Goal: Task Accomplishment & Management: Complete application form

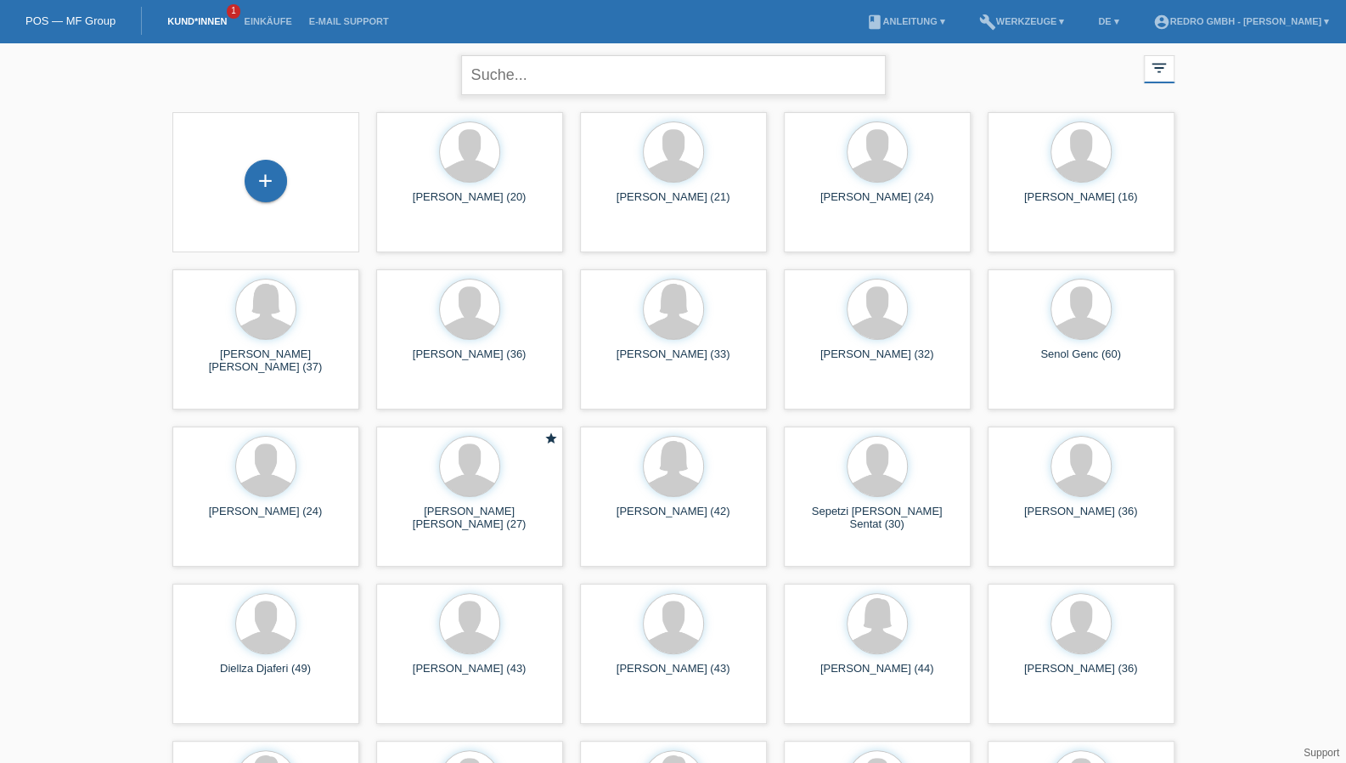
click at [540, 79] on input "text" at bounding box center [673, 75] width 425 height 40
paste input "Bülbül"
type input "Bülbül"
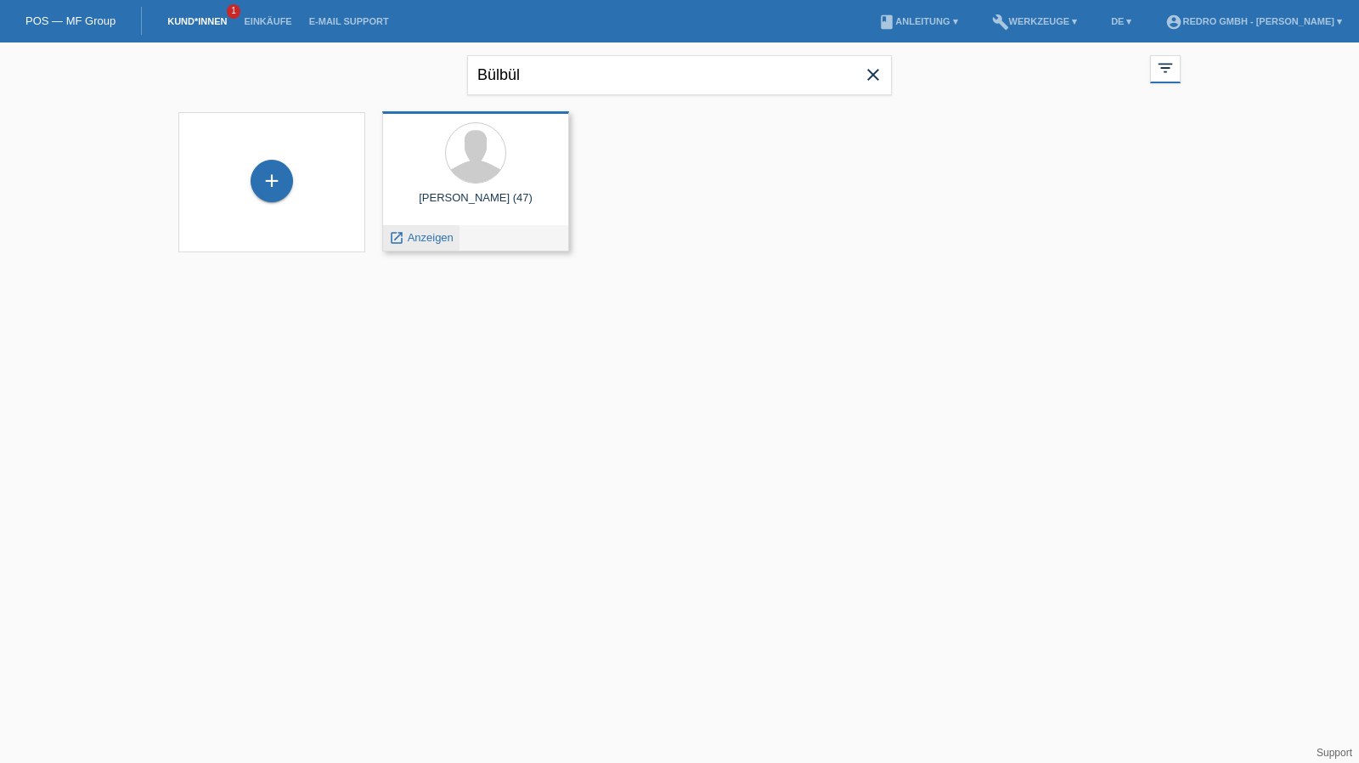
click at [411, 241] on span "Anzeigen" at bounding box center [431, 237] width 46 height 13
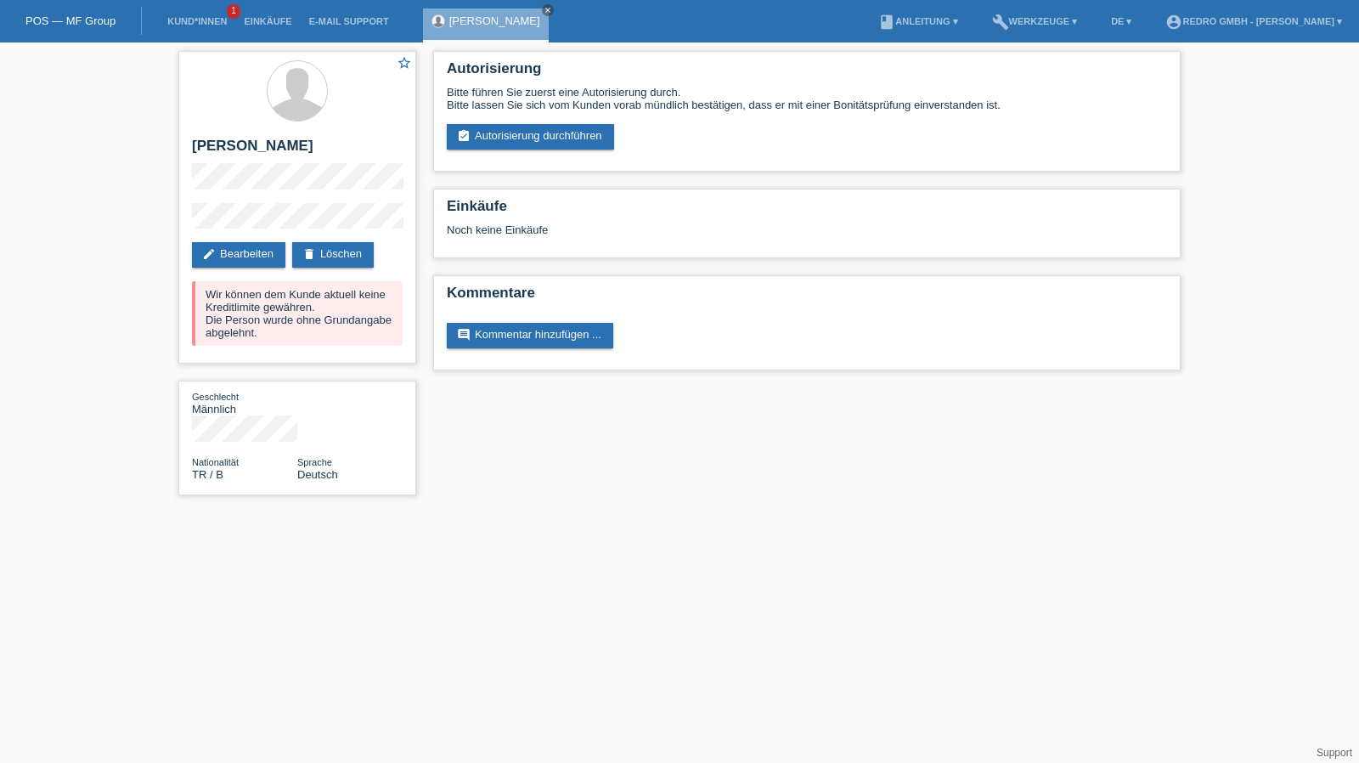
click at [538, 142] on link "assignment_turned_in Autorisierung durchführen" at bounding box center [530, 136] width 167 height 25
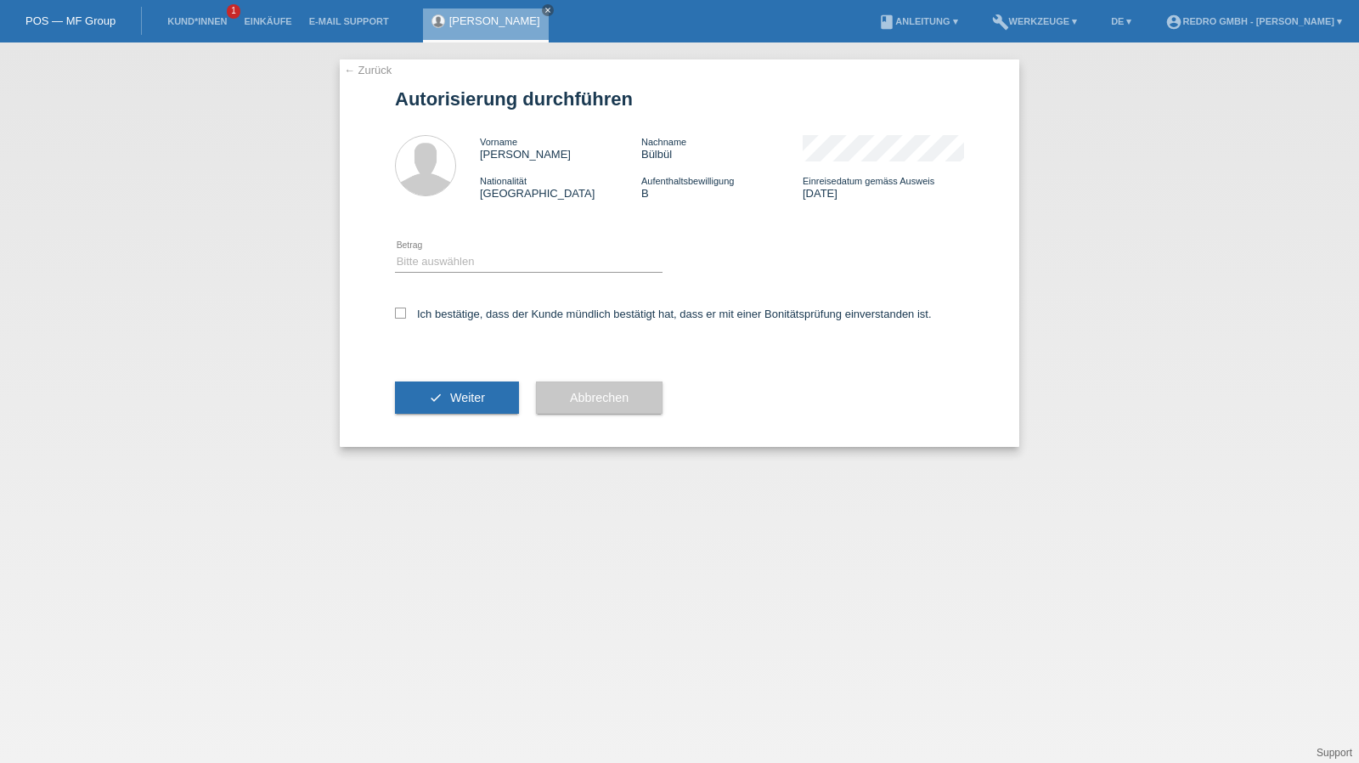
click at [419, 273] on icon at bounding box center [528, 272] width 267 height 1
click at [421, 267] on select "Bitte auswählen CHF 1.00 - CHF 499.00 CHF 500.00 - CHF 1'999.00 CHF 2'000.00 - …" at bounding box center [528, 261] width 267 height 20
select select "1"
click at [395, 251] on select "Bitte auswählen CHF 1.00 - CHF 499.00 CHF 500.00 - CHF 1'999.00 CHF 2'000.00 - …" at bounding box center [528, 261] width 267 height 20
click at [421, 310] on label "Ich bestätige, dass der Kunde mündlich bestätigt hat, dass er mit einer Bonität…" at bounding box center [663, 313] width 537 height 13
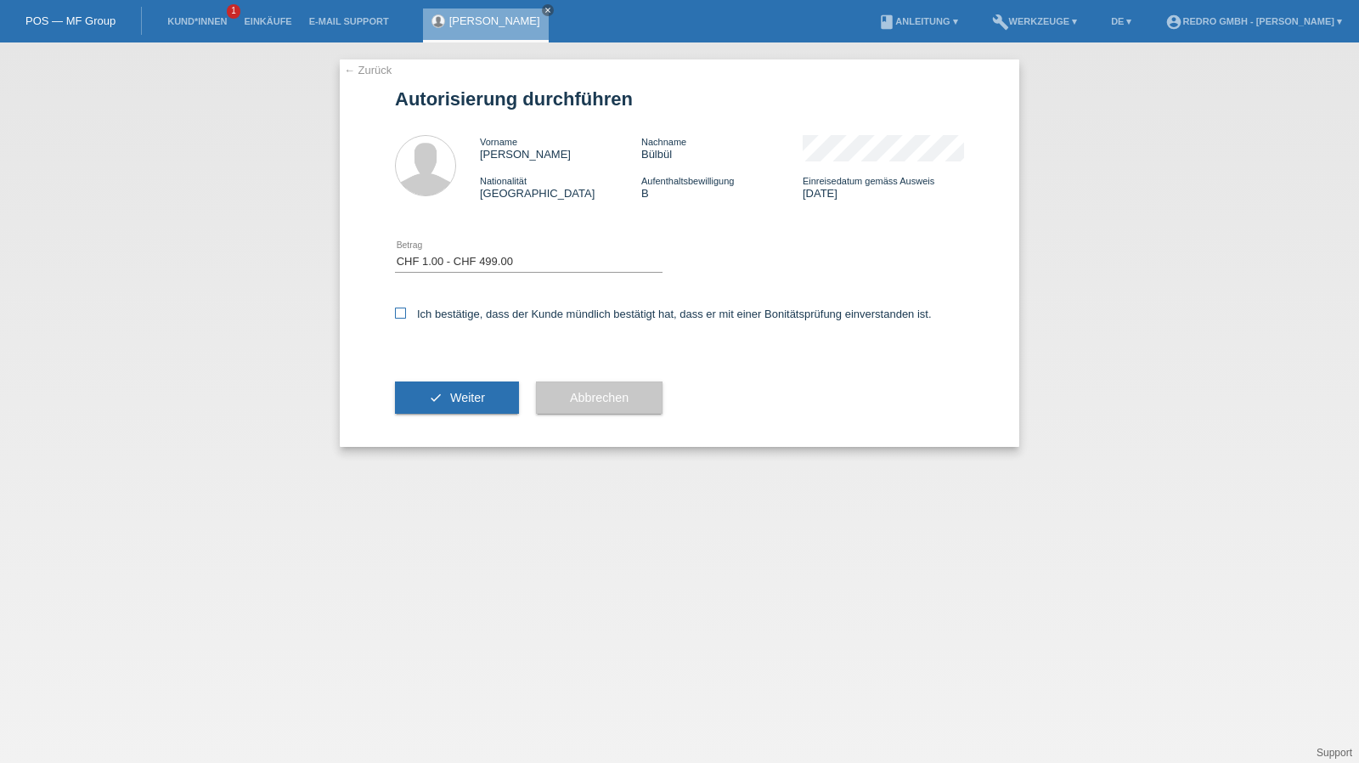
click at [406, 310] on input "Ich bestätige, dass der Kunde mündlich bestätigt hat, dass er mit einer Bonität…" at bounding box center [400, 312] width 11 height 11
checkbox input "true"
click at [414, 402] on button "check Weiter" at bounding box center [457, 397] width 124 height 32
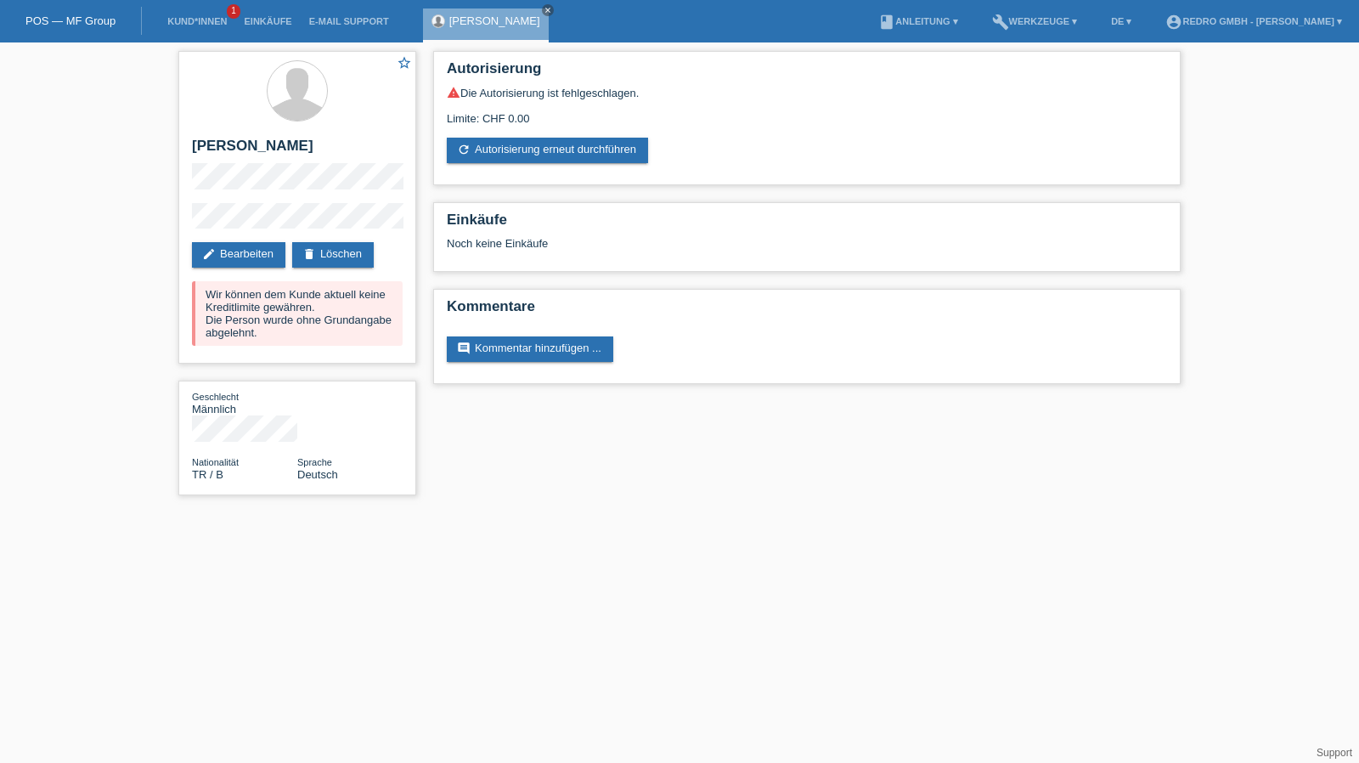
click at [194, 30] on li "Kund*innen 1" at bounding box center [197, 21] width 76 height 43
click at [194, 25] on link "Kund*innen" at bounding box center [197, 21] width 76 height 10
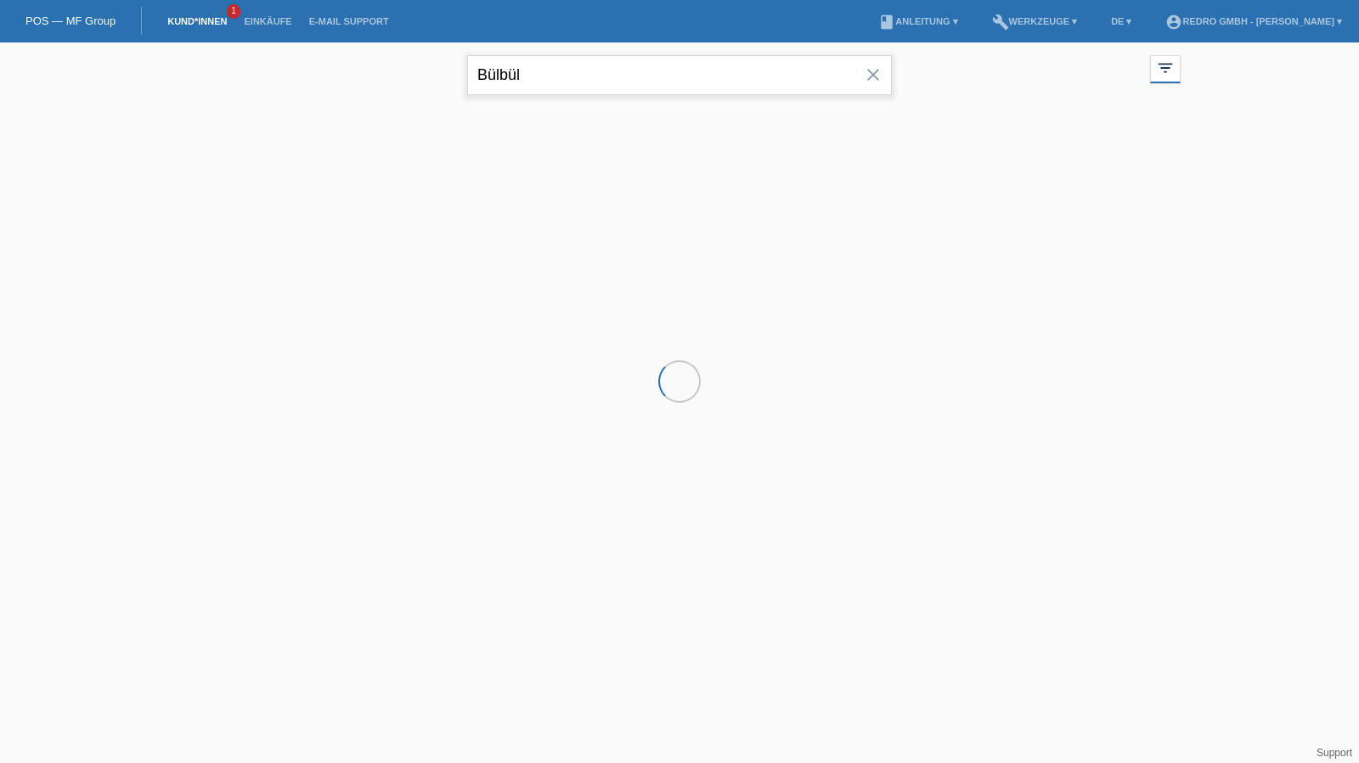
click at [609, 77] on input "Bülbül" at bounding box center [679, 75] width 425 height 40
paste input "Dizmatsek"
type input "Dizmatsek"
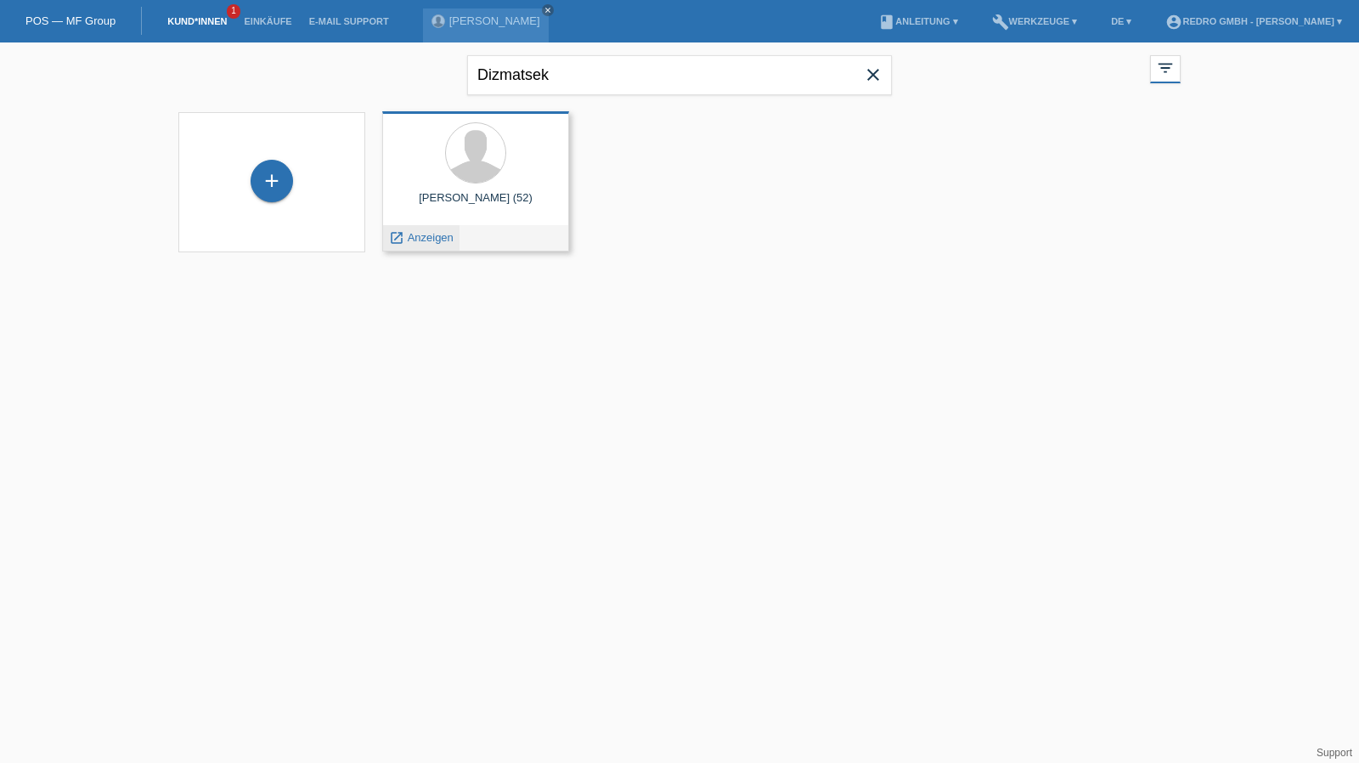
click at [425, 235] on span "Anzeigen" at bounding box center [431, 237] width 46 height 13
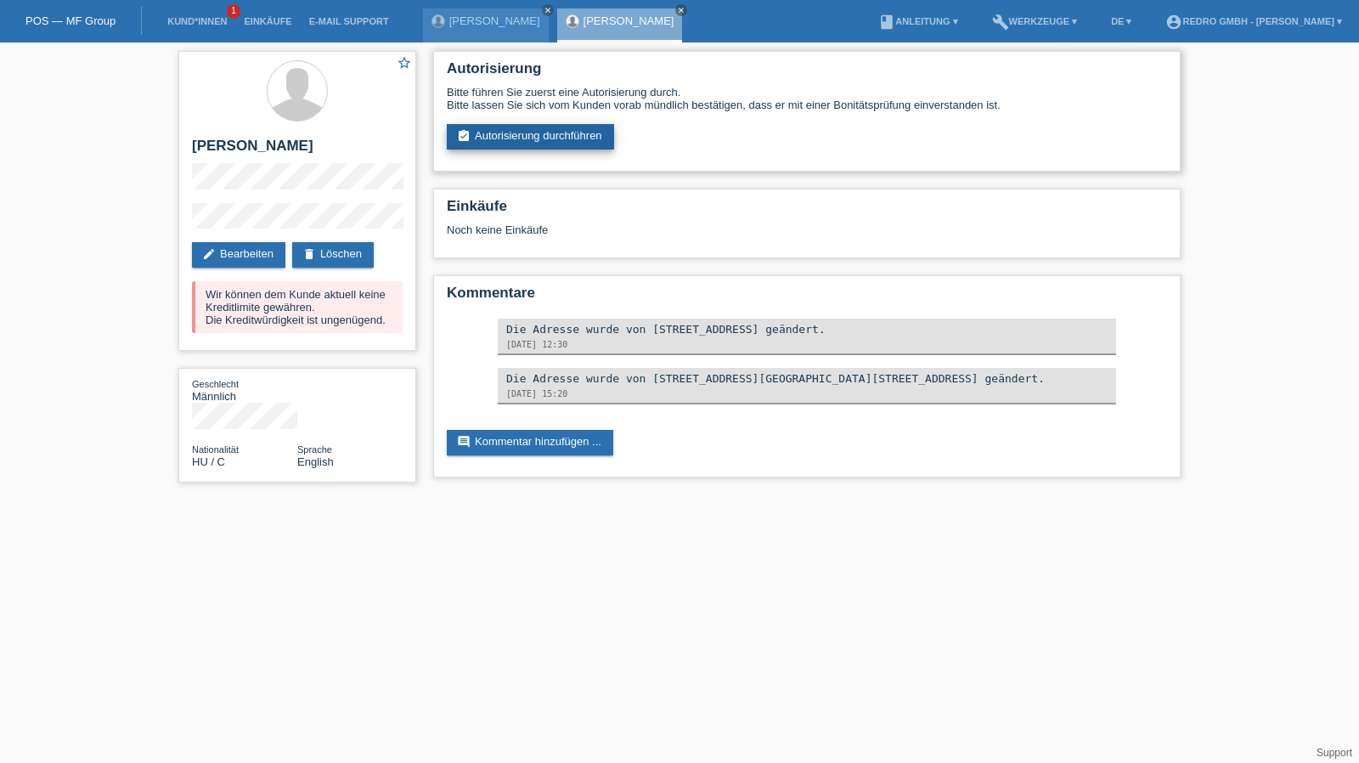
click at [512, 144] on link "assignment_turned_in Autorisierung durchführen" at bounding box center [530, 136] width 167 height 25
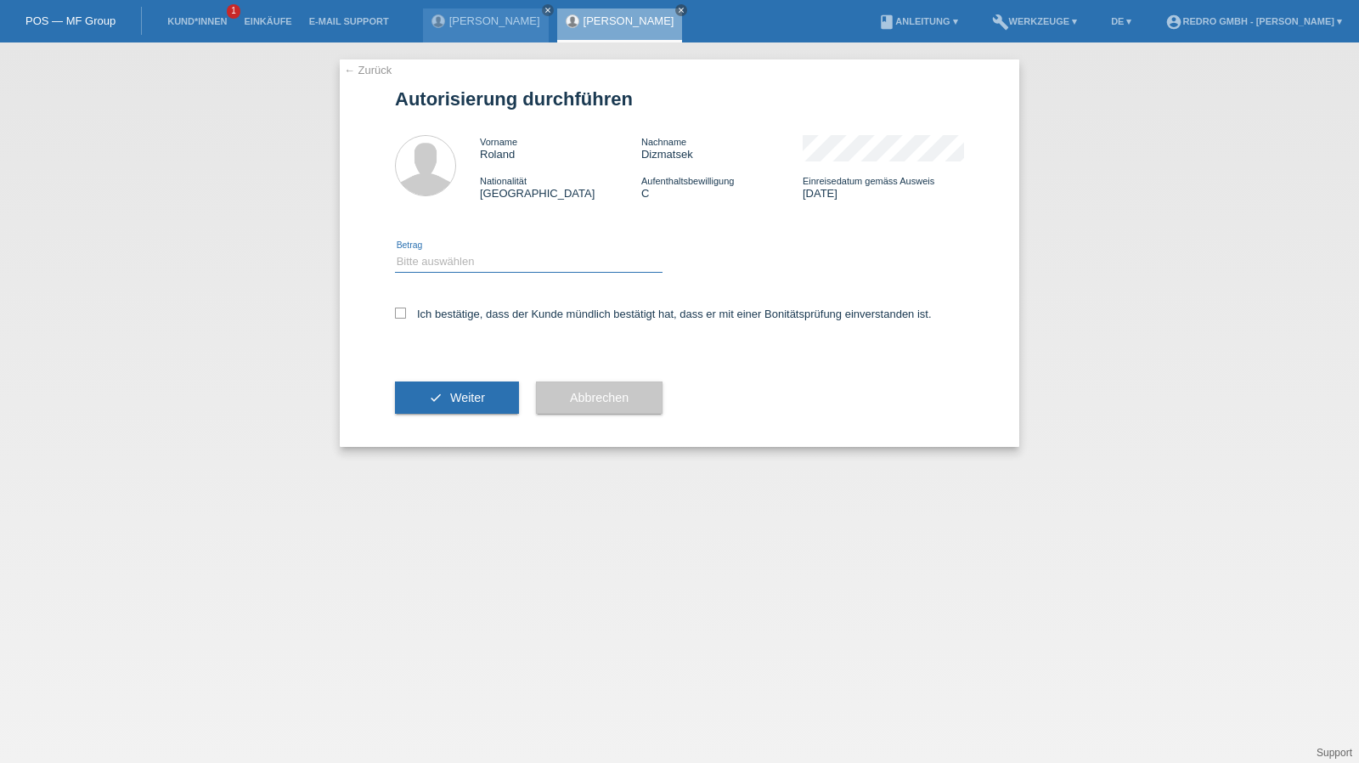
click at [462, 263] on select "Bitte auswählen CHF 1.00 - CHF 499.00 CHF 500.00 - CHF 1'999.00 CHF 2'000.00 - …" at bounding box center [528, 261] width 267 height 20
select select "1"
click at [395, 251] on select "Bitte auswählen CHF 1.00 - CHF 499.00 CHF 500.00 - CHF 1'999.00 CHF 2'000.00 - …" at bounding box center [528, 261] width 267 height 20
click at [438, 308] on label "Ich bestätige, dass der Kunde mündlich bestätigt hat, dass er mit einer Bonität…" at bounding box center [663, 313] width 537 height 13
click at [406, 308] on input "Ich bestätige, dass der Kunde mündlich bestätigt hat, dass er mit einer Bonität…" at bounding box center [400, 312] width 11 height 11
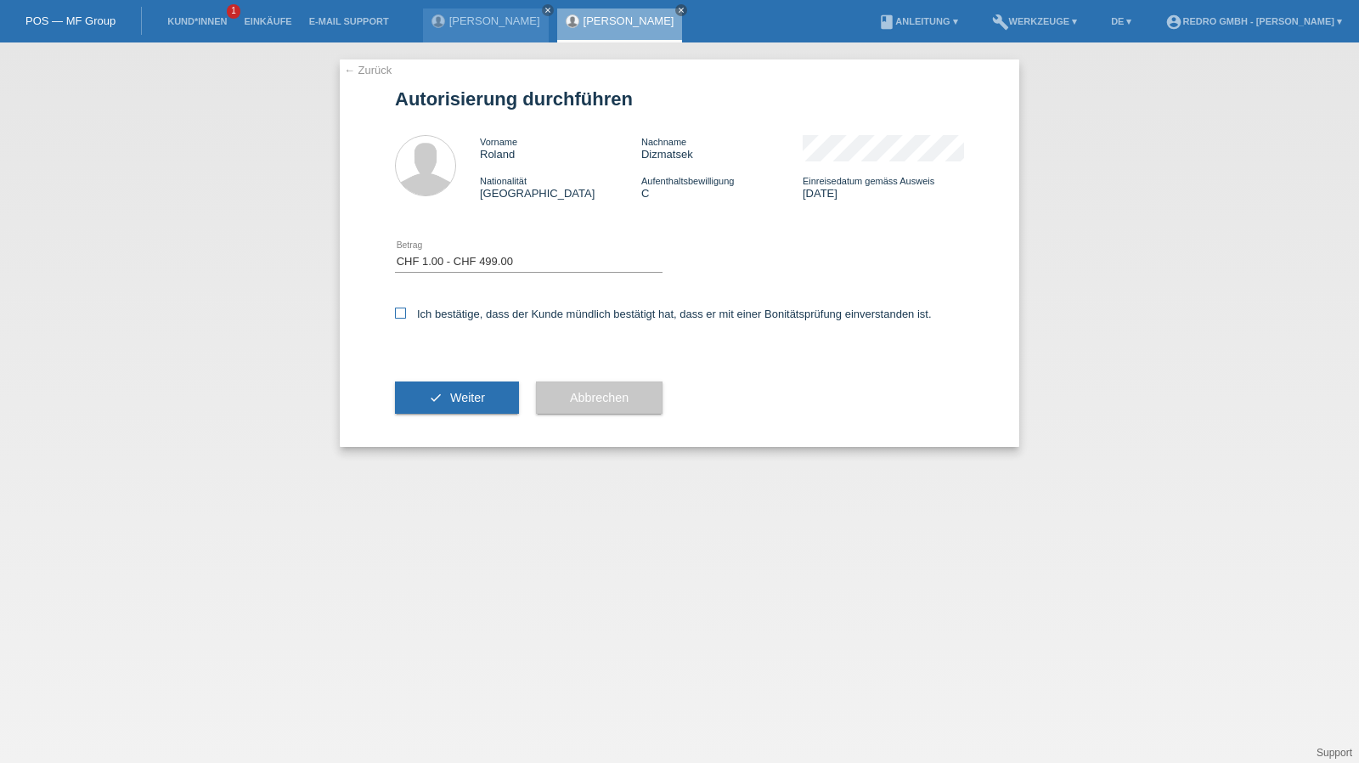
checkbox input "true"
click at [428, 384] on button "check Weiter" at bounding box center [457, 397] width 124 height 32
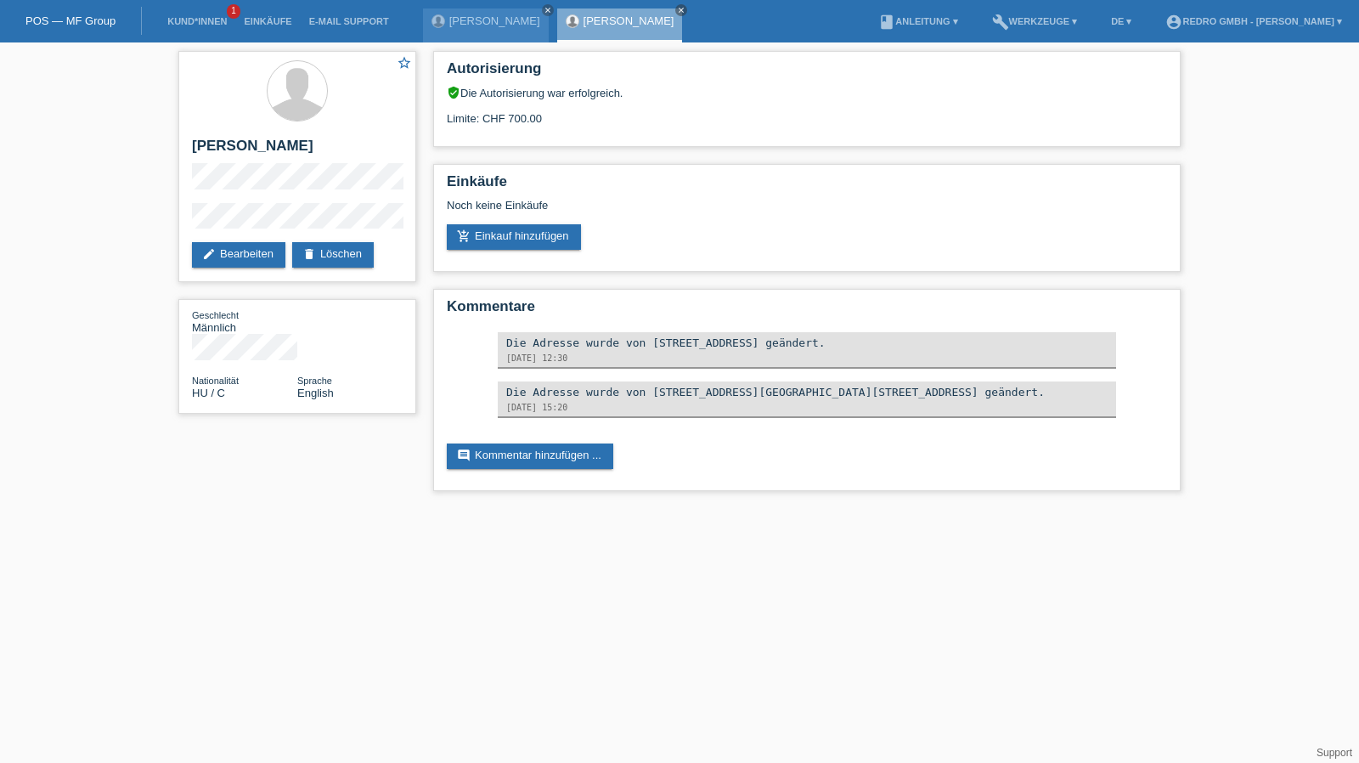
click at [192, 10] on li "Kund*innen 1" at bounding box center [197, 21] width 76 height 43
click at [189, 23] on link "Kund*innen" at bounding box center [197, 21] width 76 height 10
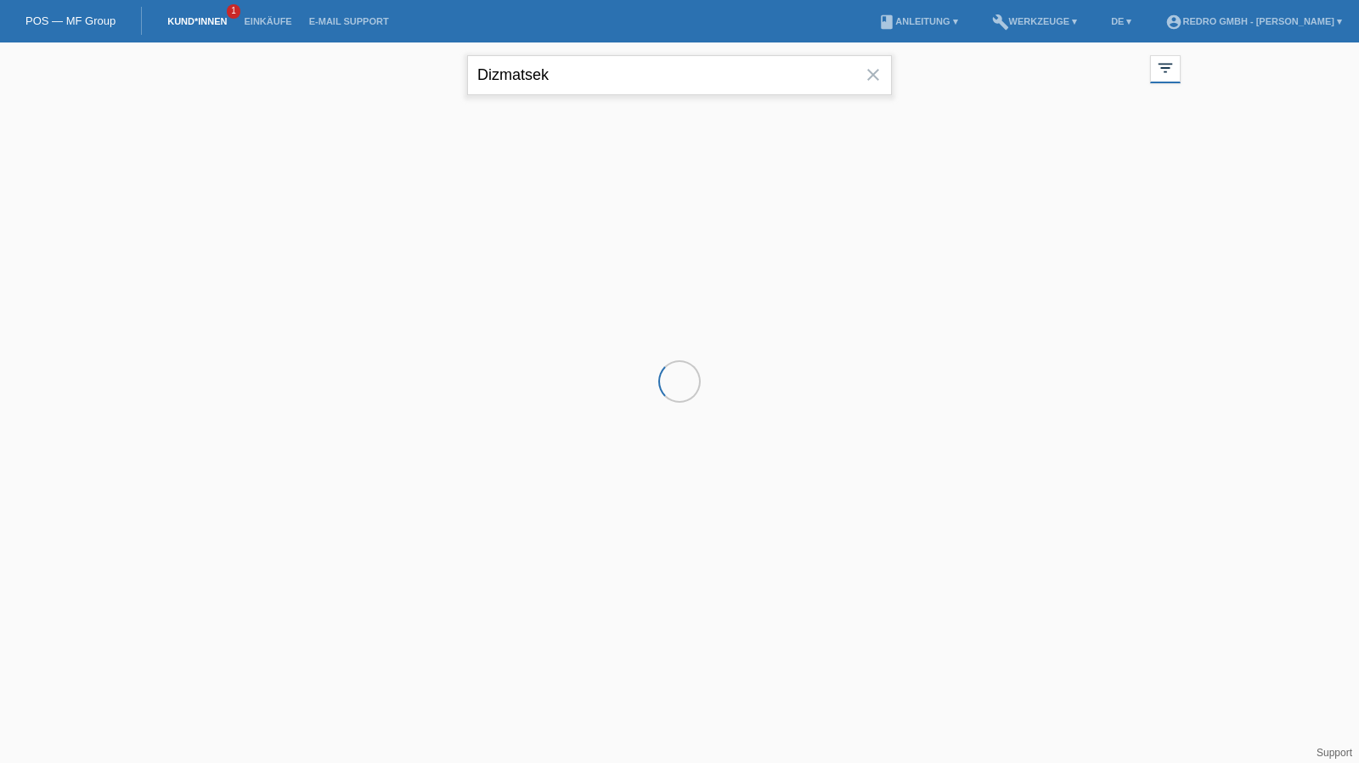
click at [543, 73] on input "Dizmatsek" at bounding box center [679, 75] width 425 height 40
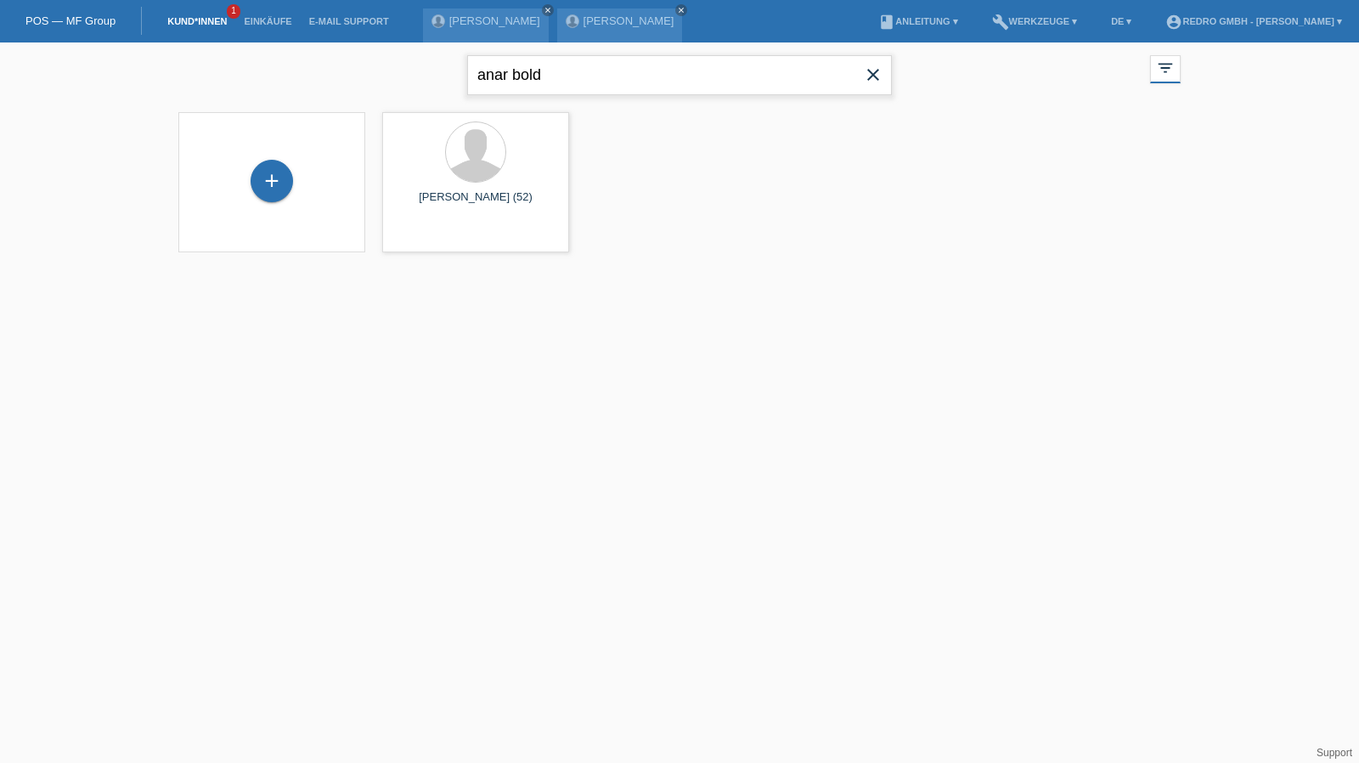
type input "anar bold"
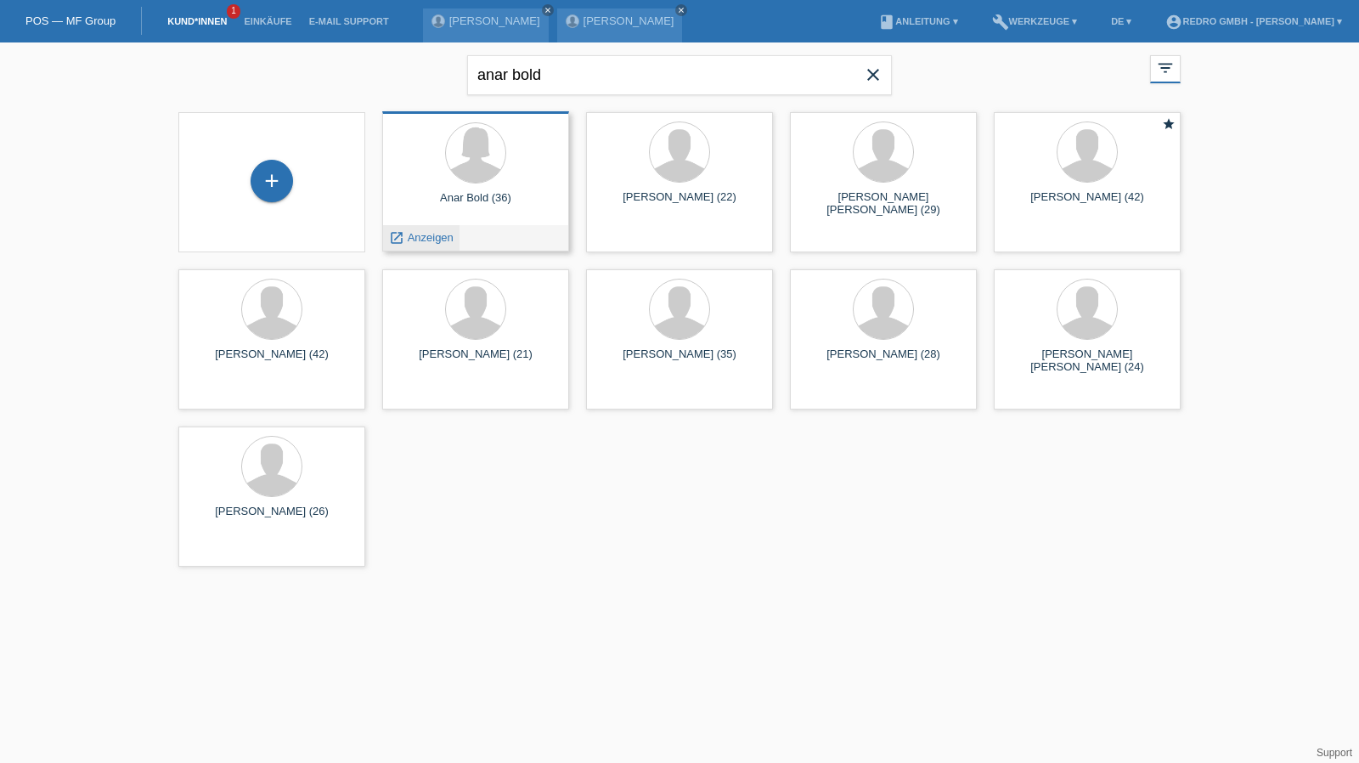
click at [443, 232] on span "Anzeigen" at bounding box center [431, 237] width 46 height 13
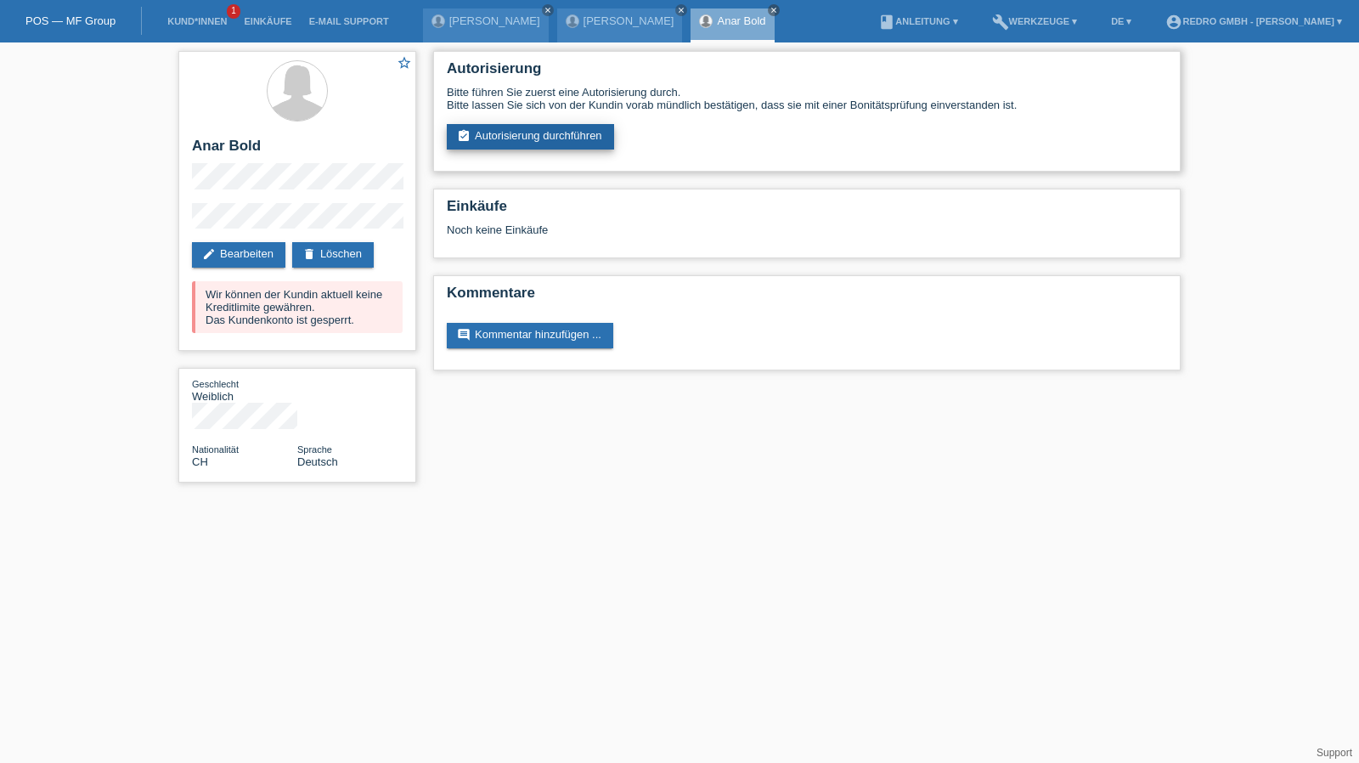
click at [510, 146] on link "assignment_turned_in Autorisierung durchführen" at bounding box center [530, 136] width 167 height 25
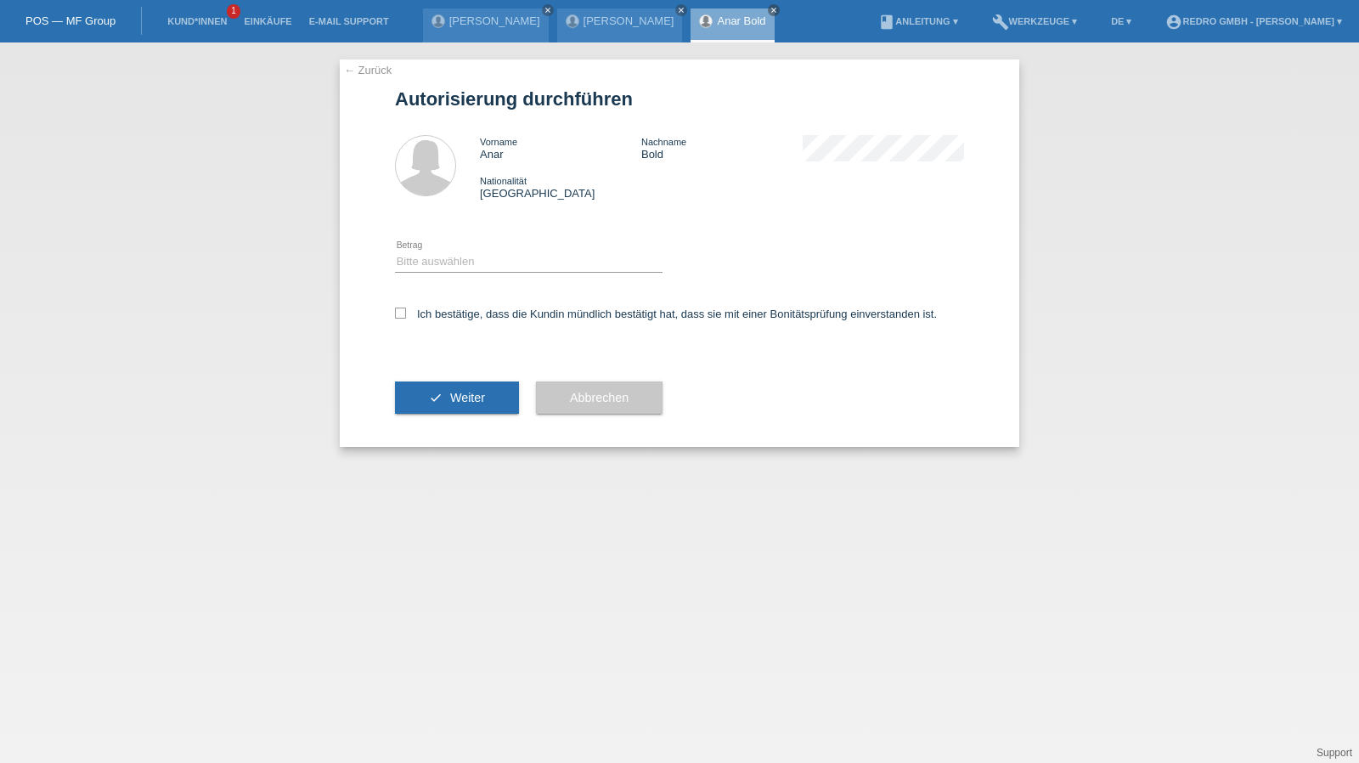
click at [447, 248] on div "Bitte auswählen CHF 1.00 - CHF 499.00 CHF 500.00 - CHF 1'999.00 CHF 2'000.00 - …" at bounding box center [528, 263] width 267 height 58
drag, startPoint x: 436, startPoint y: 256, endPoint x: 436, endPoint y: 272, distance: 16.1
click at [436, 257] on select "Bitte auswählen CHF 1.00 - CHF 499.00 CHF 500.00 - CHF 1'999.00 CHF 2'000.00 - …" at bounding box center [528, 261] width 267 height 20
select select "1"
click at [395, 251] on select "Bitte auswählen CHF 1.00 - CHF 499.00 CHF 500.00 - CHF 1'999.00 CHF 2'000.00 - …" at bounding box center [528, 261] width 267 height 20
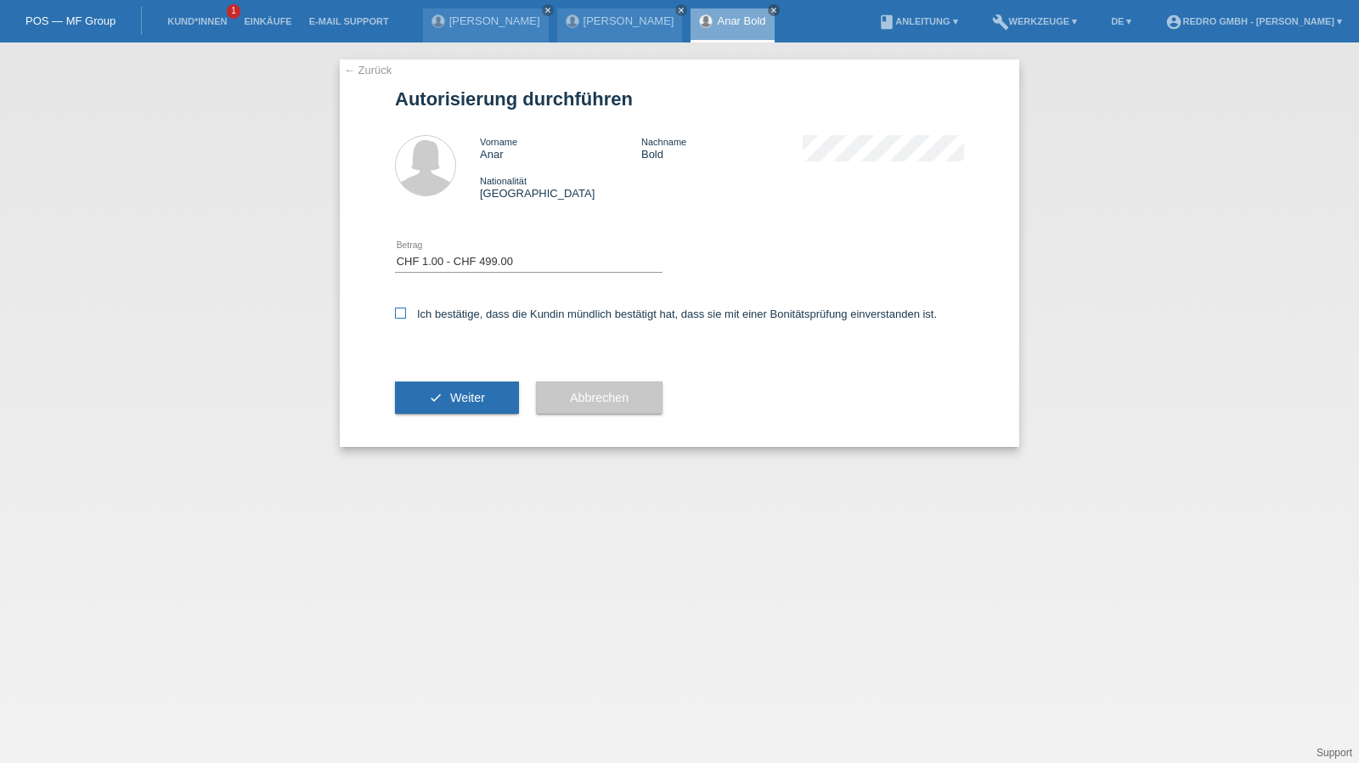
click at [435, 314] on label "Ich bestätige, dass die Kundin mündlich bestätigt hat, dass sie mit einer Bonit…" at bounding box center [666, 313] width 542 height 13
click at [406, 314] on input "Ich bestätige, dass die Kundin mündlich bestätigt hat, dass sie mit einer Bonit…" at bounding box center [400, 312] width 11 height 11
checkbox input "true"
click at [438, 400] on button "check Weiter" at bounding box center [457, 397] width 124 height 32
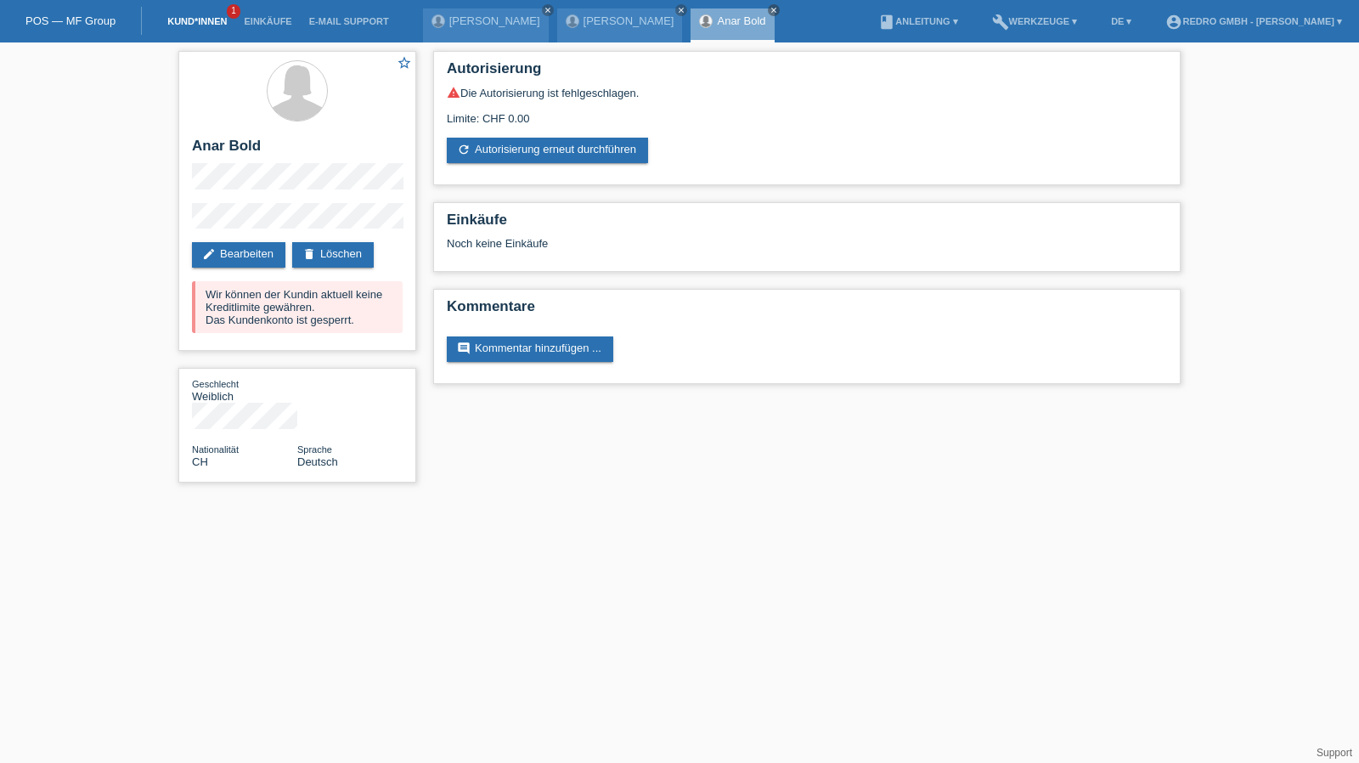
click at [173, 20] on link "Kund*innen" at bounding box center [197, 21] width 76 height 10
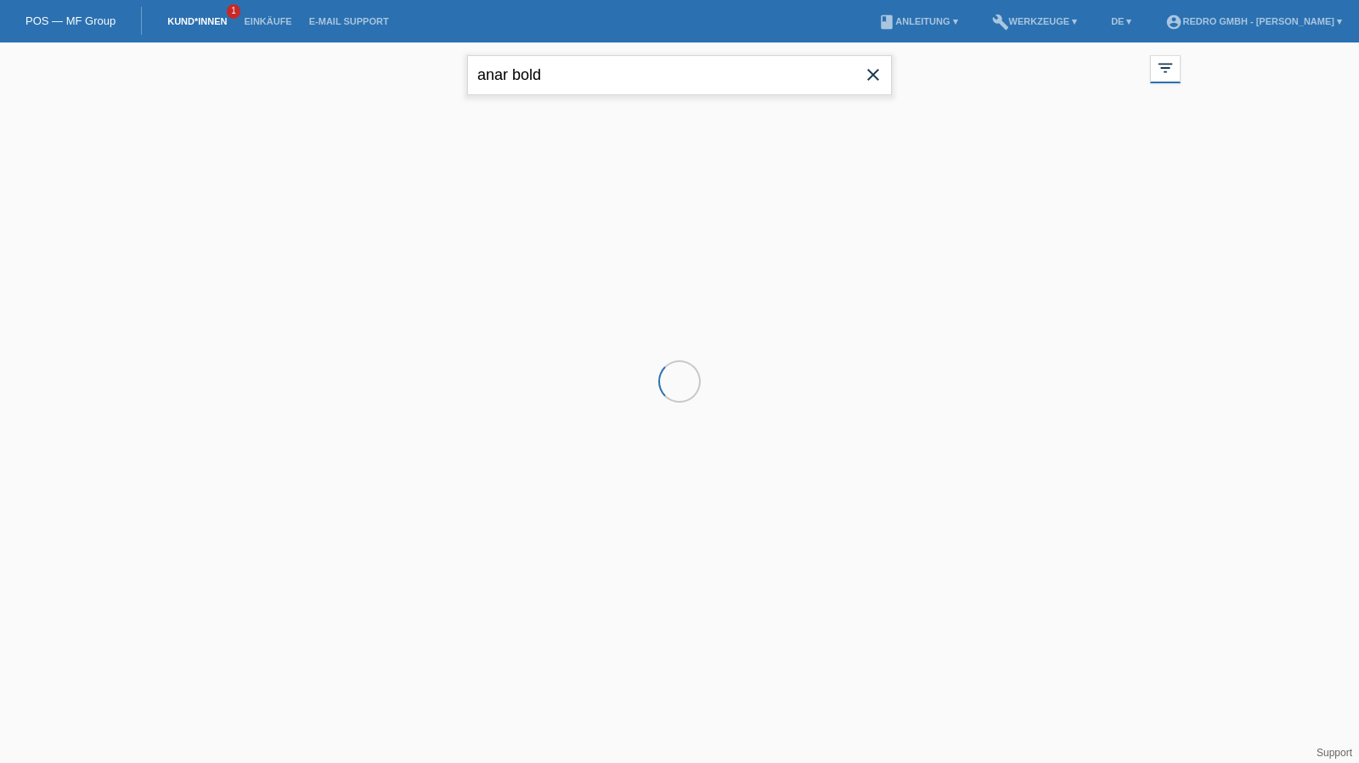
click at [676, 84] on input "anar bold" at bounding box center [679, 75] width 425 height 40
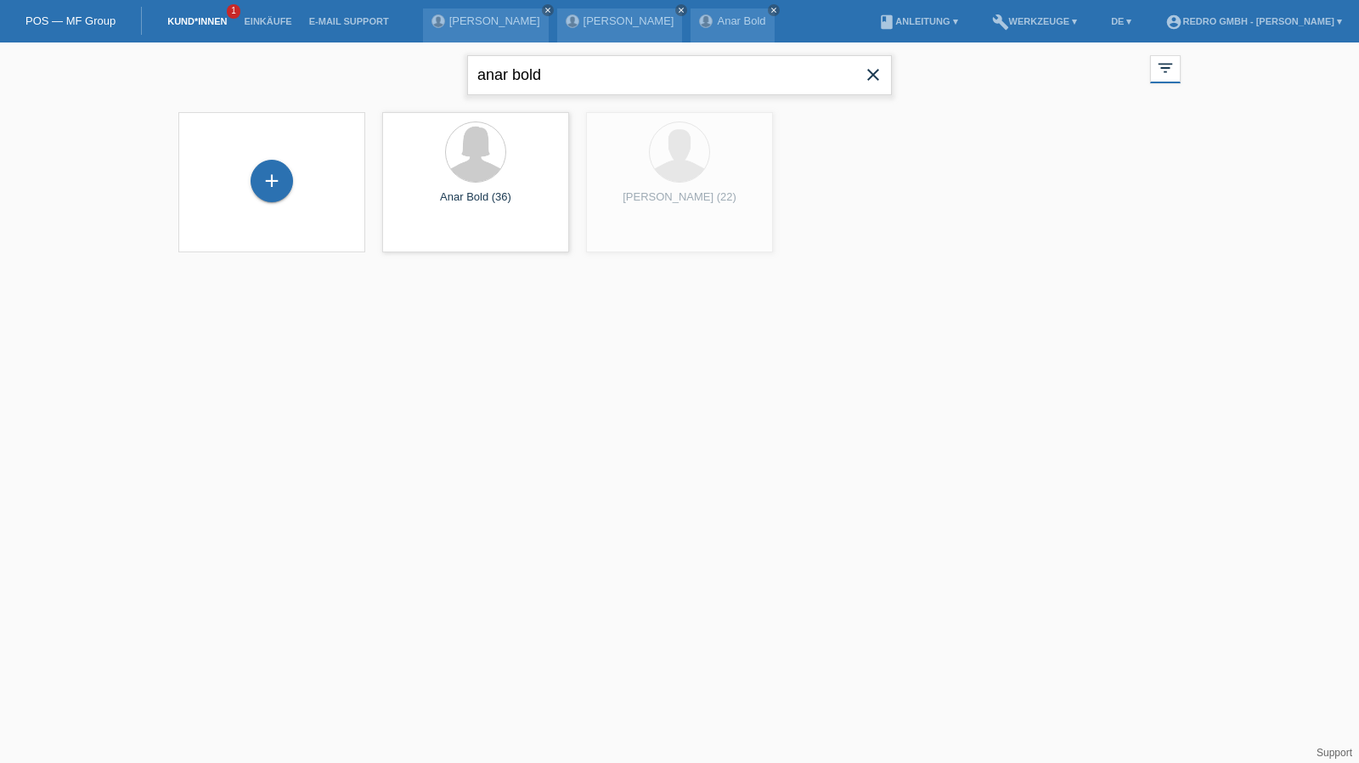
paste input "Georgiev"
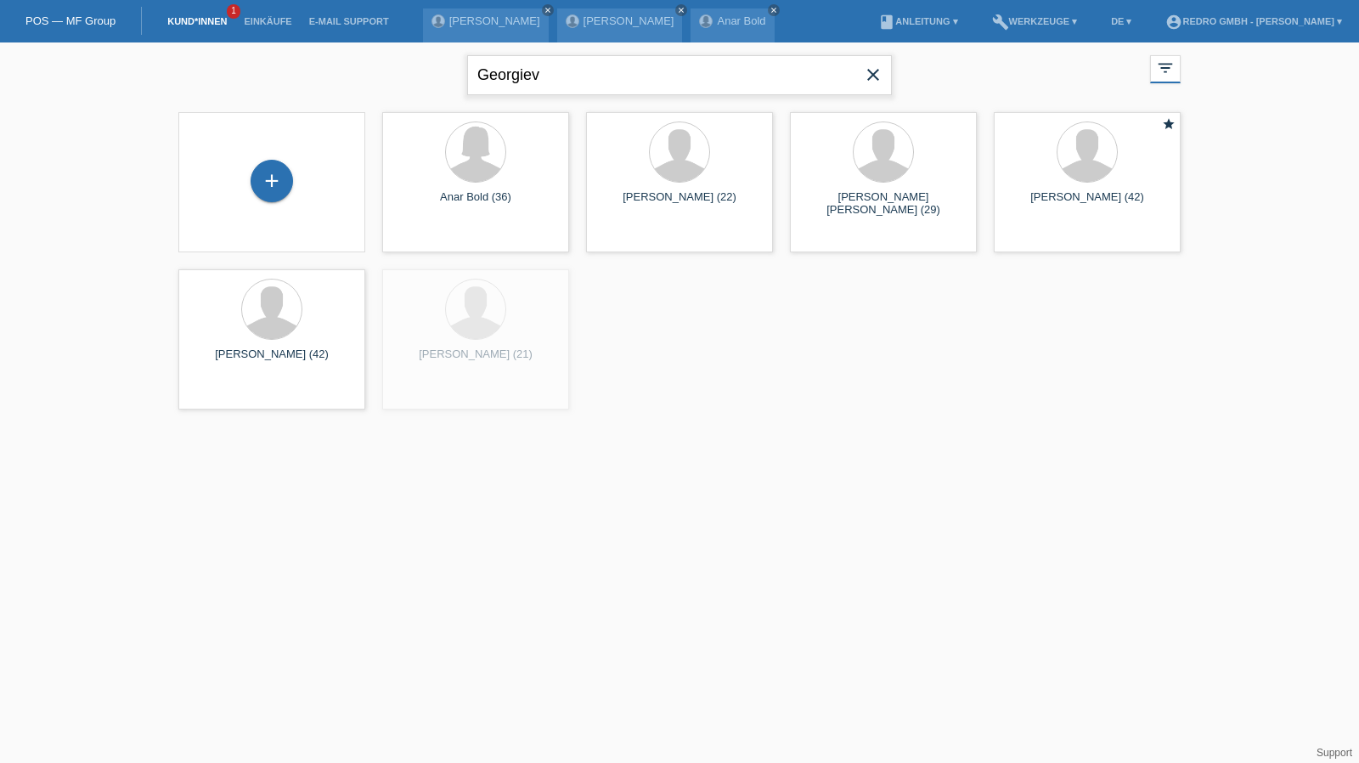
type input "Georgiev"
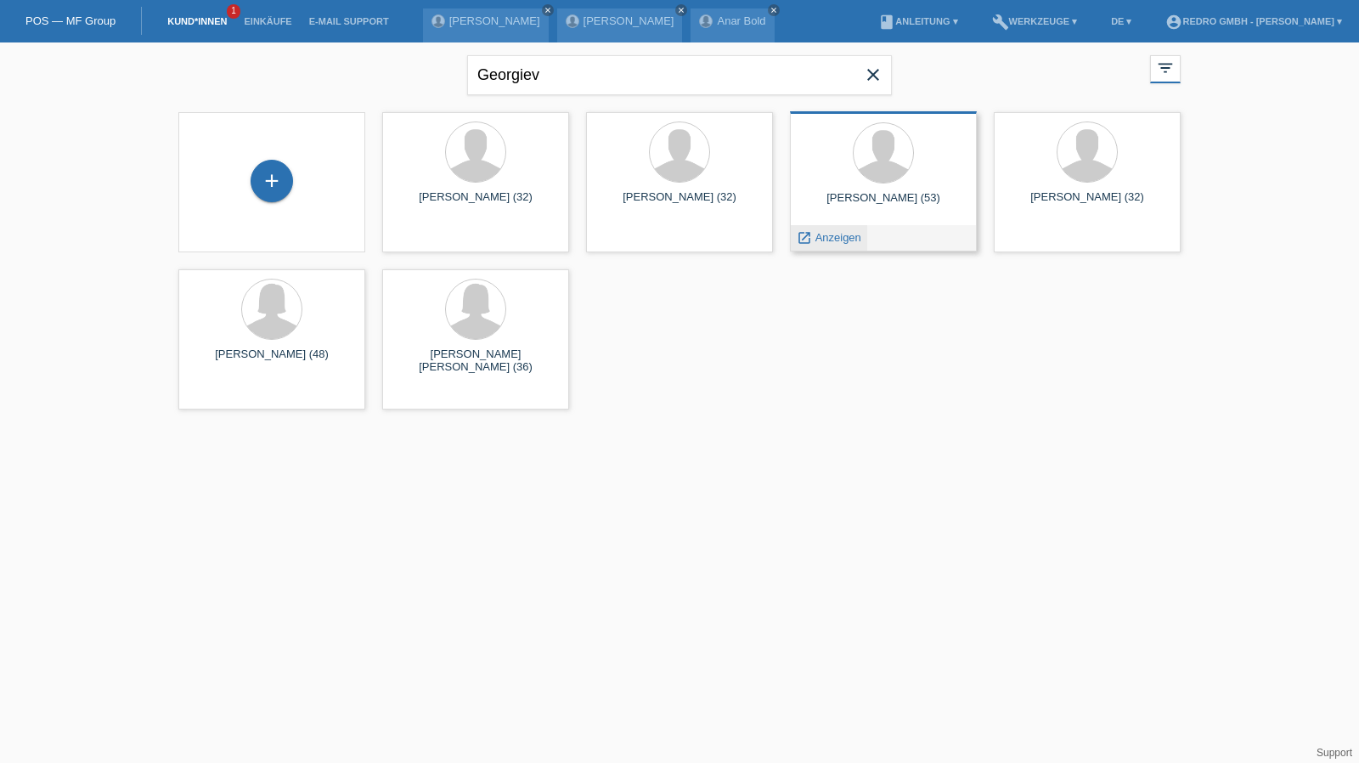
click at [815, 239] on span "Anzeigen" at bounding box center [838, 237] width 46 height 13
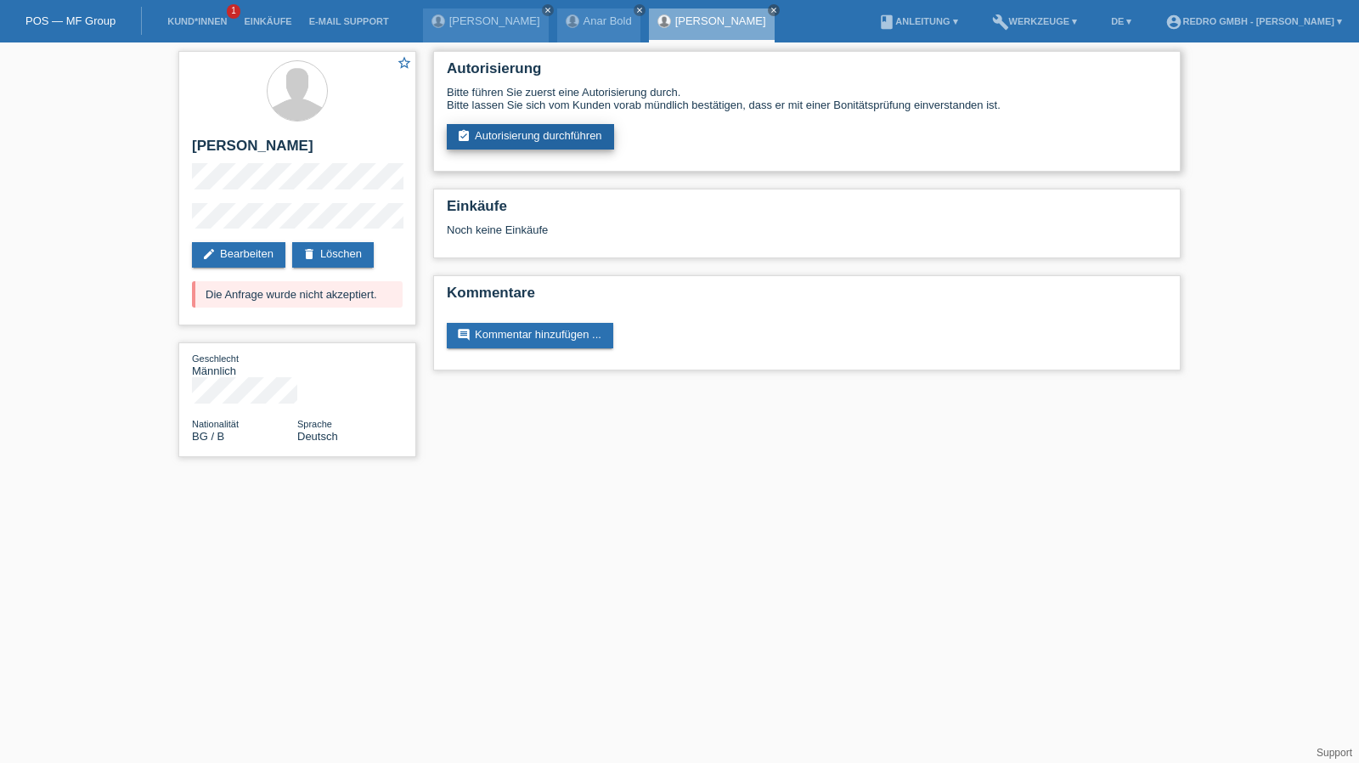
click at [504, 146] on link "assignment_turned_in Autorisierung durchführen" at bounding box center [530, 136] width 167 height 25
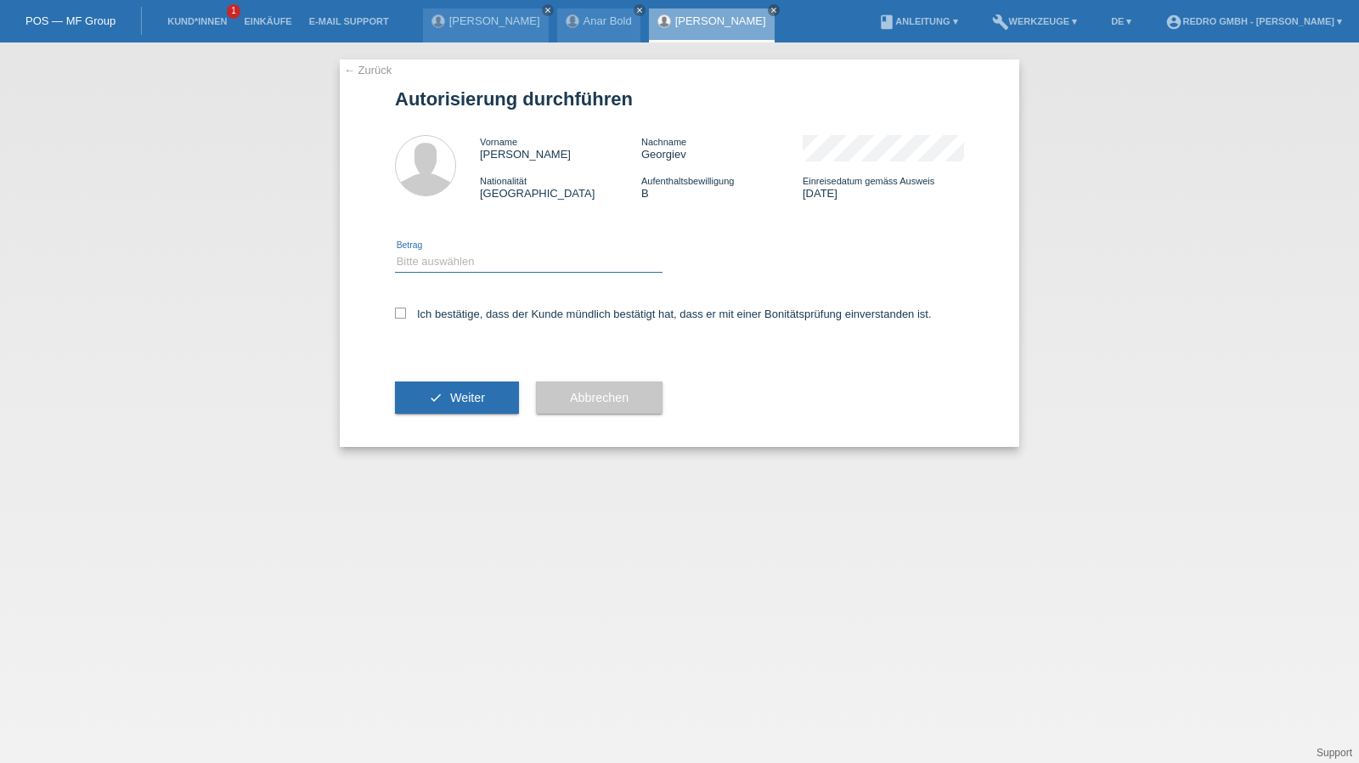
click at [422, 263] on select "Bitte auswählen CHF 1.00 - CHF 499.00 CHF 500.00 - CHF 1'999.00 CHF 2'000.00 - …" at bounding box center [528, 261] width 267 height 20
select select "1"
click at [395, 251] on select "Bitte auswählen CHF 1.00 - CHF 499.00 CHF 500.00 - CHF 1'999.00 CHF 2'000.00 - …" at bounding box center [528, 261] width 267 height 20
click at [419, 313] on label "Ich bestätige, dass der Kunde mündlich bestätigt hat, dass er mit einer Bonität…" at bounding box center [663, 313] width 537 height 13
click at [406, 313] on input "Ich bestätige, dass der Kunde mündlich bestätigt hat, dass er mit einer Bonität…" at bounding box center [400, 312] width 11 height 11
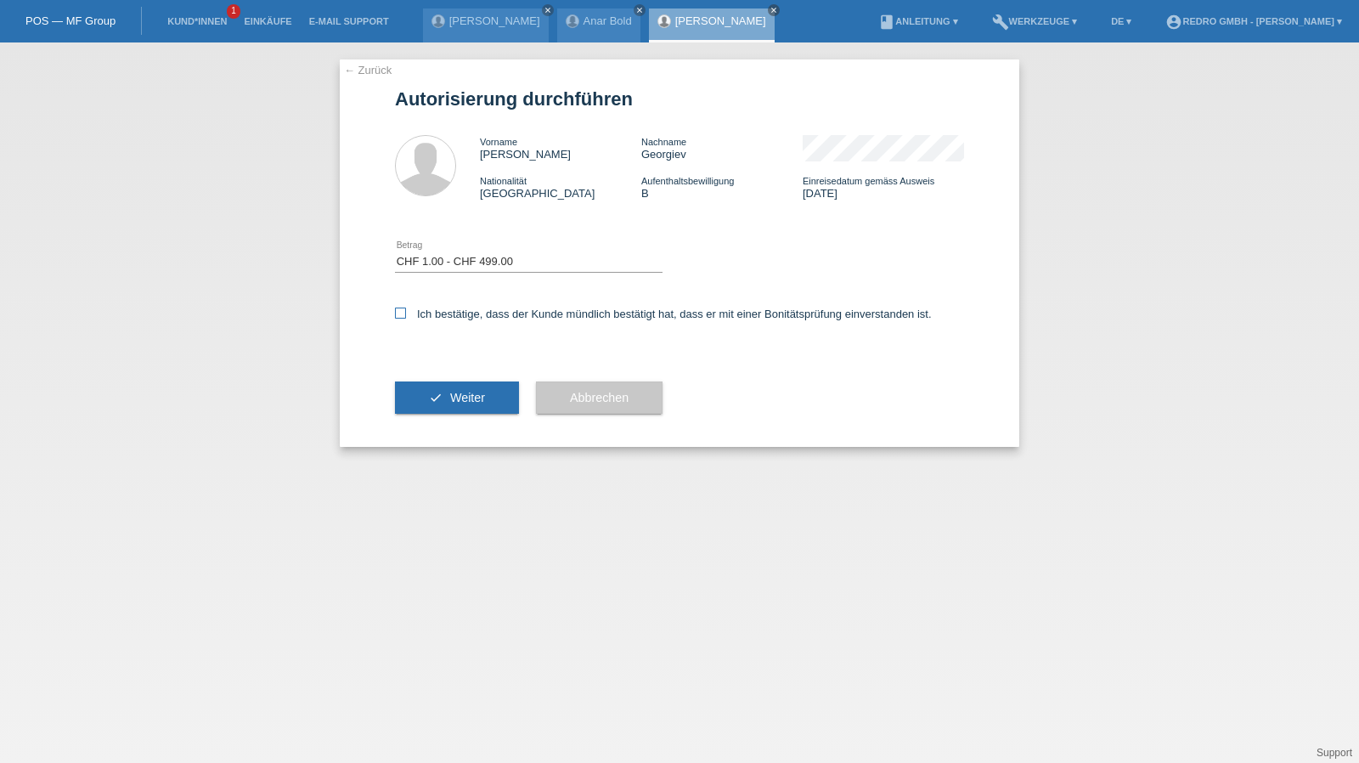
checkbox input "true"
click at [433, 410] on button "check Weiter" at bounding box center [457, 397] width 124 height 32
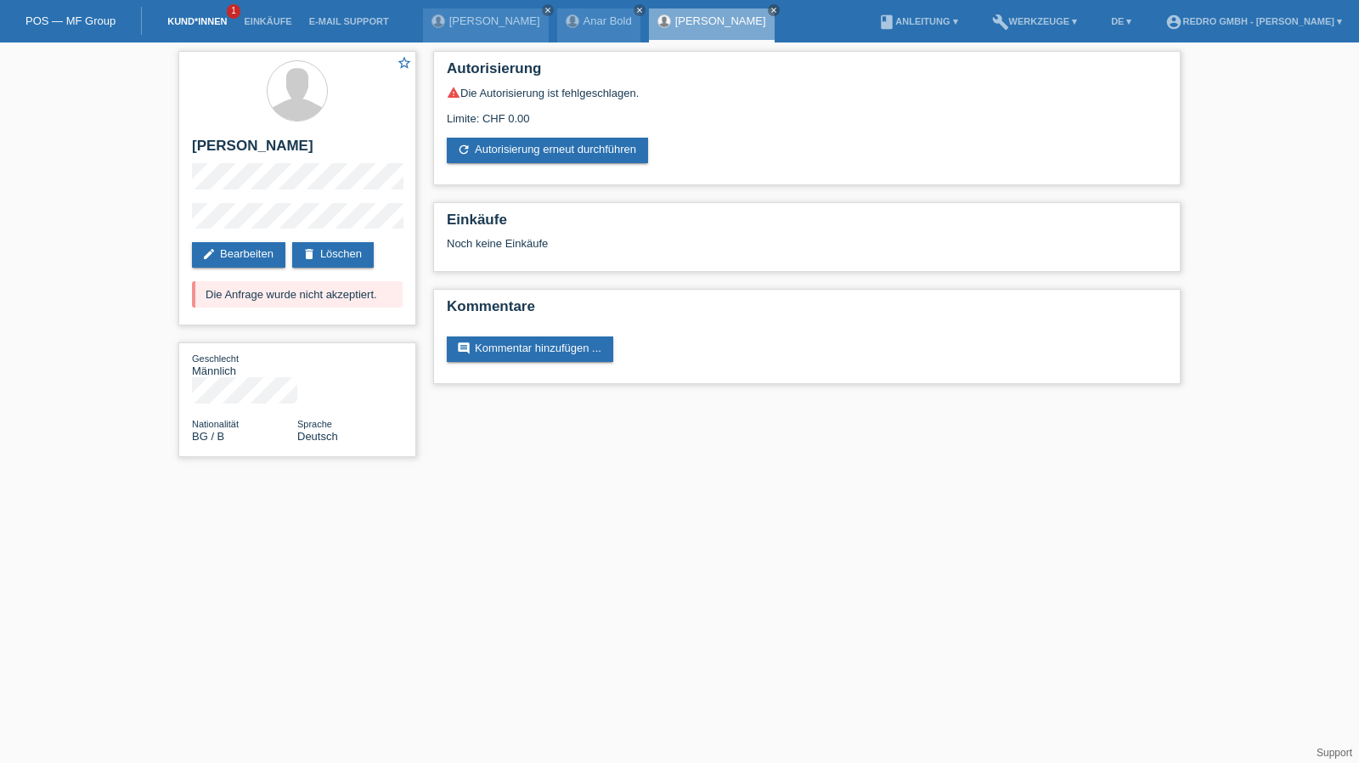
click at [190, 18] on link "Kund*innen" at bounding box center [197, 21] width 76 height 10
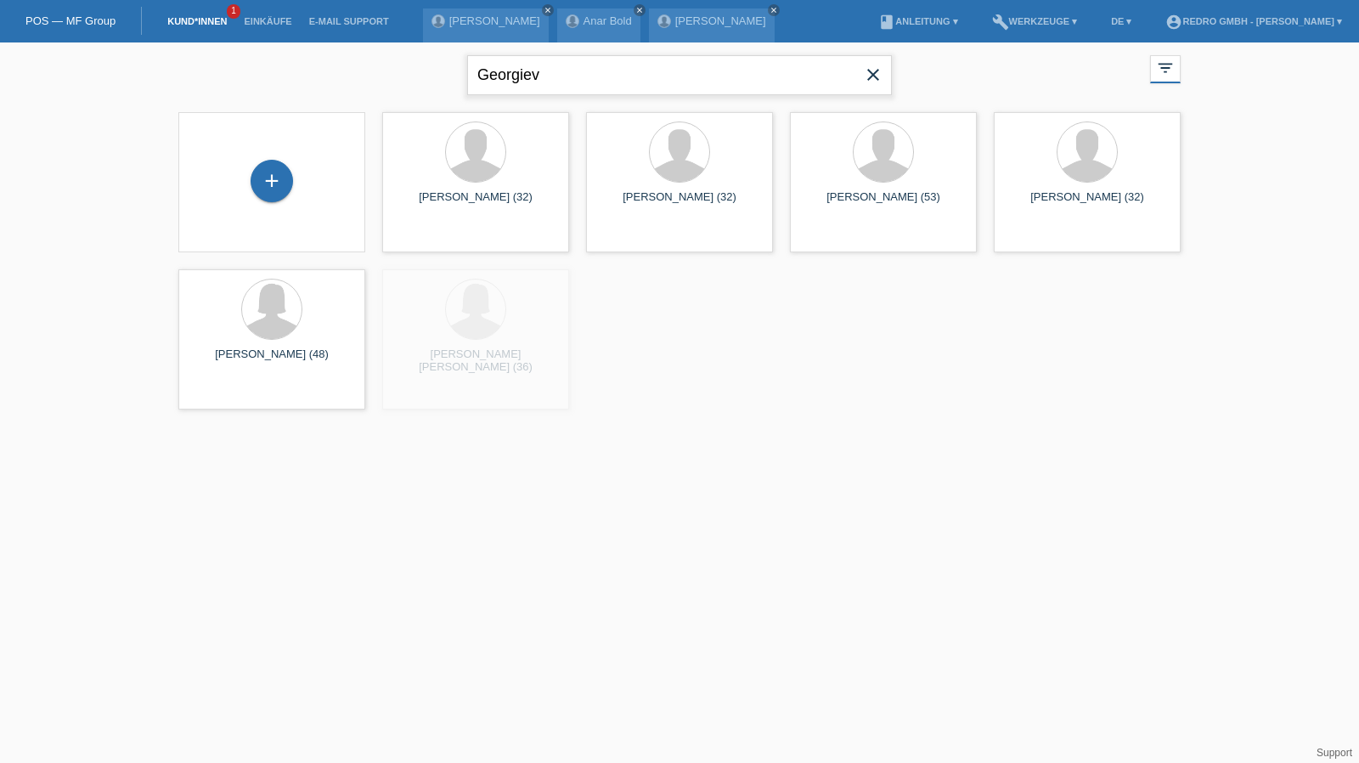
click at [589, 74] on input "Georgiev" at bounding box center [679, 75] width 425 height 40
paste input "Ishak Alper"
type input "Ishak Alper"
click at [426, 233] on span "Anzeigen" at bounding box center [431, 237] width 46 height 13
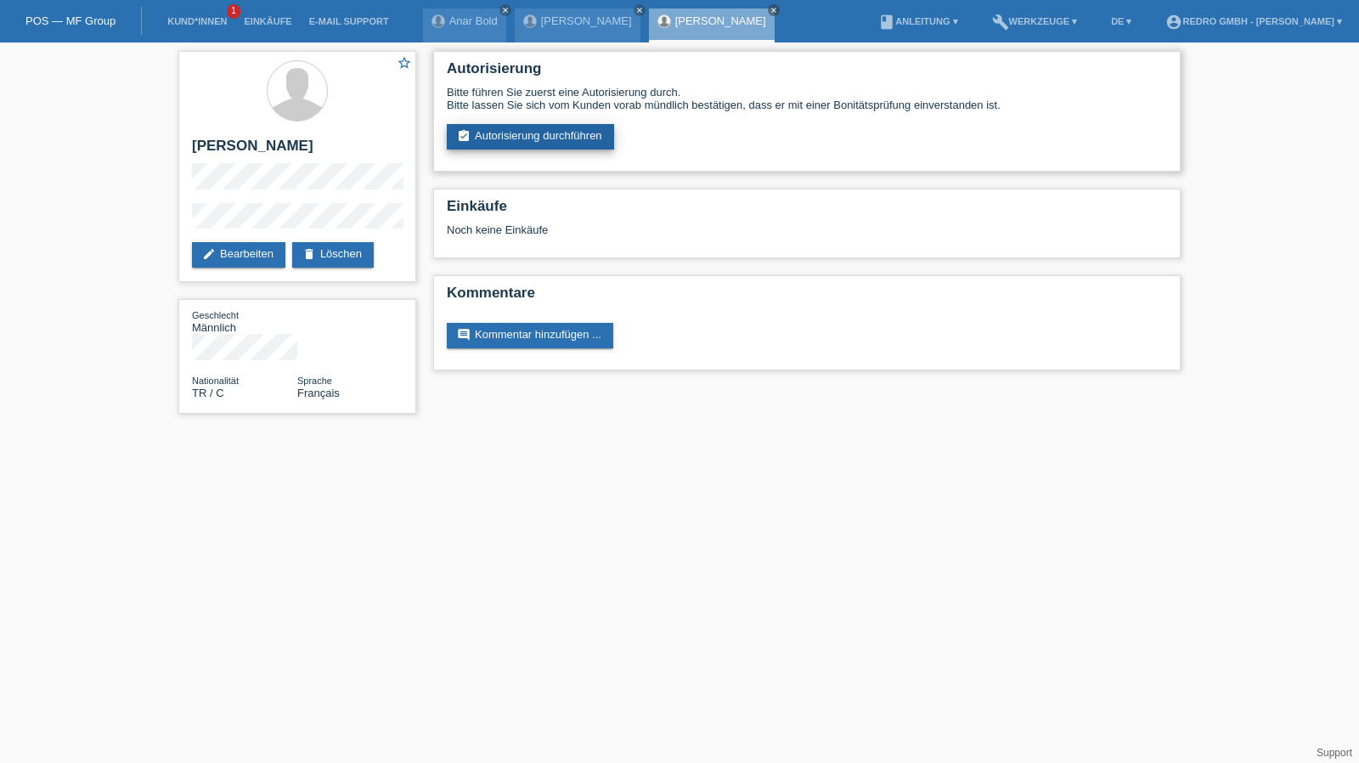
click at [498, 138] on link "assignment_turned_in Autorisierung durchführen" at bounding box center [530, 136] width 167 height 25
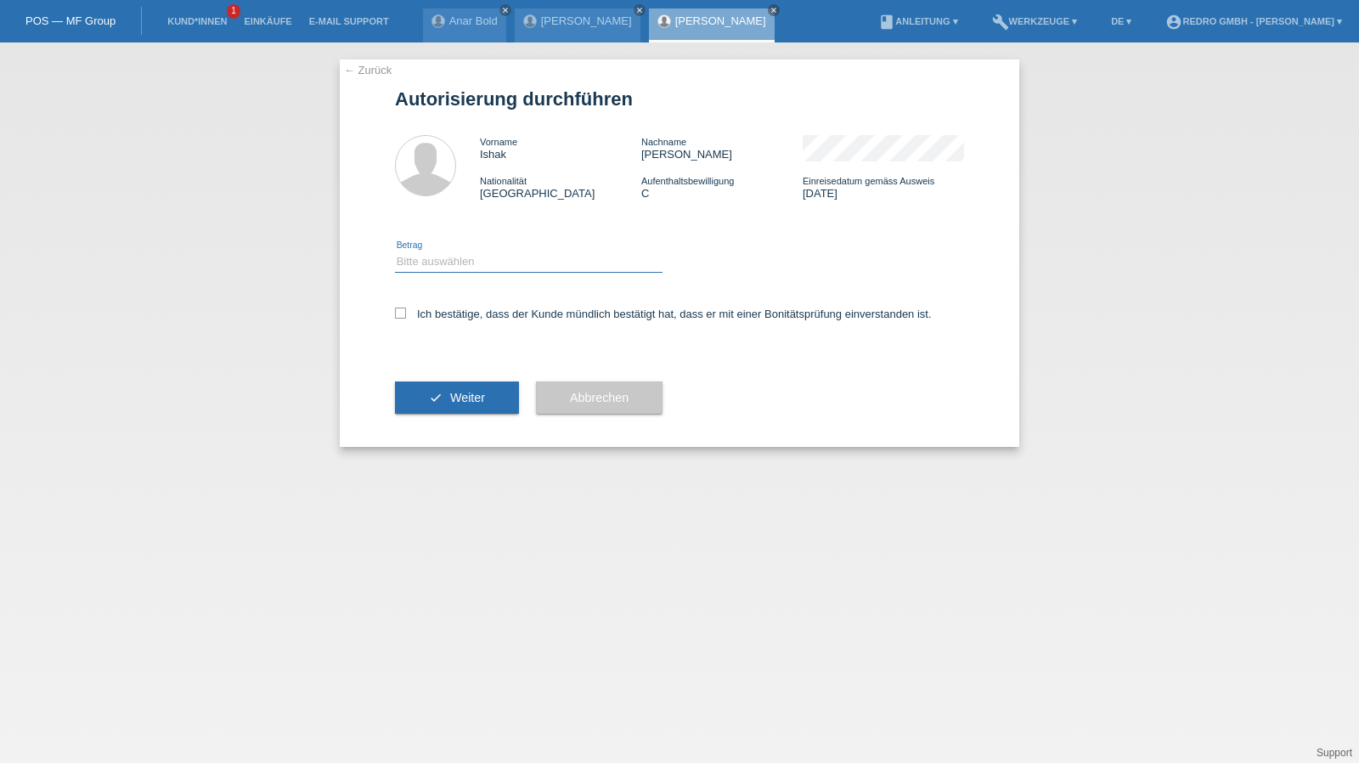
drag, startPoint x: 460, startPoint y: 259, endPoint x: 453, endPoint y: 269, distance: 12.7
click at [460, 259] on select "Bitte auswählen CHF 1.00 - CHF 499.00 CHF 500.00 - CHF 1'999.00 CHF 2'000.00 - …" at bounding box center [528, 261] width 267 height 20
select select "1"
click at [395, 251] on select "Bitte auswählen CHF 1.00 - CHF 499.00 CHF 500.00 - CHF 1'999.00 CHF 2'000.00 - …" at bounding box center [528, 261] width 267 height 20
click at [429, 309] on label "Ich bestätige, dass der Kunde mündlich bestätigt hat, dass er mit einer Bonität…" at bounding box center [663, 313] width 537 height 13
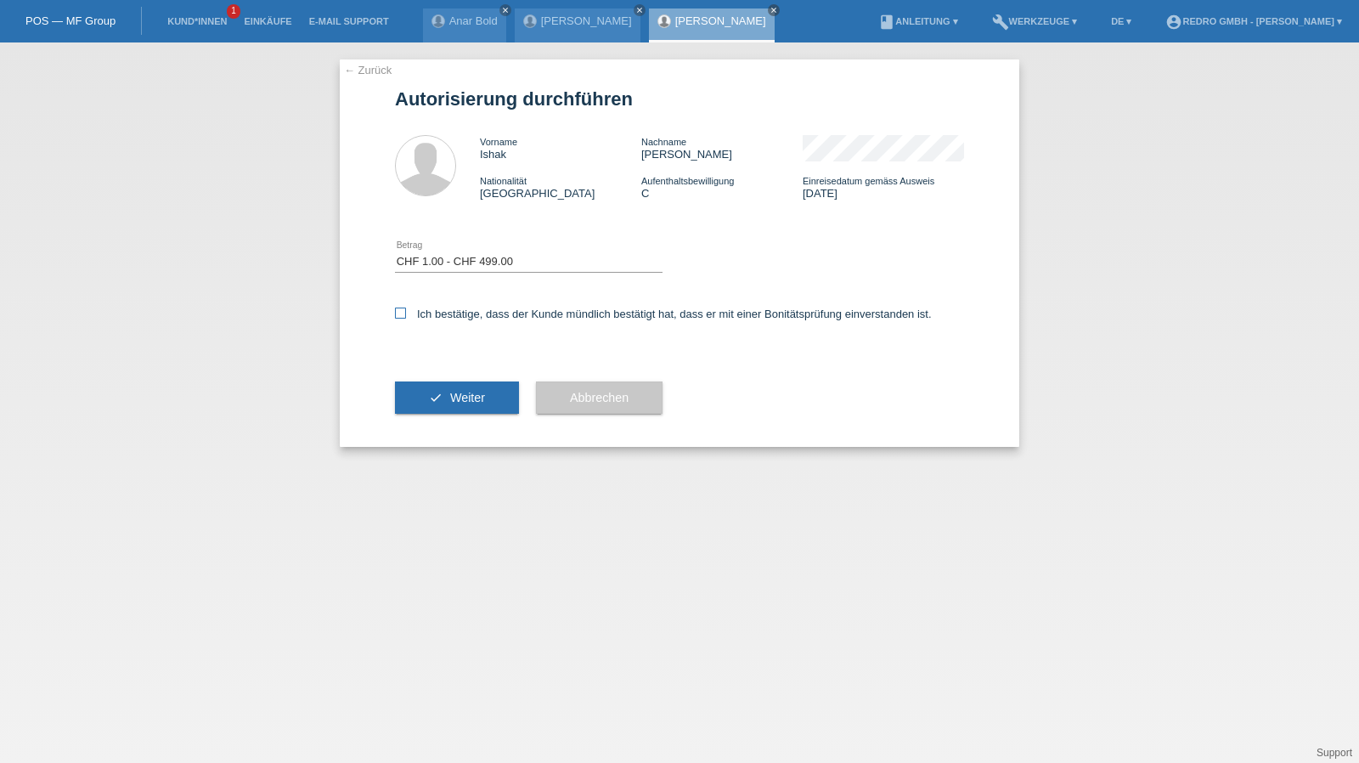
click at [406, 309] on input "Ich bestätige, dass der Kunde mündlich bestätigt hat, dass er mit einer Bonität…" at bounding box center [400, 312] width 11 height 11
checkbox input "true"
click at [434, 389] on button "check Weiter" at bounding box center [457, 397] width 124 height 32
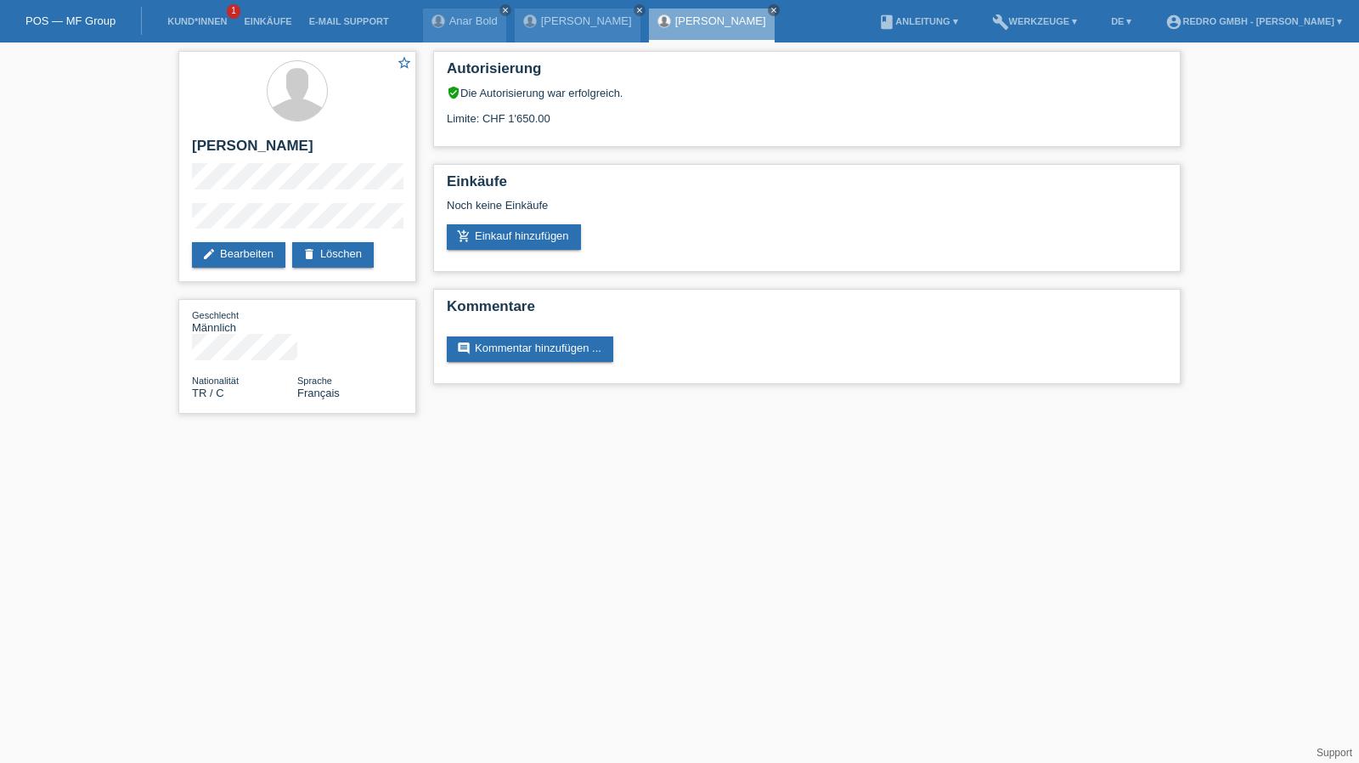
click at [213, 28] on li "Kund*innen 1" at bounding box center [197, 21] width 76 height 43
click at [213, 24] on link "Kund*innen" at bounding box center [197, 21] width 76 height 10
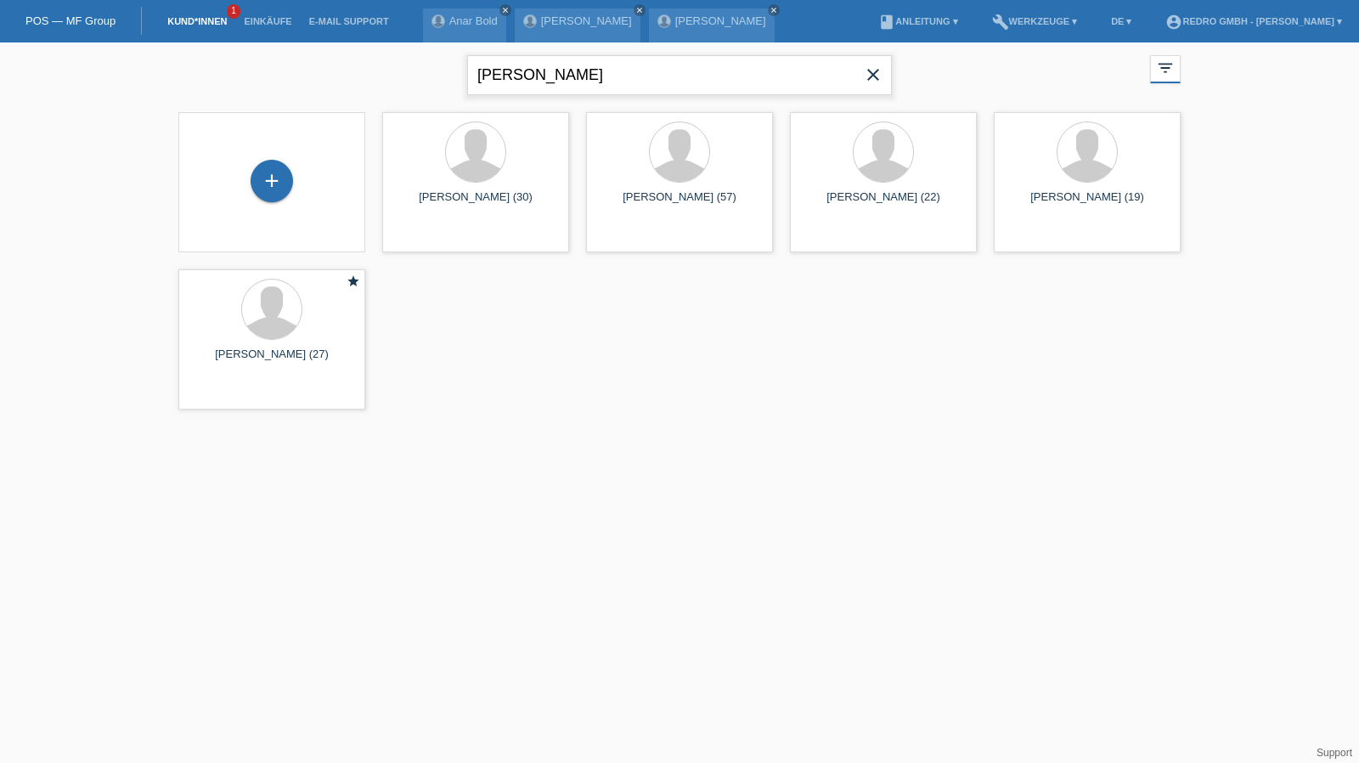
click at [543, 72] on input "[PERSON_NAME]" at bounding box center [679, 75] width 425 height 40
type input "[PERSON_NAME]"
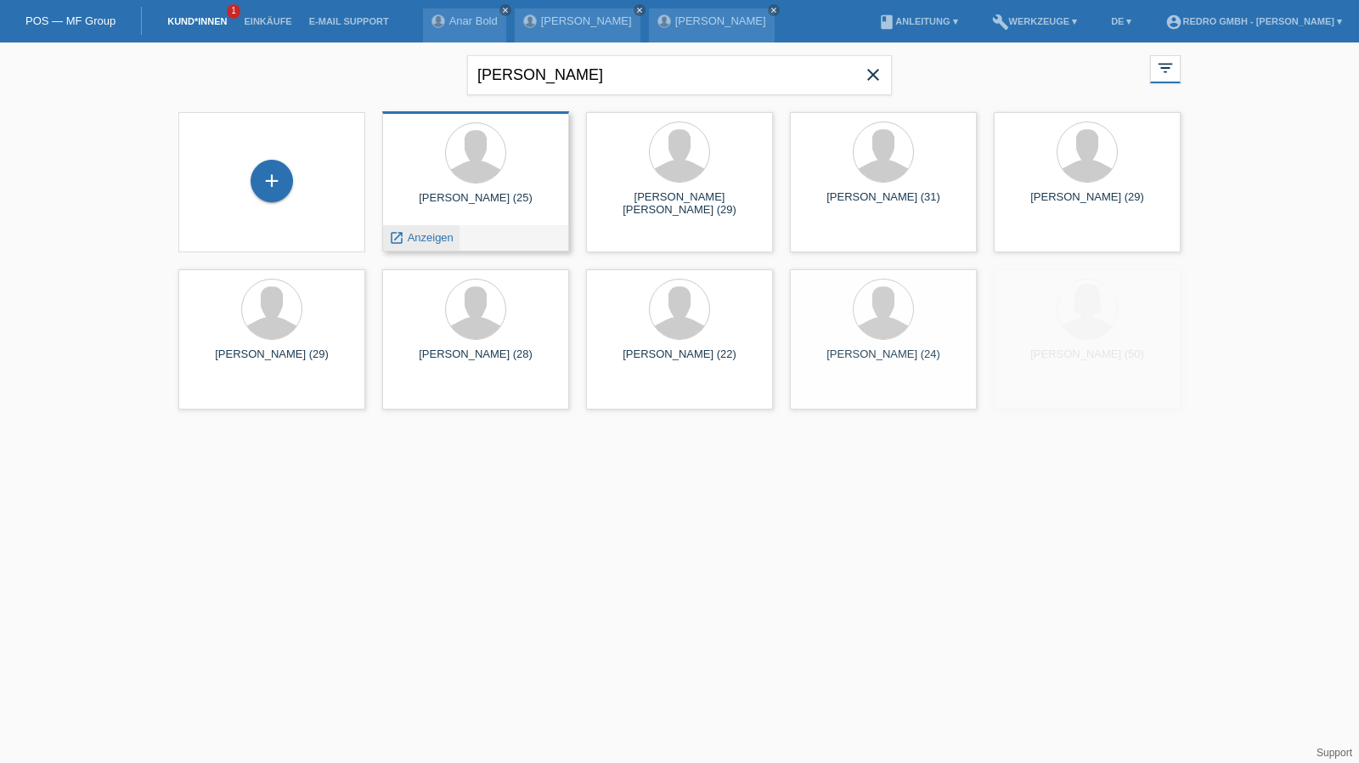
click at [438, 242] on span "Anzeigen" at bounding box center [431, 237] width 46 height 13
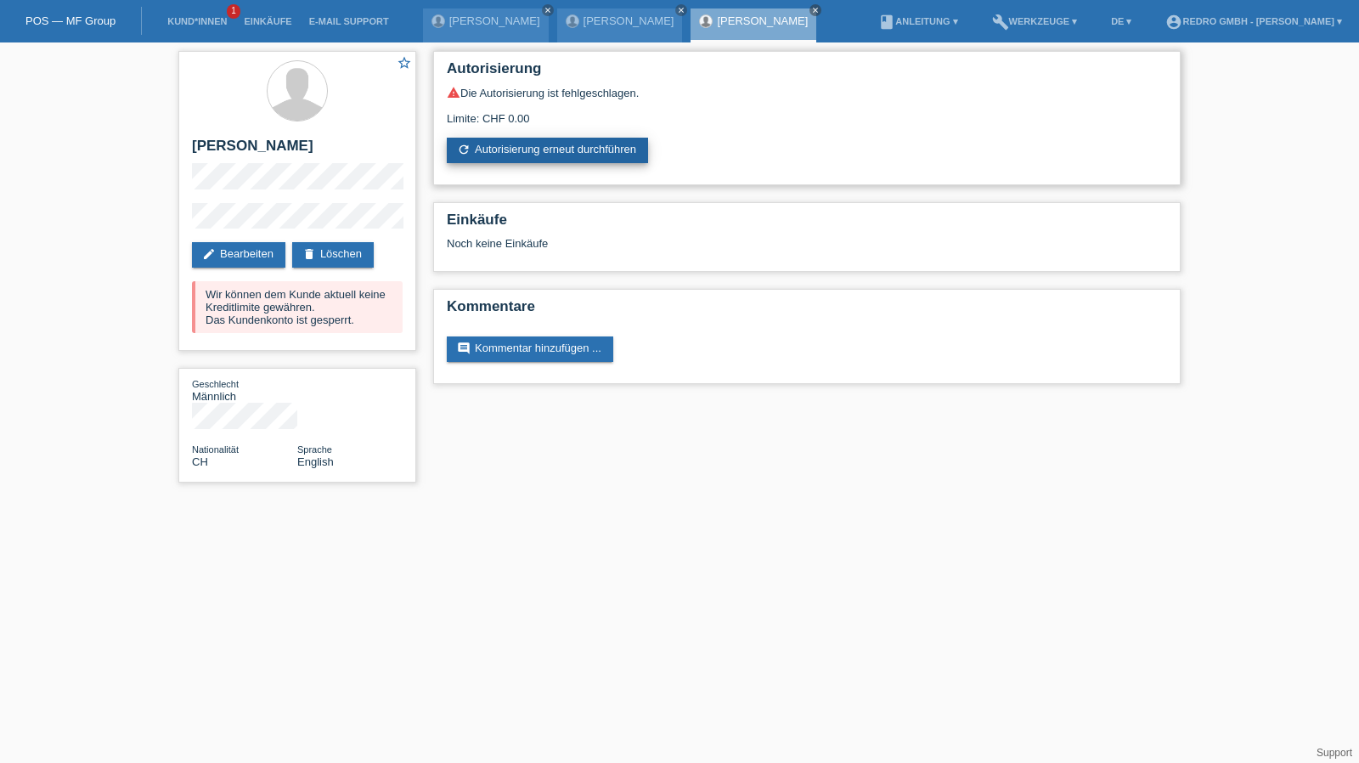
click at [515, 148] on link "refresh Autorisierung erneut durchführen" at bounding box center [547, 150] width 201 height 25
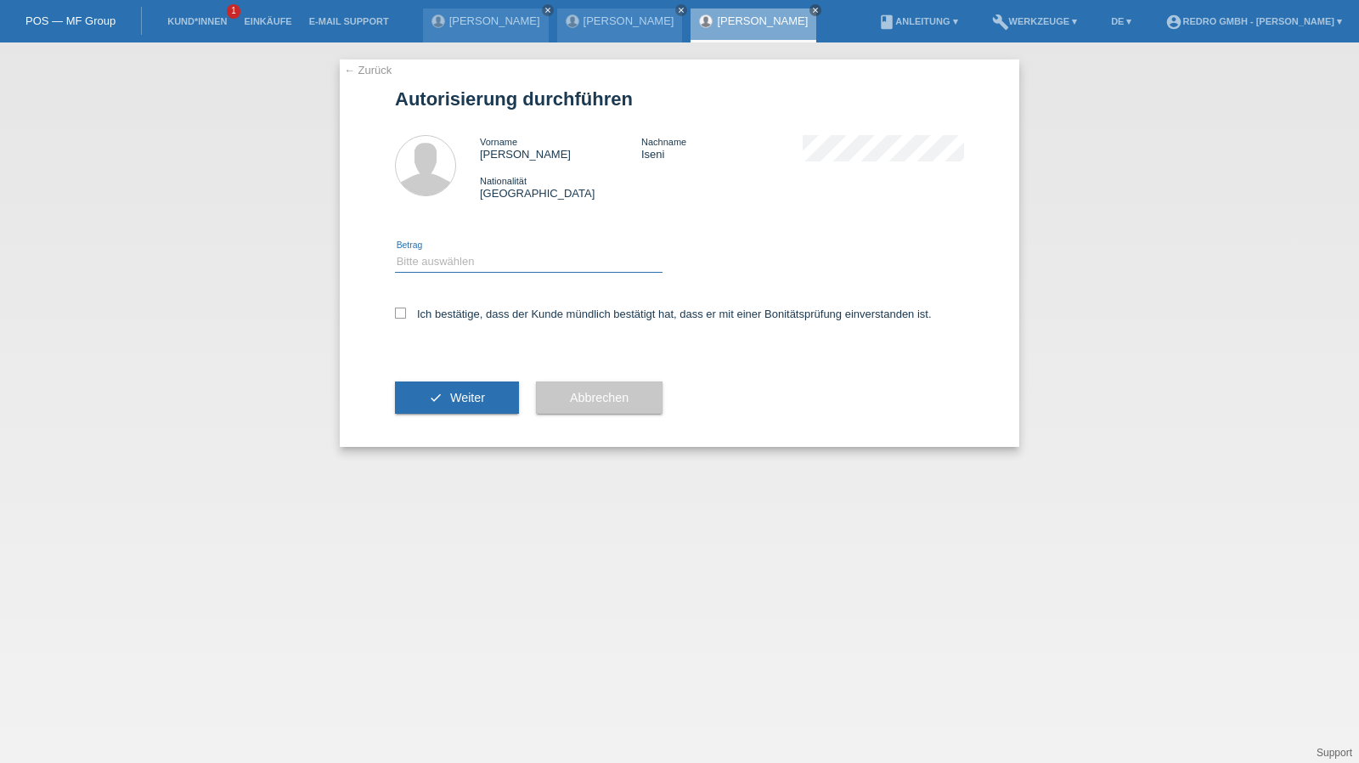
click at [426, 267] on select "Bitte auswählen CHF 1.00 - CHF 499.00 CHF 500.00 - CHF 1'999.00 CHF 2'000.00 - …" at bounding box center [528, 261] width 267 height 20
select select "1"
click at [395, 251] on select "Bitte auswählen CHF 1.00 - CHF 499.00 CHF 500.00 - CHF 1'999.00 CHF 2'000.00 - …" at bounding box center [528, 261] width 267 height 20
click at [441, 312] on label "Ich bestätige, dass der Kunde mündlich bestätigt hat, dass er mit einer Bonität…" at bounding box center [663, 313] width 537 height 13
click at [406, 312] on input "Ich bestätige, dass der Kunde mündlich bestätigt hat, dass er mit einer Bonität…" at bounding box center [400, 312] width 11 height 11
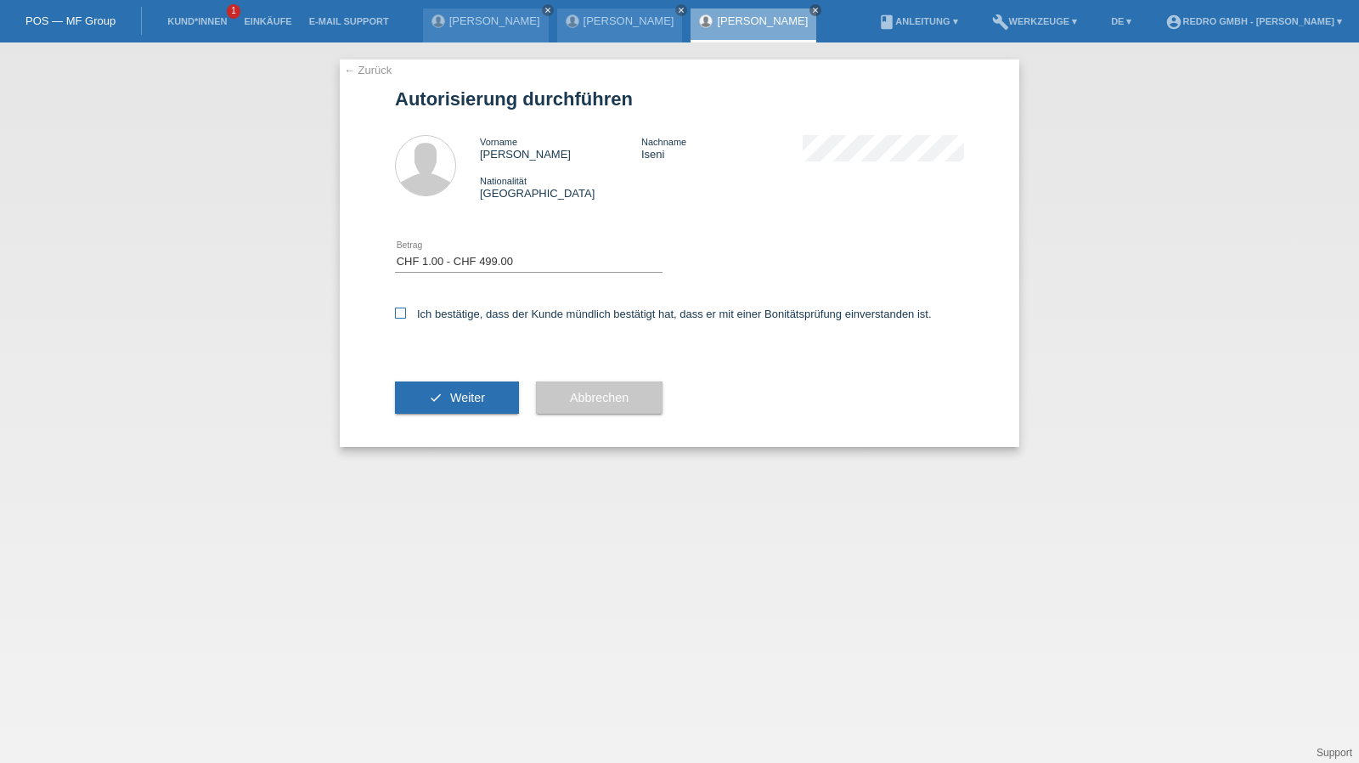
checkbox input "true"
click at [446, 381] on div "check Weiter" at bounding box center [457, 397] width 124 height 99
click at [443, 388] on button "check Weiter" at bounding box center [457, 397] width 124 height 32
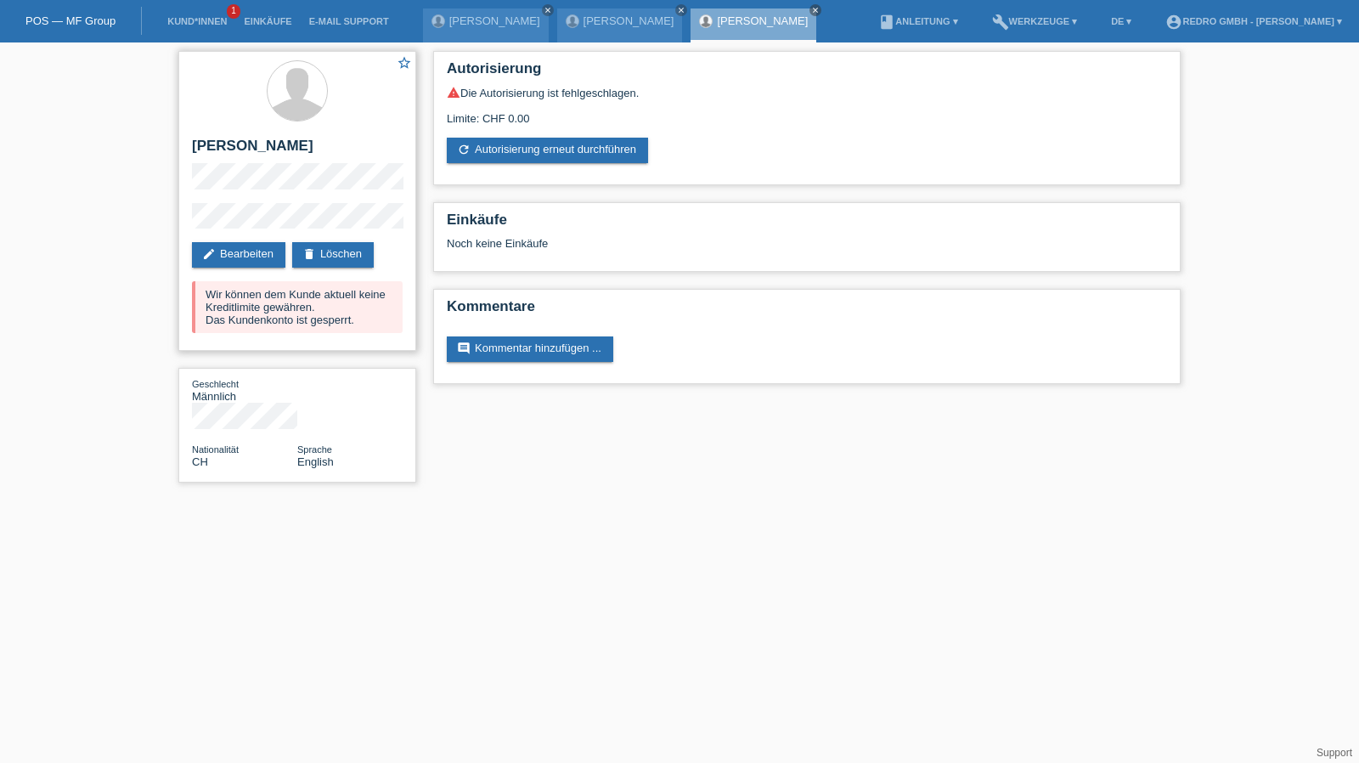
click at [260, 143] on h2 "[PERSON_NAME]" at bounding box center [297, 150] width 211 height 25
click at [260, 143] on h2 "Eduard Iseni" at bounding box center [297, 150] width 211 height 25
copy div "Eduard Iseni"
click at [215, 205] on div "star_border Eduard Iseni edit Bearbeiten delete Löschen Wir können dem Kunde ak…" at bounding box center [297, 201] width 238 height 300
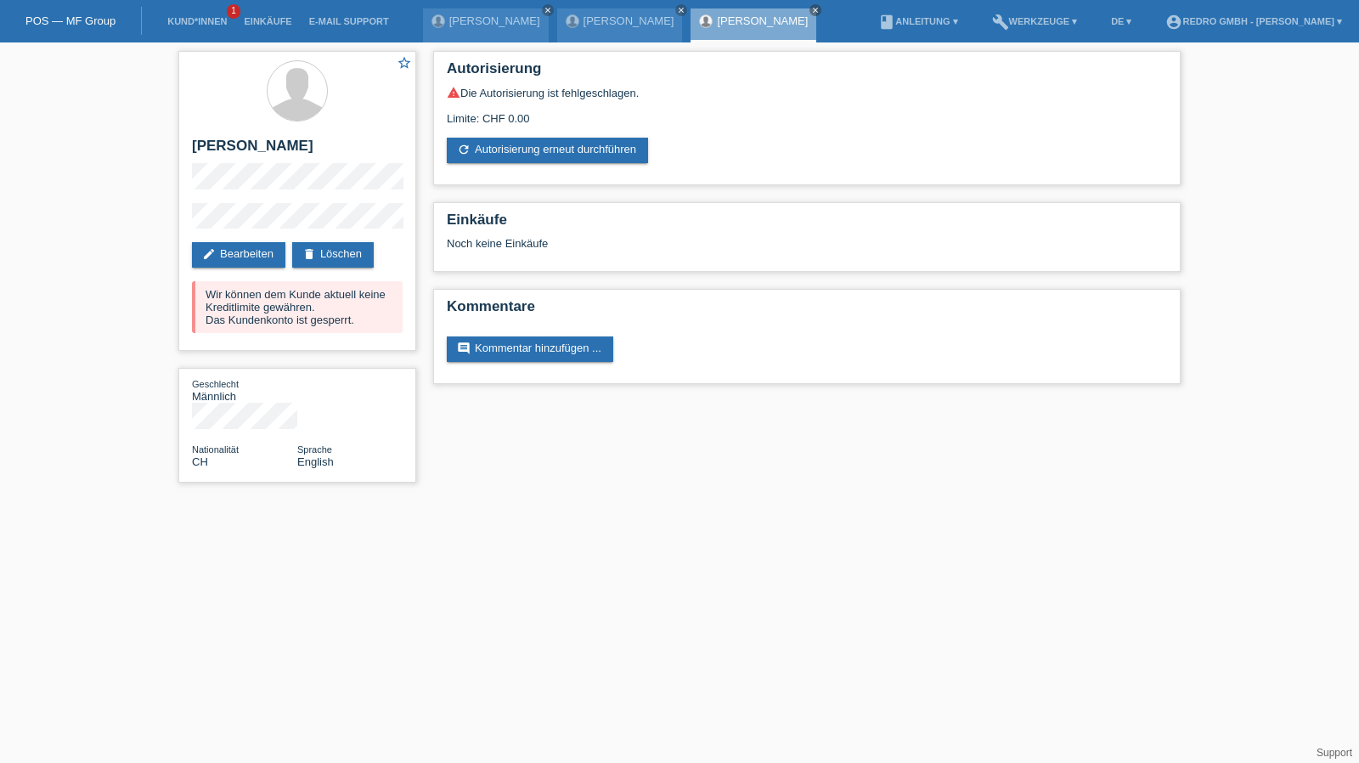
drag, startPoint x: 287, startPoint y: 200, endPoint x: 116, endPoint y: 225, distance: 172.6
click at [116, 225] on div "star_border Eduard Iseni edit Bearbeiten delete Löschen Wir können dem Kunde ak…" at bounding box center [679, 270] width 1359 height 457
click at [206, 19] on link "Kund*innen" at bounding box center [197, 21] width 76 height 10
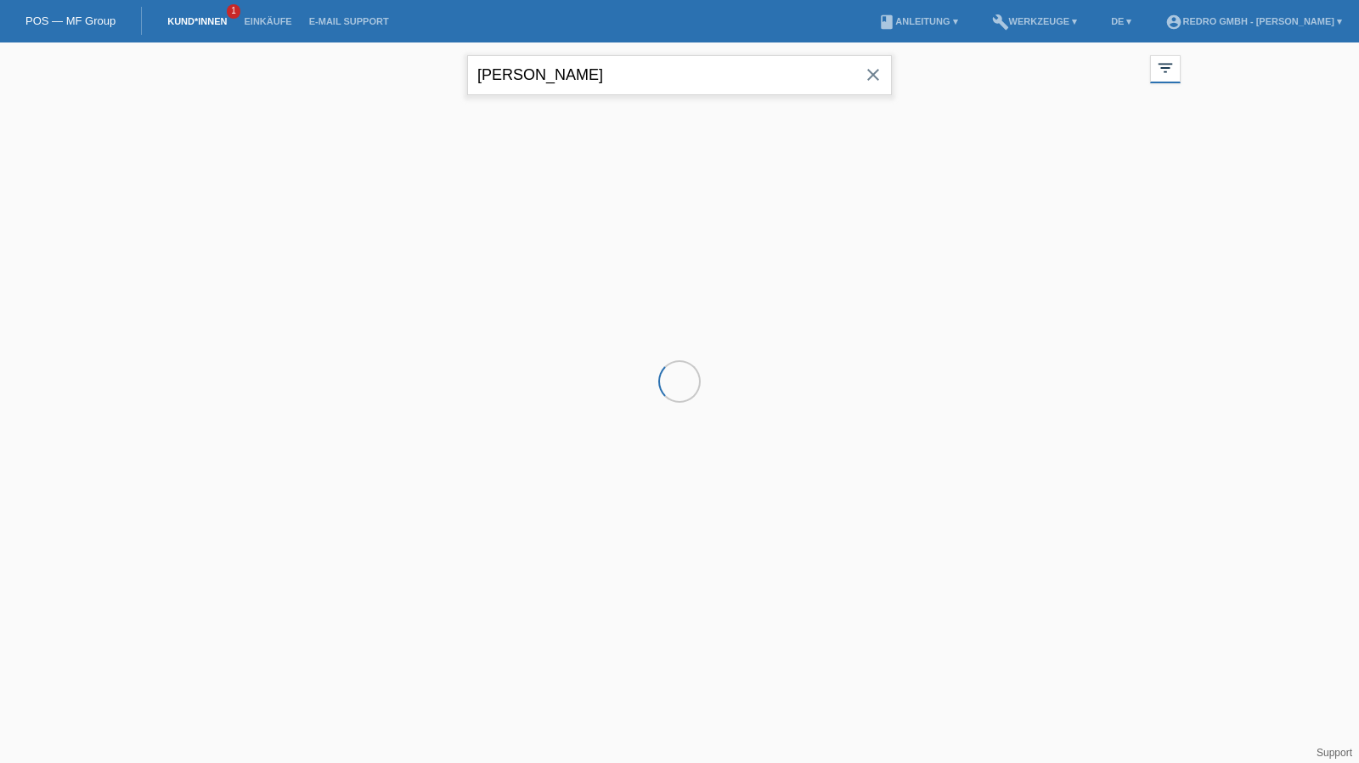
click at [647, 87] on input "[PERSON_NAME]" at bounding box center [679, 75] width 425 height 40
drag, startPoint x: 0, startPoint y: 0, endPoint x: 647, endPoint y: 87, distance: 652.8
click at [647, 87] on input "[PERSON_NAME]" at bounding box center [679, 75] width 425 height 40
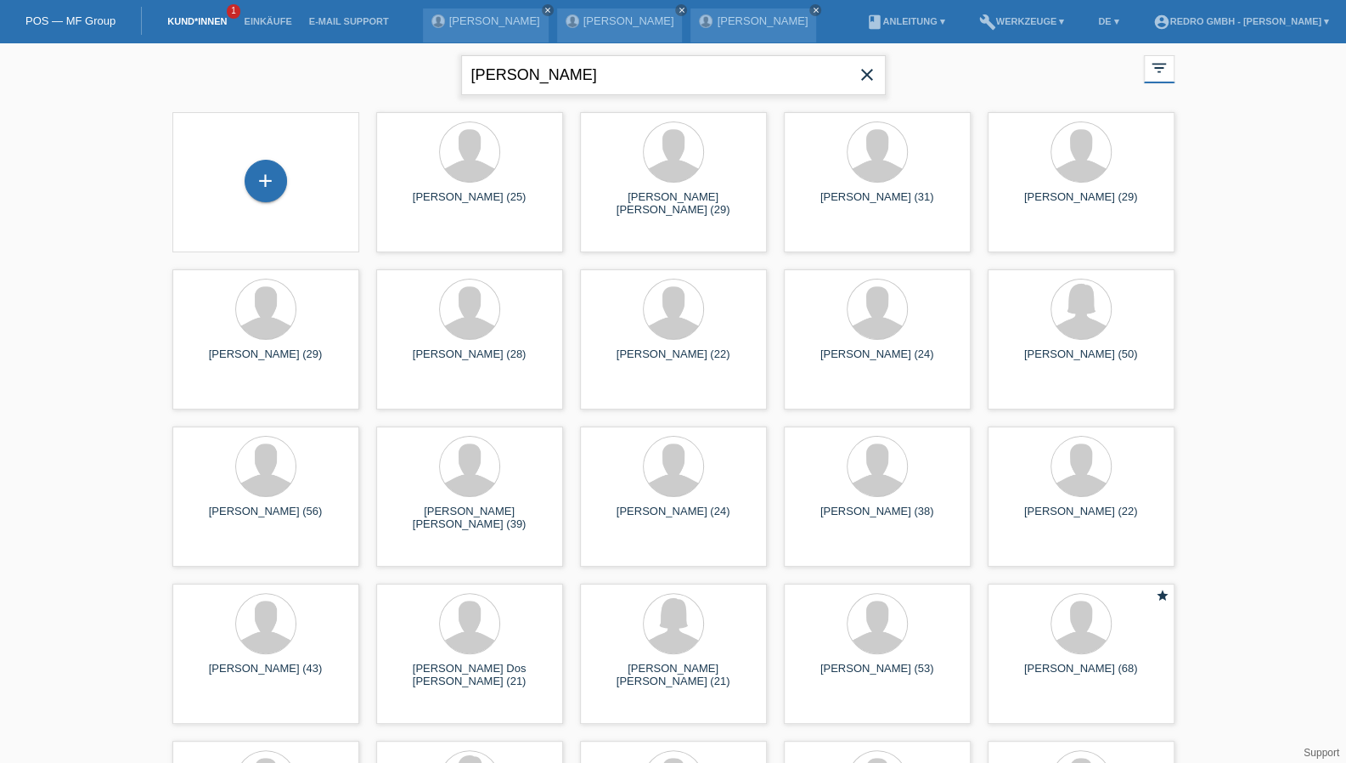
type input "[PERSON_NAME]"
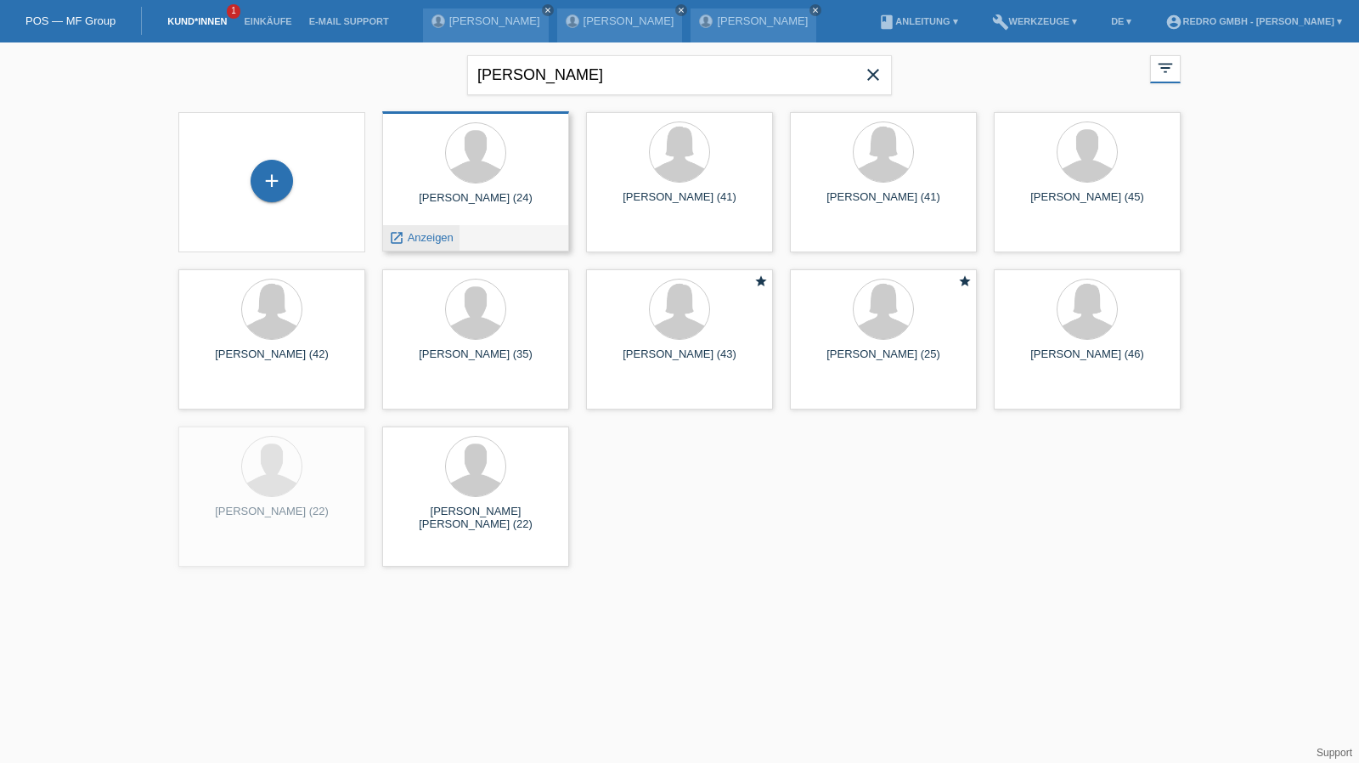
click at [443, 232] on span "Anzeigen" at bounding box center [431, 237] width 46 height 13
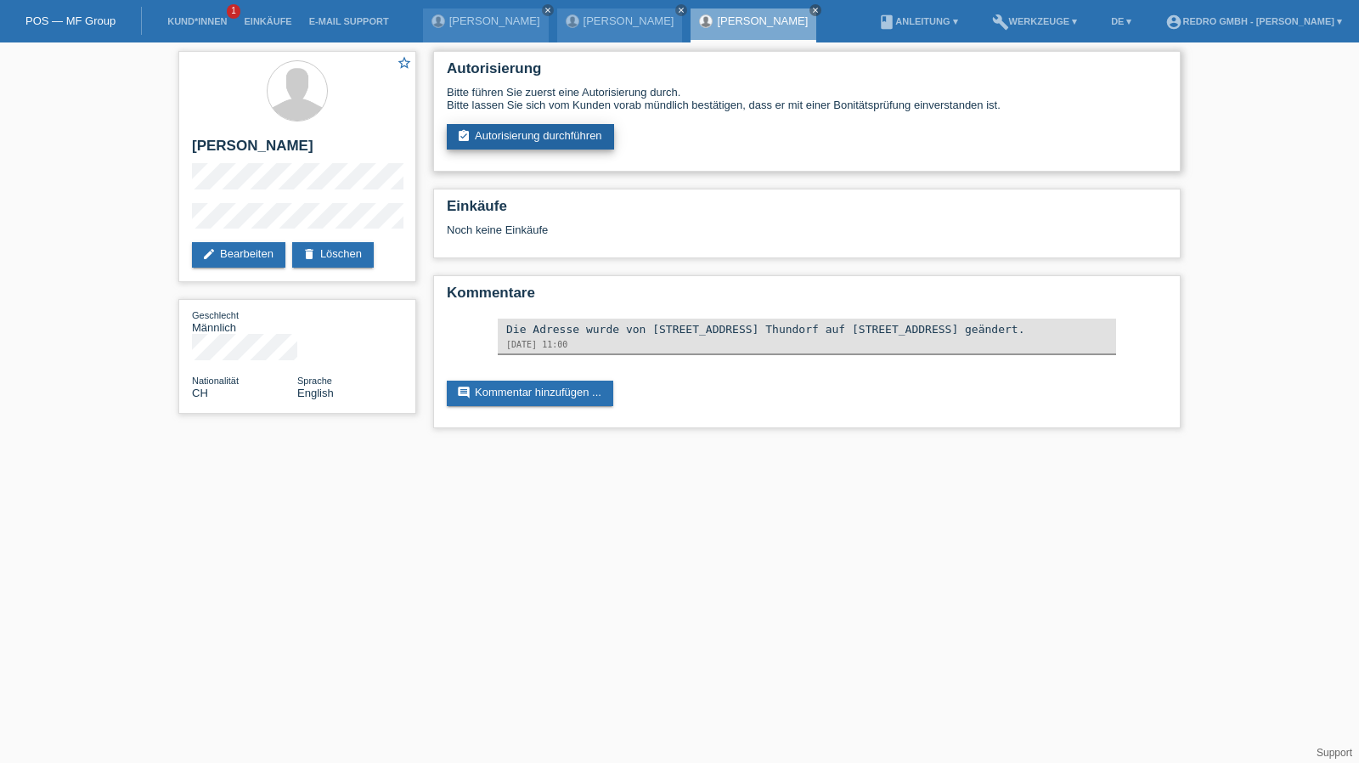
click at [559, 134] on link "assignment_turned_in Autorisierung durchführen" at bounding box center [530, 136] width 167 height 25
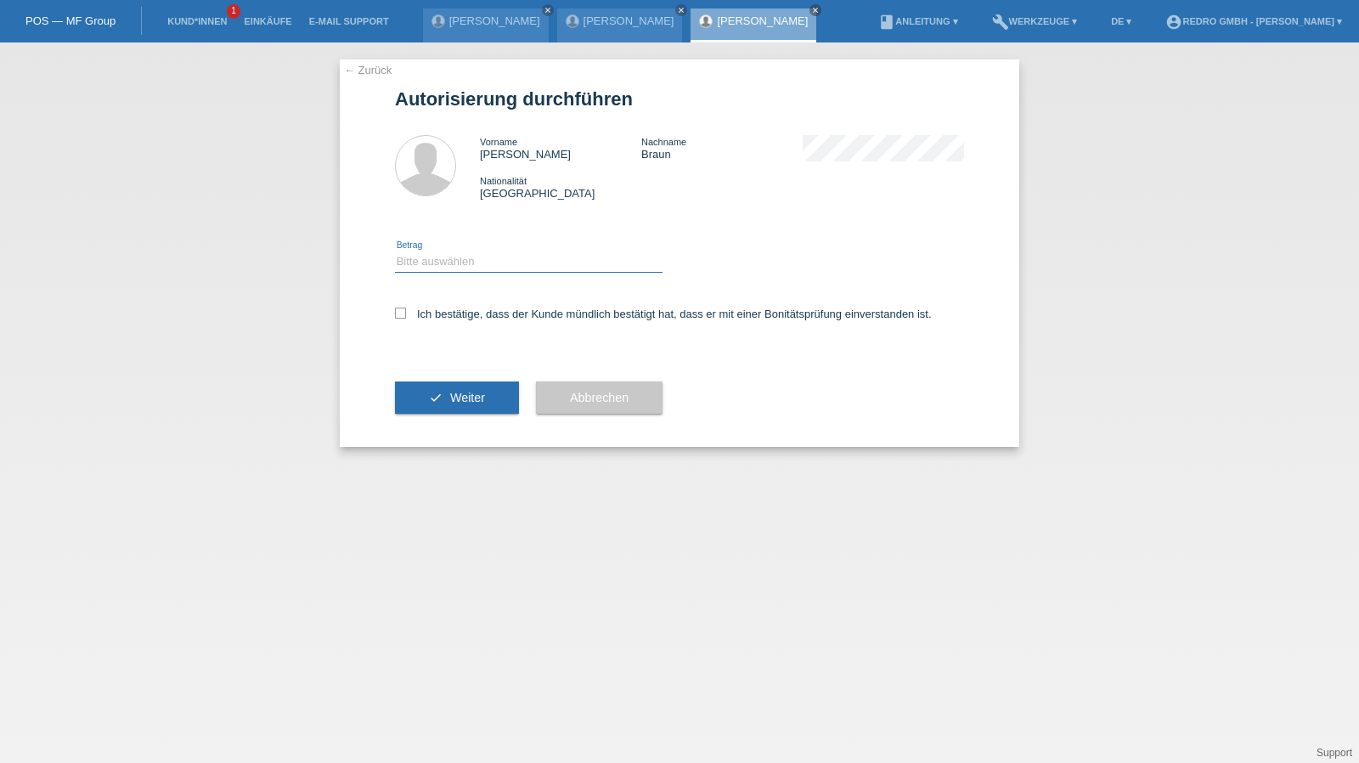
click at [493, 264] on select "Bitte auswählen CHF 1.00 - CHF 499.00 CHF 500.00 - CHF 1'999.00 CHF 2'000.00 - …" at bounding box center [528, 261] width 267 height 20
select select "1"
click at [395, 251] on select "Bitte auswählen CHF 1.00 - CHF 499.00 CHF 500.00 - CHF 1'999.00 CHF 2'000.00 - …" at bounding box center [528, 261] width 267 height 20
click at [464, 317] on label "Ich bestätige, dass der Kunde mündlich bestätigt hat, dass er mit einer Bonität…" at bounding box center [663, 313] width 537 height 13
click at [406, 317] on input "Ich bestätige, dass der Kunde mündlich bestätigt hat, dass er mit einer Bonität…" at bounding box center [400, 312] width 11 height 11
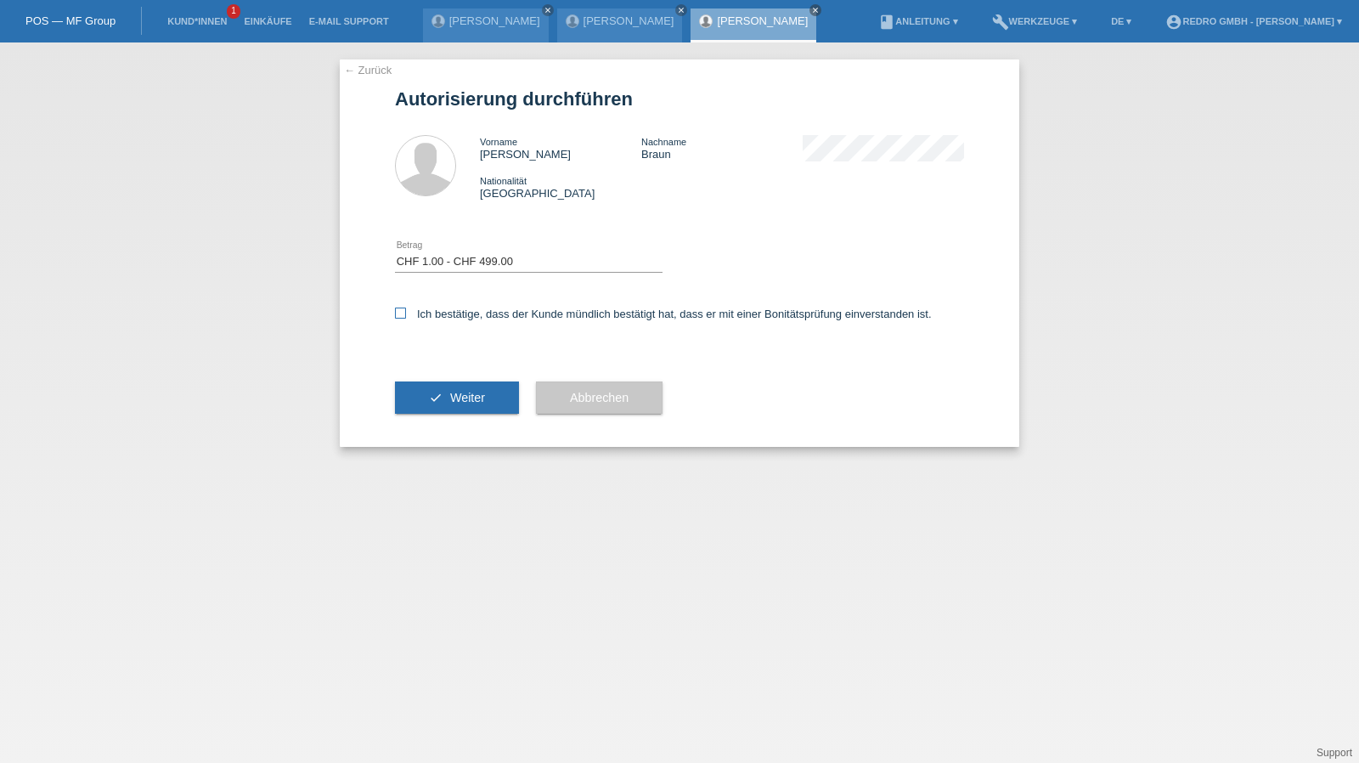
checkbox input "true"
click at [465, 409] on button "check Weiter" at bounding box center [457, 397] width 124 height 32
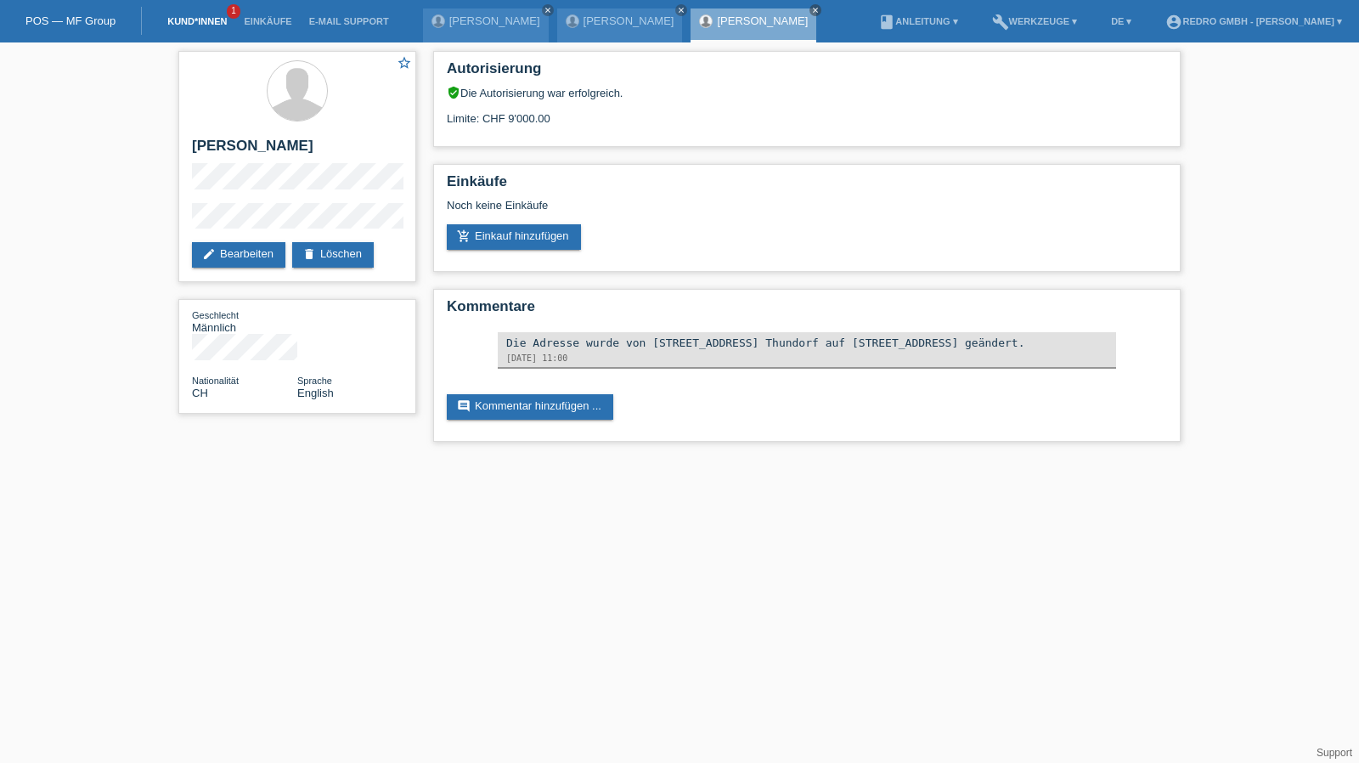
click at [181, 21] on link "Kund*innen" at bounding box center [197, 21] width 76 height 10
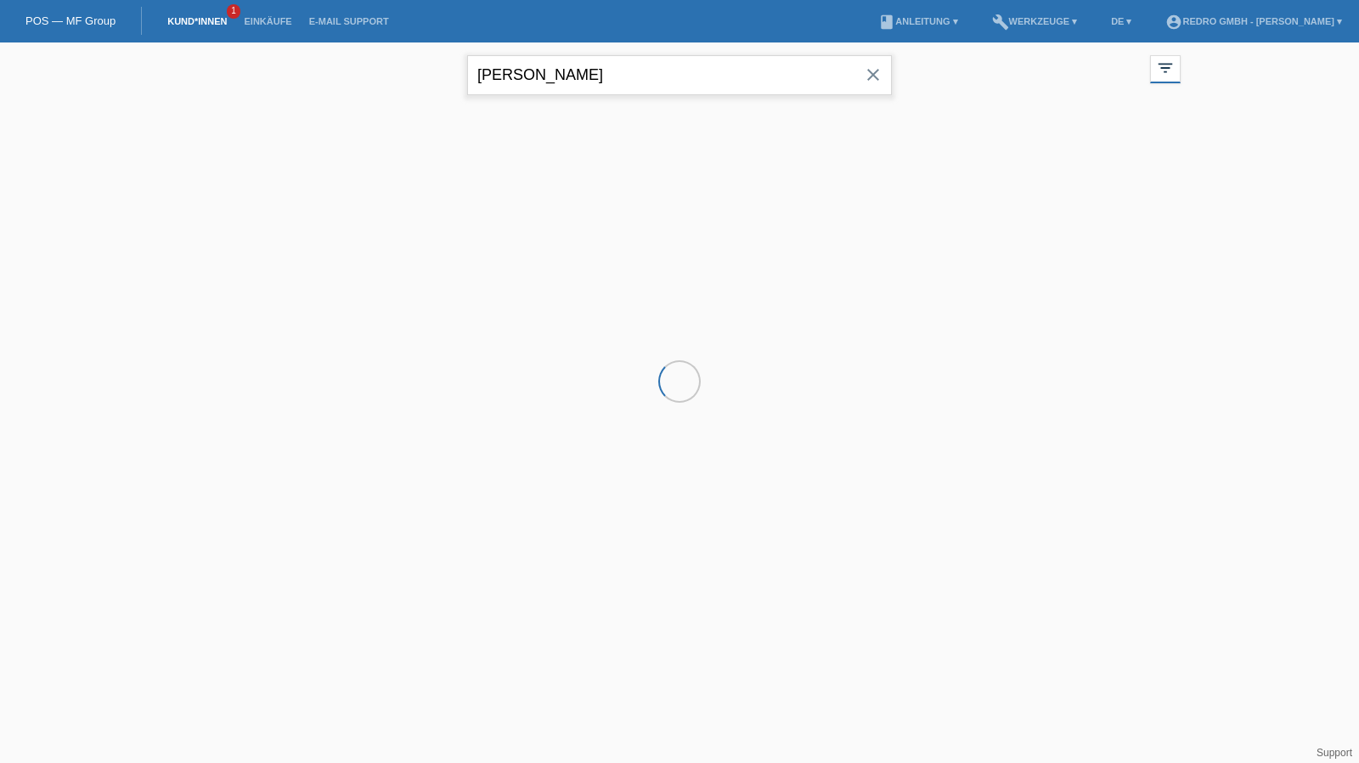
click at [687, 71] on input "[PERSON_NAME]" at bounding box center [679, 75] width 425 height 40
drag, startPoint x: 0, startPoint y: 0, endPoint x: 687, endPoint y: 71, distance: 690.7
click at [687, 71] on input "noah braun" at bounding box center [679, 75] width 425 height 40
paste input "Selenge Zangad-Silvestre"
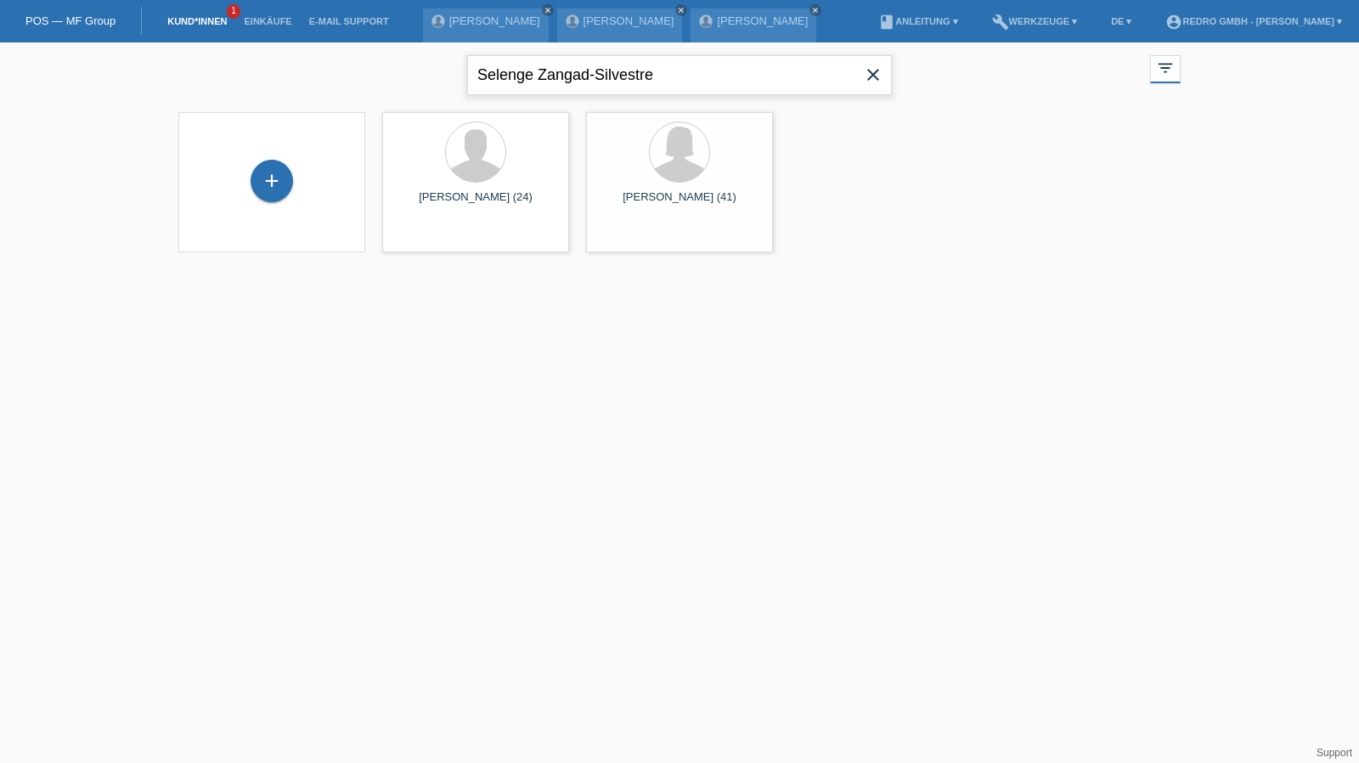
type input "Selenge Zangad-Silvestre"
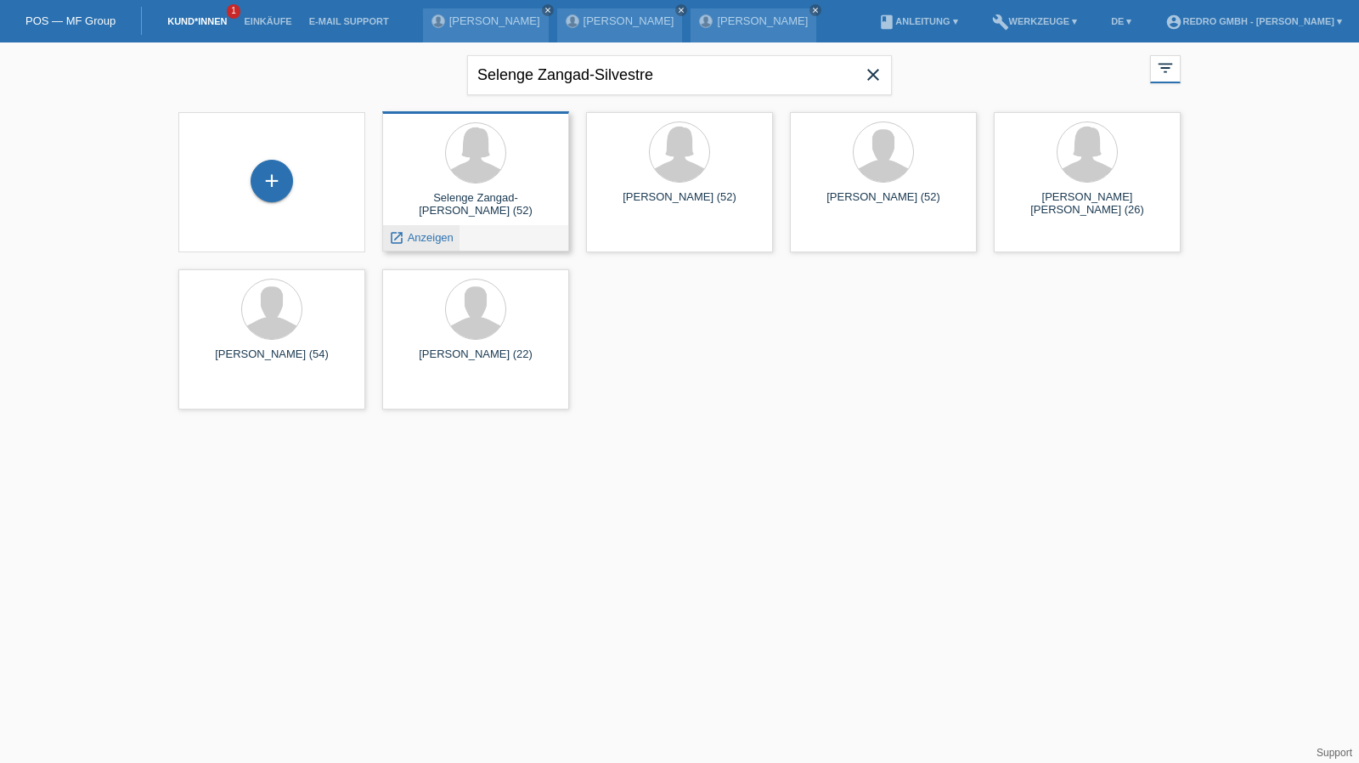
click at [419, 237] on span "Anzeigen" at bounding box center [431, 237] width 46 height 13
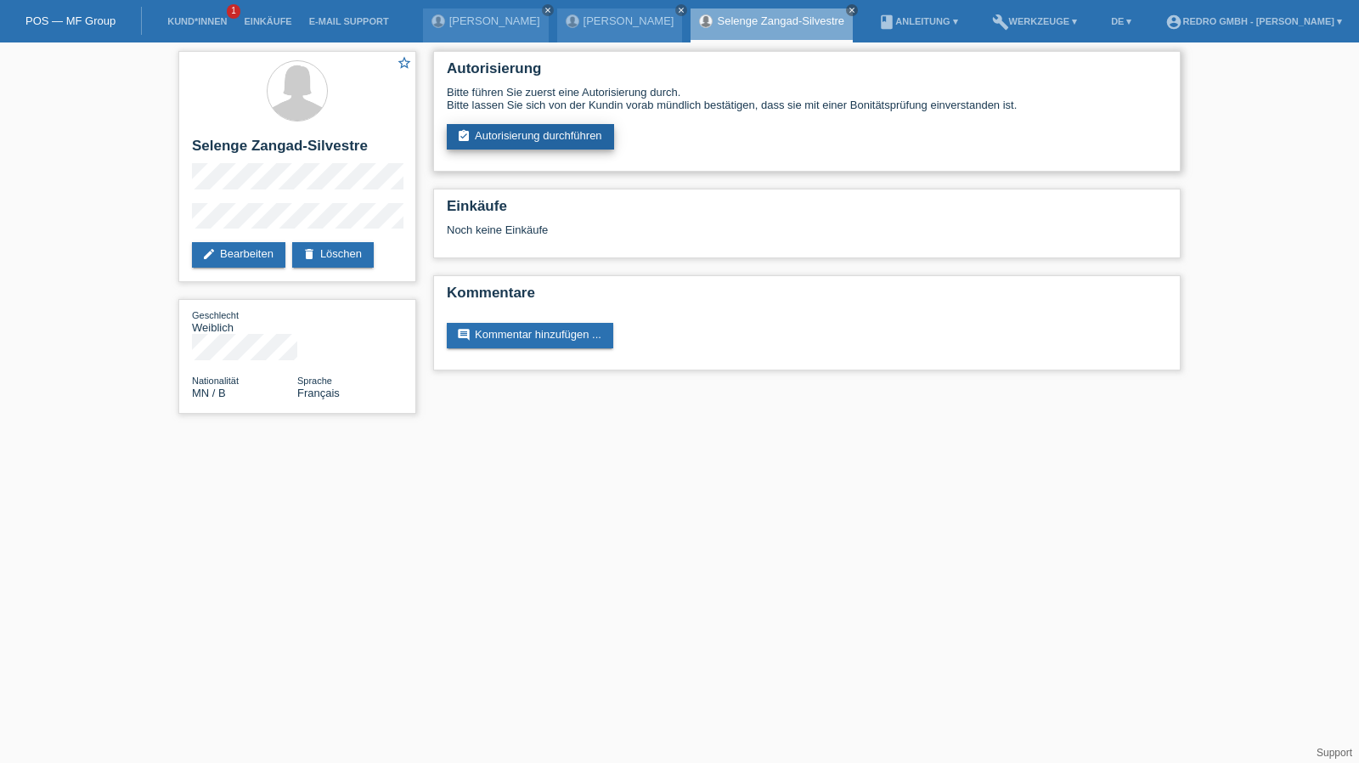
click at [550, 139] on link "assignment_turned_in Autorisierung durchführen" at bounding box center [530, 136] width 167 height 25
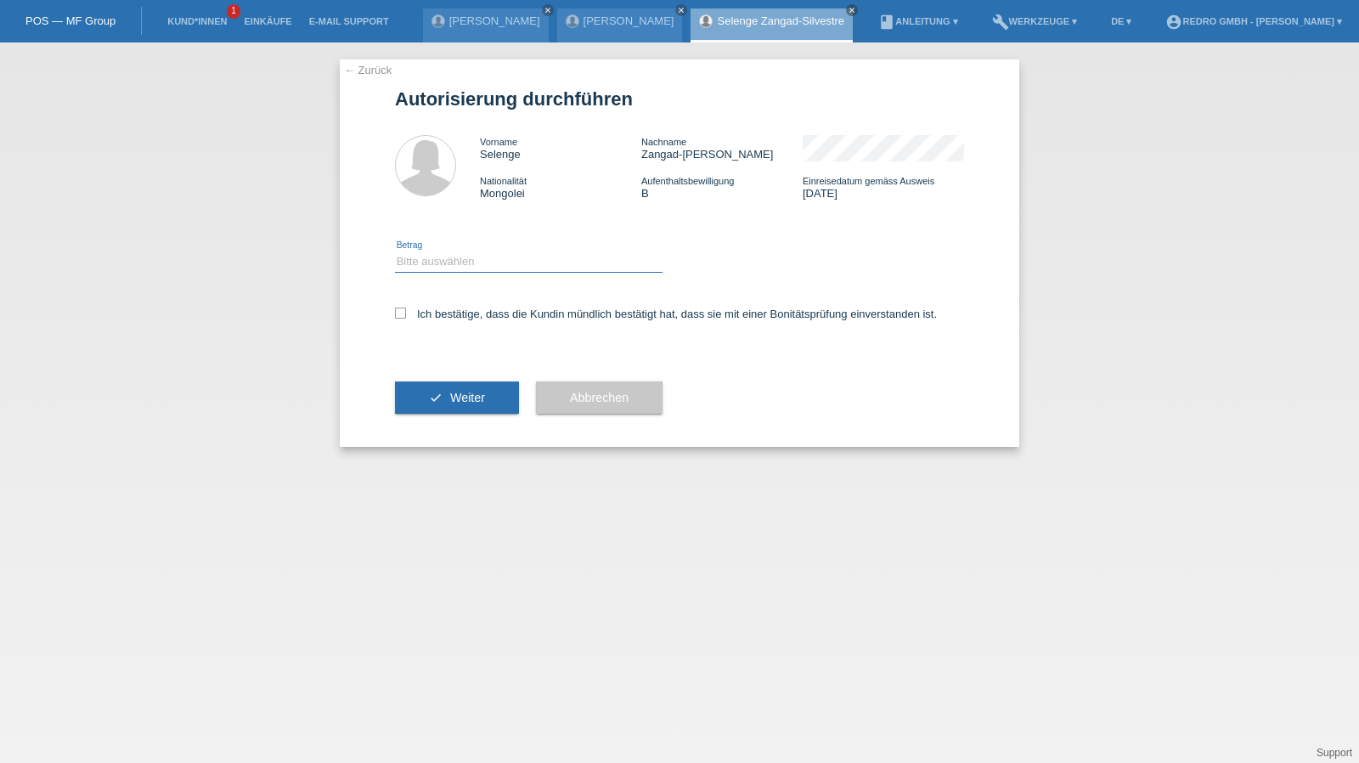
click at [480, 254] on select "Bitte auswählen CHF 1.00 - CHF 499.00 CHF 500.00 - CHF 1'999.00 CHF 2'000.00 - …" at bounding box center [528, 261] width 267 height 20
select select "1"
click at [395, 251] on select "Bitte auswählen CHF 1.00 - CHF 499.00 CHF 500.00 - CHF 1'999.00 CHF 2'000.00 - …" at bounding box center [528, 261] width 267 height 20
click at [451, 314] on label "Ich bestätige, dass die Kundin mündlich bestätigt hat, dass sie mit einer Bonit…" at bounding box center [666, 313] width 542 height 13
click at [406, 314] on input "Ich bestätige, dass die Kundin mündlich bestätigt hat, dass sie mit einer Bonit…" at bounding box center [400, 312] width 11 height 11
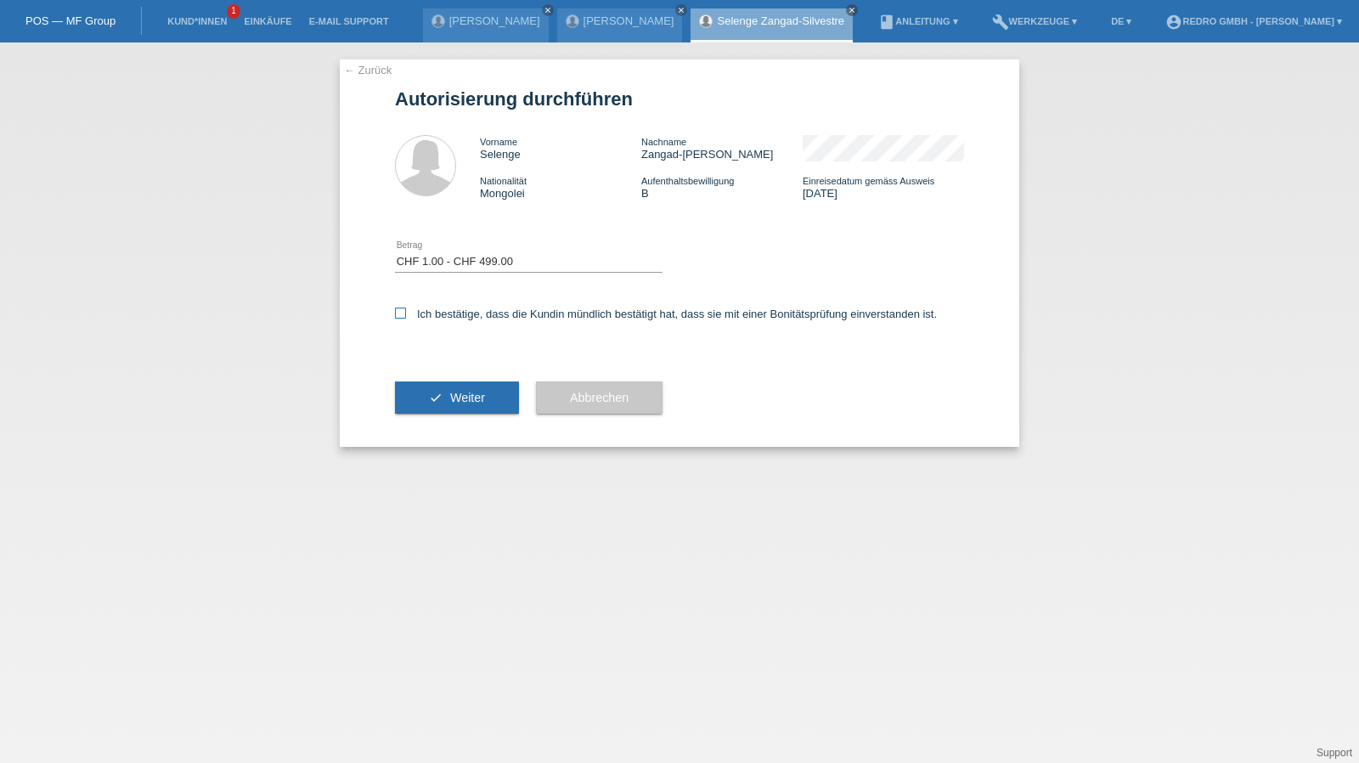
checkbox input "true"
click at [445, 431] on div "check Weiter" at bounding box center [457, 397] width 124 height 99
click at [462, 401] on span "Weiter" at bounding box center [467, 398] width 35 height 14
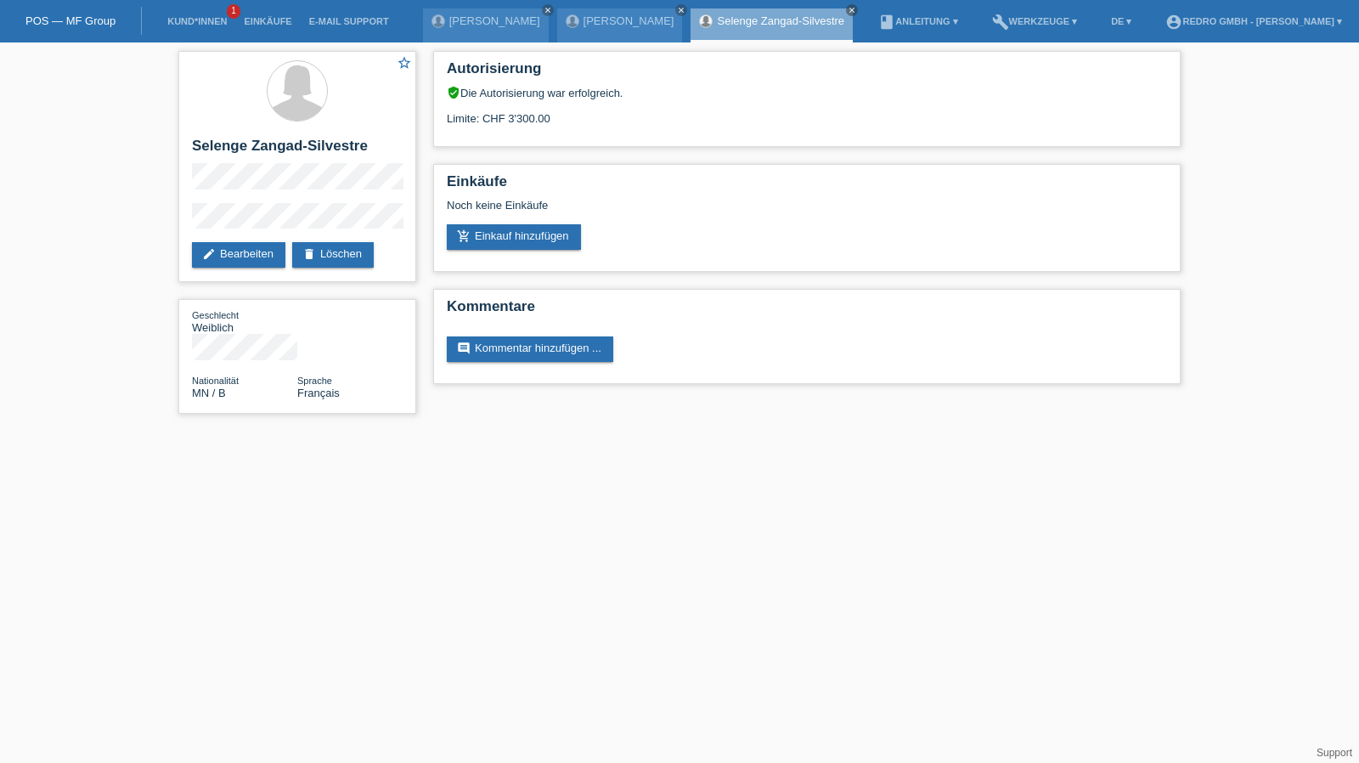
click at [194, 14] on li "Kund*innen 1" at bounding box center [197, 21] width 76 height 43
click at [192, 18] on link "Kund*innen" at bounding box center [197, 21] width 76 height 10
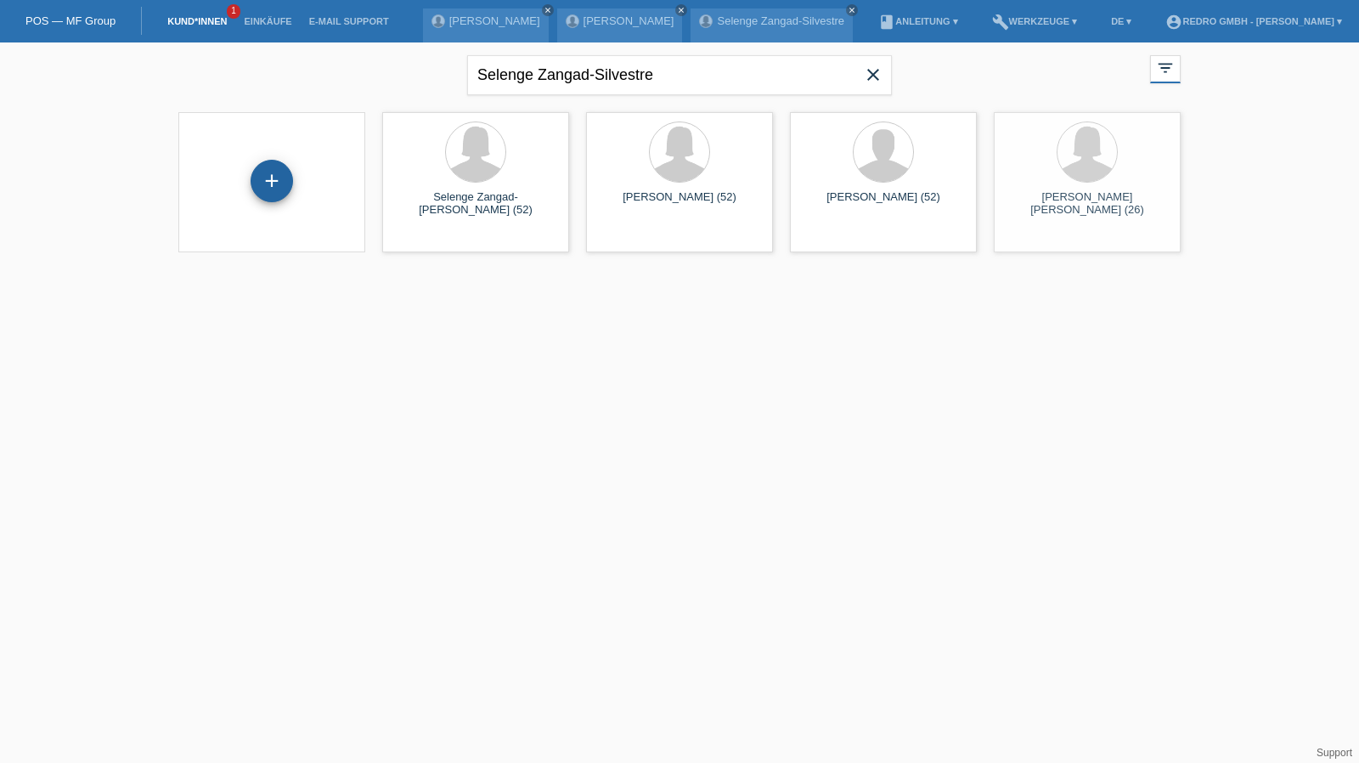
click at [262, 183] on div "+" at bounding box center [272, 181] width 42 height 42
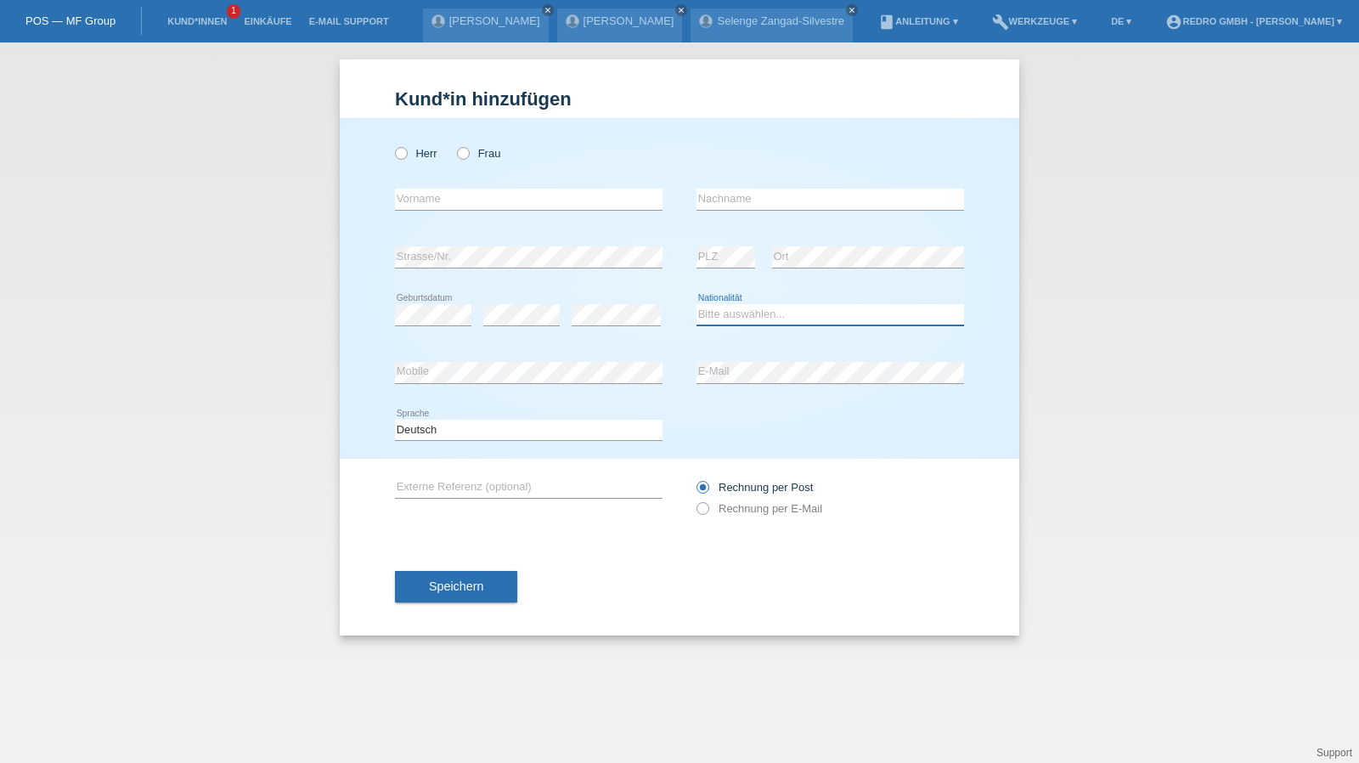
select select "LI"
click at [495, 584] on button "Speichern" at bounding box center [456, 587] width 122 height 32
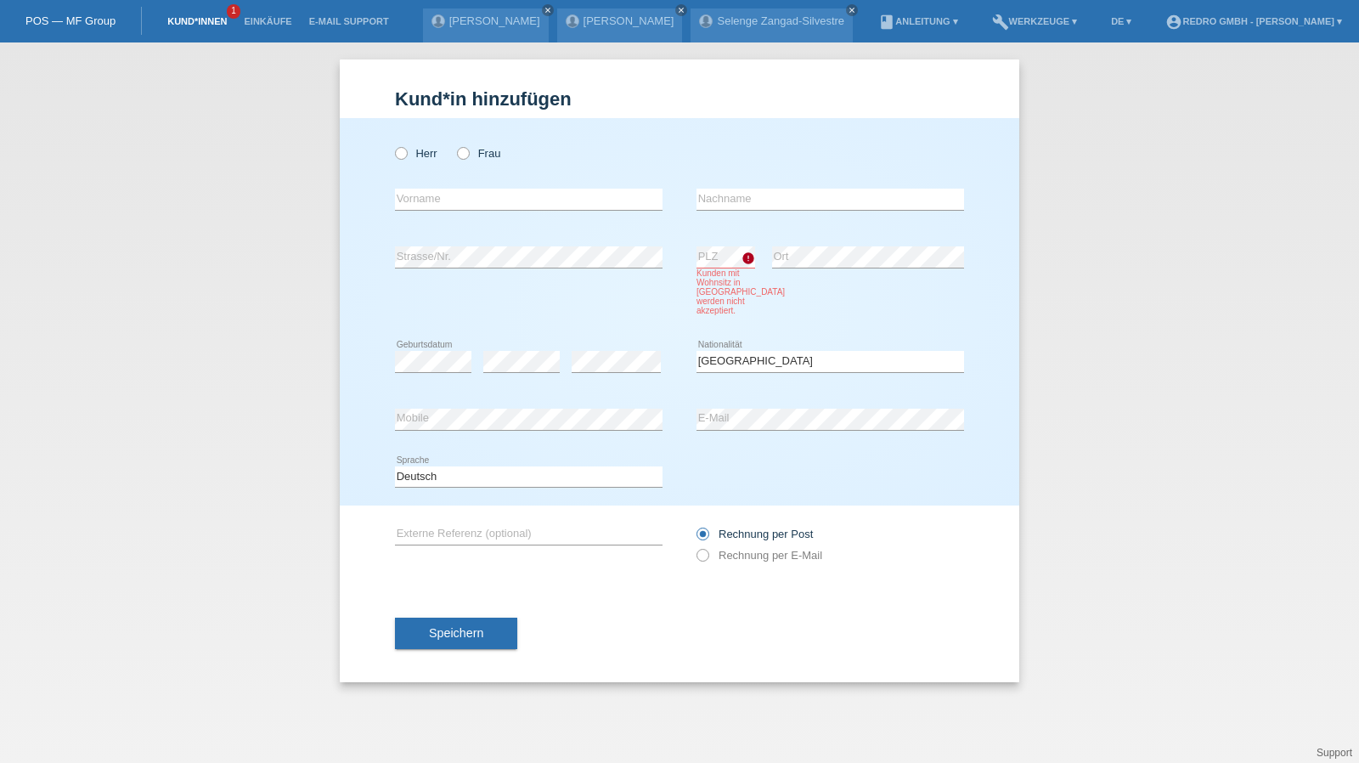
click at [202, 25] on link "Kund*innen" at bounding box center [197, 21] width 76 height 10
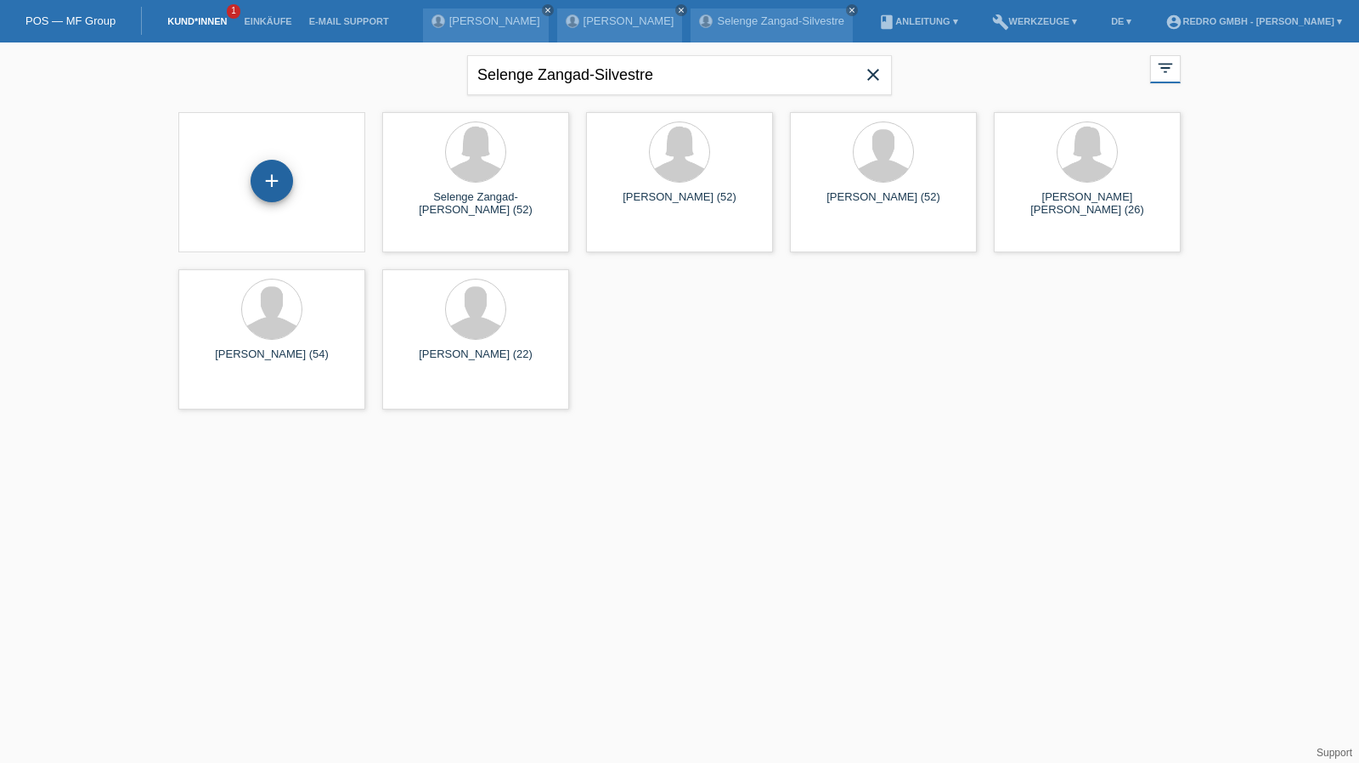
click at [279, 191] on div "+" at bounding box center [272, 181] width 42 height 42
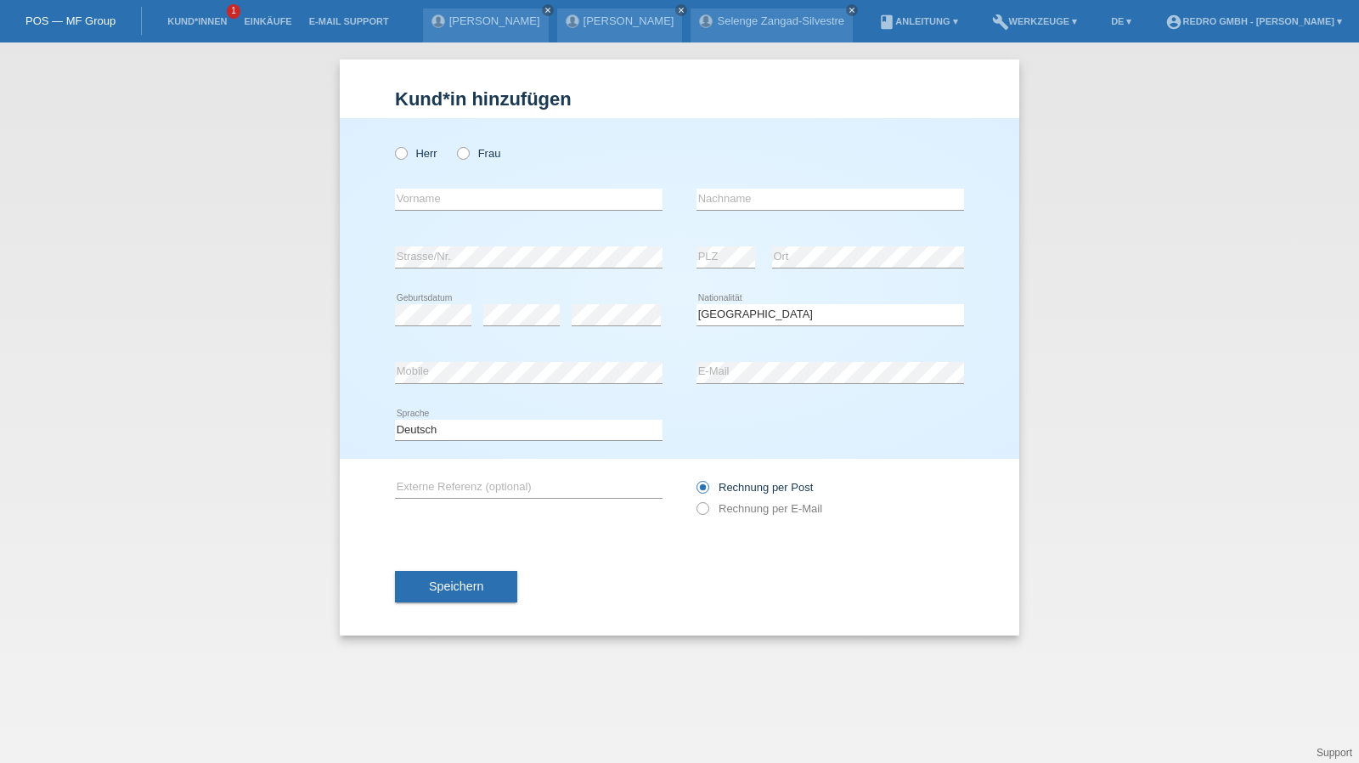
click at [470, 589] on span "Speichern" at bounding box center [456, 586] width 54 height 14
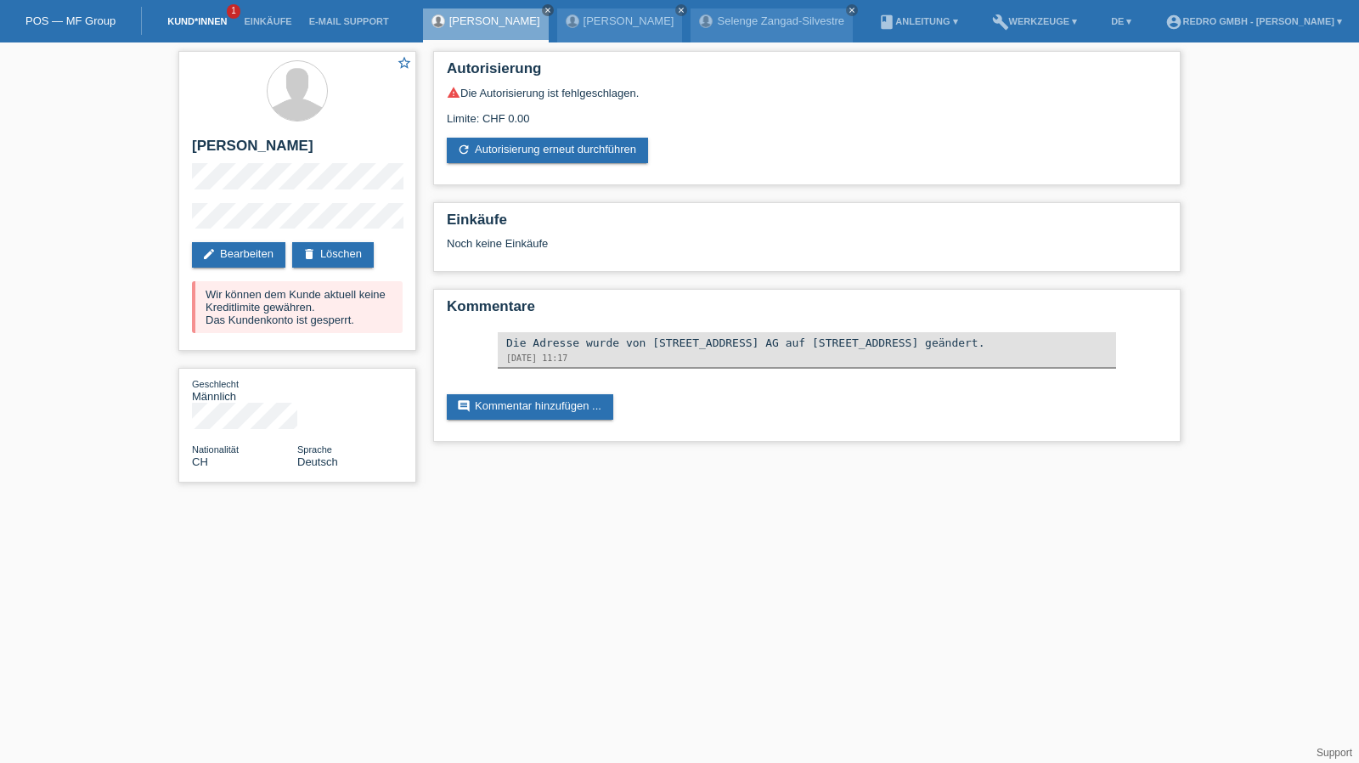
click at [177, 25] on link "Kund*innen" at bounding box center [197, 21] width 76 height 10
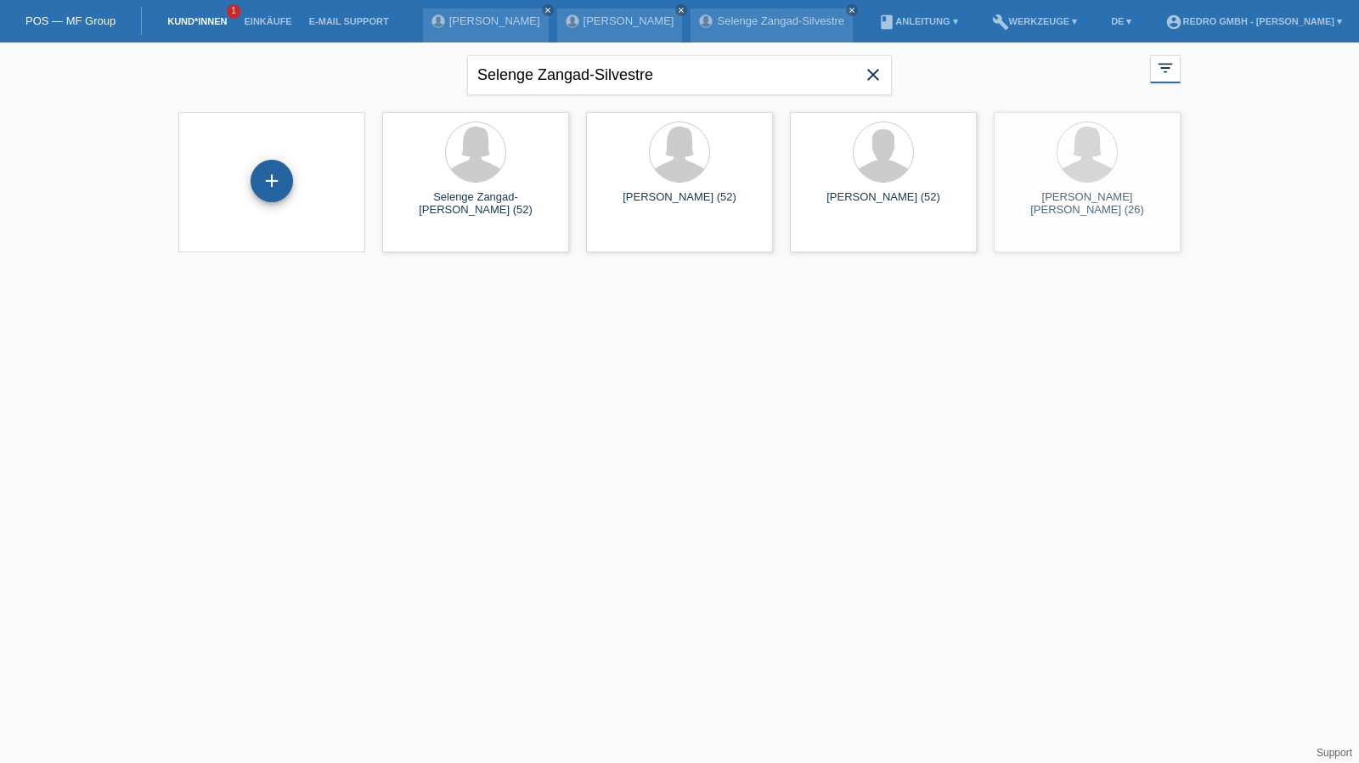
click at [272, 188] on div "+" at bounding box center [272, 181] width 42 height 42
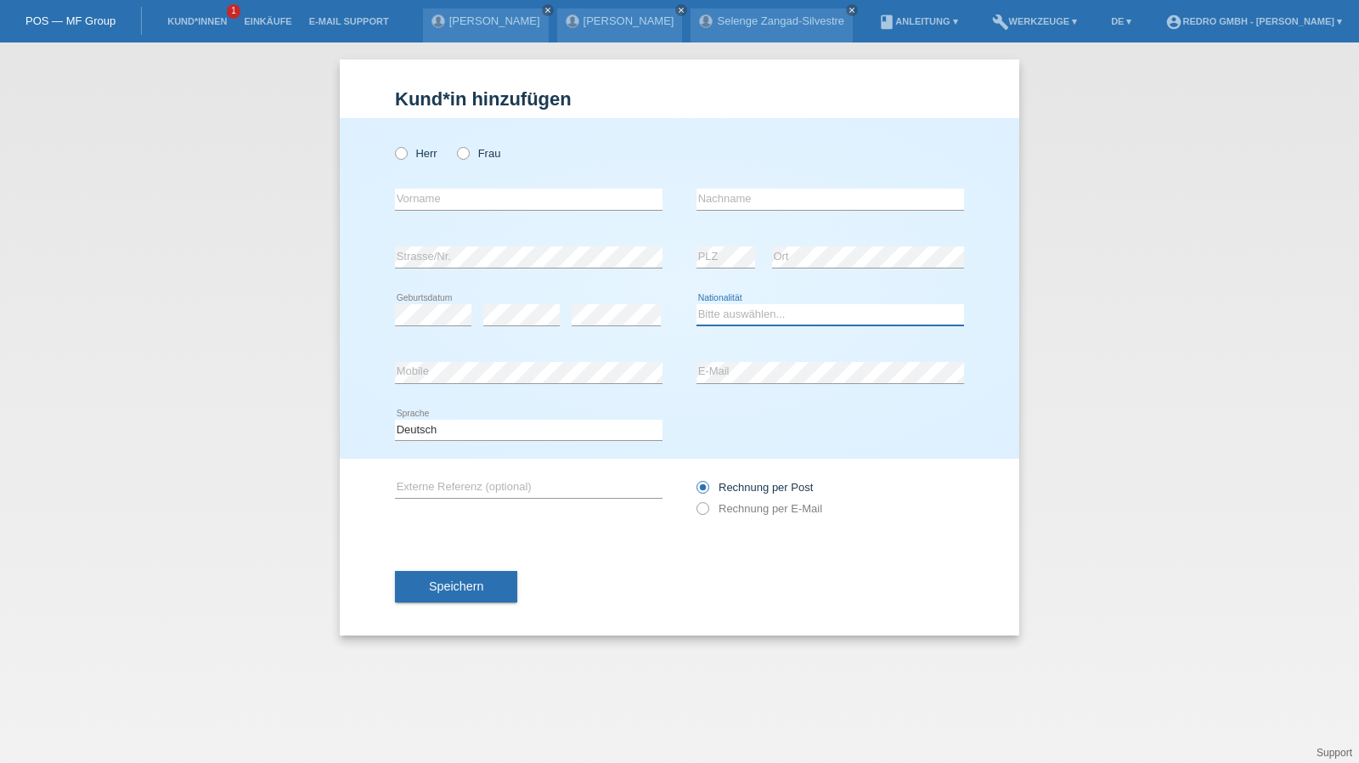
click at [791, 313] on select "Bitte auswählen... [GEOGRAPHIC_DATA] [GEOGRAPHIC_DATA] [GEOGRAPHIC_DATA] [GEOGR…" at bounding box center [829, 314] width 267 height 20
click at [791, 313] on select "Bitte auswählen... Schweiz Deutschland Liechtenstein Österreich ------------ Af…" at bounding box center [829, 314] width 267 height 20
select select "ER"
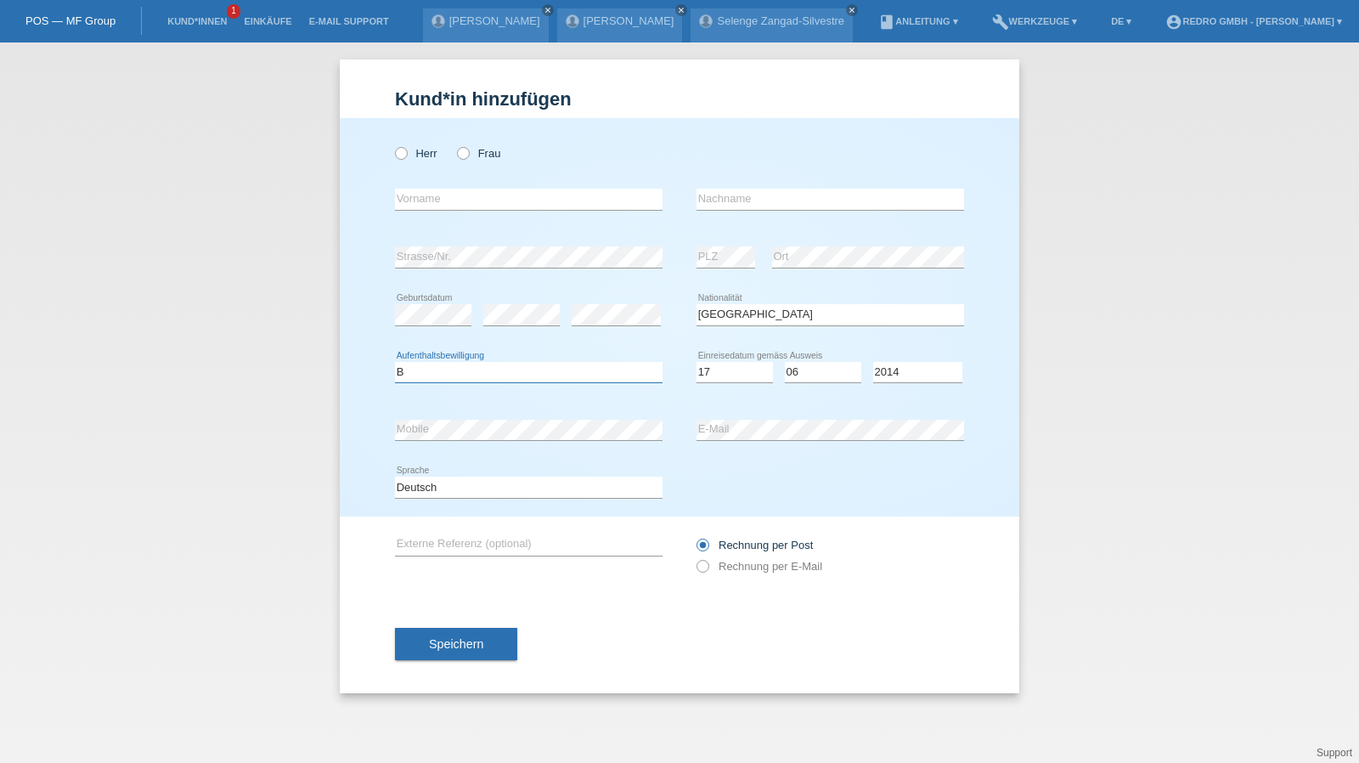
select select "BF"
click at [479, 204] on input "text" at bounding box center [528, 199] width 267 height 21
type input "[PERSON_NAME]"
type input "Asress"
click at [498, 643] on button "Speichern" at bounding box center [456, 644] width 122 height 32
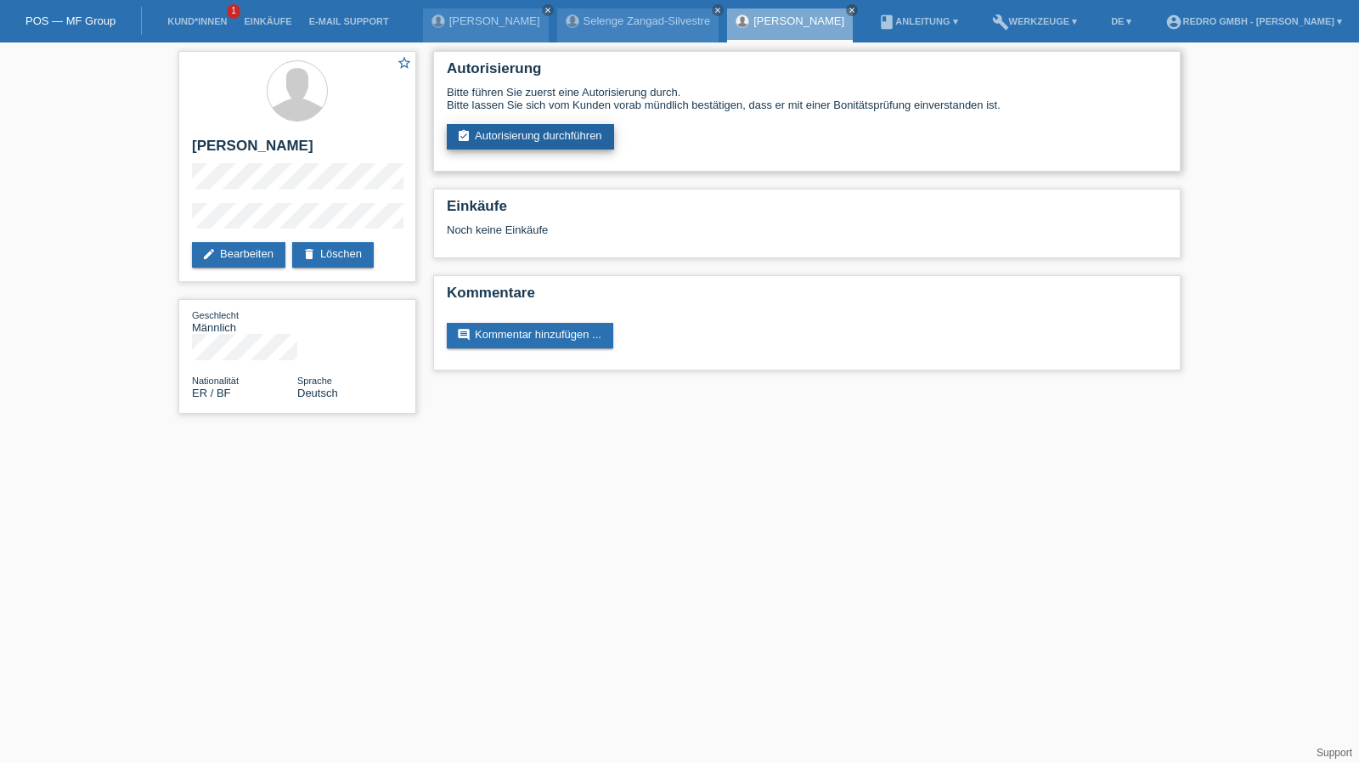
click at [571, 138] on link "assignment_turned_in Autorisierung durchführen" at bounding box center [530, 136] width 167 height 25
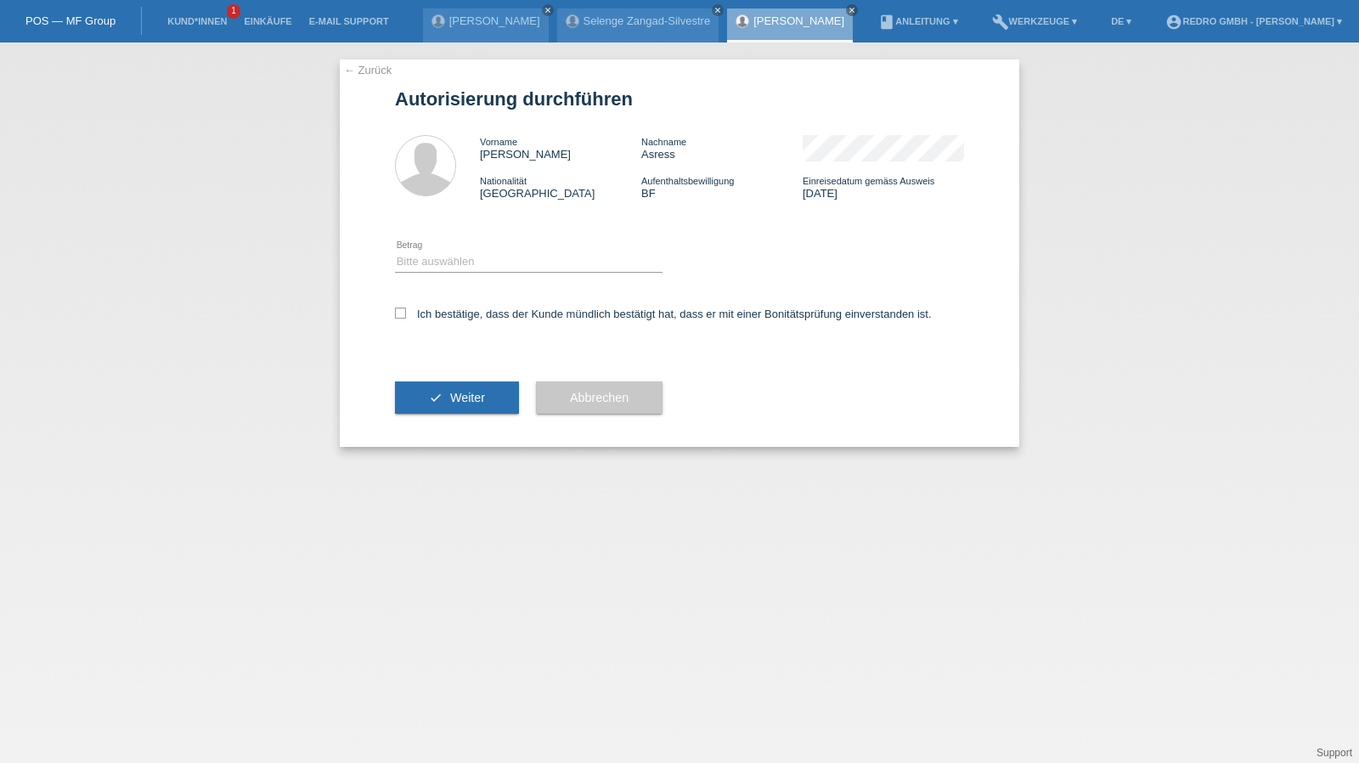
click at [443, 249] on div "Bitte auswählen CHF 1.00 - CHF 499.00 CHF 500.00 - CHF 1'999.00 CHF 2'000.00 - …" at bounding box center [528, 263] width 267 height 58
click at [435, 267] on select "Bitte auswählen CHF 1.00 - CHF 499.00 CHF 500.00 - CHF 1'999.00 CHF 2'000.00 - …" at bounding box center [528, 261] width 267 height 20
select select "1"
click at [395, 251] on select "Bitte auswählen CHF 1.00 - CHF 499.00 CHF 500.00 - CHF 1'999.00 CHF 2'000.00 - …" at bounding box center [528, 261] width 267 height 20
click at [436, 318] on label "Ich bestätige, dass der Kunde mündlich bestätigt hat, dass er mit einer Bonität…" at bounding box center [663, 313] width 537 height 13
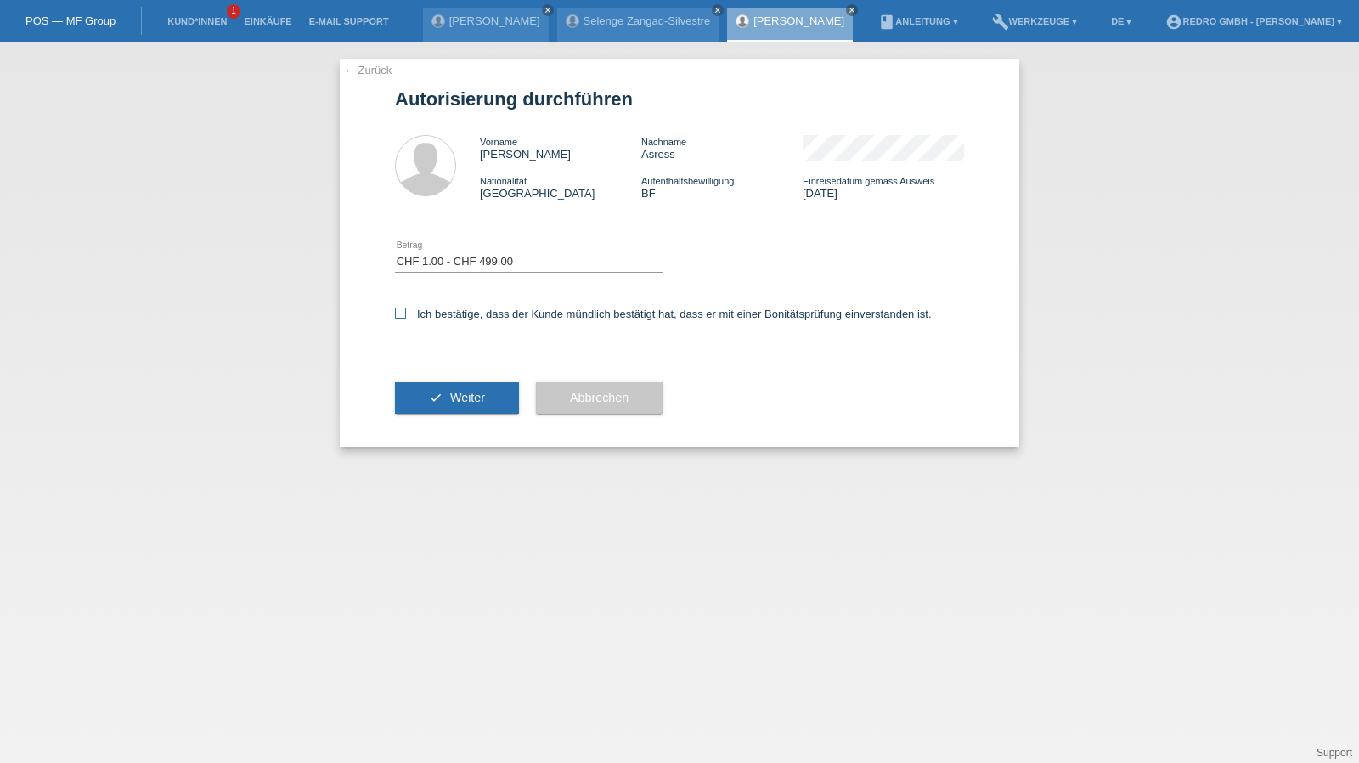
click at [406, 318] on input "Ich bestätige, dass der Kunde mündlich bestätigt hat, dass er mit einer Bonität…" at bounding box center [400, 312] width 11 height 11
checkbox input "true"
click at [431, 391] on button "check Weiter" at bounding box center [457, 397] width 124 height 32
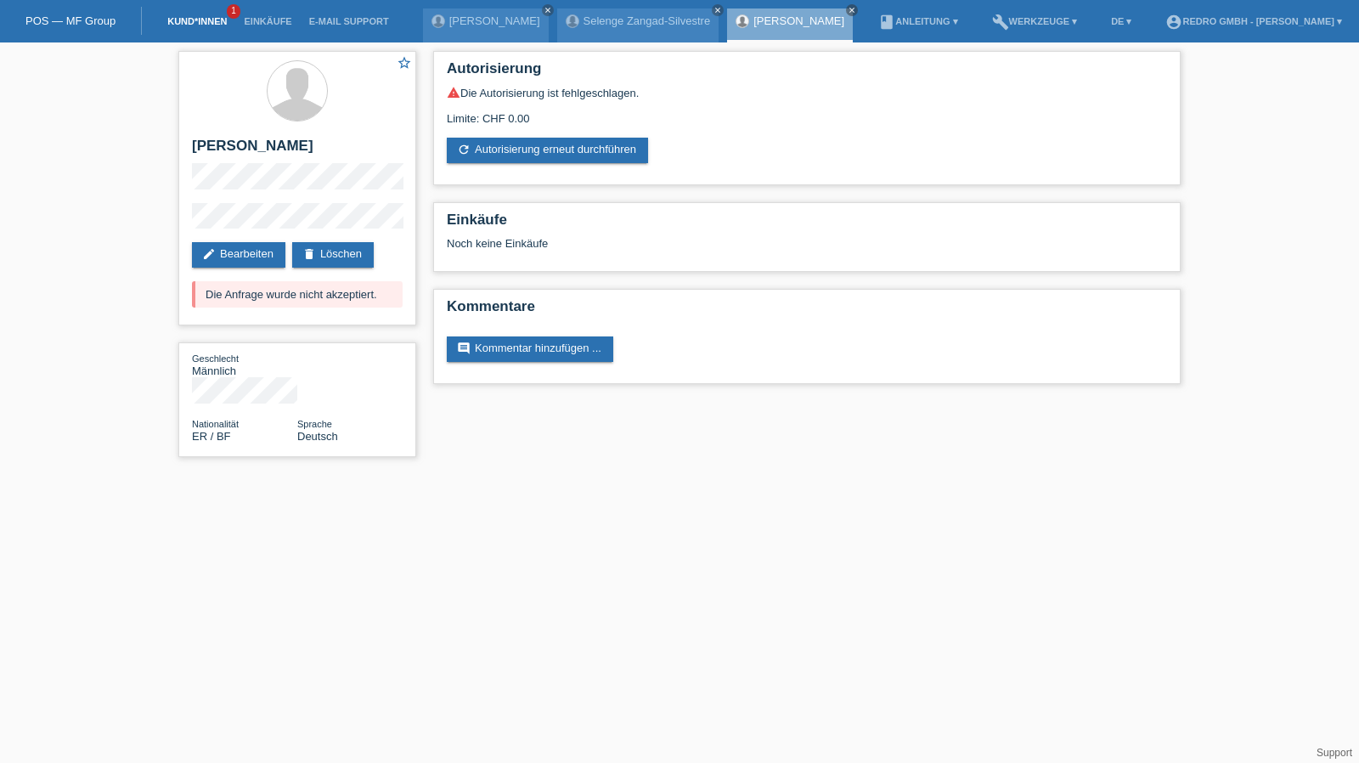
click at [184, 16] on li "Kund*innen 1" at bounding box center [197, 21] width 76 height 43
click at [182, 20] on link "Kund*innen" at bounding box center [197, 21] width 76 height 10
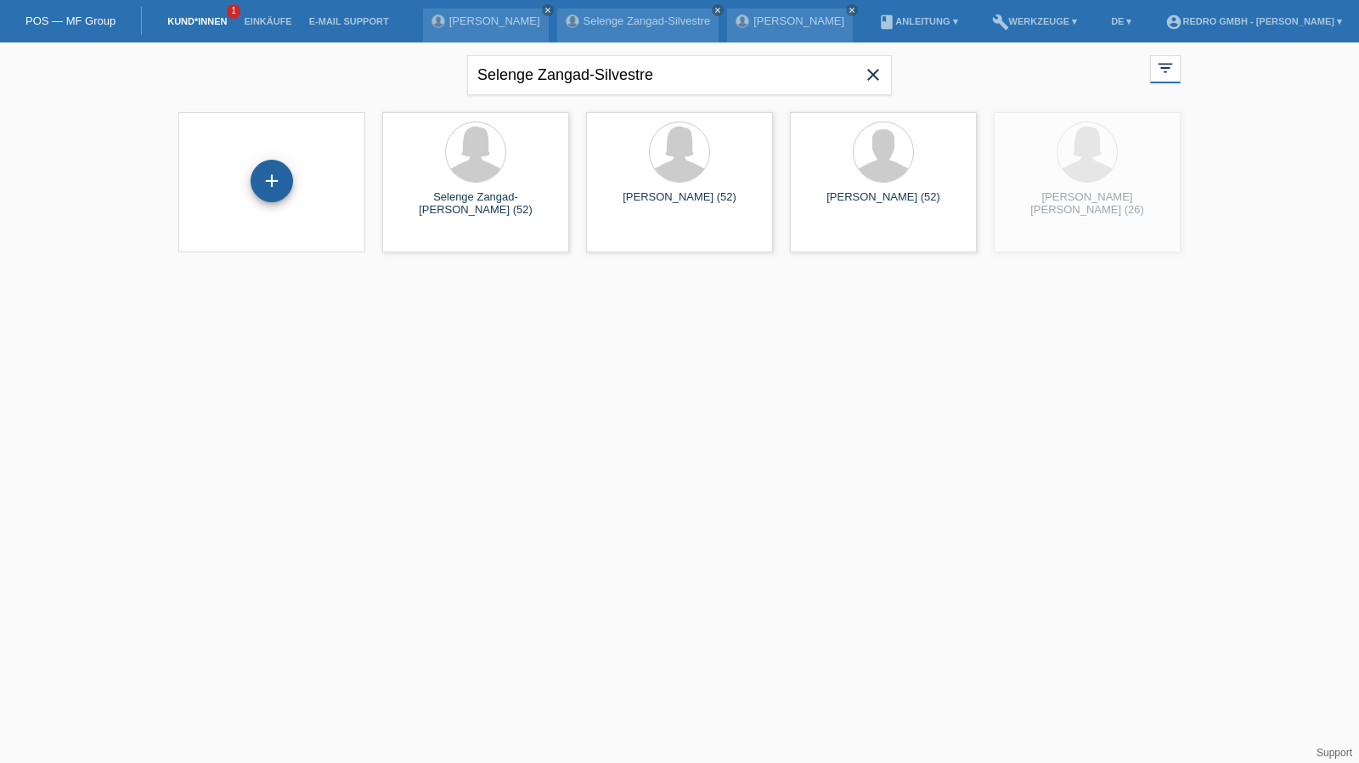
click at [285, 179] on div "+" at bounding box center [271, 180] width 41 height 29
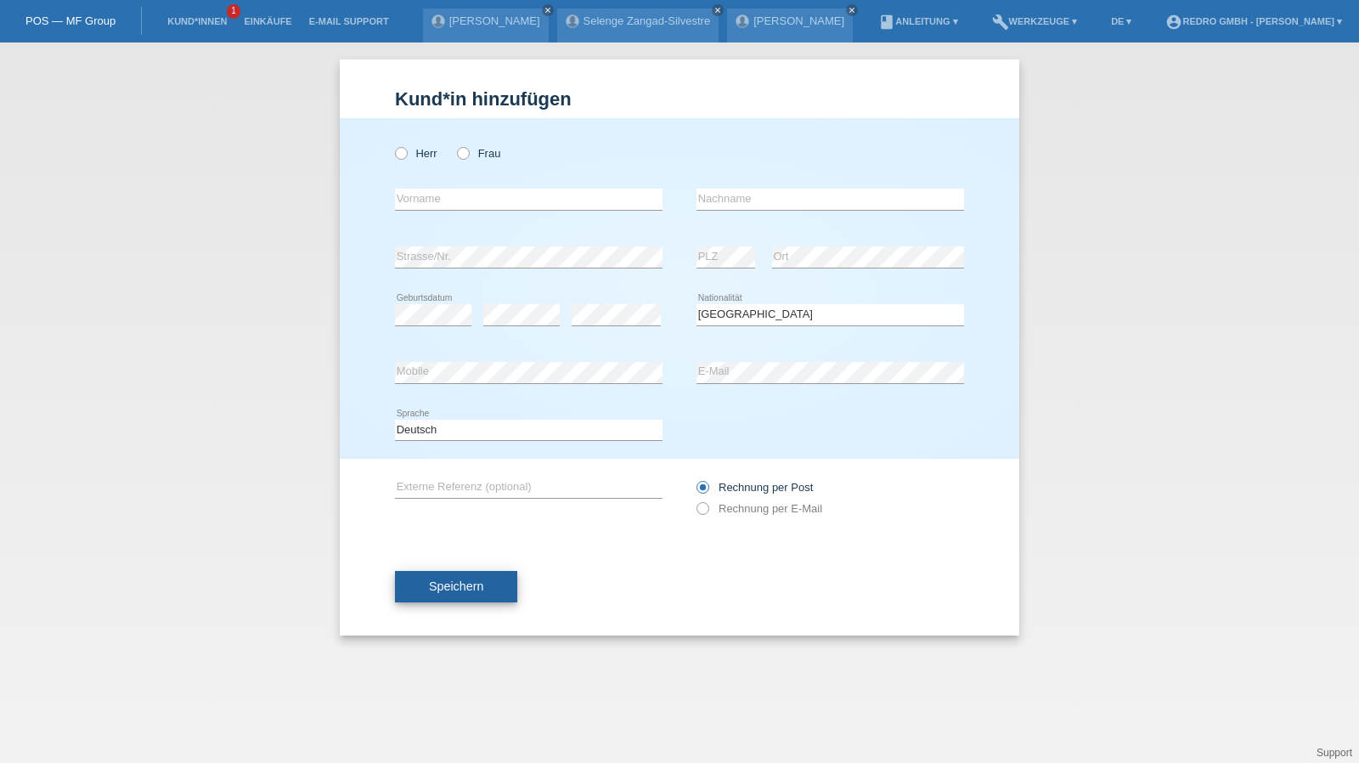
click at [483, 573] on button "Speichern" at bounding box center [456, 587] width 122 height 32
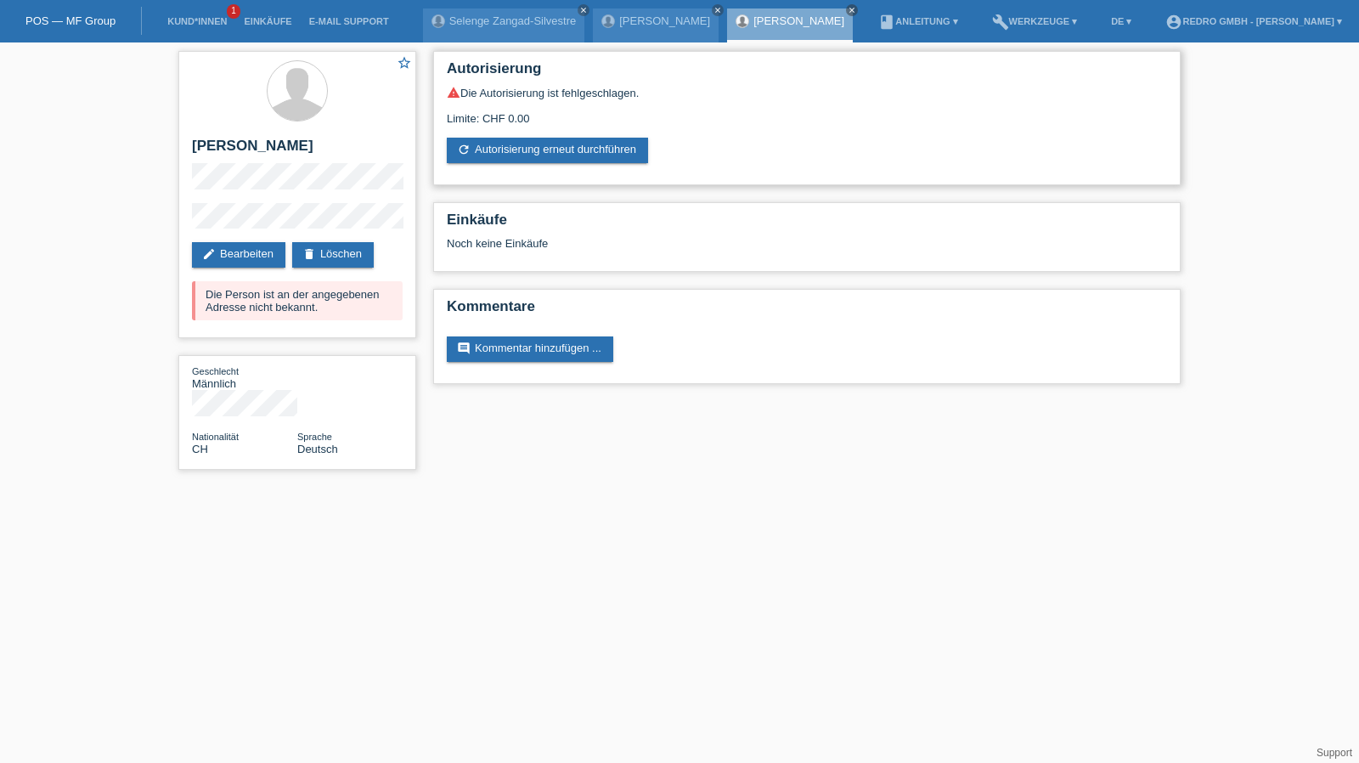
click at [498, 164] on div "Autorisierung warning Die Autorisierung ist fehlgeschlagen. Limite: CHF 0.00 re…" at bounding box center [806, 118] width 747 height 134
click at [498, 159] on link "refresh Autorisierung erneut durchführen" at bounding box center [547, 150] width 201 height 25
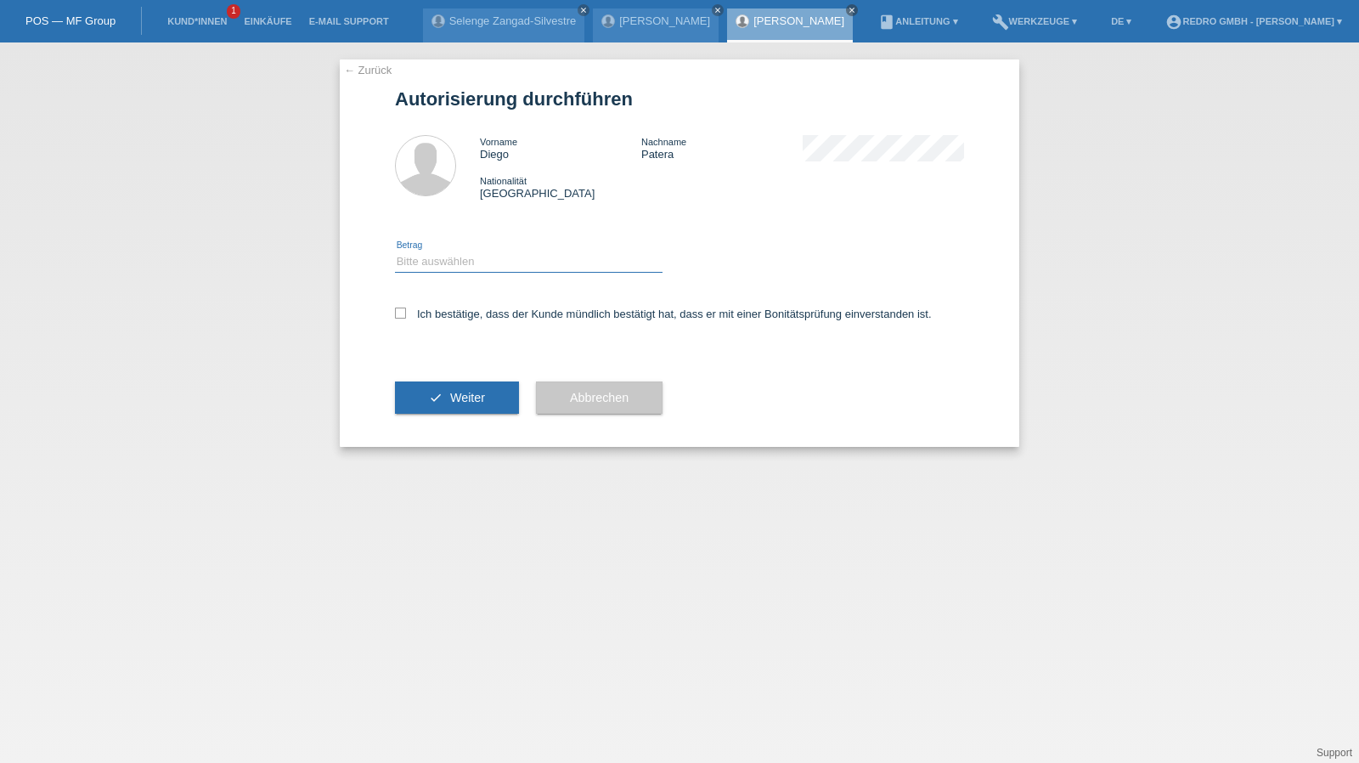
click at [465, 266] on select "Bitte auswählen CHF 1.00 - CHF 499.00 CHF 500.00 - CHF 1'999.00 CHF 2'000.00 - …" at bounding box center [528, 261] width 267 height 20
select select "1"
click at [395, 251] on select "Bitte auswählen CHF 1.00 - CHF 499.00 CHF 500.00 - CHF 1'999.00 CHF 2'000.00 - …" at bounding box center [528, 261] width 267 height 20
click at [443, 310] on label "Ich bestätige, dass der Kunde mündlich bestätigt hat, dass er mit einer Bonität…" at bounding box center [663, 313] width 537 height 13
click at [406, 310] on input "Ich bestätige, dass der Kunde mündlich bestätigt hat, dass er mit einer Bonität…" at bounding box center [400, 312] width 11 height 11
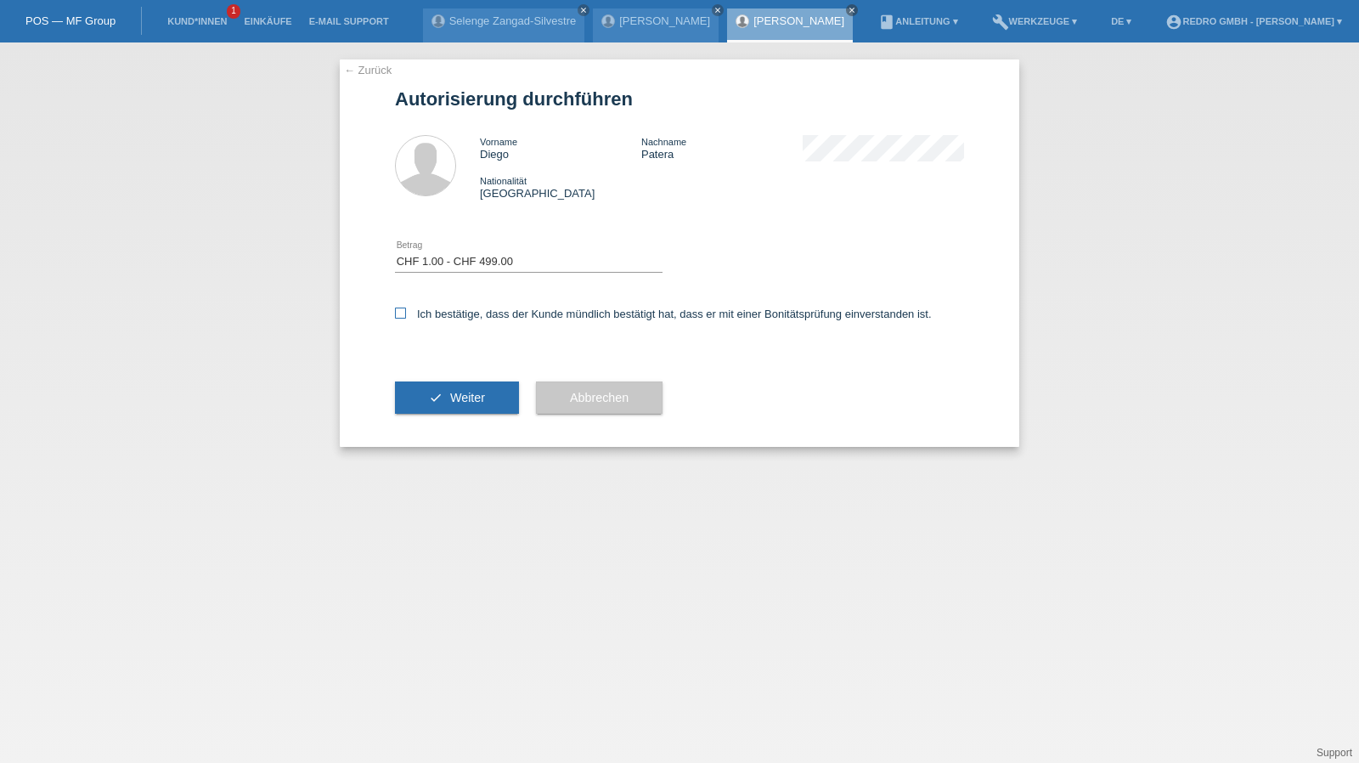
checkbox input "true"
click at [431, 409] on button "check Weiter" at bounding box center [457, 397] width 124 height 32
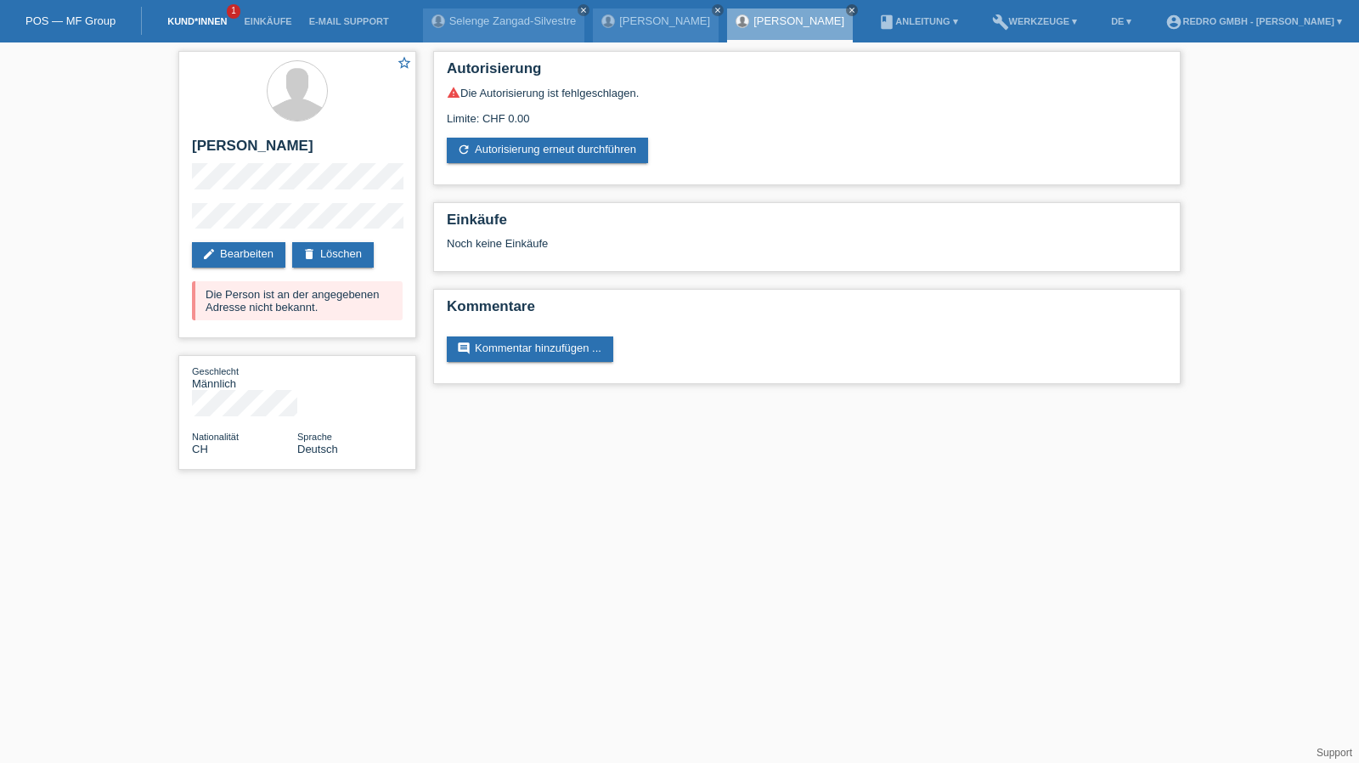
click at [185, 25] on link "Kund*innen" at bounding box center [197, 21] width 76 height 10
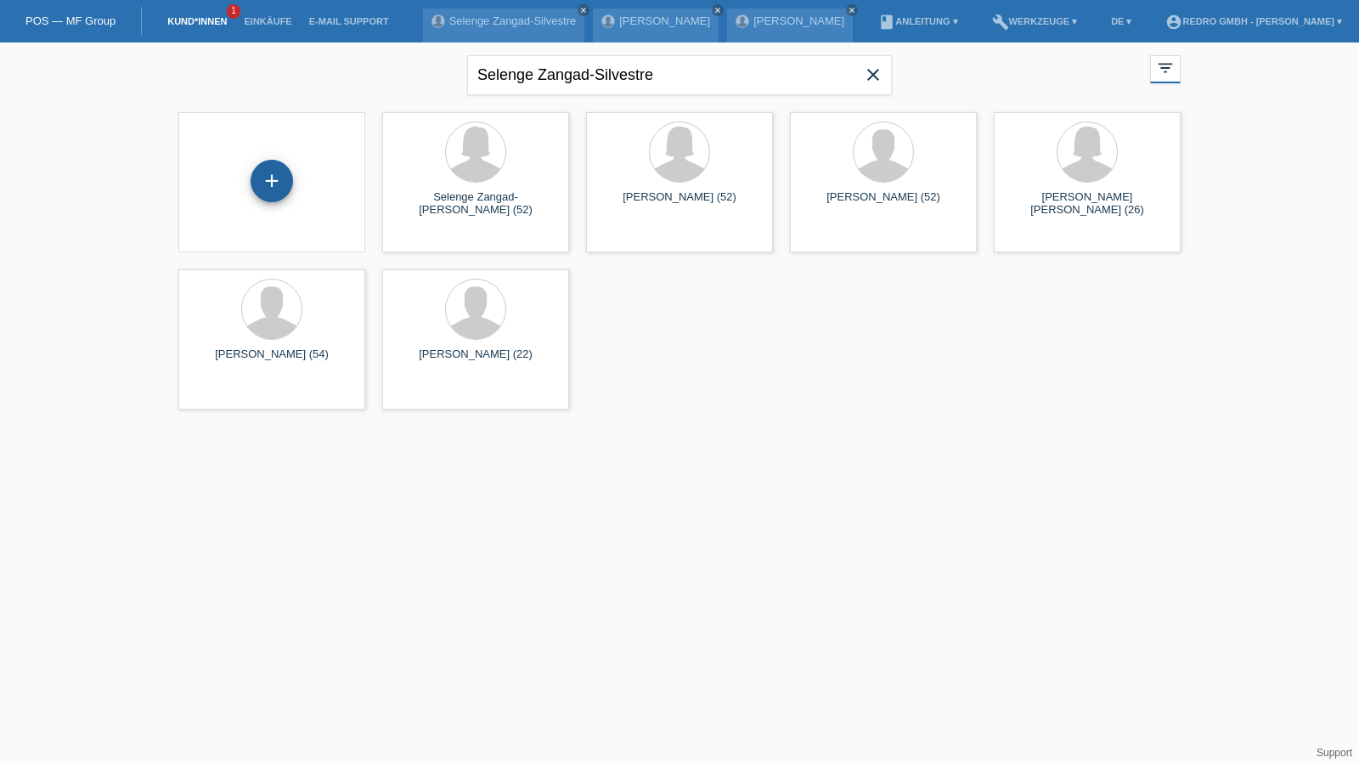
click at [277, 184] on div "+" at bounding box center [272, 181] width 42 height 42
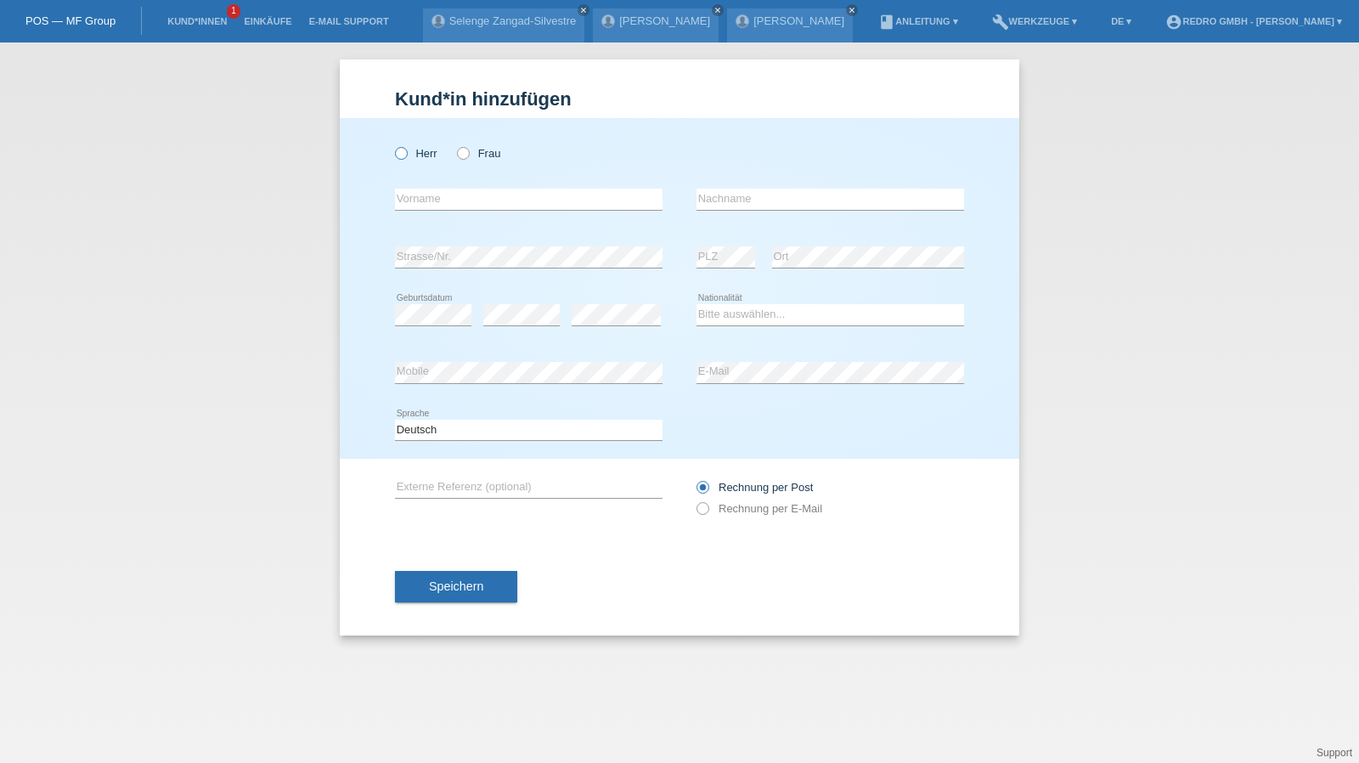
click at [392, 144] on icon at bounding box center [392, 144] width 0 height 0
click at [406, 157] on input "Herr" at bounding box center [400, 152] width 11 height 11
radio input "true"
click at [431, 199] on input "text" at bounding box center [528, 199] width 267 height 21
type input "Adem"
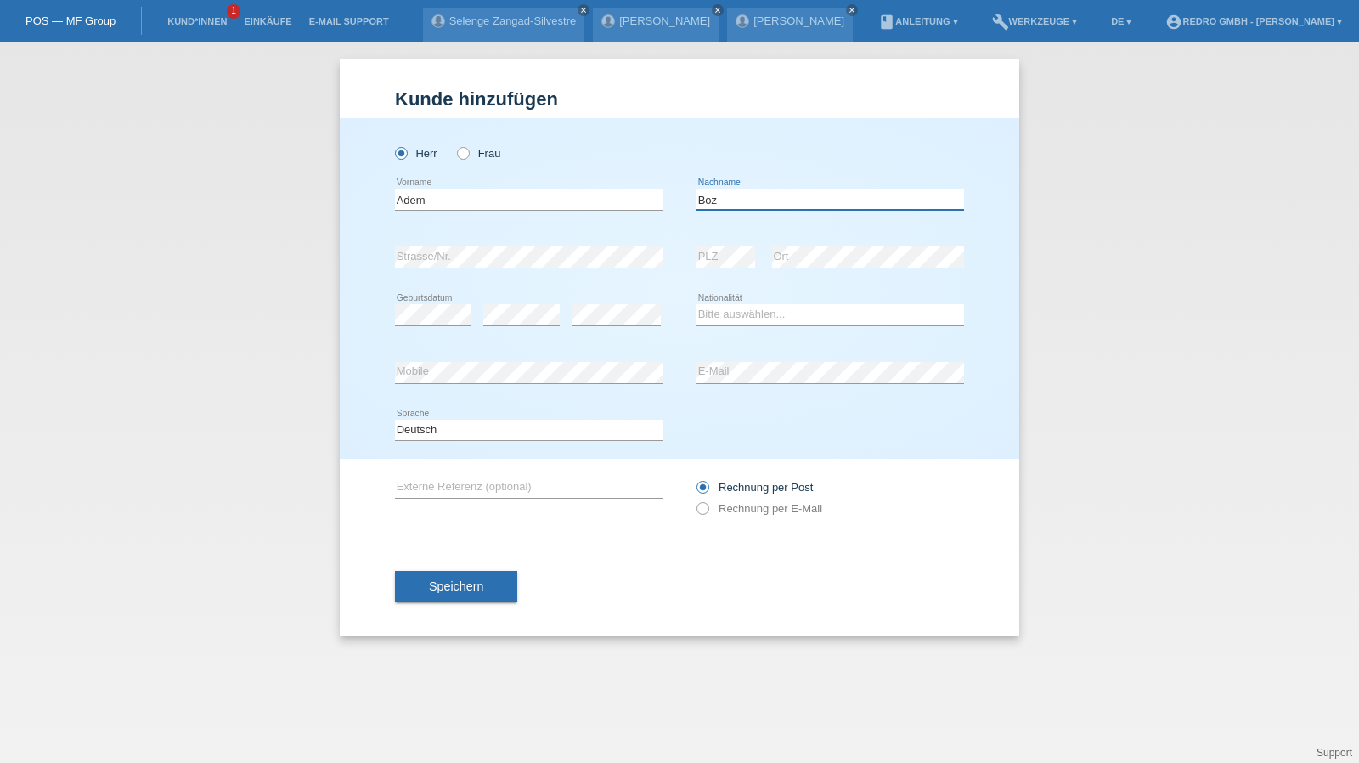
type input "Boz"
select select "CH"
click at [495, 588] on button "Speichern" at bounding box center [456, 587] width 122 height 32
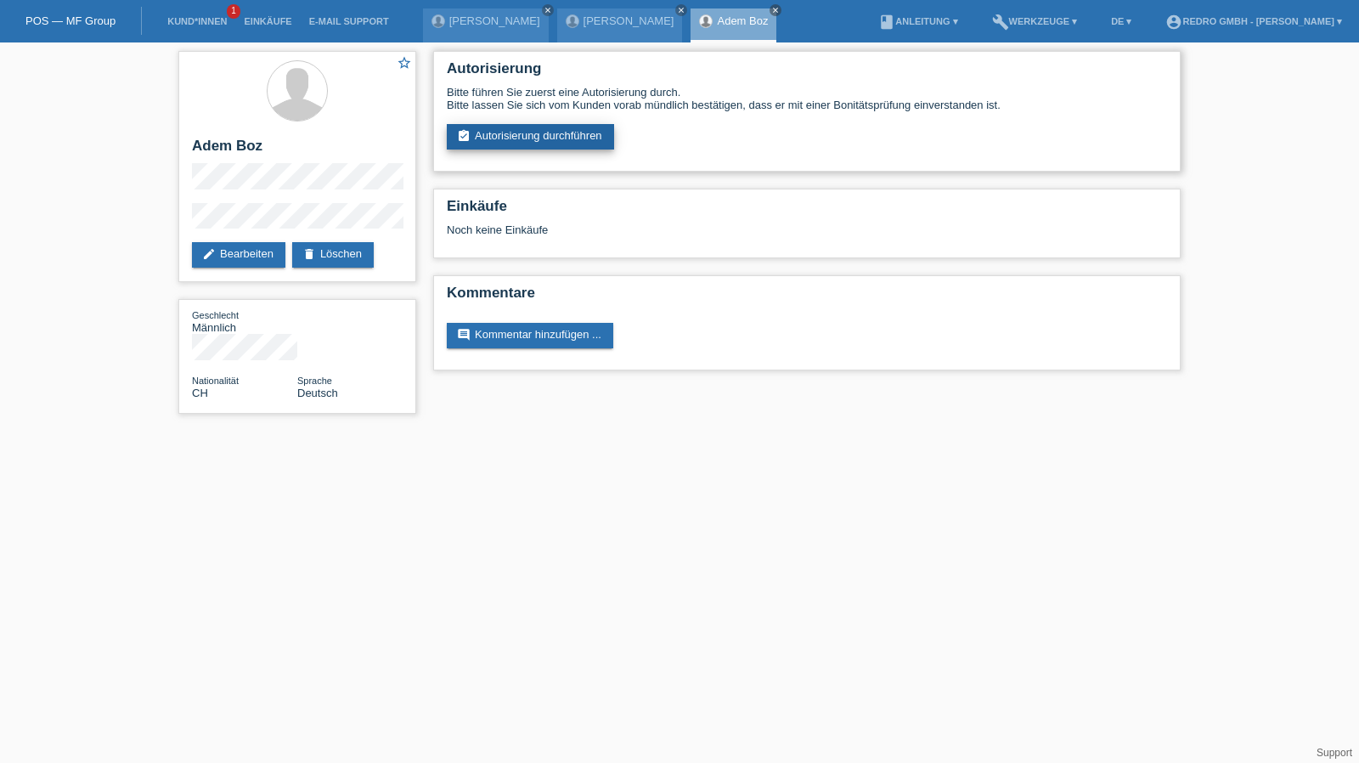
click at [543, 125] on link "assignment_turned_in Autorisierung durchführen" at bounding box center [530, 136] width 167 height 25
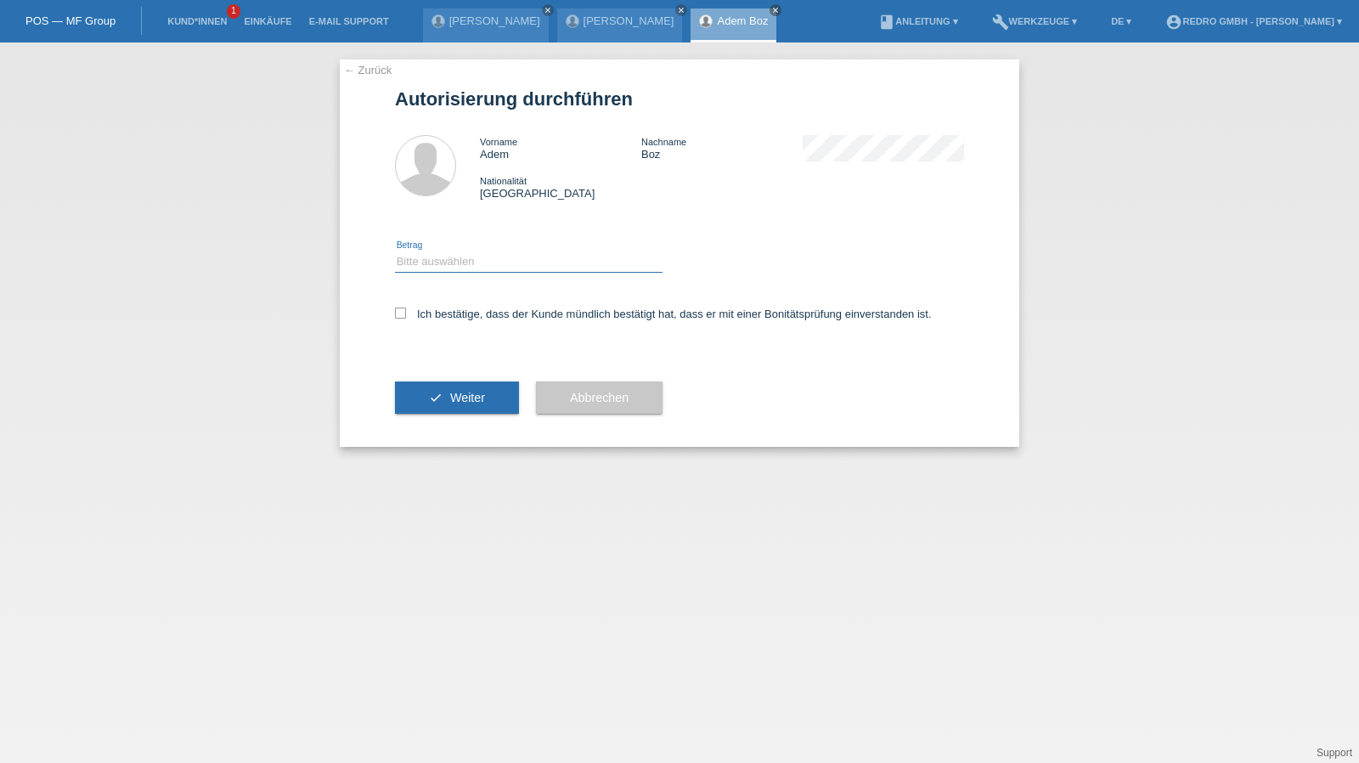
click at [434, 261] on select "Bitte auswählen CHF 1.00 - CHF 499.00 CHF 500.00 - CHF 1'999.00 CHF 2'000.00 - …" at bounding box center [528, 261] width 267 height 20
select select "1"
click at [395, 251] on select "Bitte auswählen CHF 1.00 - CHF 499.00 CHF 500.00 - CHF 1'999.00 CHF 2'000.00 - …" at bounding box center [528, 261] width 267 height 20
click at [419, 313] on label "Ich bestätige, dass der Kunde mündlich bestätigt hat, dass er mit einer Bonität…" at bounding box center [663, 313] width 537 height 13
click at [406, 313] on input "Ich bestätige, dass der Kunde mündlich bestätigt hat, dass er mit einer Bonität…" at bounding box center [400, 312] width 11 height 11
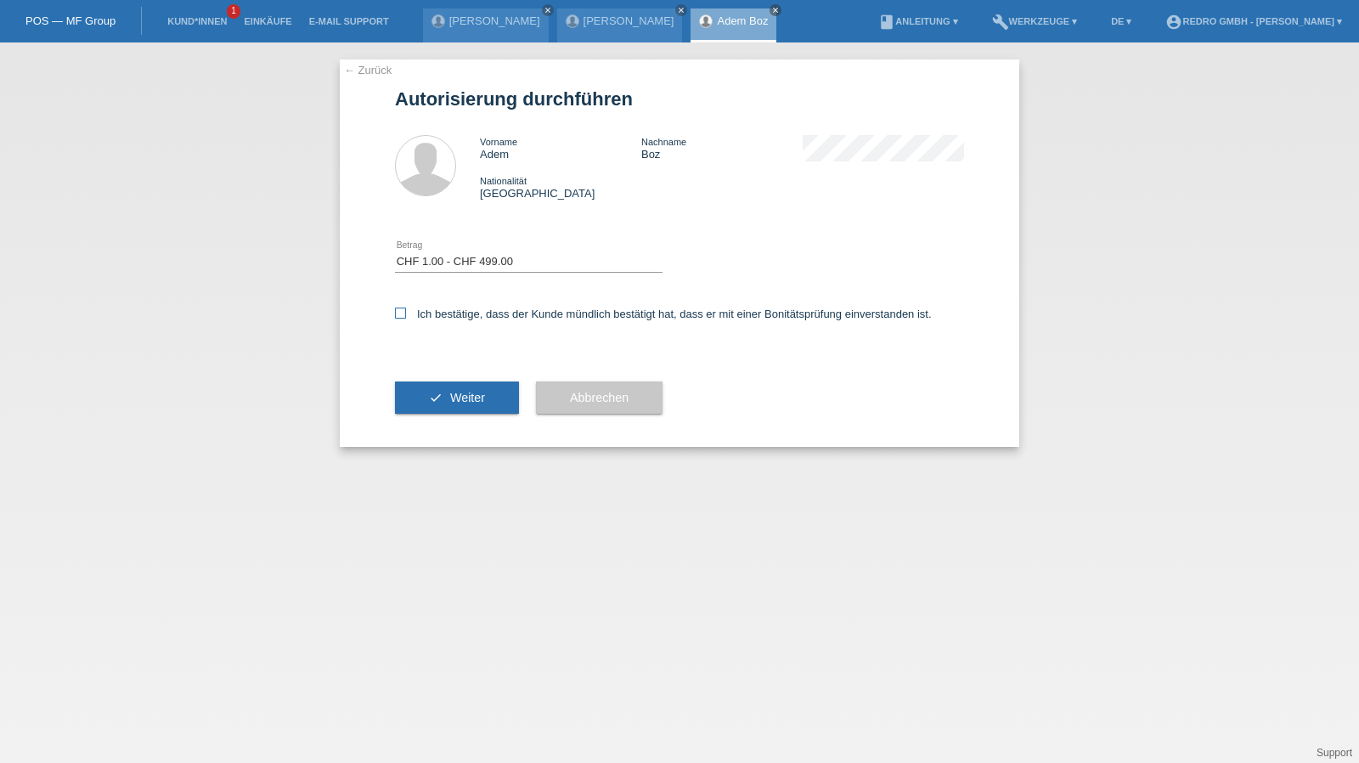
checkbox input "true"
click at [420, 422] on div "check Weiter" at bounding box center [457, 397] width 124 height 99
click at [426, 402] on button "check Weiter" at bounding box center [457, 397] width 124 height 32
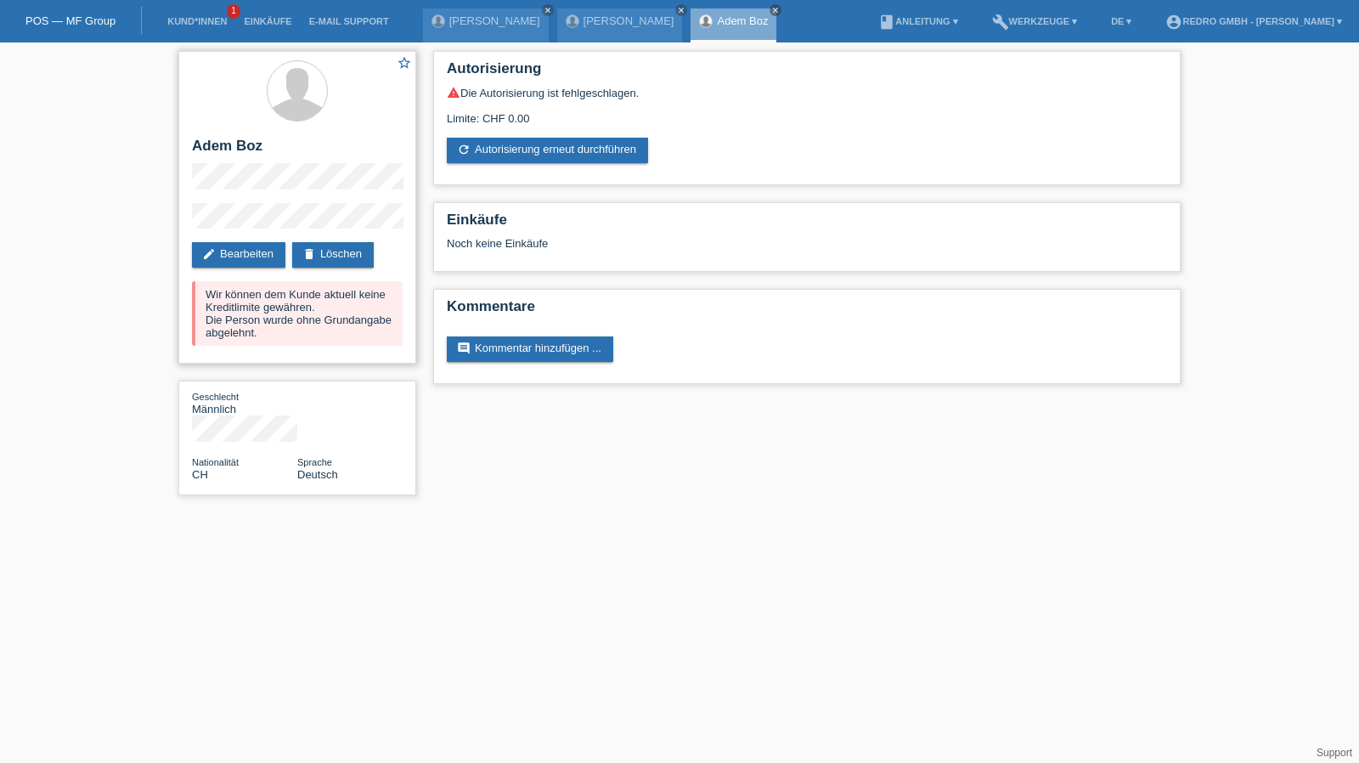
click at [228, 155] on h2 "Adem Boz" at bounding box center [297, 150] width 211 height 25
copy div "Adem Boz"
click at [126, 225] on div "star_border Adem Boz edit Bearbeiten delete Löschen Wir können dem Kunde aktuel…" at bounding box center [679, 277] width 1359 height 470
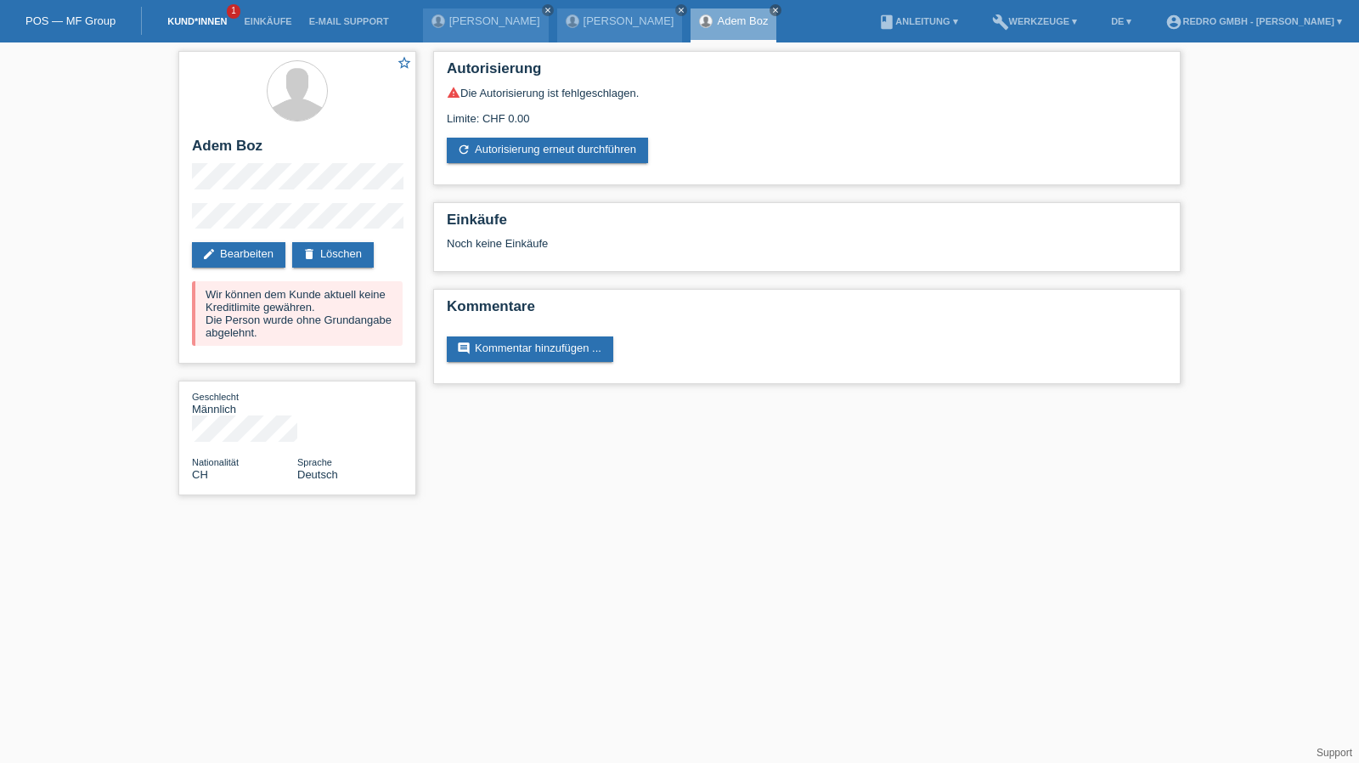
click at [186, 20] on link "Kund*innen" at bounding box center [197, 21] width 76 height 10
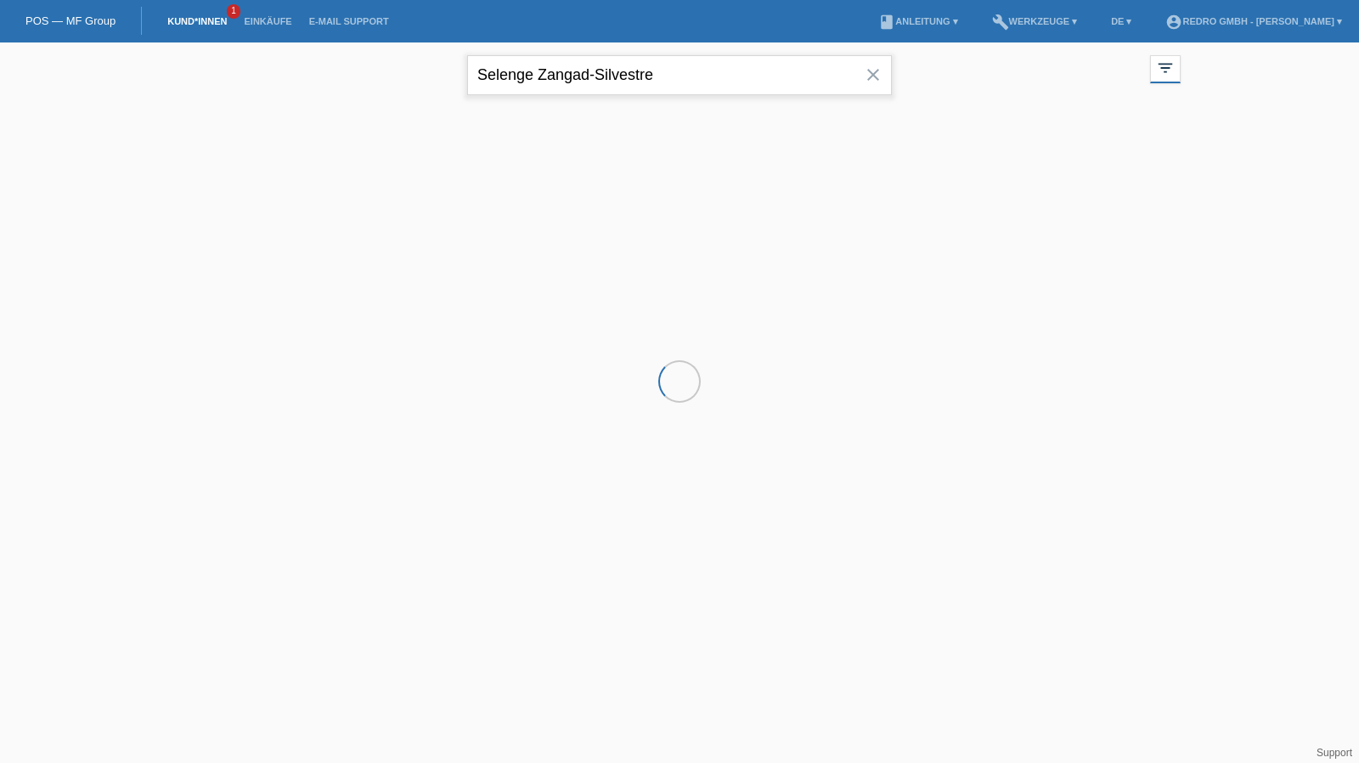
click at [603, 73] on input "Selenge Zangad-Silvestre" at bounding box center [679, 75] width 425 height 40
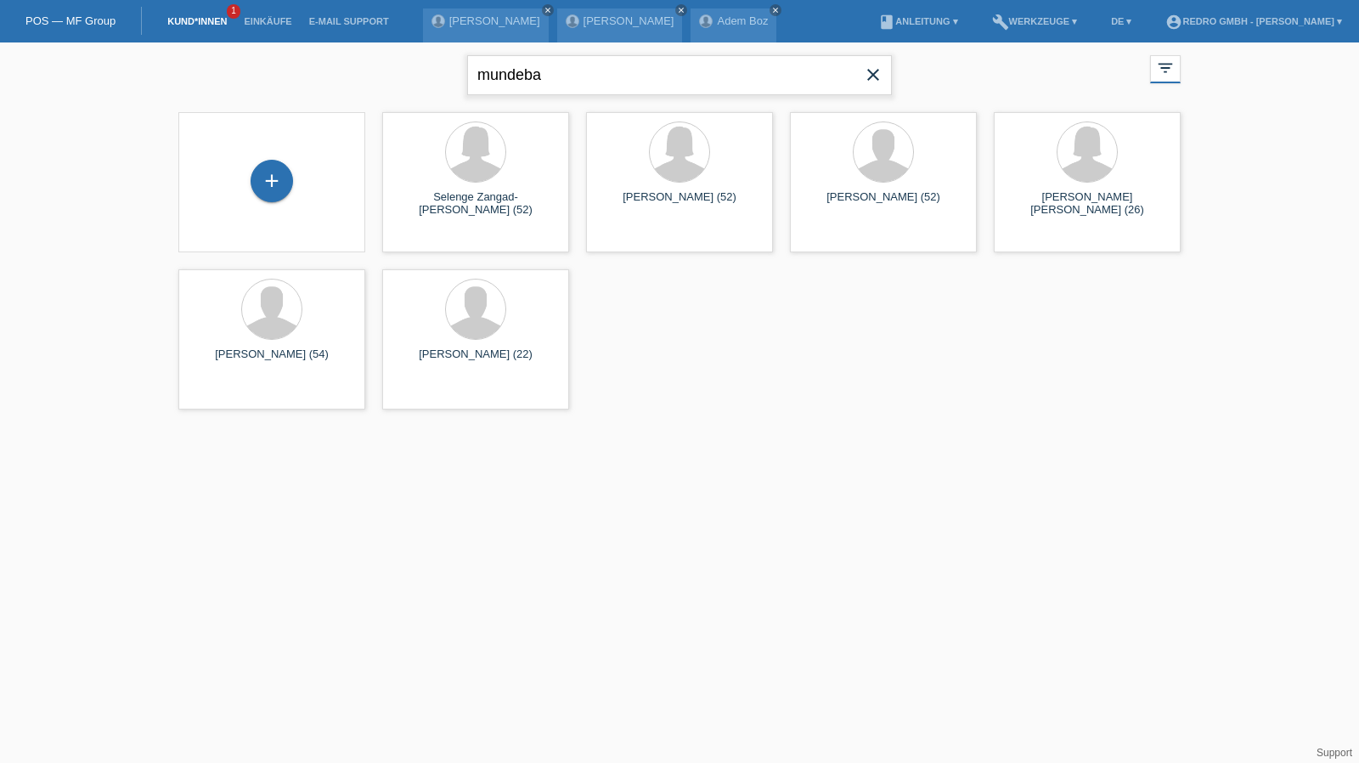
type input "mundeba"
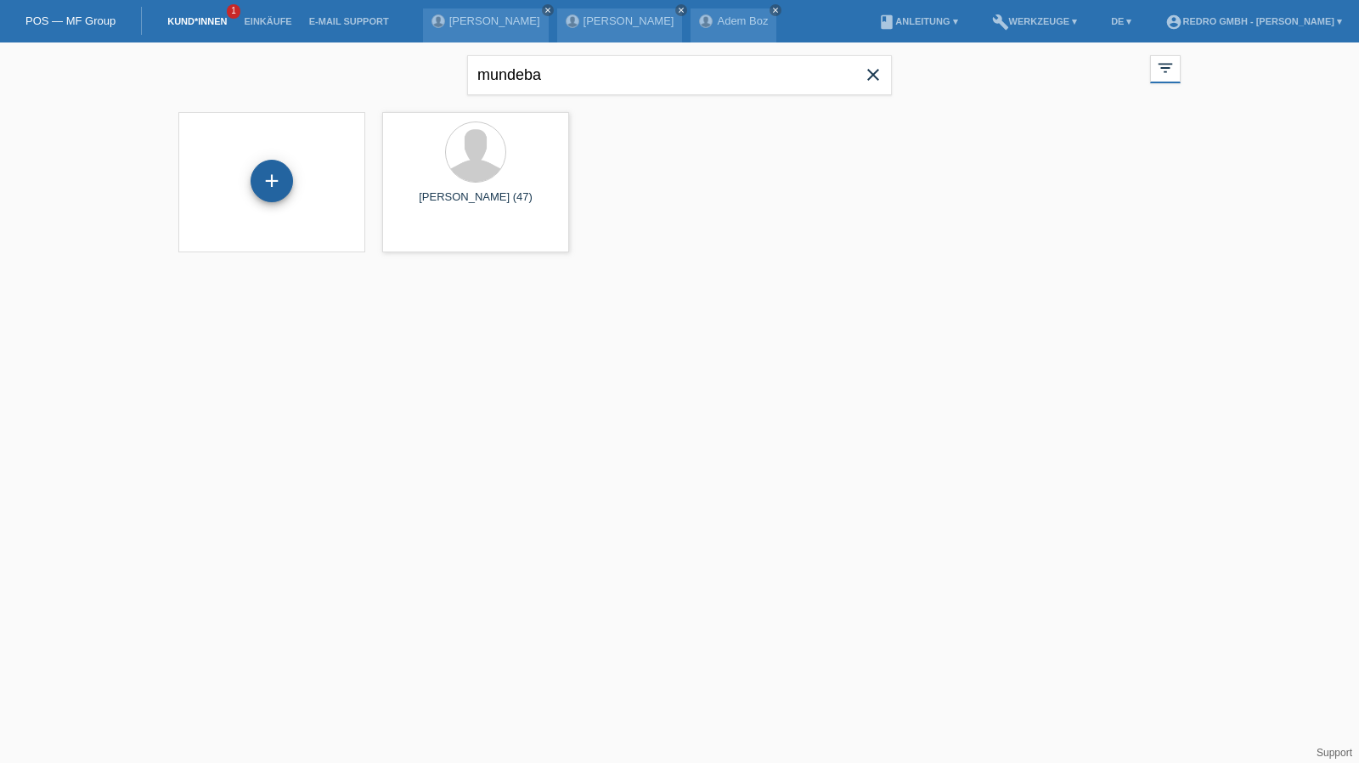
click at [280, 184] on div "+" at bounding box center [271, 180] width 41 height 29
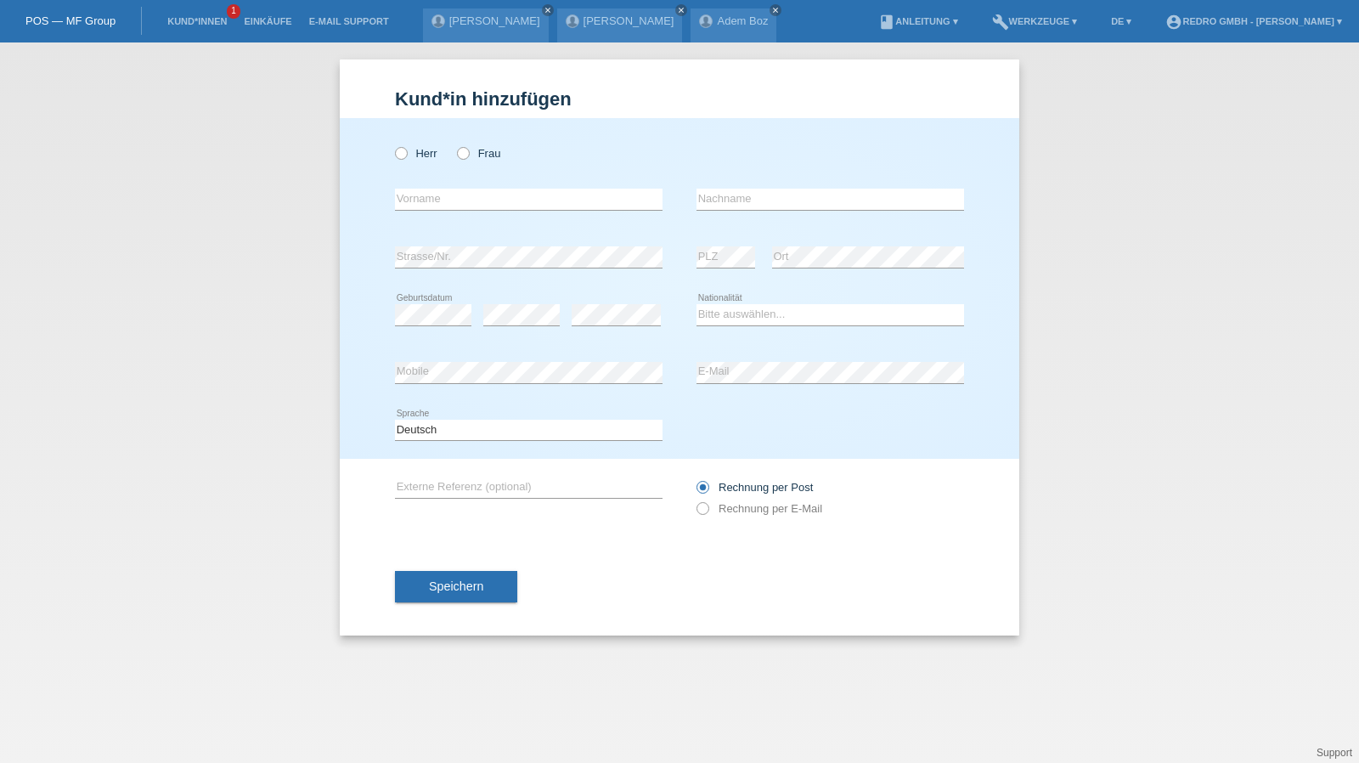
click at [434, 146] on div "Herr Frau" at bounding box center [528, 153] width 267 height 35
click at [415, 158] on label "Herr" at bounding box center [416, 153] width 42 height 13
click at [406, 158] on input "Herr" at bounding box center [400, 152] width 11 height 11
radio input "true"
click at [782, 203] on input "text" at bounding box center [829, 199] width 267 height 21
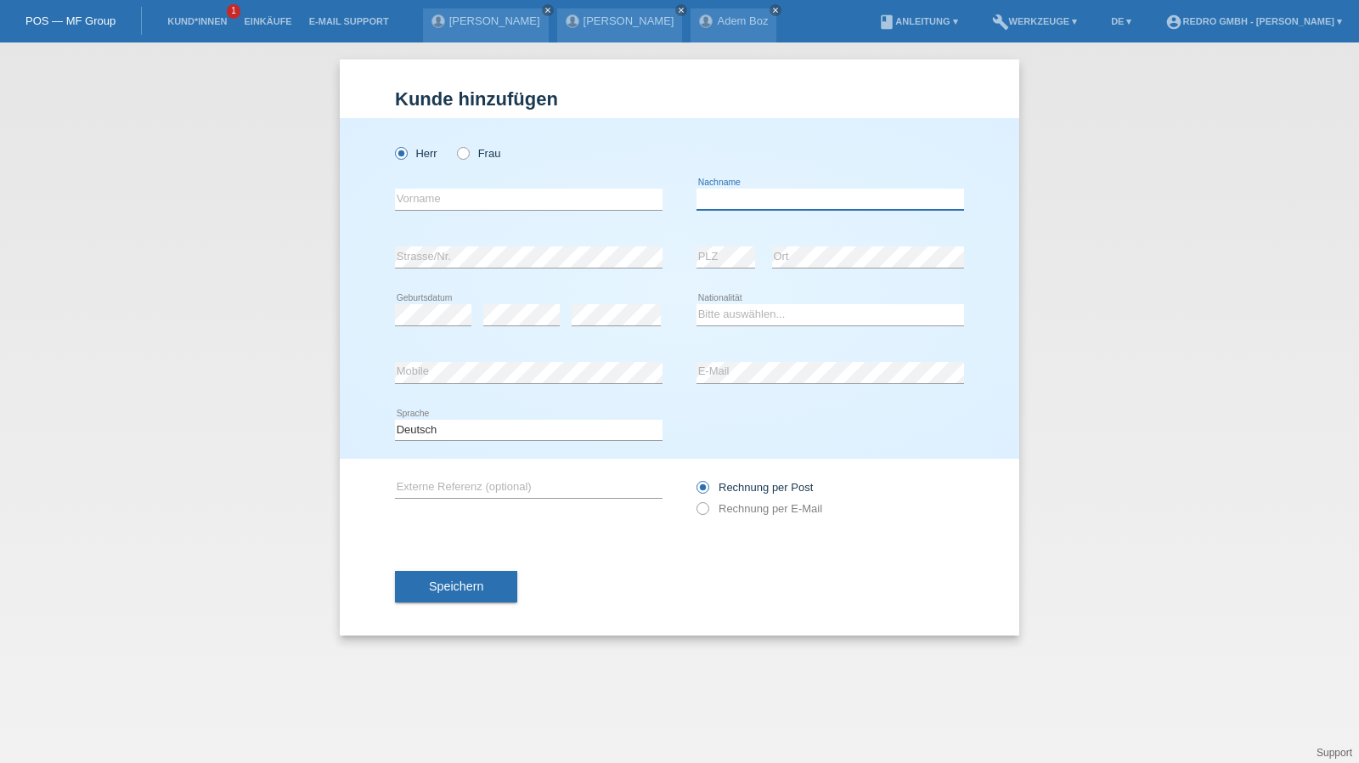
paste input "Mundeba"
type input "Mundeba"
click at [447, 200] on input "text" at bounding box center [528, 199] width 267 height 21
paste input "[PERSON_NAME]"
type input "[PERSON_NAME]"
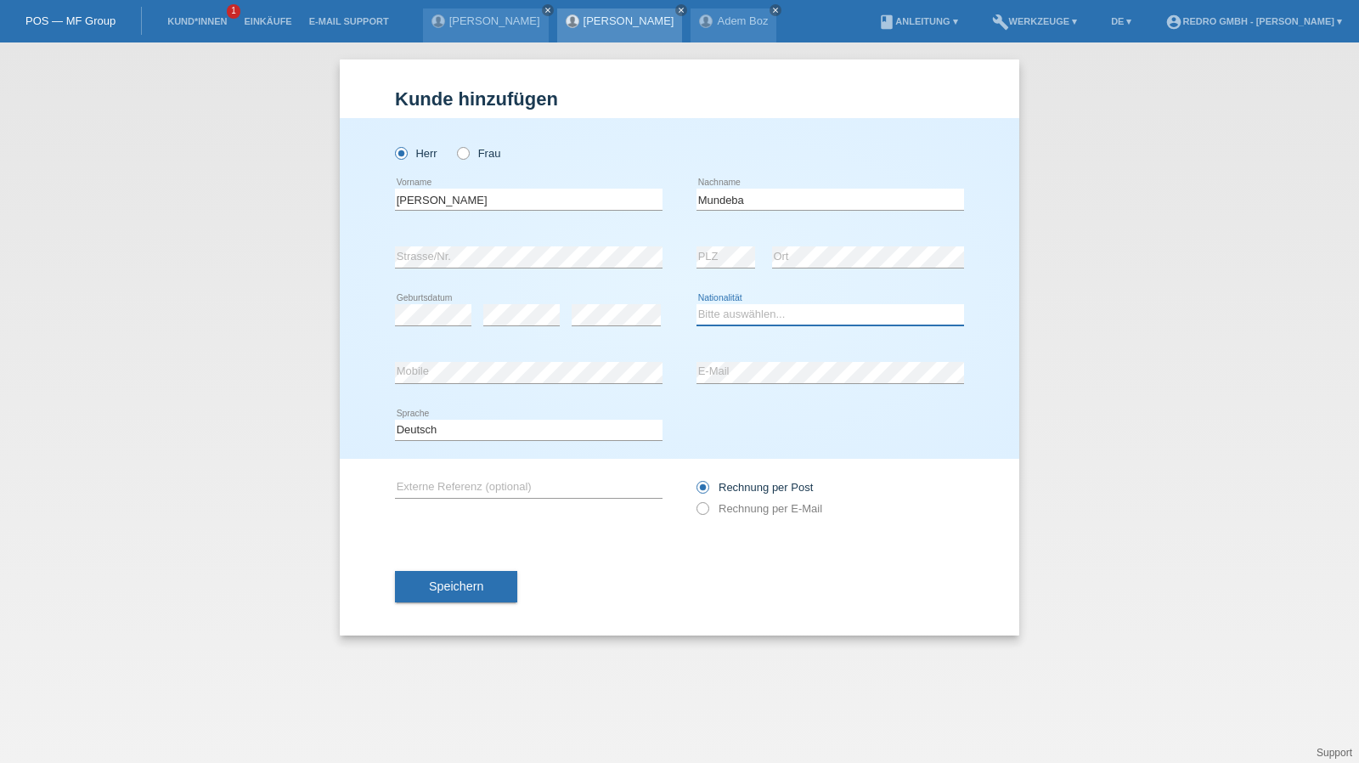
select select "CH"
click at [450, 432] on select "Deutsch Français Italiano English" at bounding box center [528, 429] width 267 height 20
select select "fr"
click at [395, 419] on select "Deutsch Français Italiano English" at bounding box center [528, 429] width 267 height 20
click at [448, 582] on span "Speichern" at bounding box center [456, 586] width 54 height 14
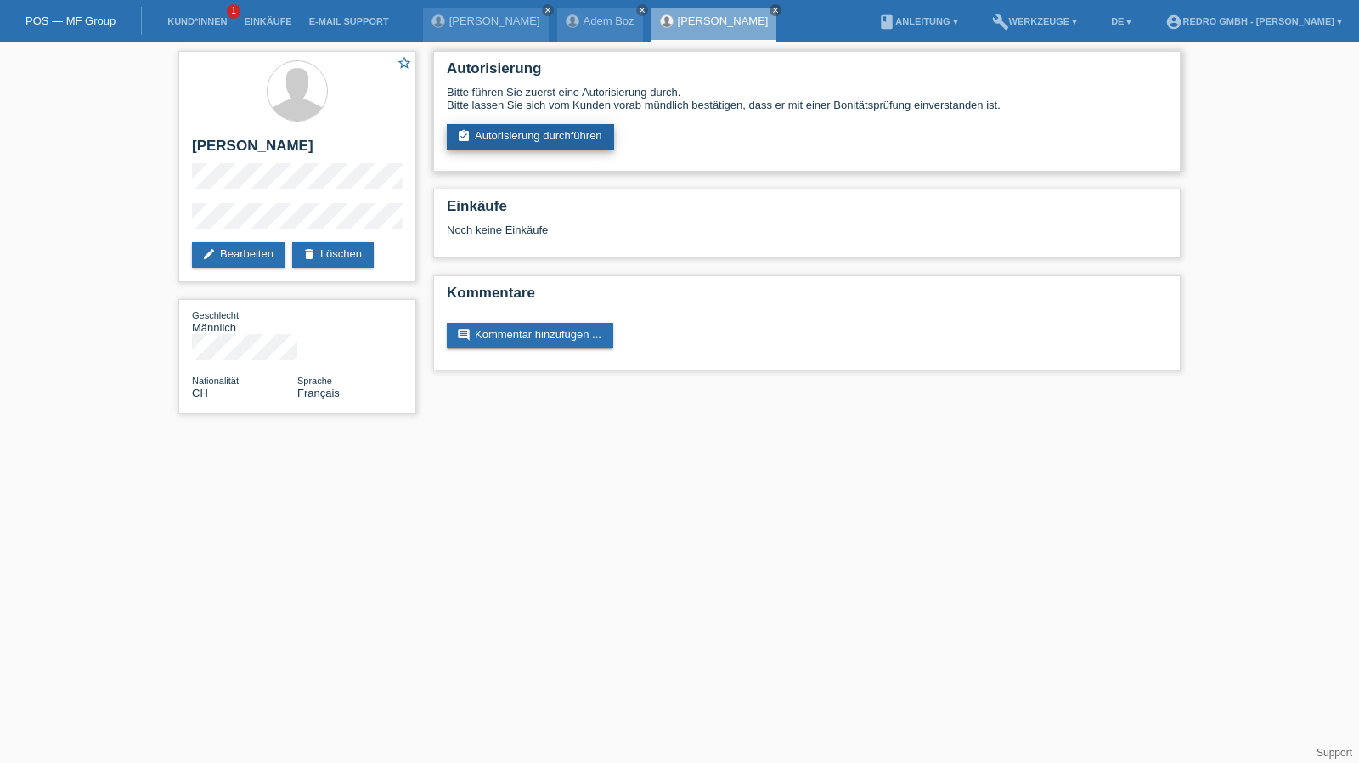
click at [536, 140] on link "assignment_turned_in Autorisierung durchführen" at bounding box center [530, 136] width 167 height 25
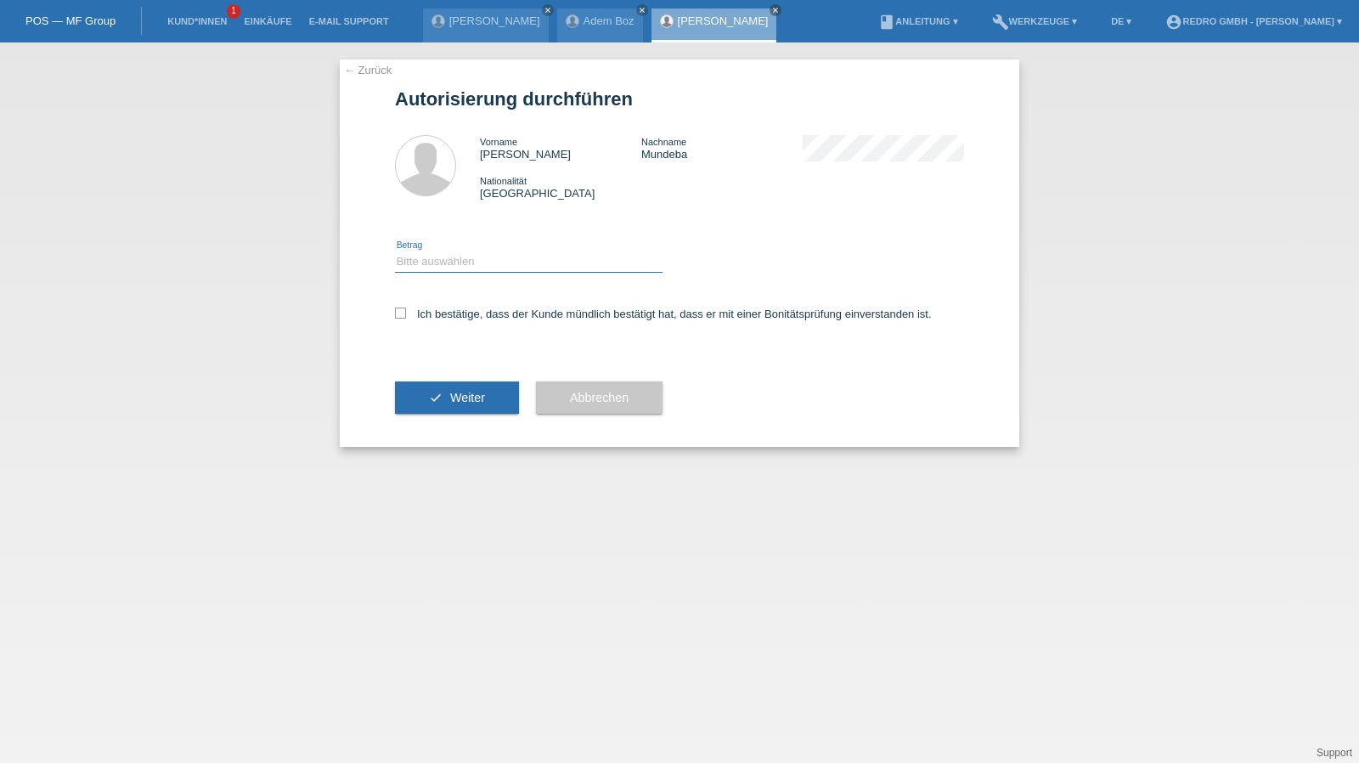
click at [458, 269] on select "Bitte auswählen CHF 1.00 - CHF 499.00 CHF 500.00 - CHF 1'999.00 CHF 2'000.00 - …" at bounding box center [528, 261] width 267 height 20
select select "1"
click at [395, 251] on select "Bitte auswählen CHF 1.00 - CHF 499.00 CHF 500.00 - CHF 1'999.00 CHF 2'000.00 - …" at bounding box center [528, 261] width 267 height 20
click at [442, 312] on label "Ich bestätige, dass der Kunde mündlich bestätigt hat, dass er mit einer Bonität…" at bounding box center [663, 313] width 537 height 13
click at [406, 312] on input "Ich bestätige, dass der Kunde mündlich bestätigt hat, dass er mit einer Bonität…" at bounding box center [400, 312] width 11 height 11
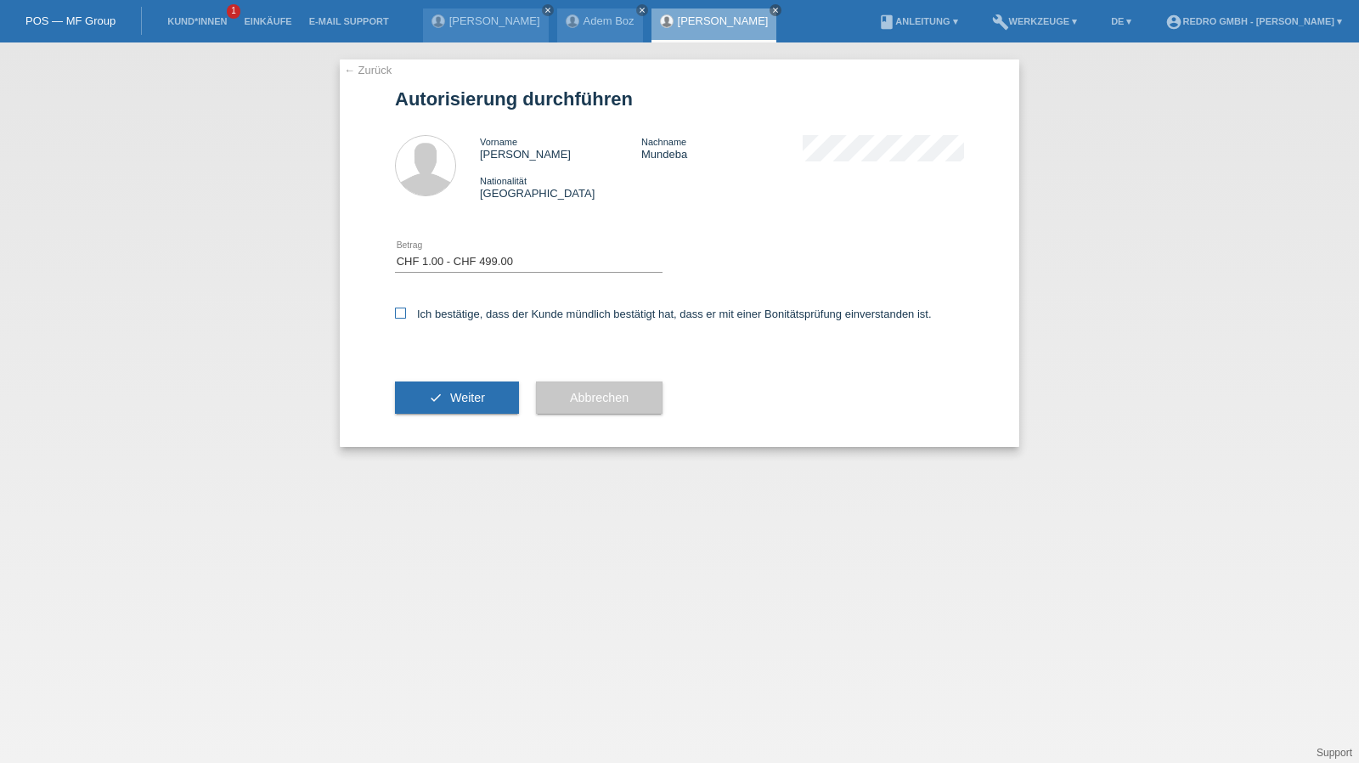
checkbox input "true"
click at [417, 423] on div "check Weiter" at bounding box center [457, 397] width 124 height 99
click at [423, 402] on button "check Weiter" at bounding box center [457, 397] width 124 height 32
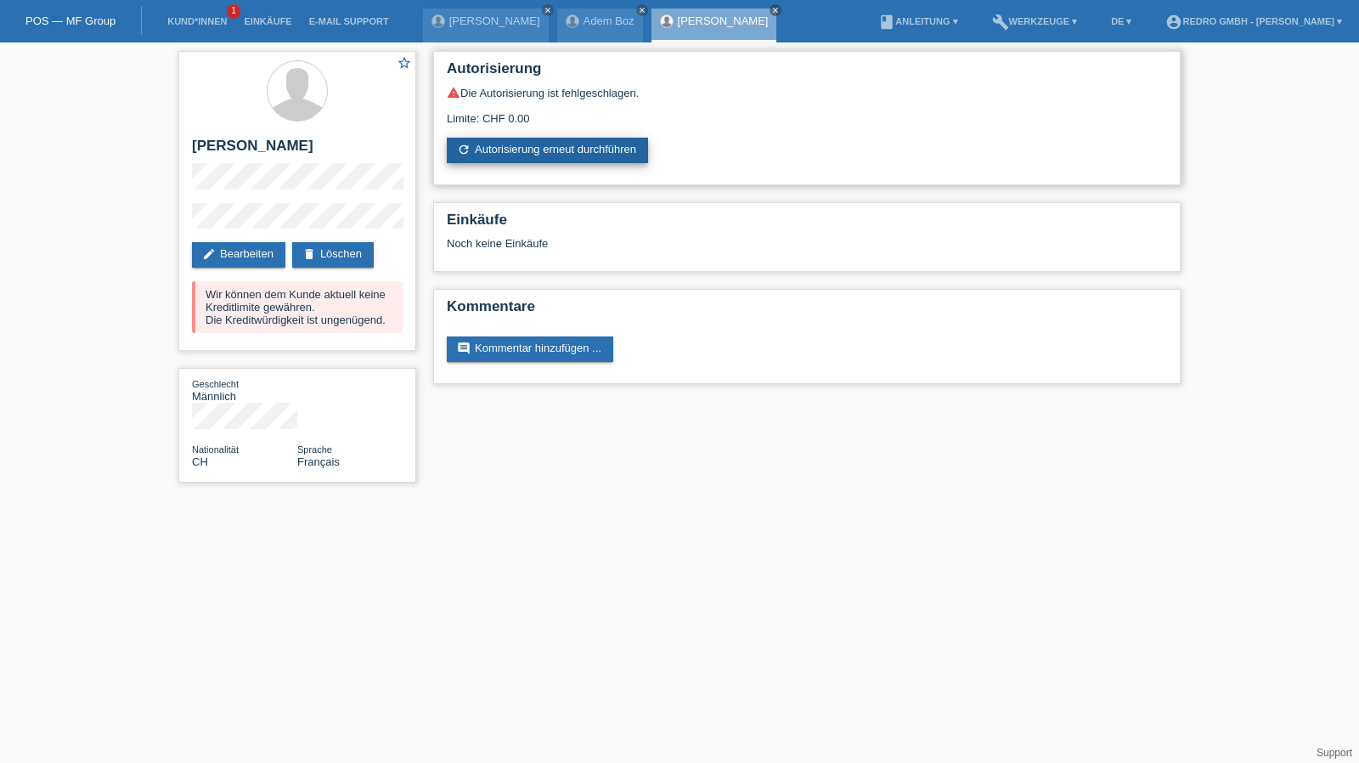
click at [551, 162] on link "refresh Autorisierung erneut durchführen" at bounding box center [547, 150] width 201 height 25
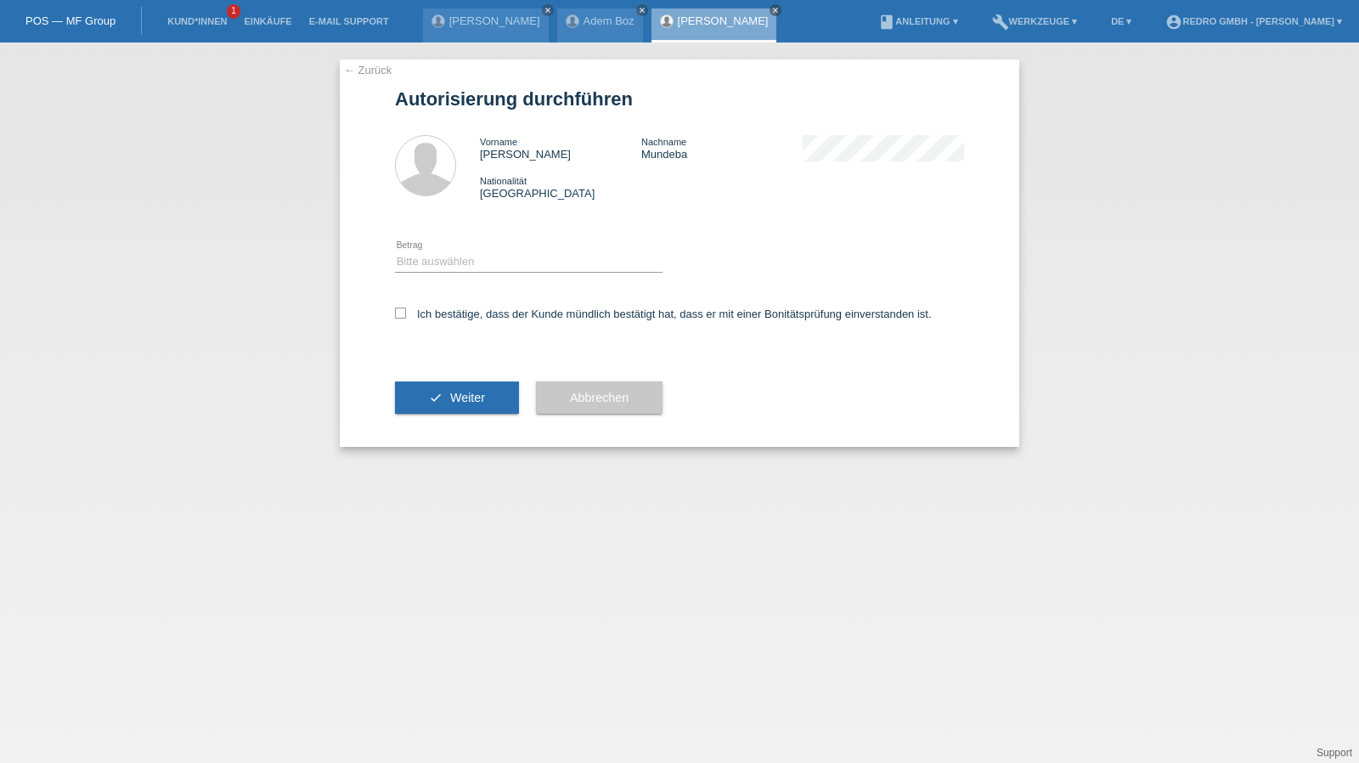
click at [452, 251] on div "Bitte auswählen CHF 1.00 - CHF 499.00 CHF 500.00 - CHF 1'999.00 CHF 2'000.00 - …" at bounding box center [528, 263] width 267 height 58
drag, startPoint x: 431, startPoint y: 256, endPoint x: 430, endPoint y: 266, distance: 10.2
click at [431, 256] on select "Bitte auswählen CHF 1.00 - CHF 499.00 CHF 500.00 - CHF 1'999.00 CHF 2'000.00 - …" at bounding box center [528, 261] width 267 height 20
select select "1"
click at [395, 251] on select "Bitte auswählen CHF 1.00 - CHF 499.00 CHF 500.00 - CHF 1'999.00 CHF 2'000.00 - …" at bounding box center [528, 261] width 267 height 20
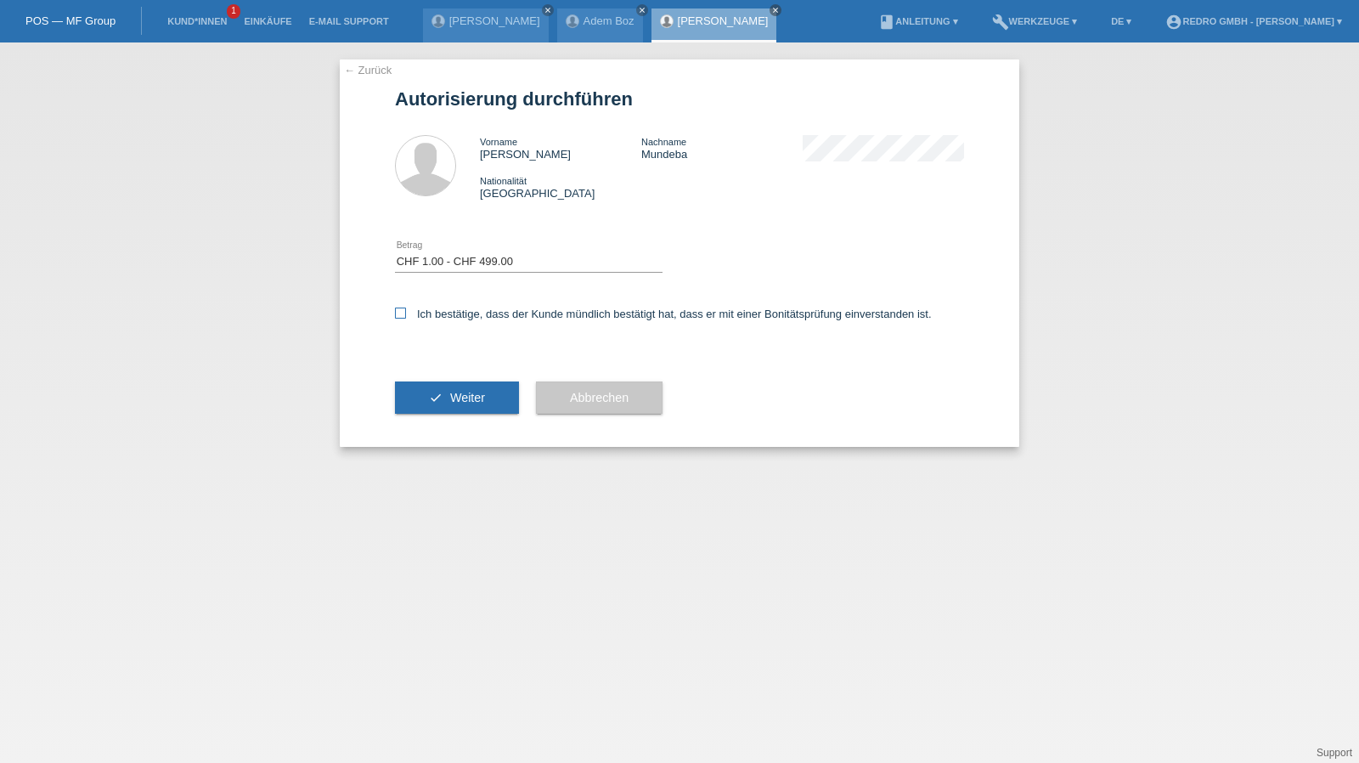
click at [425, 318] on label "Ich bestätige, dass der Kunde mündlich bestätigt hat, dass er mit einer Bonität…" at bounding box center [663, 313] width 537 height 13
click at [406, 318] on input "Ich bestätige, dass der Kunde mündlich bestätigt hat, dass er mit einer Bonität…" at bounding box center [400, 312] width 11 height 11
checkbox input "true"
click at [414, 387] on button "check Weiter" at bounding box center [457, 397] width 124 height 32
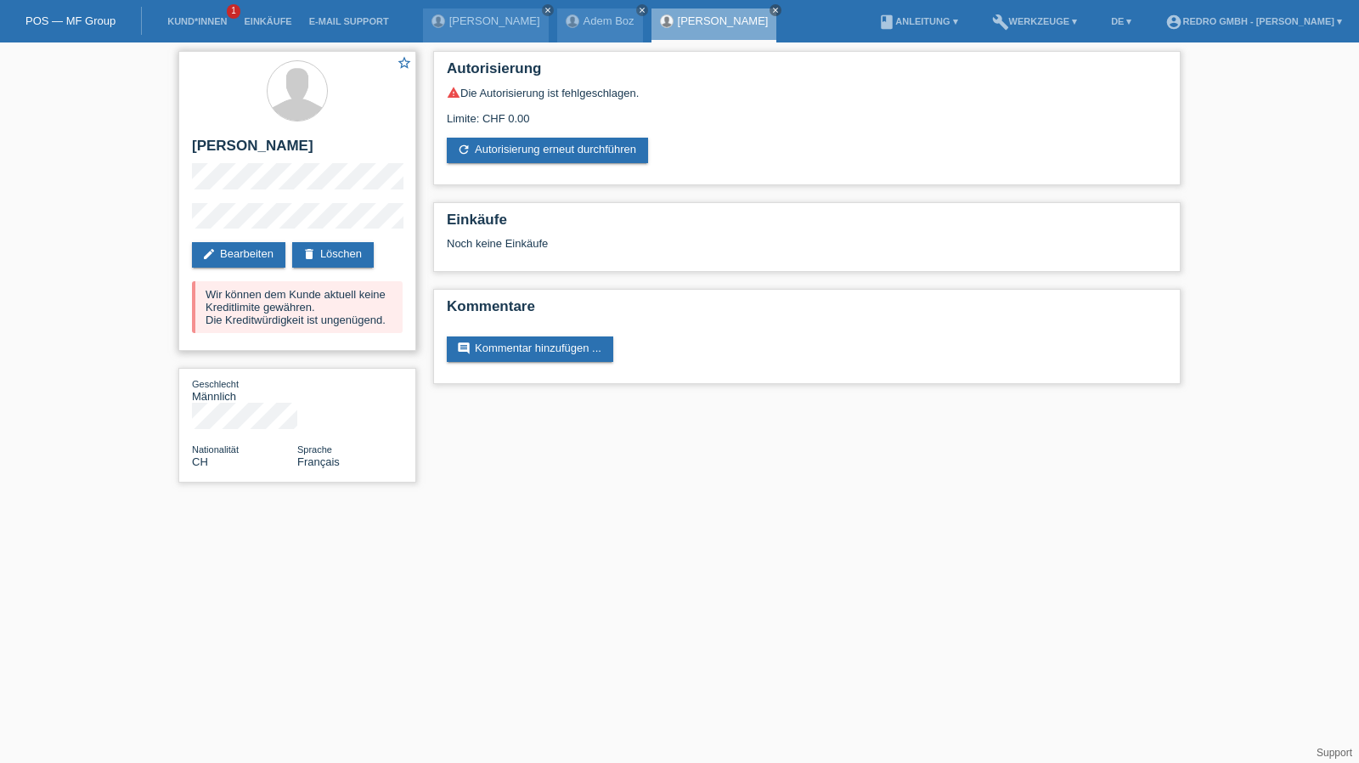
click at [231, 146] on h2 "[PERSON_NAME]" at bounding box center [297, 150] width 211 height 25
copy div "[PERSON_NAME]"
click at [132, 225] on div "star_border [PERSON_NAME] edit Bearbeiten delete Löschen Wir können dem Kunde a…" at bounding box center [679, 270] width 1359 height 457
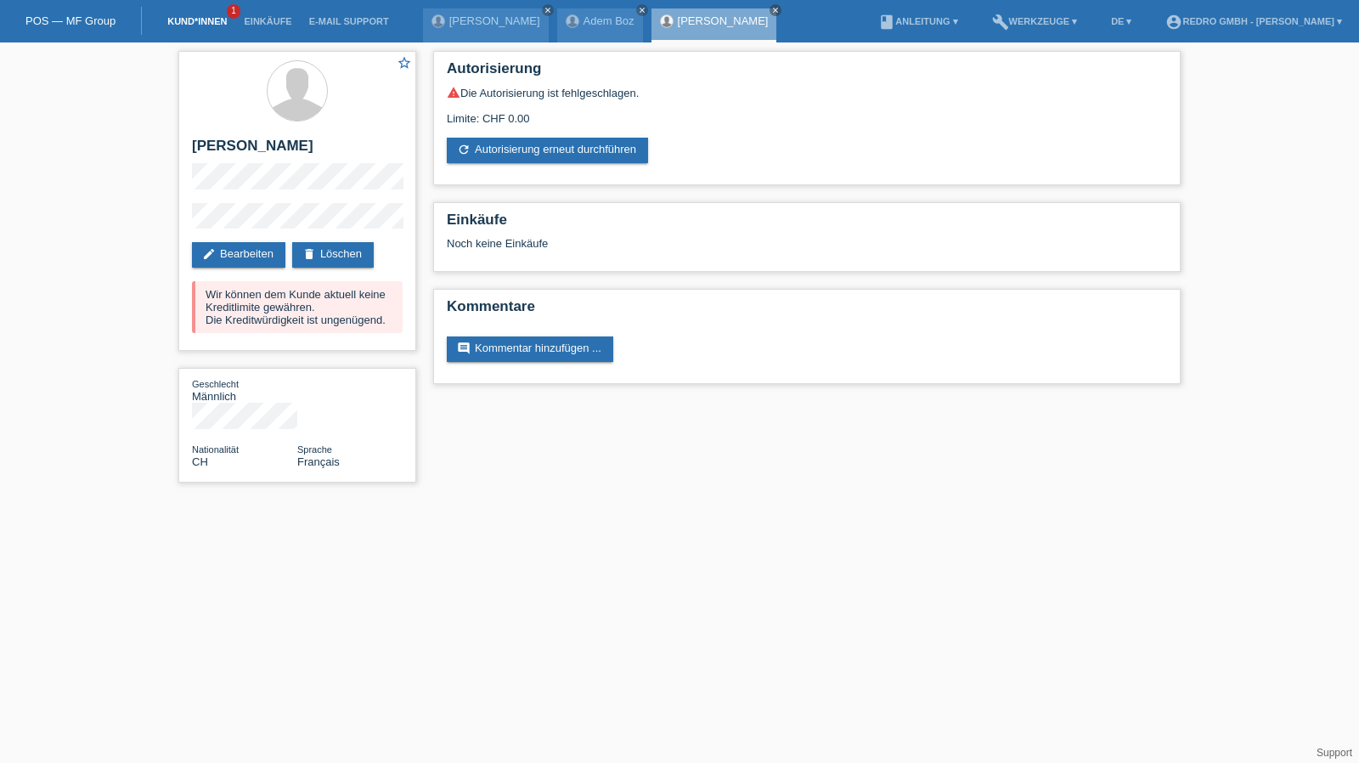
click at [206, 23] on link "Kund*innen" at bounding box center [197, 21] width 76 height 10
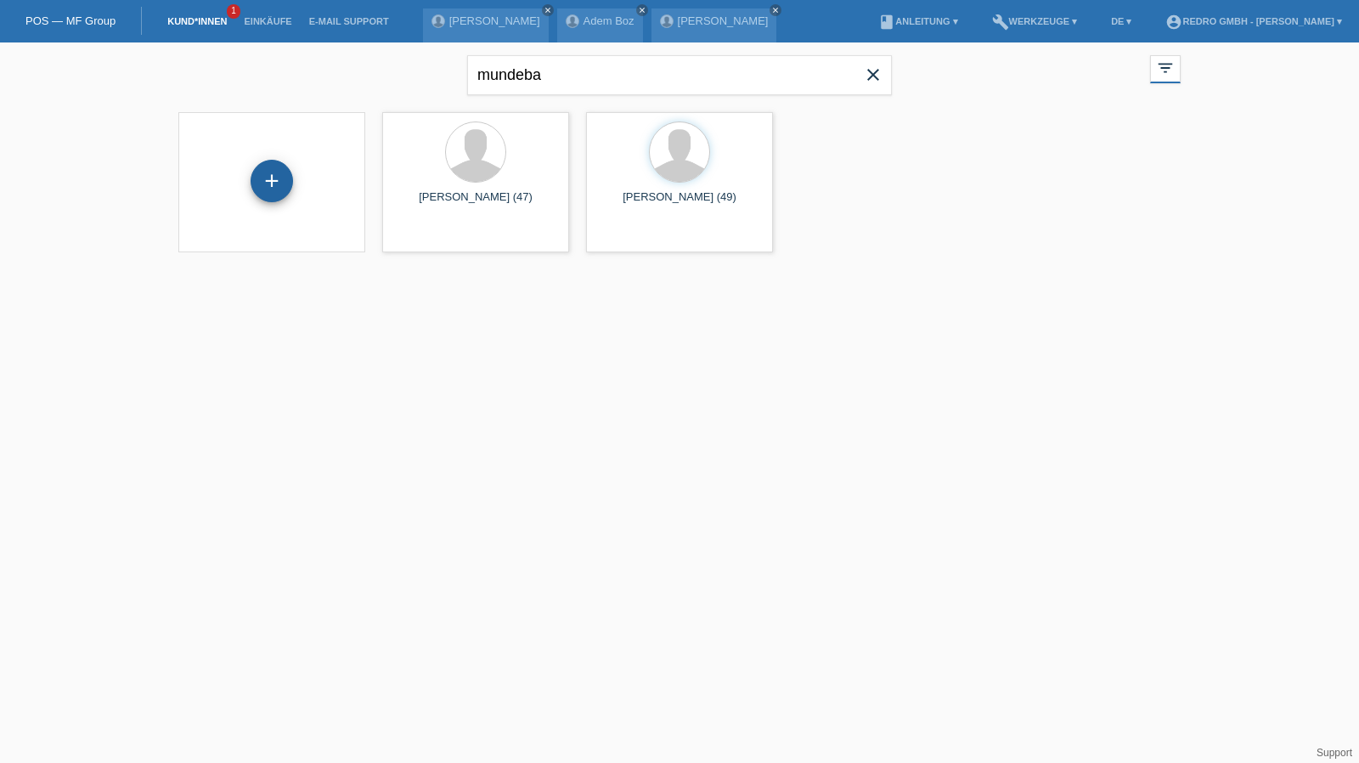
click at [269, 185] on div "+" at bounding box center [272, 181] width 42 height 42
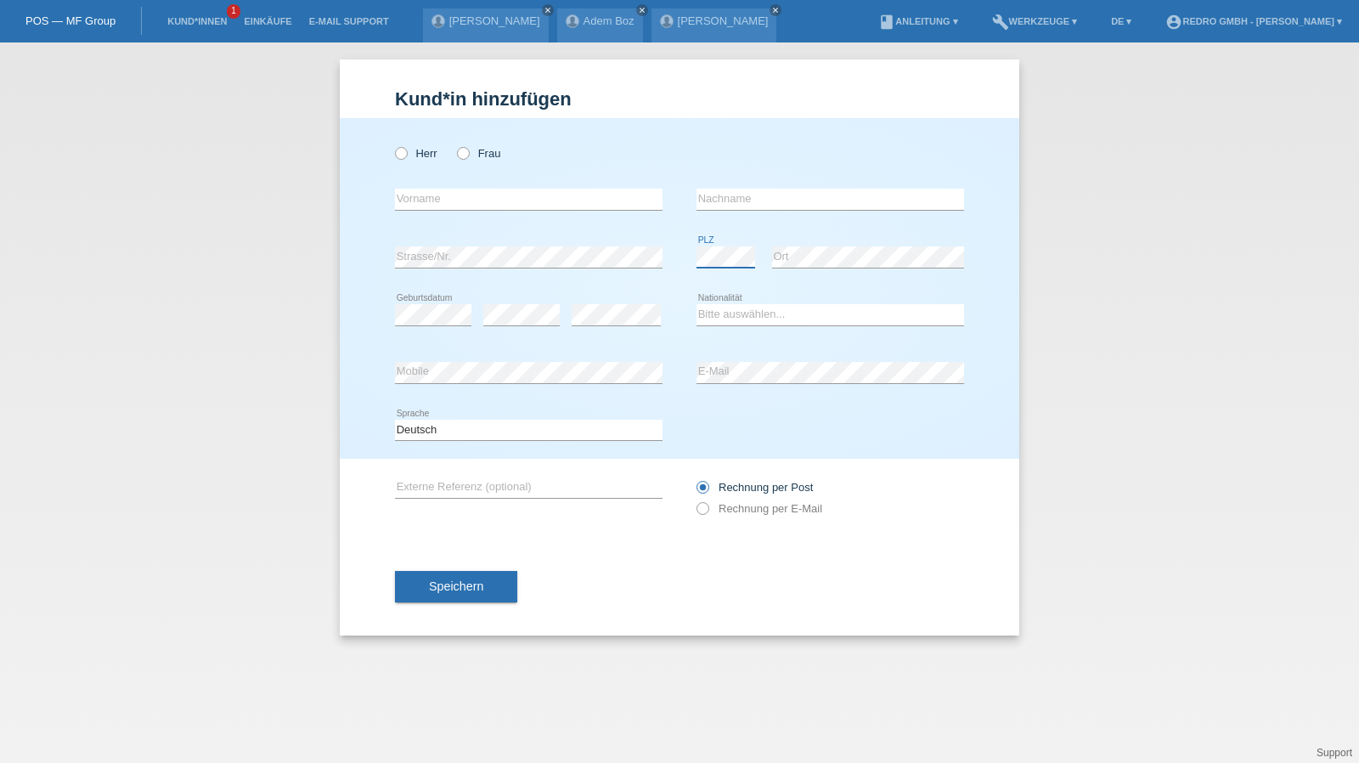
click at [0, 42] on com-1password-button at bounding box center [0, 42] width 0 height 0
click at [858, 248] on div "error PLZ error Ort" at bounding box center [829, 257] width 267 height 58
click at [800, 197] on input "text" at bounding box center [829, 199] width 267 height 21
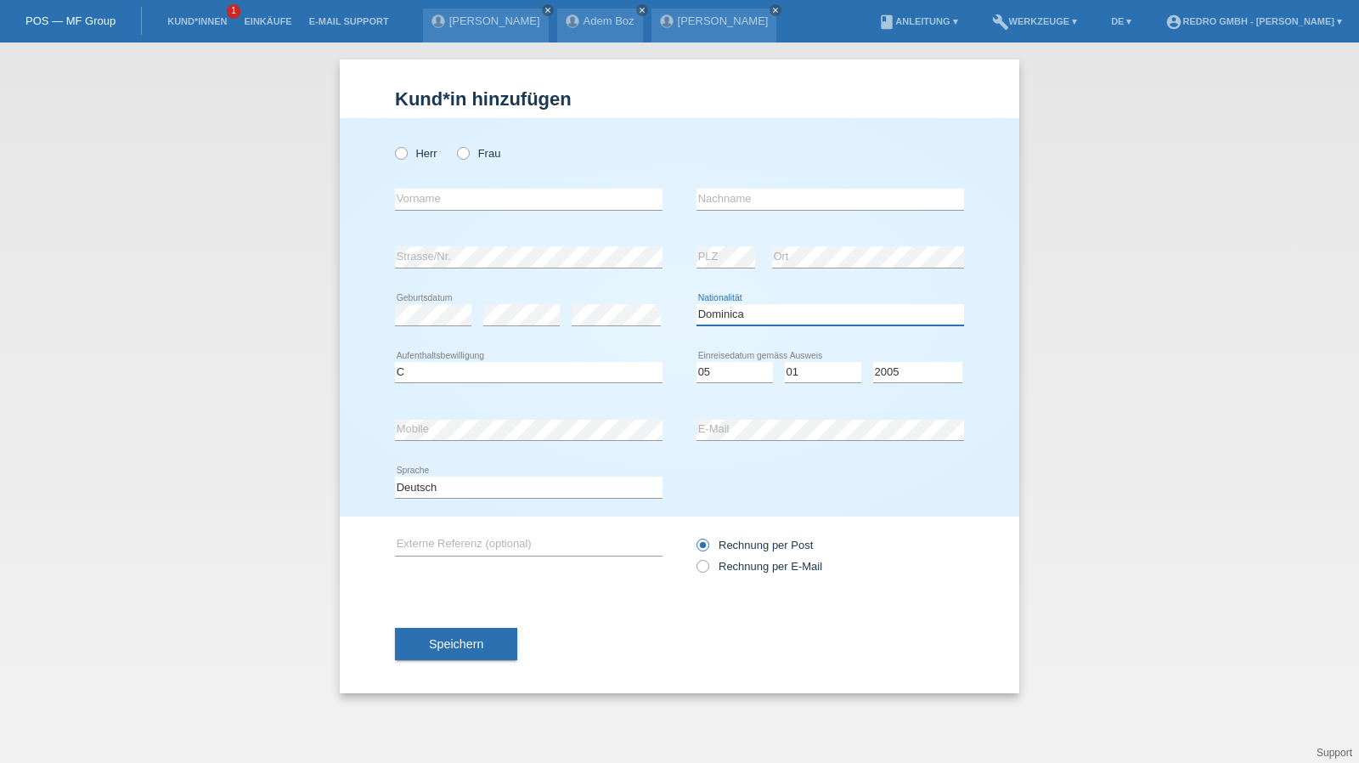
select select "DO"
click at [421, 628] on button "Speichern" at bounding box center [456, 644] width 122 height 32
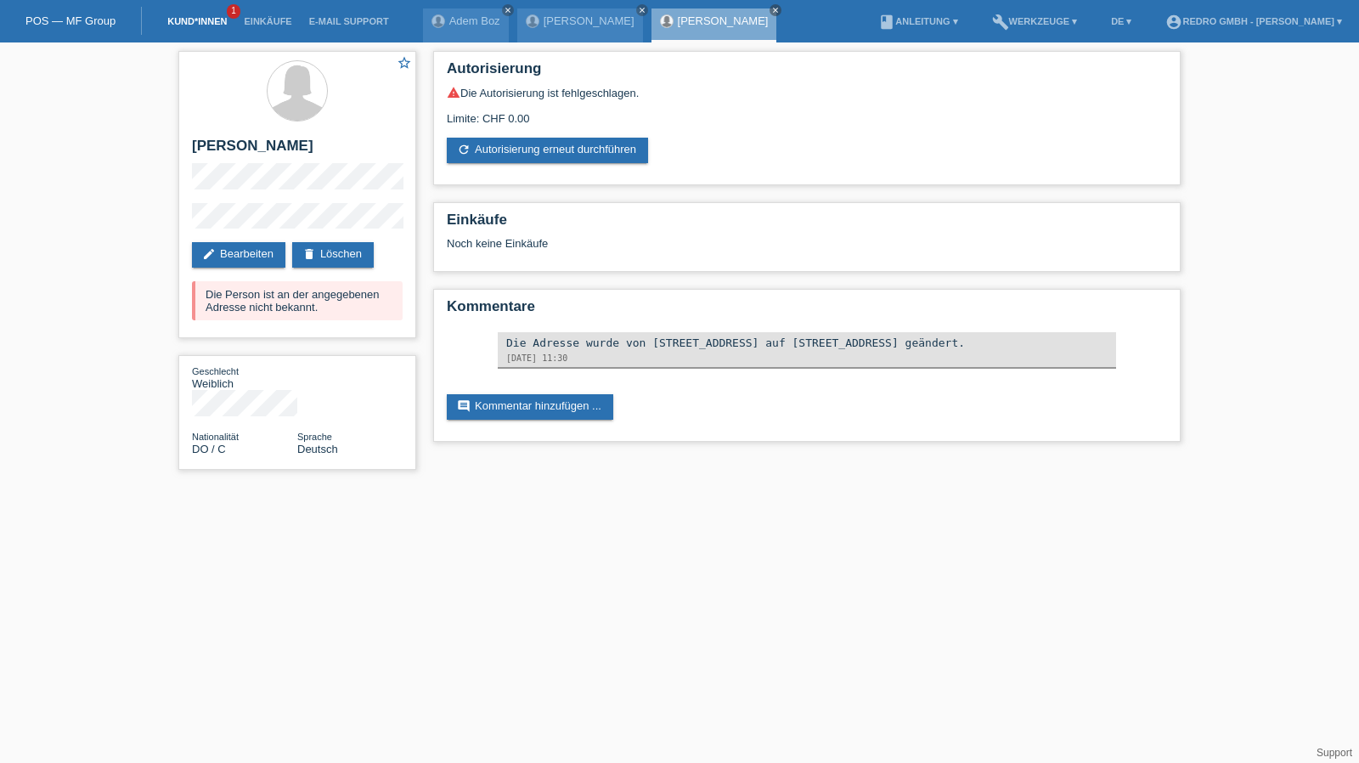
click at [203, 23] on link "Kund*innen" at bounding box center [197, 21] width 76 height 10
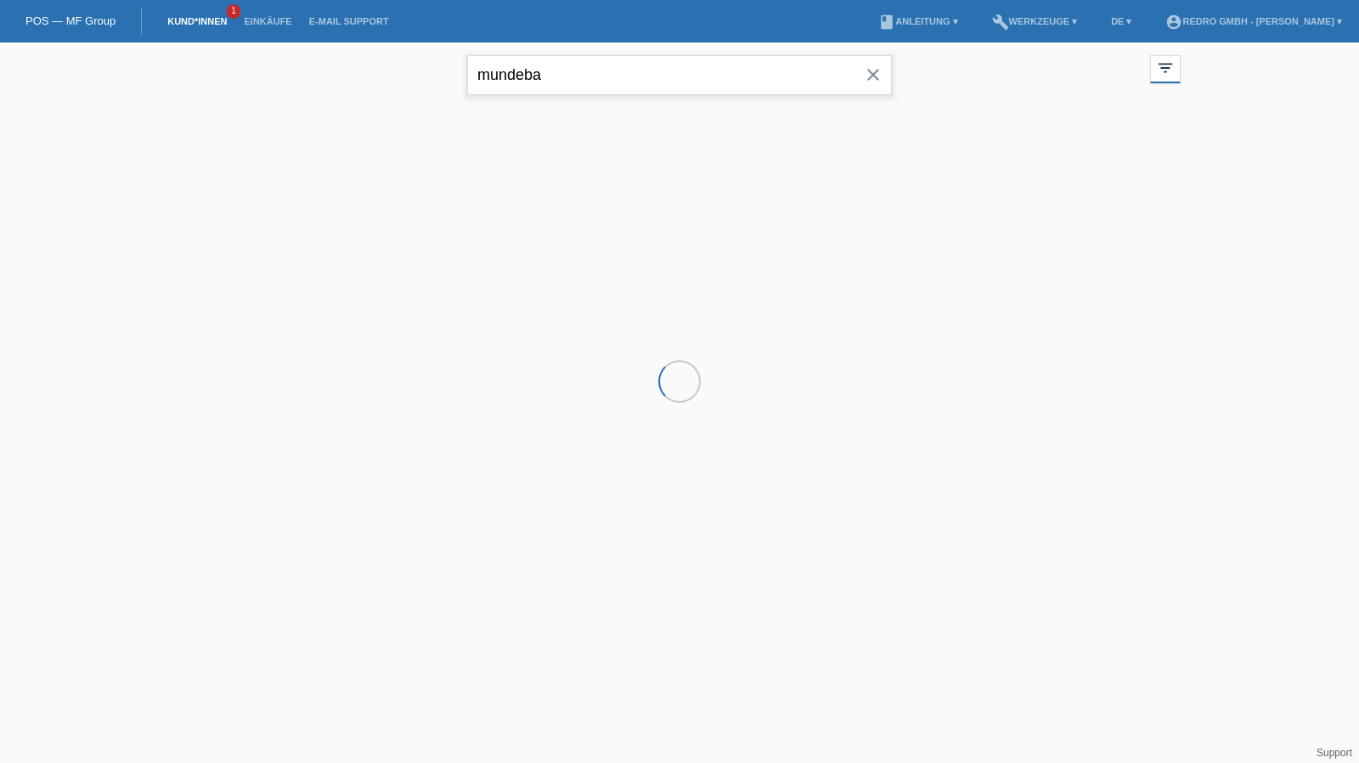
click at [601, 79] on input "mundeba" at bounding box center [679, 75] width 425 height 40
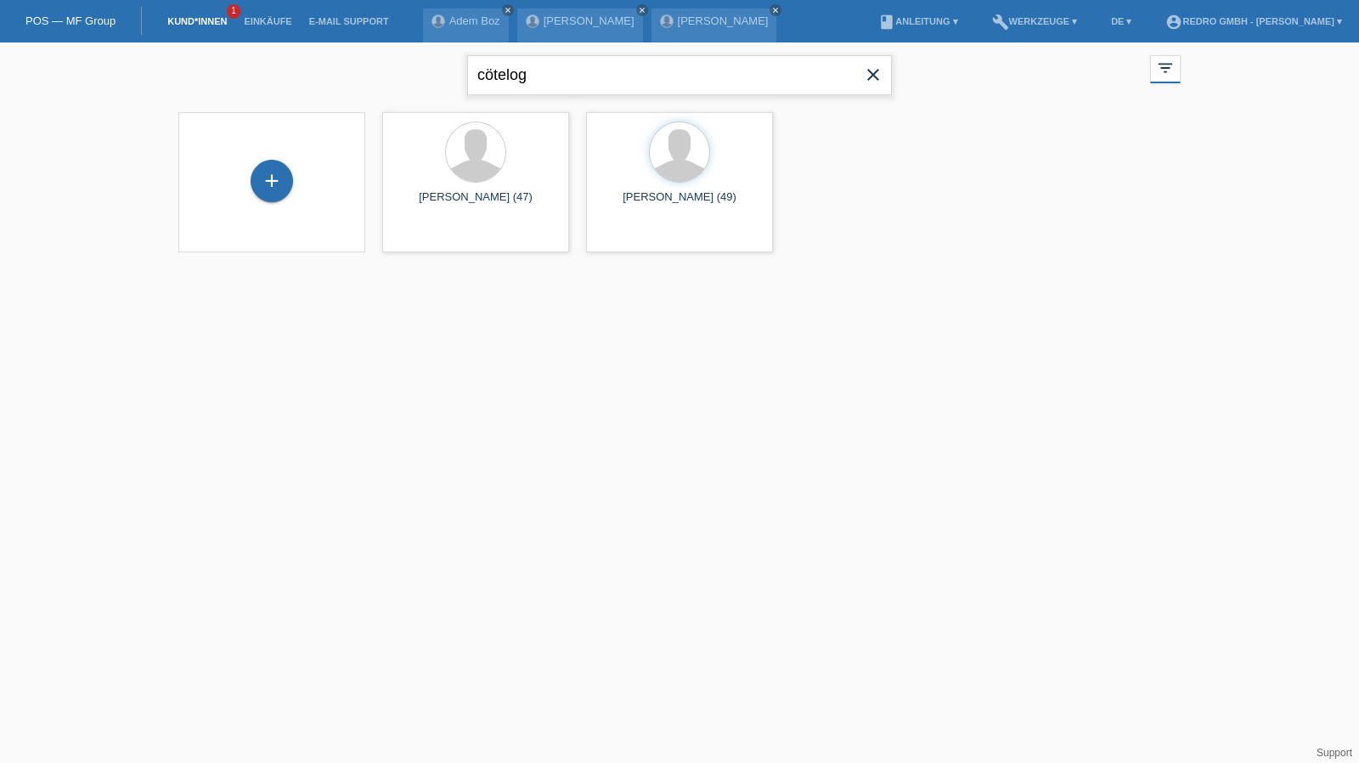
type input "cötelog"
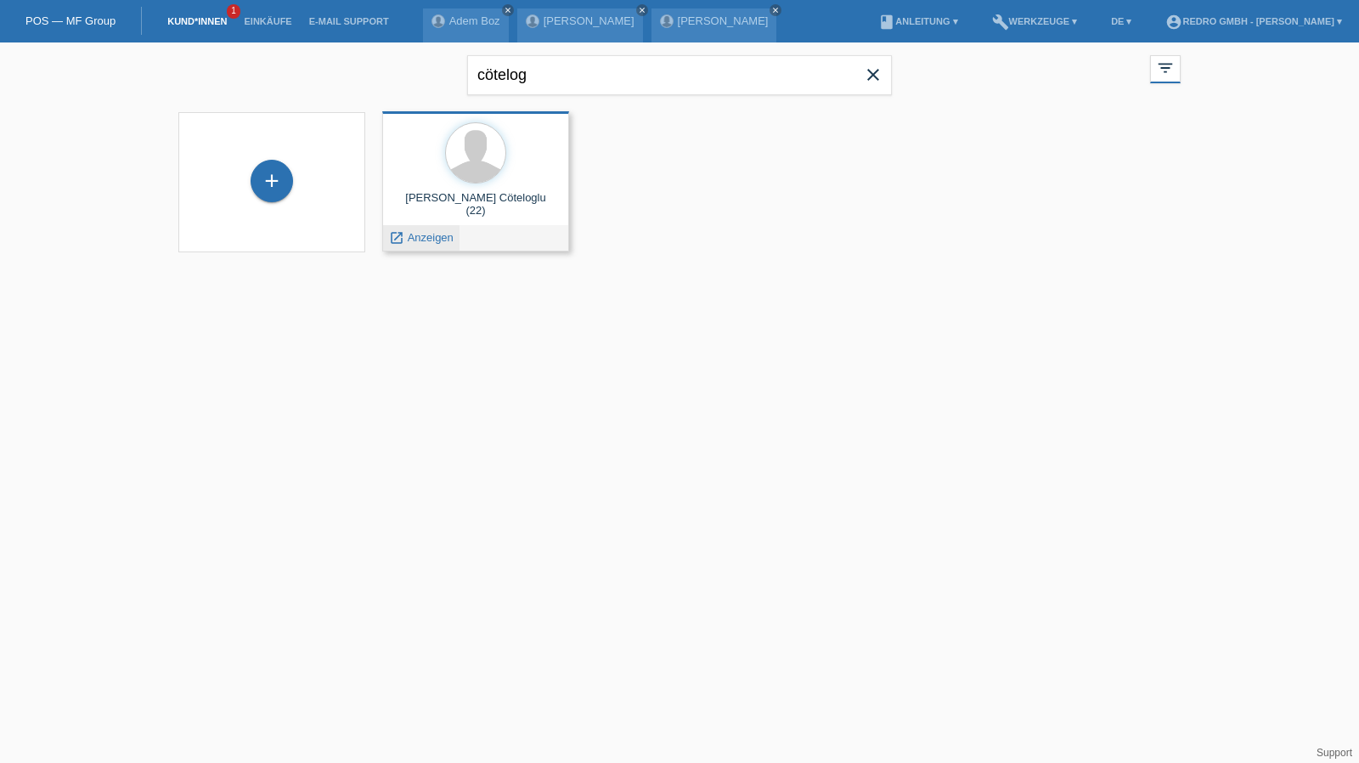
click at [440, 232] on span "Anzeigen" at bounding box center [431, 237] width 46 height 13
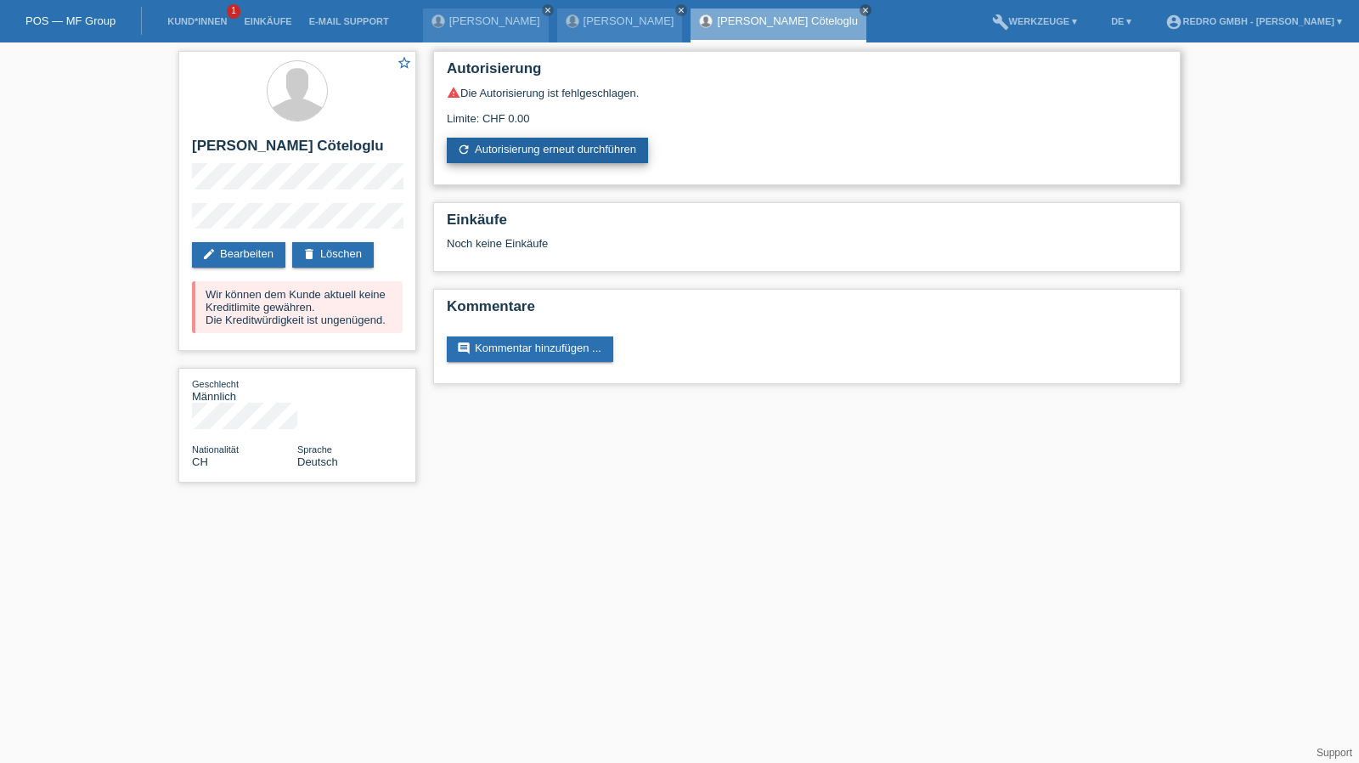
click at [505, 159] on link "refresh Autorisierung erneut durchführen" at bounding box center [547, 150] width 201 height 25
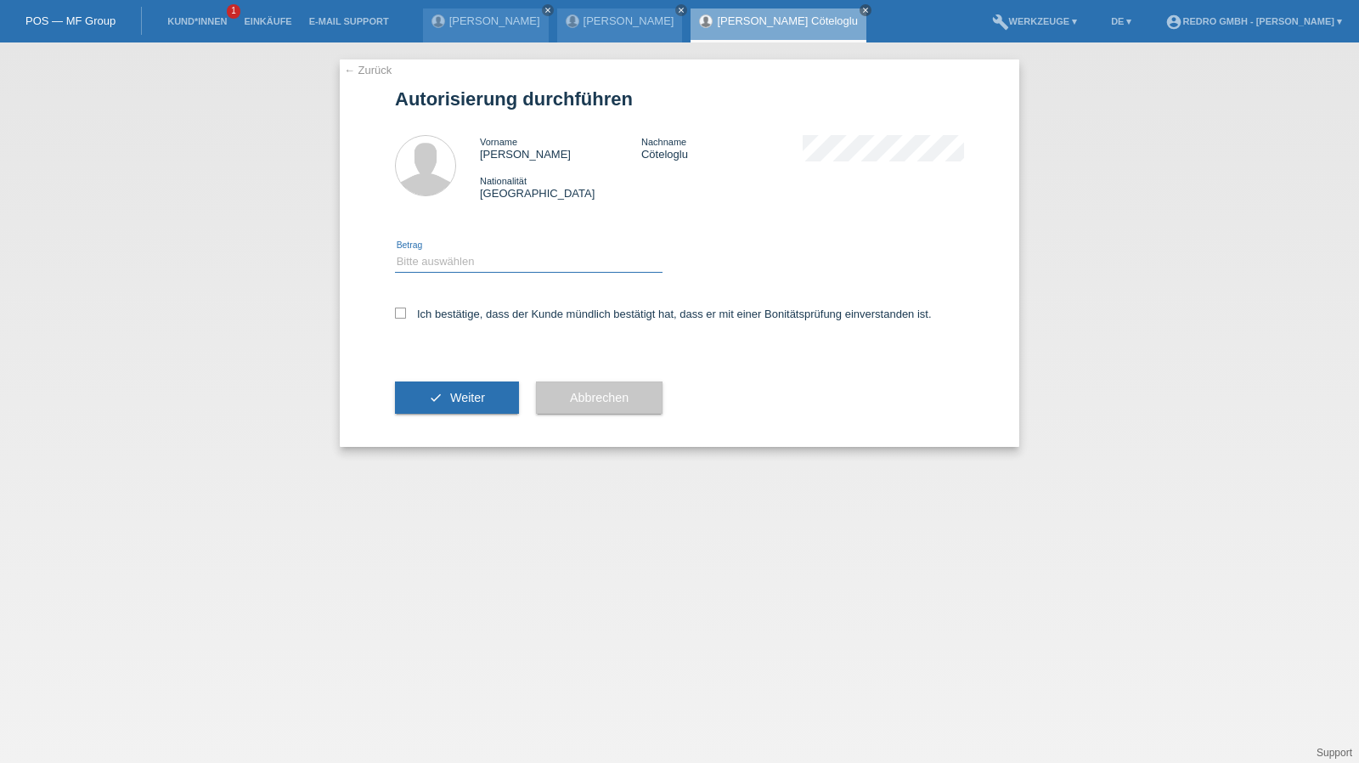
click at [433, 257] on select "Bitte auswählen CHF 1.00 - CHF 499.00 CHF 500.00 - CHF 1'999.00 CHF 2'000.00 - …" at bounding box center [528, 261] width 267 height 20
select select "1"
click at [395, 251] on select "Bitte auswählen CHF 1.00 - CHF 499.00 CHF 500.00 - CHF 1'999.00 CHF 2'000.00 - …" at bounding box center [528, 261] width 267 height 20
click at [433, 325] on div "Ich bestätige, dass der Kunde mündlich bestätigt hat, dass er mit einer Bonität…" at bounding box center [679, 319] width 569 height 58
click at [439, 320] on label "Ich bestätige, dass der Kunde mündlich bestätigt hat, dass er mit einer Bonität…" at bounding box center [663, 313] width 537 height 13
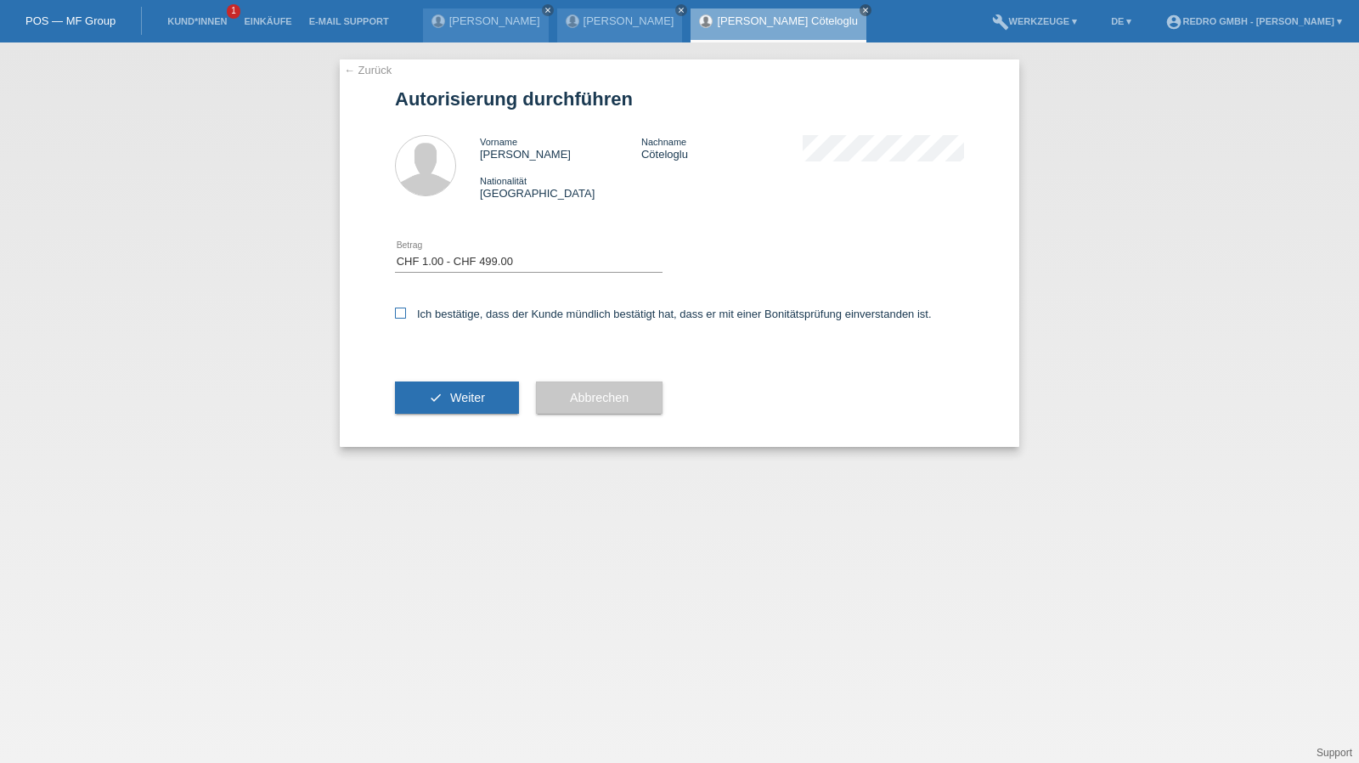
click at [406, 318] on input "Ich bestätige, dass der Kunde mündlich bestätigt hat, dass er mit einer Bonität…" at bounding box center [400, 312] width 11 height 11
checkbox input "true"
click at [429, 399] on icon "check" at bounding box center [436, 398] width 14 height 14
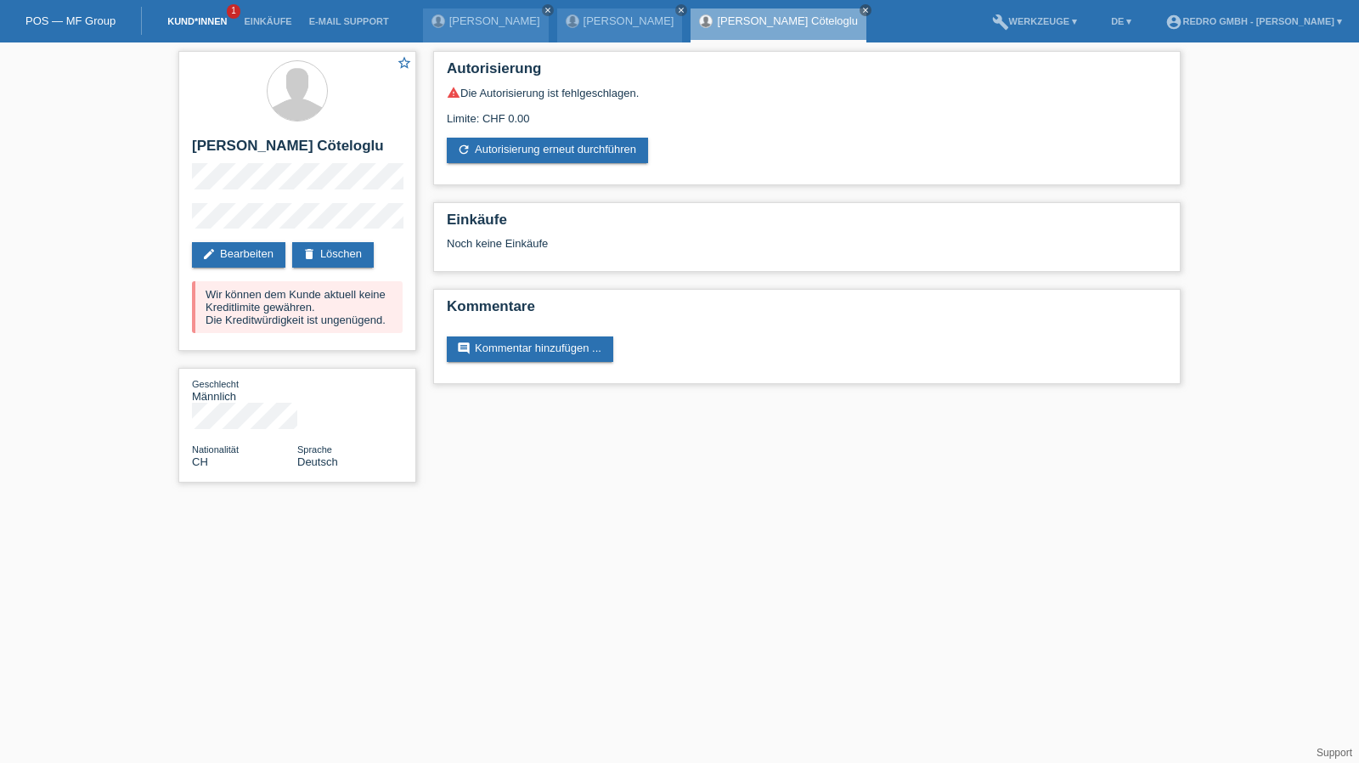
click at [181, 24] on link "Kund*innen" at bounding box center [197, 21] width 76 height 10
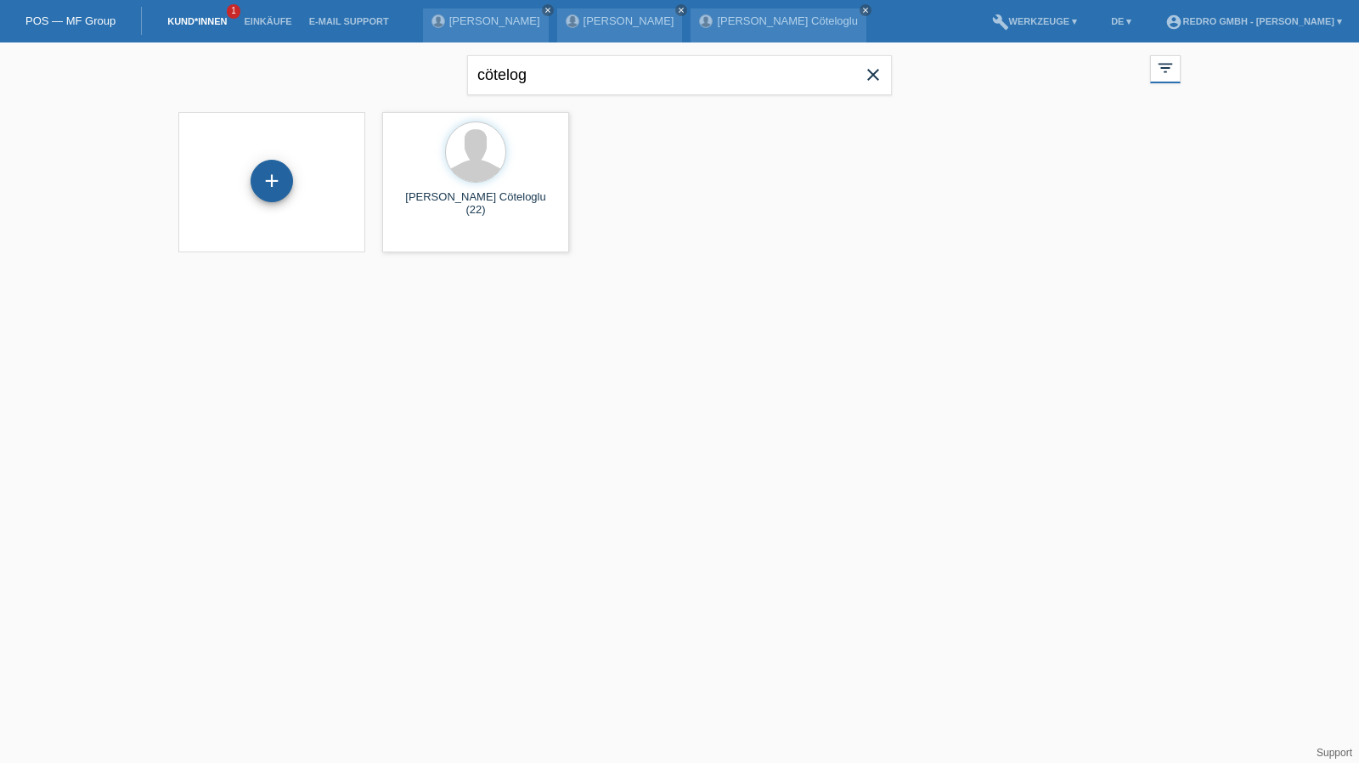
click at [260, 175] on div "+" at bounding box center [272, 181] width 42 height 42
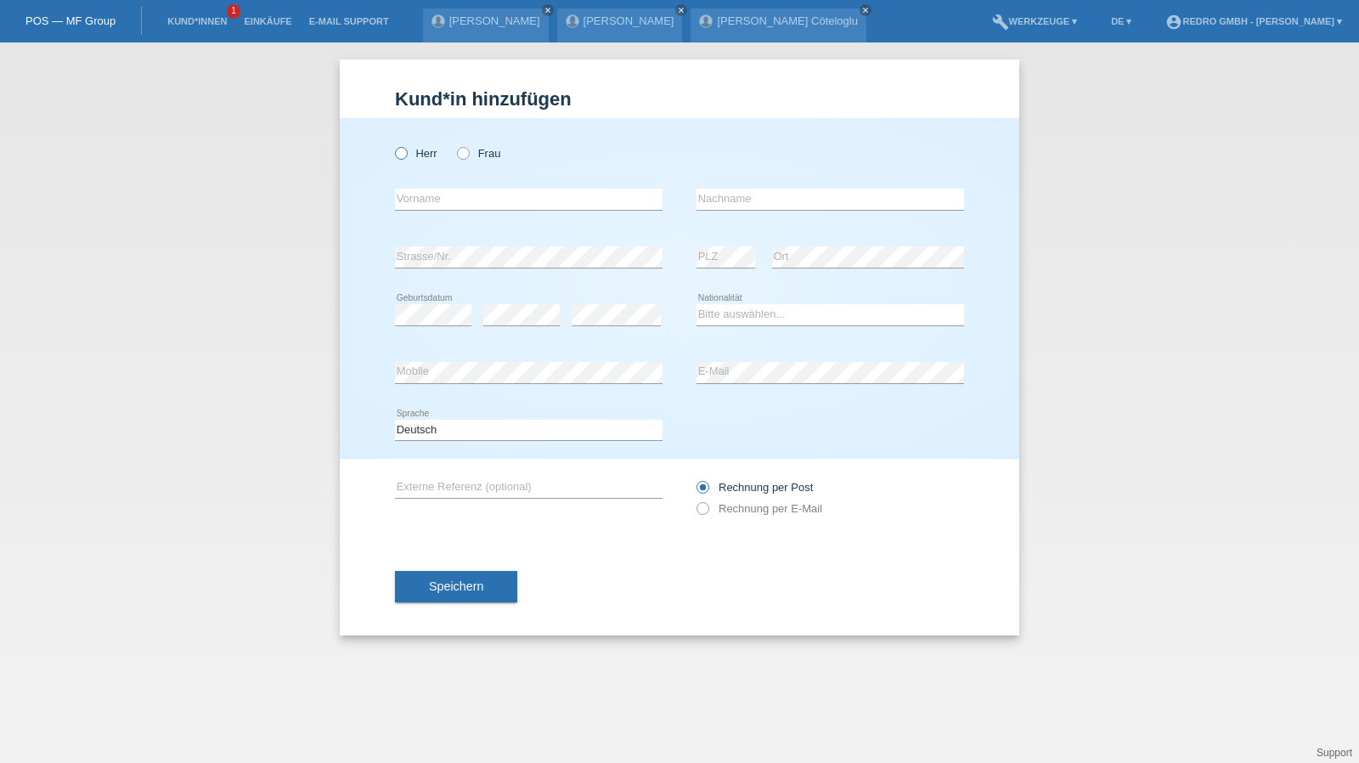
click at [411, 157] on label "Herr" at bounding box center [416, 153] width 42 height 13
click at [406, 157] on input "Herr" at bounding box center [400, 152] width 11 height 11
radio input "true"
click at [411, 206] on input "text" at bounding box center [528, 199] width 267 height 21
type input "Salvatore"
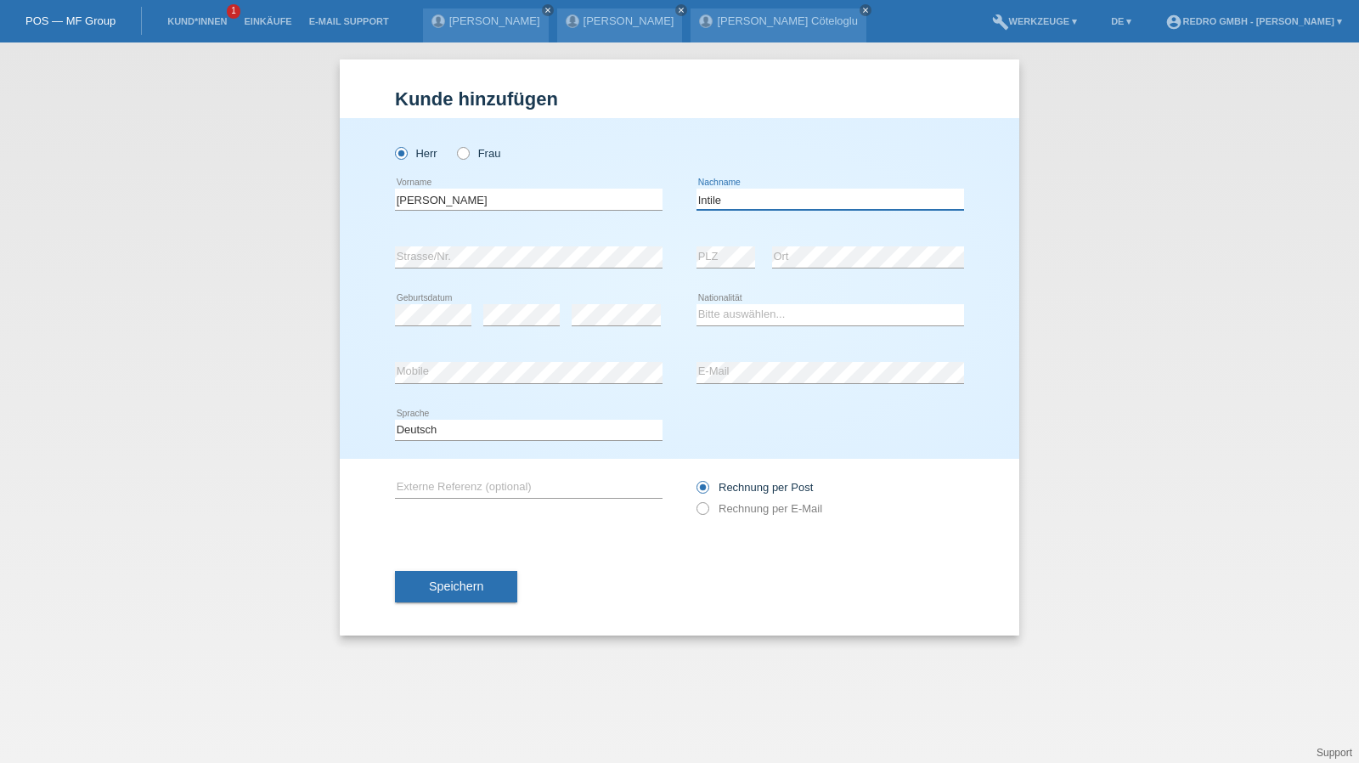
type input "Intile"
select select "IT"
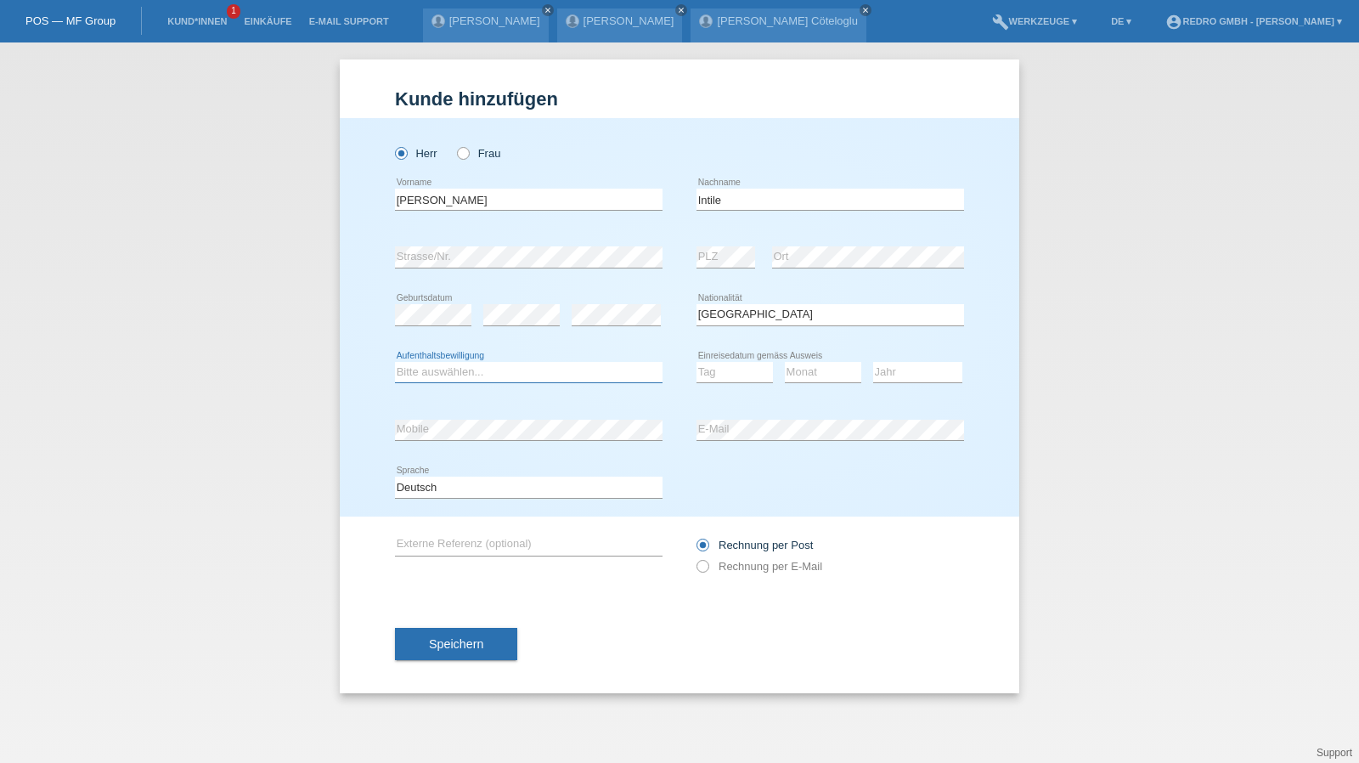
select select "B"
click at [772, 366] on select "Tag 01 02 03 04 05 06 07 08 09 10 11" at bounding box center [734, 372] width 76 height 20
select select "02"
select select "07"
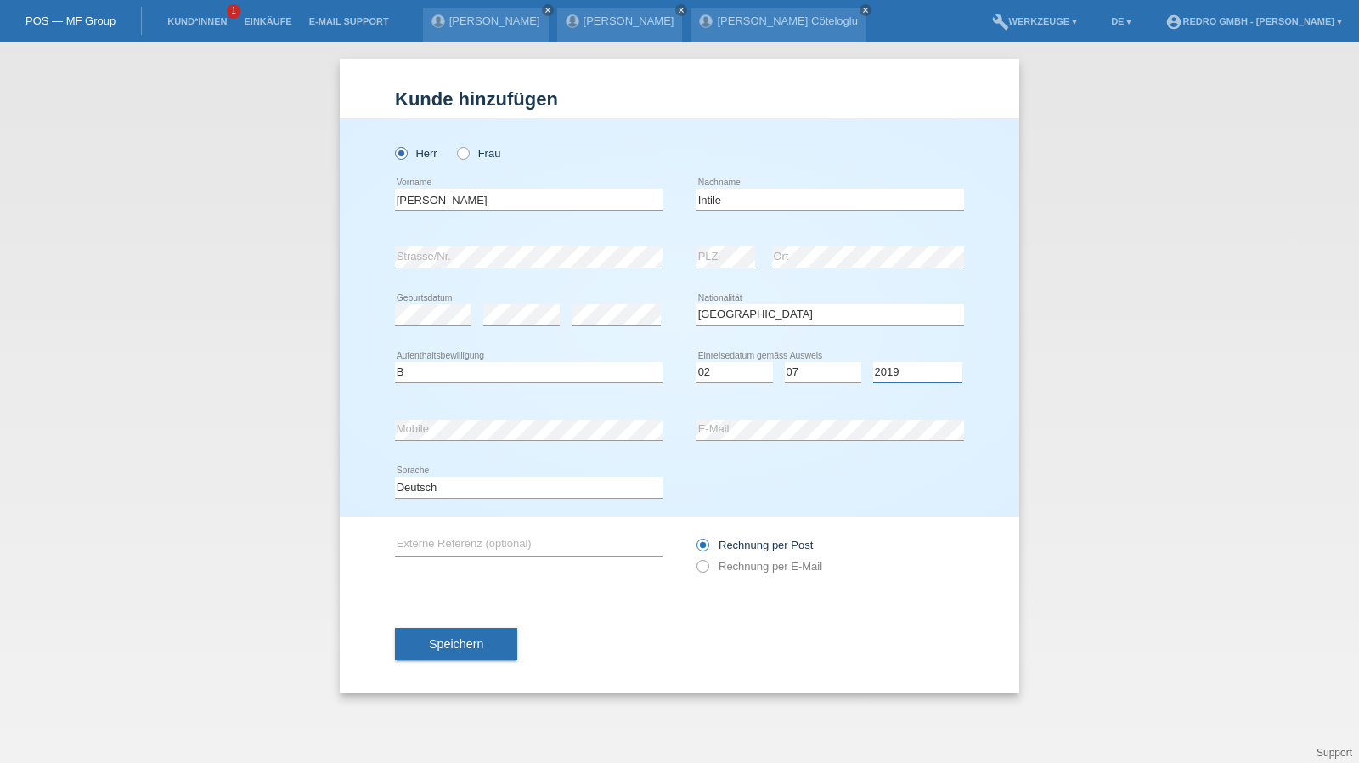
select select "2018"
click at [457, 642] on span "Speichern" at bounding box center [456, 644] width 54 height 14
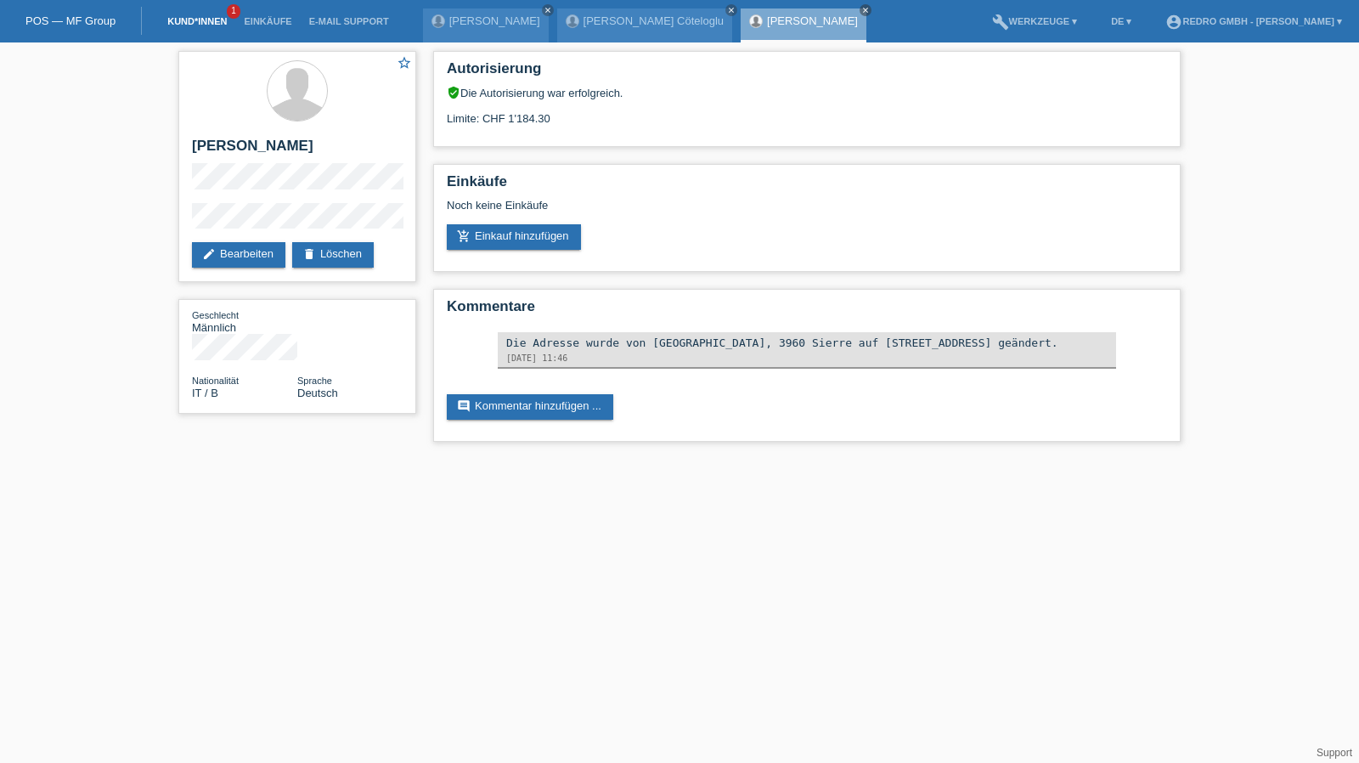
click at [212, 21] on link "Kund*innen" at bounding box center [197, 21] width 76 height 10
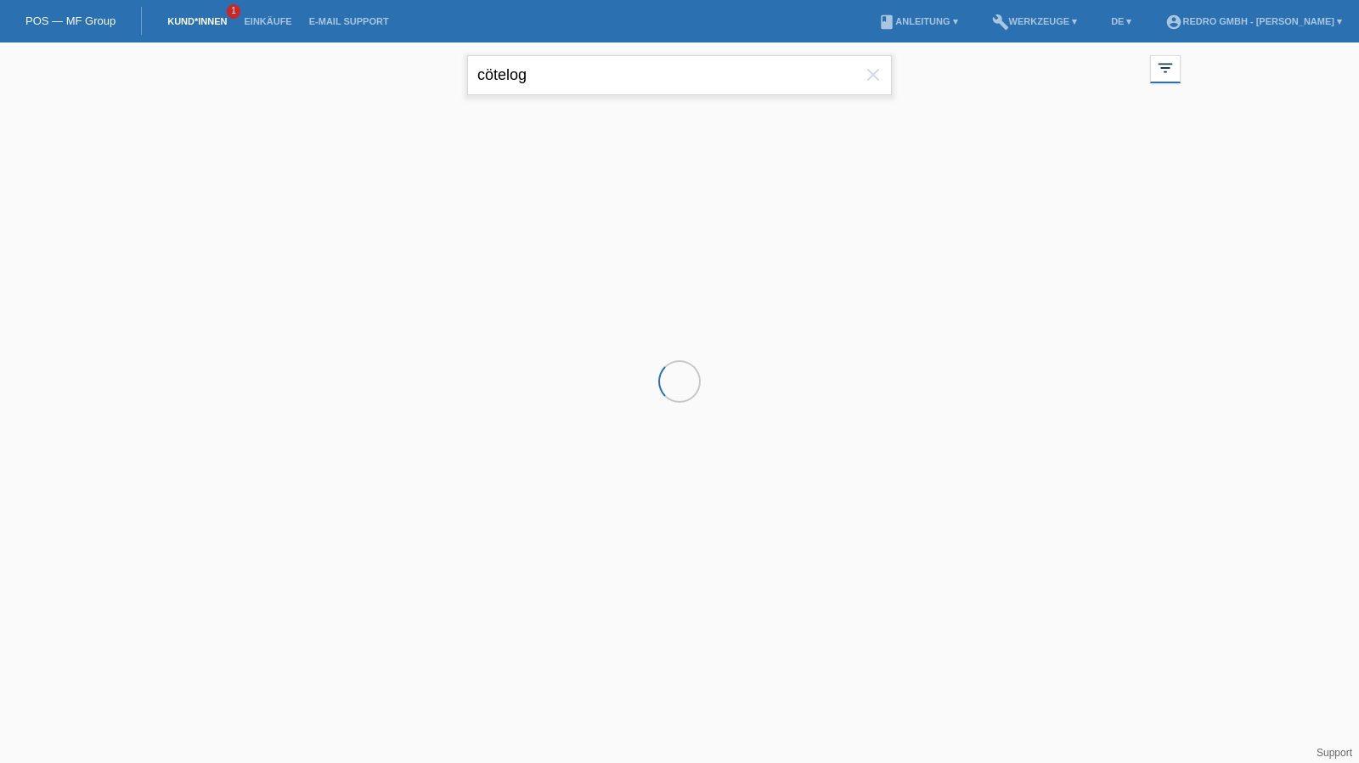
click at [583, 71] on input "cötelog" at bounding box center [679, 75] width 425 height 40
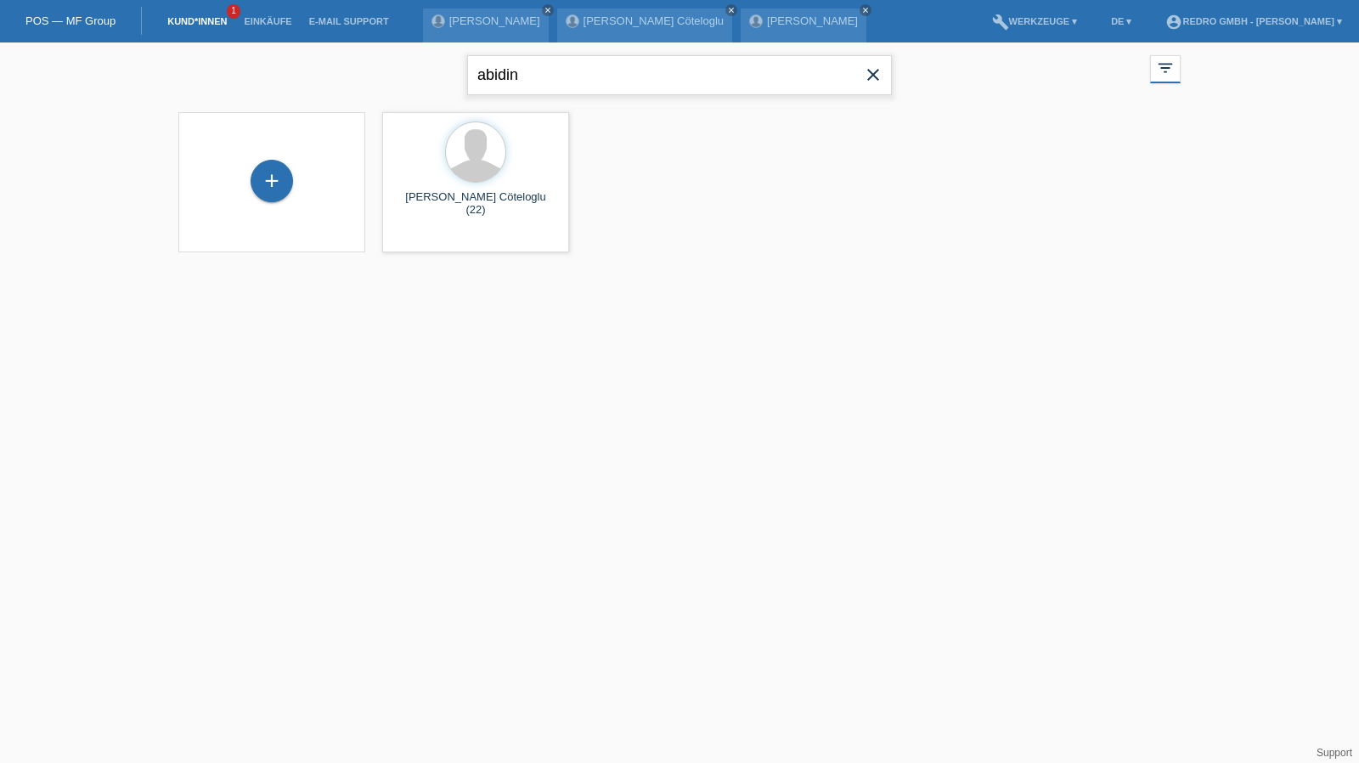
type input "abidin"
click at [428, 230] on div "launch Anzeigen" at bounding box center [421, 237] width 76 height 25
click at [423, 238] on span "Anzeigen" at bounding box center [431, 237] width 46 height 13
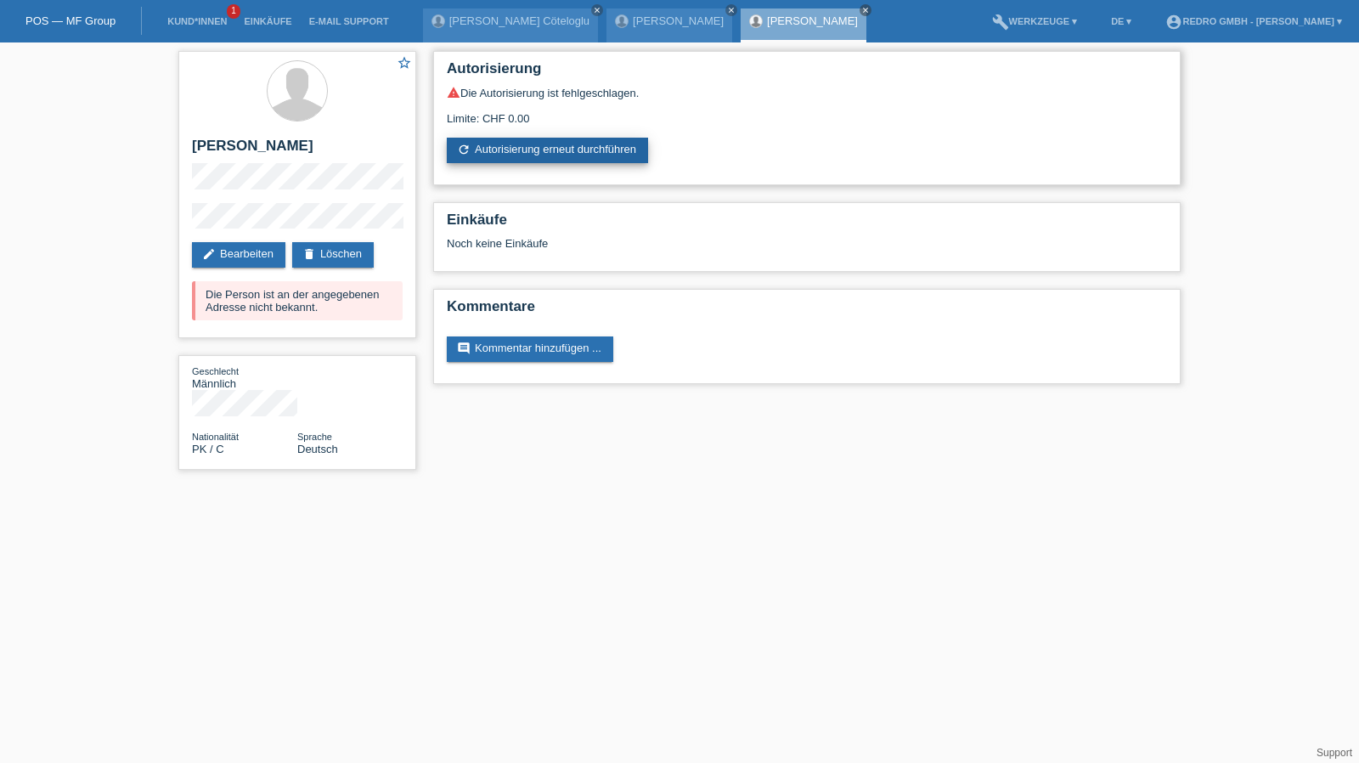
click at [589, 146] on link "refresh Autorisierung erneut durchführen" at bounding box center [547, 150] width 201 height 25
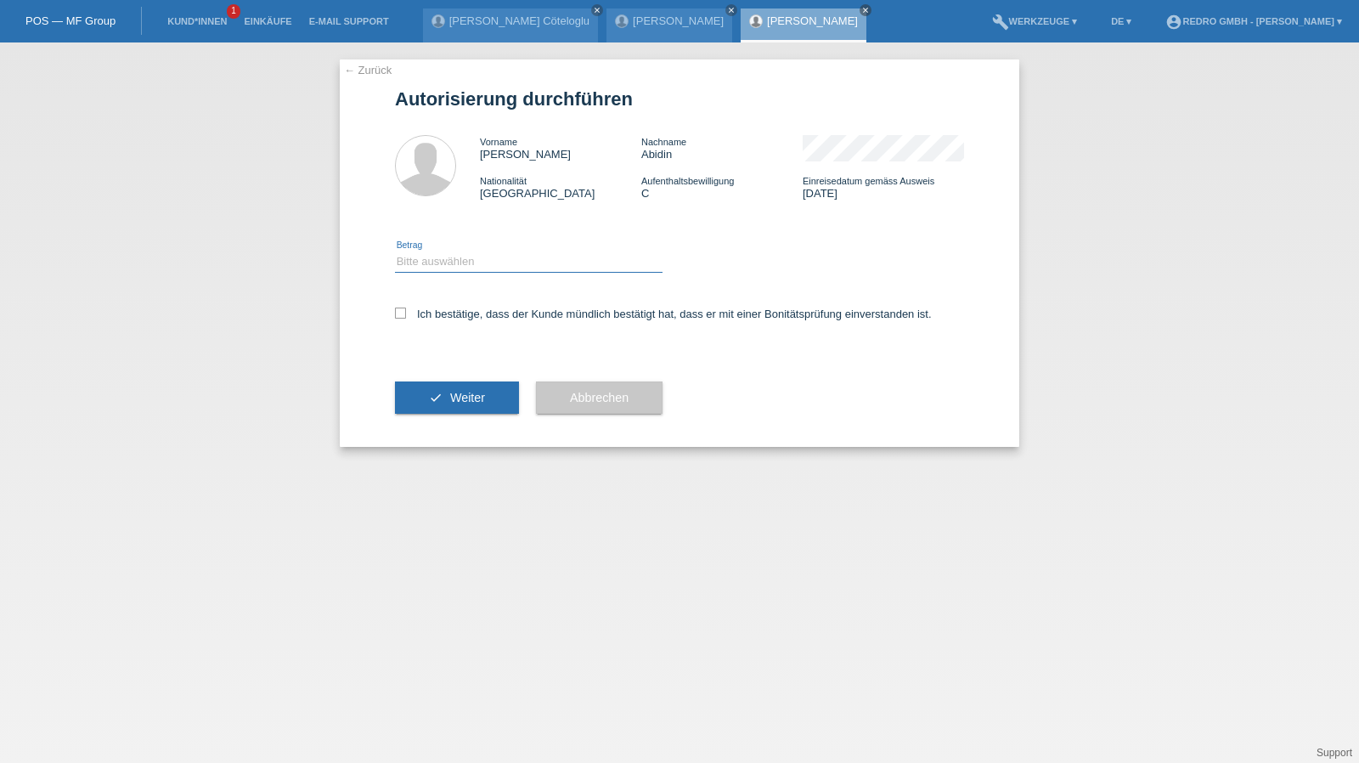
drag, startPoint x: 479, startPoint y: 256, endPoint x: 472, endPoint y: 269, distance: 14.4
click at [479, 256] on select "Bitte auswählen CHF 1.00 - CHF 499.00 CHF 500.00 - CHF 1'999.00 CHF 2'000.00 - …" at bounding box center [528, 261] width 267 height 20
select select "1"
click at [395, 251] on select "Bitte auswählen CHF 1.00 - CHF 499.00 CHF 500.00 - CHF 1'999.00 CHF 2'000.00 - …" at bounding box center [528, 261] width 267 height 20
click at [439, 315] on label "Ich bestätige, dass der Kunde mündlich bestätigt hat, dass er mit einer Bonität…" at bounding box center [663, 313] width 537 height 13
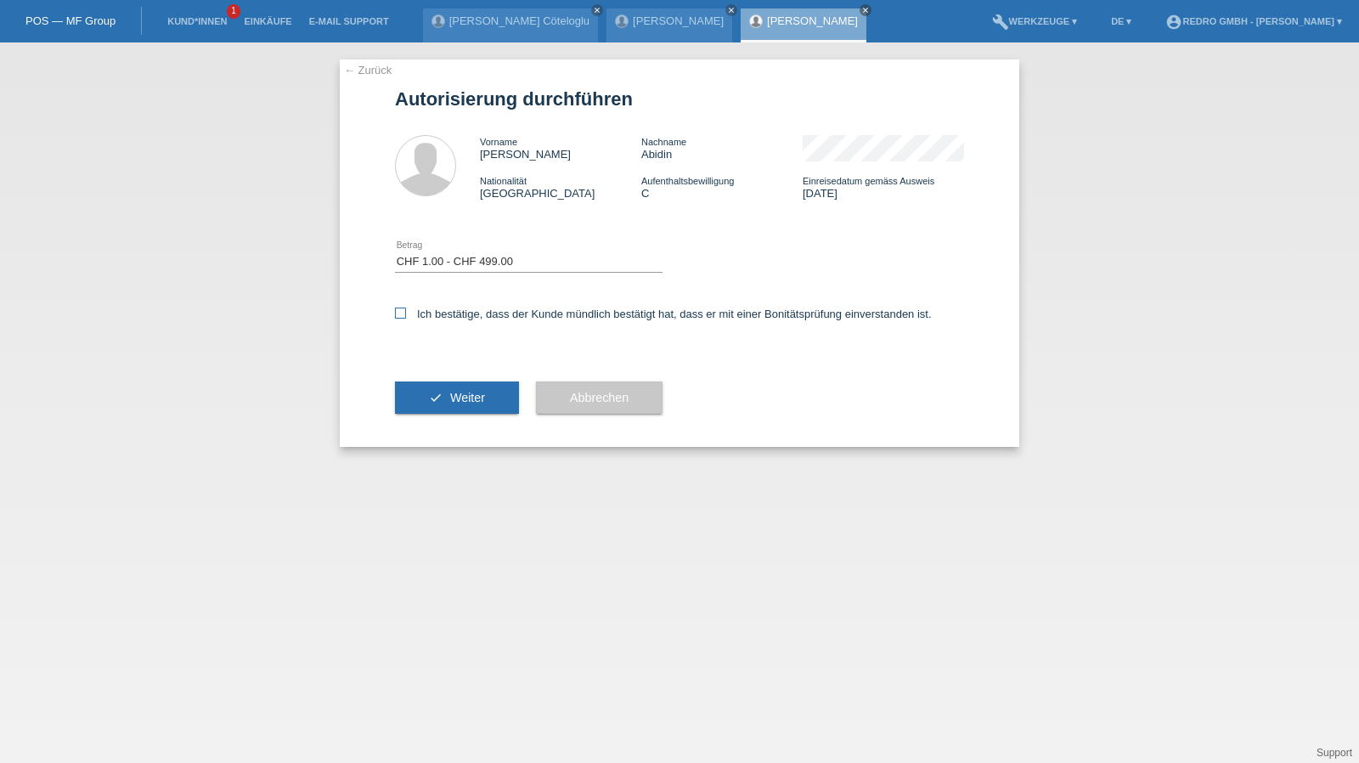
click at [406, 315] on input "Ich bestätige, dass der Kunde mündlich bestätigt hat, dass er mit einer Bonität…" at bounding box center [400, 312] width 11 height 11
checkbox input "true"
click at [441, 397] on icon "check" at bounding box center [436, 398] width 14 height 14
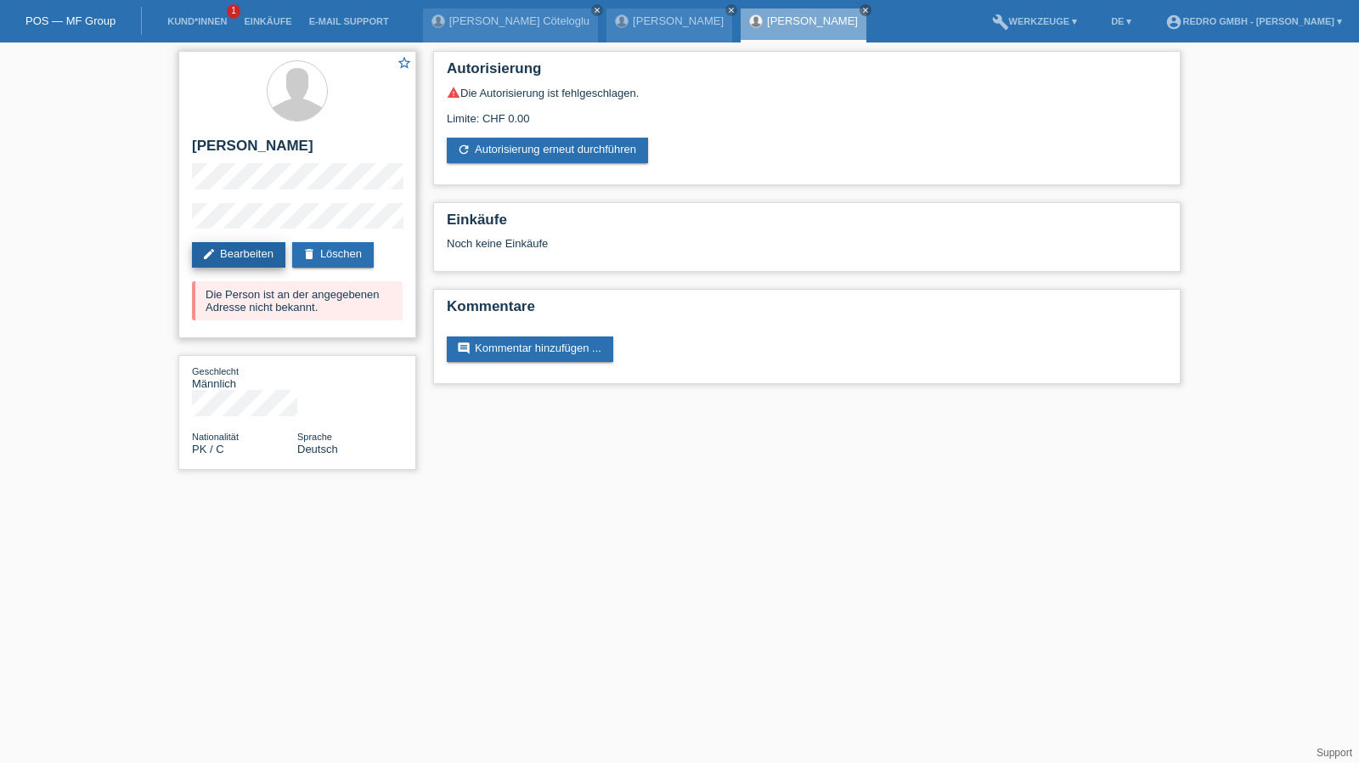
click at [224, 252] on link "edit Bearbeiten" at bounding box center [238, 254] width 93 height 25
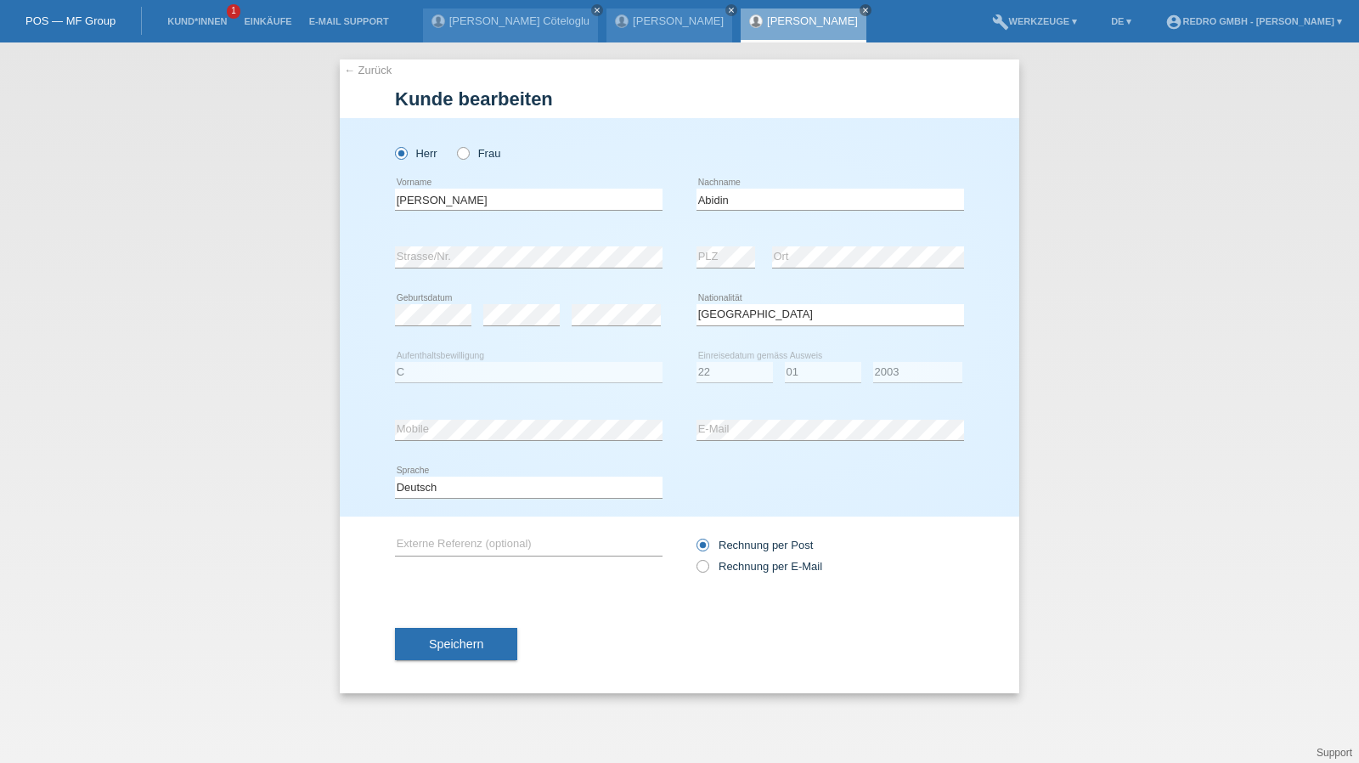
select select "PK"
select select "C"
select select "22"
select select "01"
select select "2003"
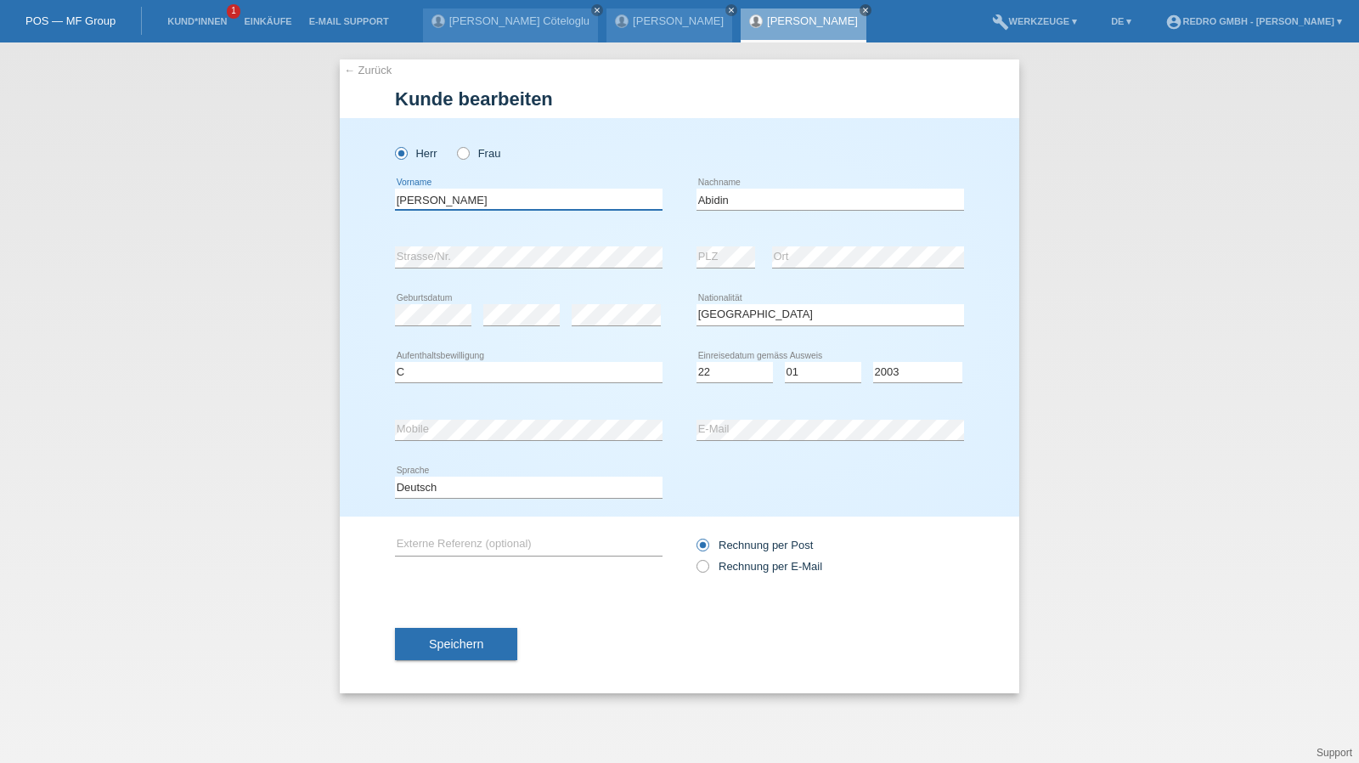
click at [506, 200] on input "[PERSON_NAME]" at bounding box center [528, 199] width 267 height 21
click at [737, 368] on select "Tag 01 02 03 04 05 06 07 08 09 10 11" at bounding box center [734, 372] width 76 height 20
select select "30"
select select "10"
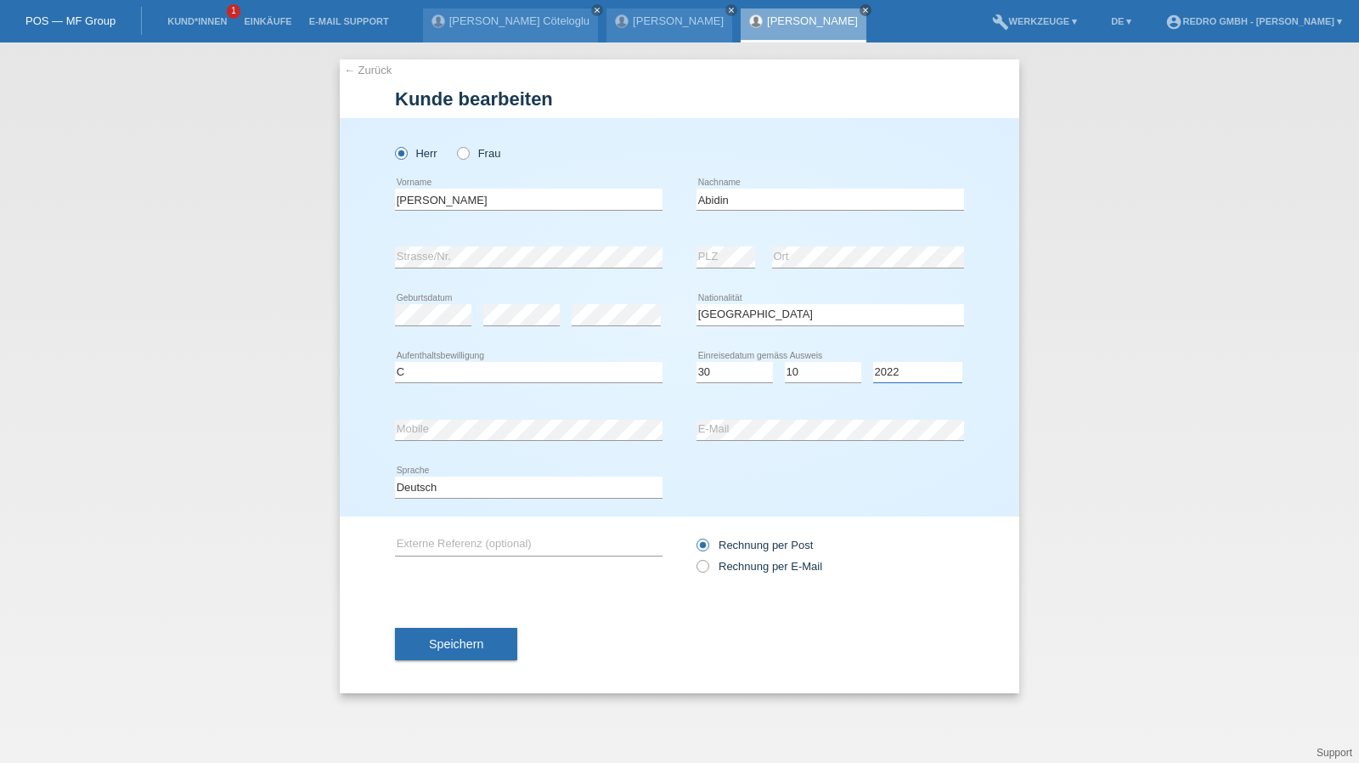
select select "2021"
click at [541, 202] on input "[PERSON_NAME]" at bounding box center [528, 199] width 267 height 21
select select "B"
click at [531, 495] on select "Deutsch Français Italiano English" at bounding box center [528, 486] width 267 height 20
select select "fr"
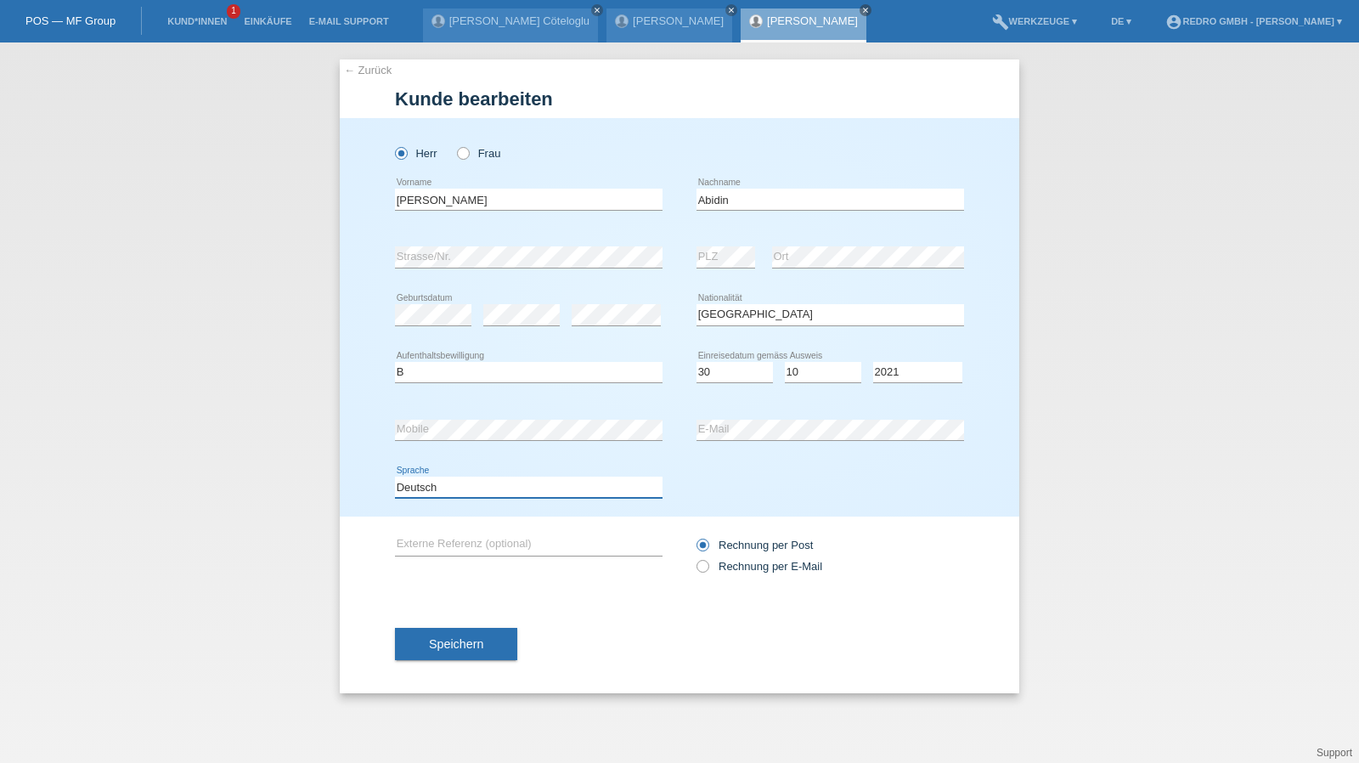
click at [395, 476] on select "Deutsch Français Italiano English" at bounding box center [528, 486] width 267 height 20
click at [455, 637] on span "Speichern" at bounding box center [456, 644] width 54 height 14
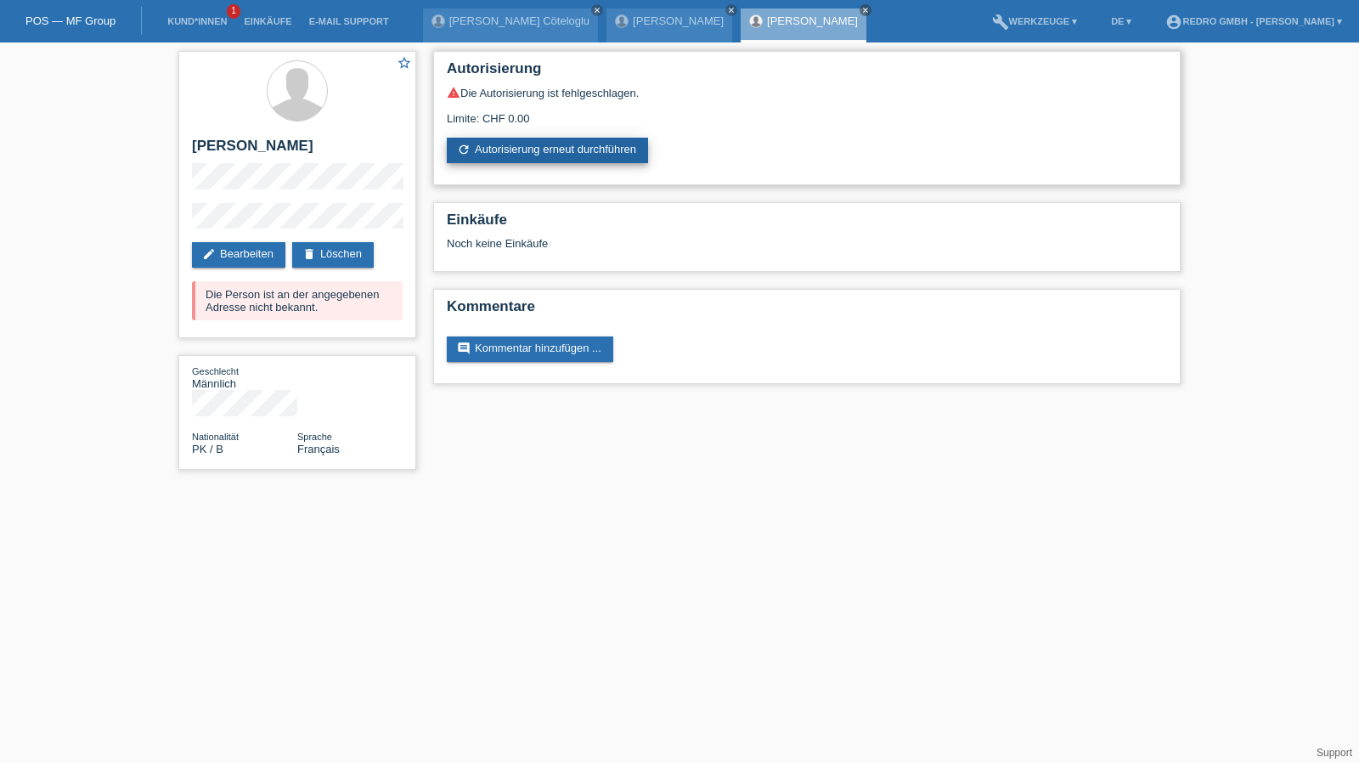
click at [493, 138] on link "refresh Autorisierung erneut durchführen" at bounding box center [547, 150] width 201 height 25
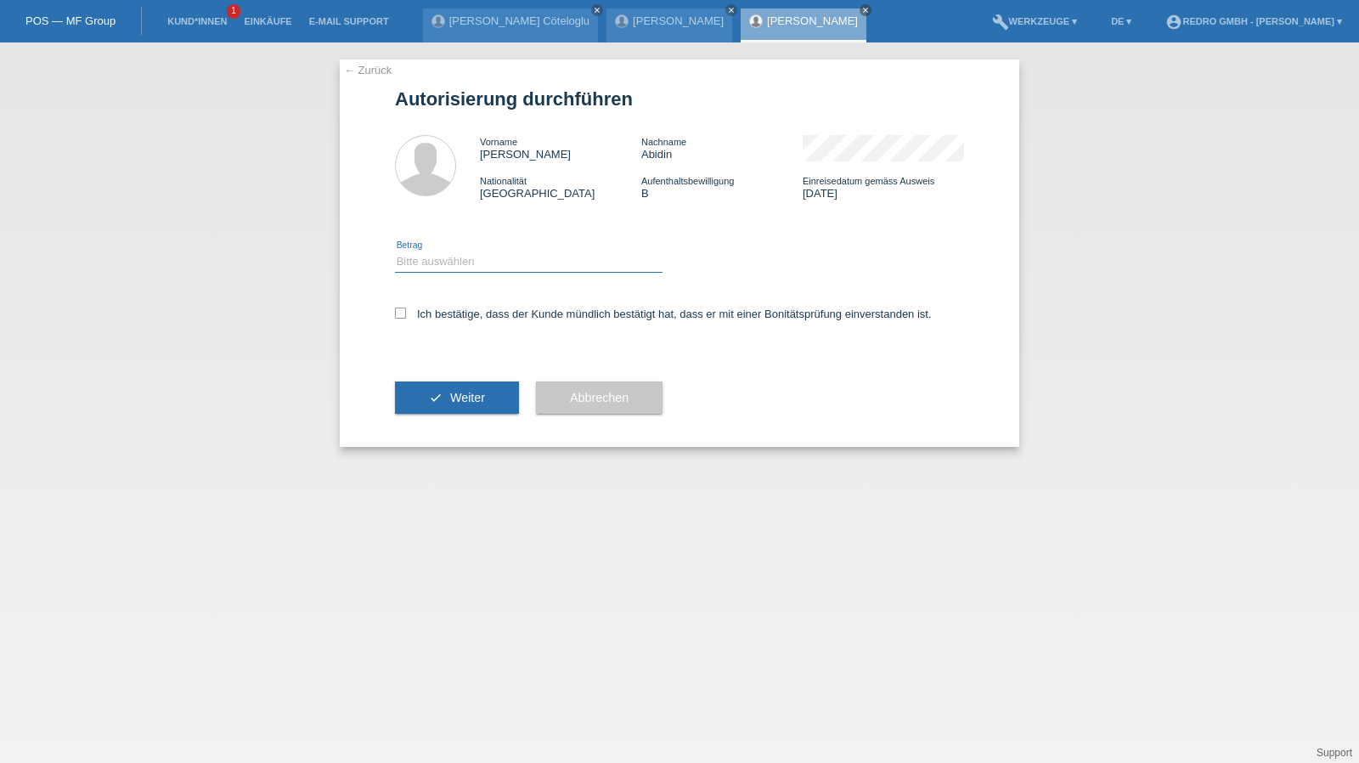
click at [448, 268] on select "Bitte auswählen CHF 1.00 - CHF 499.00 CHF 500.00 - CHF 1'999.00 CHF 2'000.00 - …" at bounding box center [528, 261] width 267 height 20
select select "1"
click at [395, 251] on select "Bitte auswählen CHF 1.00 - CHF 499.00 CHF 500.00 - CHF 1'999.00 CHF 2'000.00 - …" at bounding box center [528, 261] width 267 height 20
click at [436, 309] on label "Ich bestätige, dass der Kunde mündlich bestätigt hat, dass er mit einer Bonität…" at bounding box center [663, 313] width 537 height 13
click at [406, 309] on input "Ich bestätige, dass der Kunde mündlich bestätigt hat, dass er mit einer Bonität…" at bounding box center [400, 312] width 11 height 11
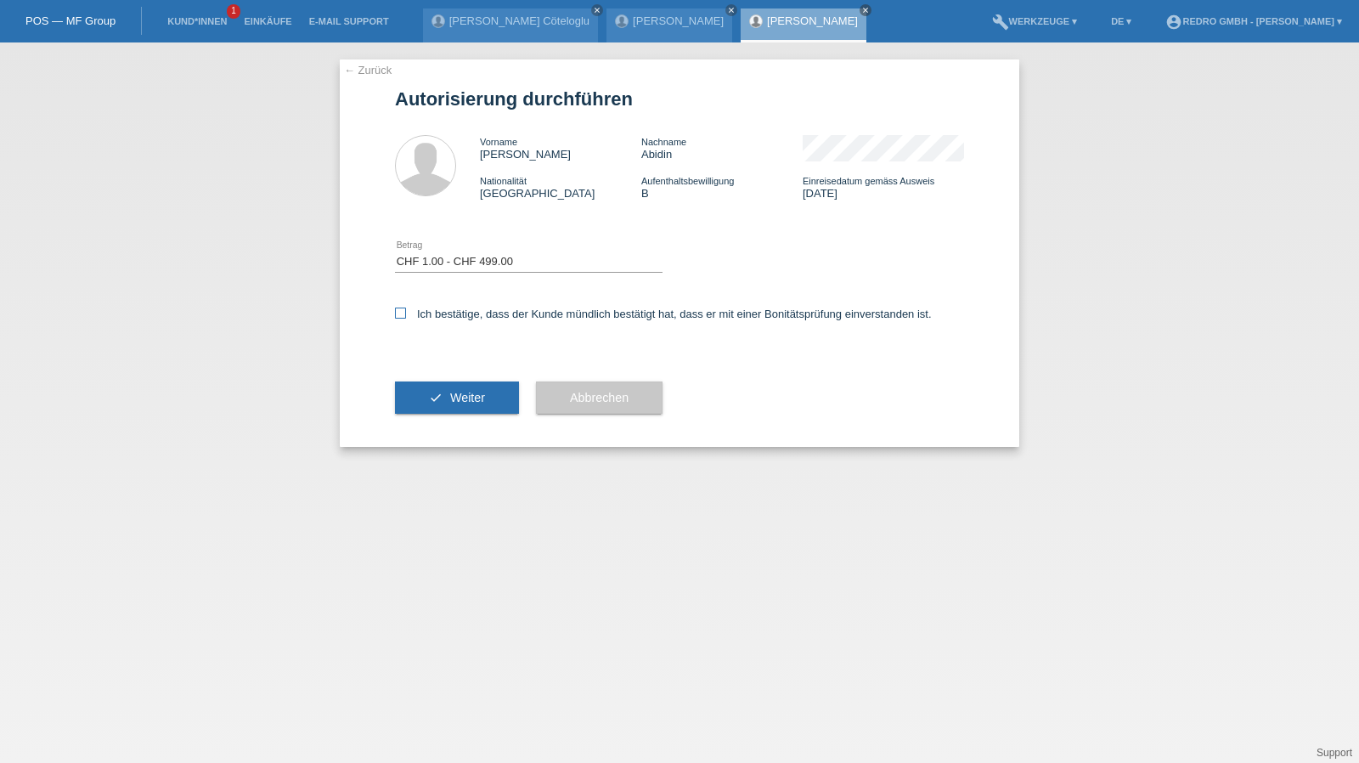
checkbox input "true"
click at [436, 391] on icon "check" at bounding box center [436, 398] width 14 height 14
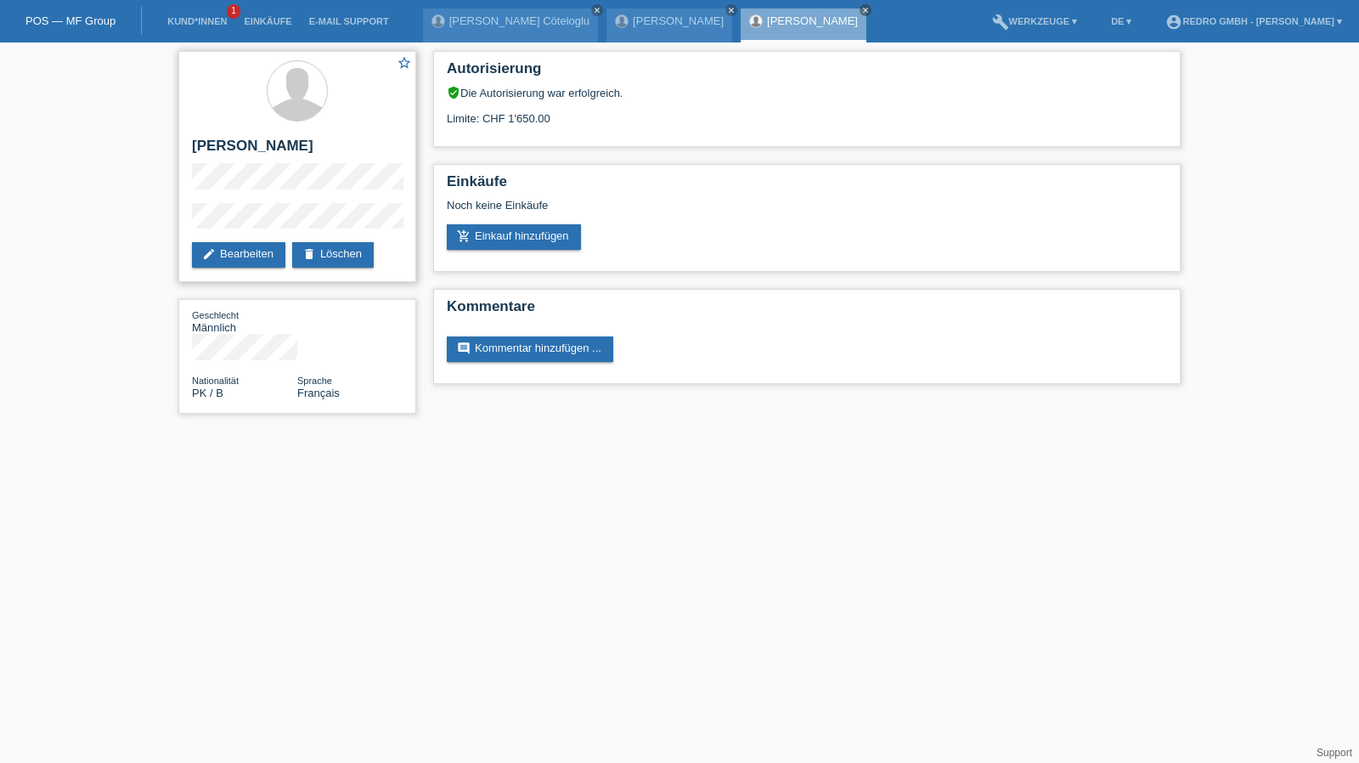
click at [310, 143] on h2 "[PERSON_NAME]" at bounding box center [297, 150] width 211 height 25
copy div "[PERSON_NAME]"
click at [154, 222] on div "star_border Muhammad Zain Ul Abidin edit Bearbeiten delete Löschen Geschlecht M…" at bounding box center [679, 236] width 1359 height 388
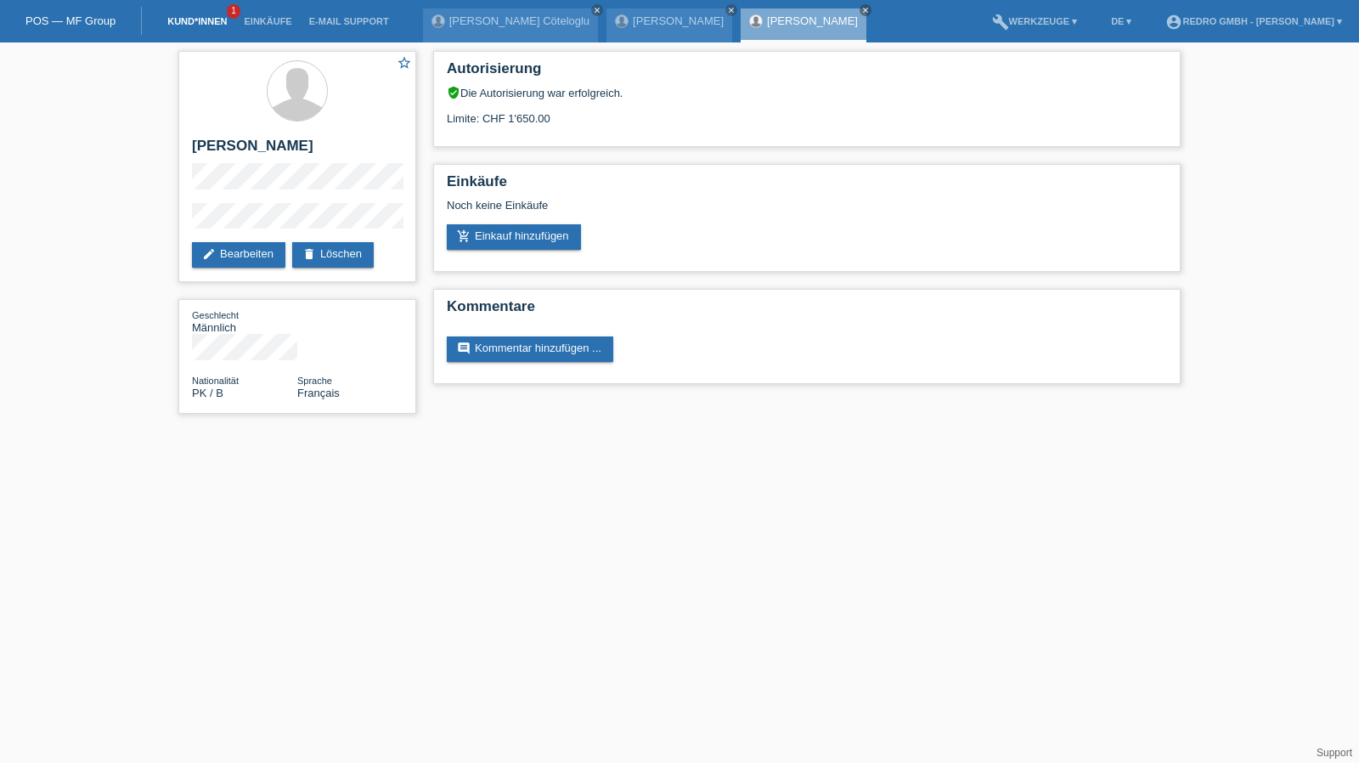
click at [177, 20] on link "Kund*innen" at bounding box center [197, 21] width 76 height 10
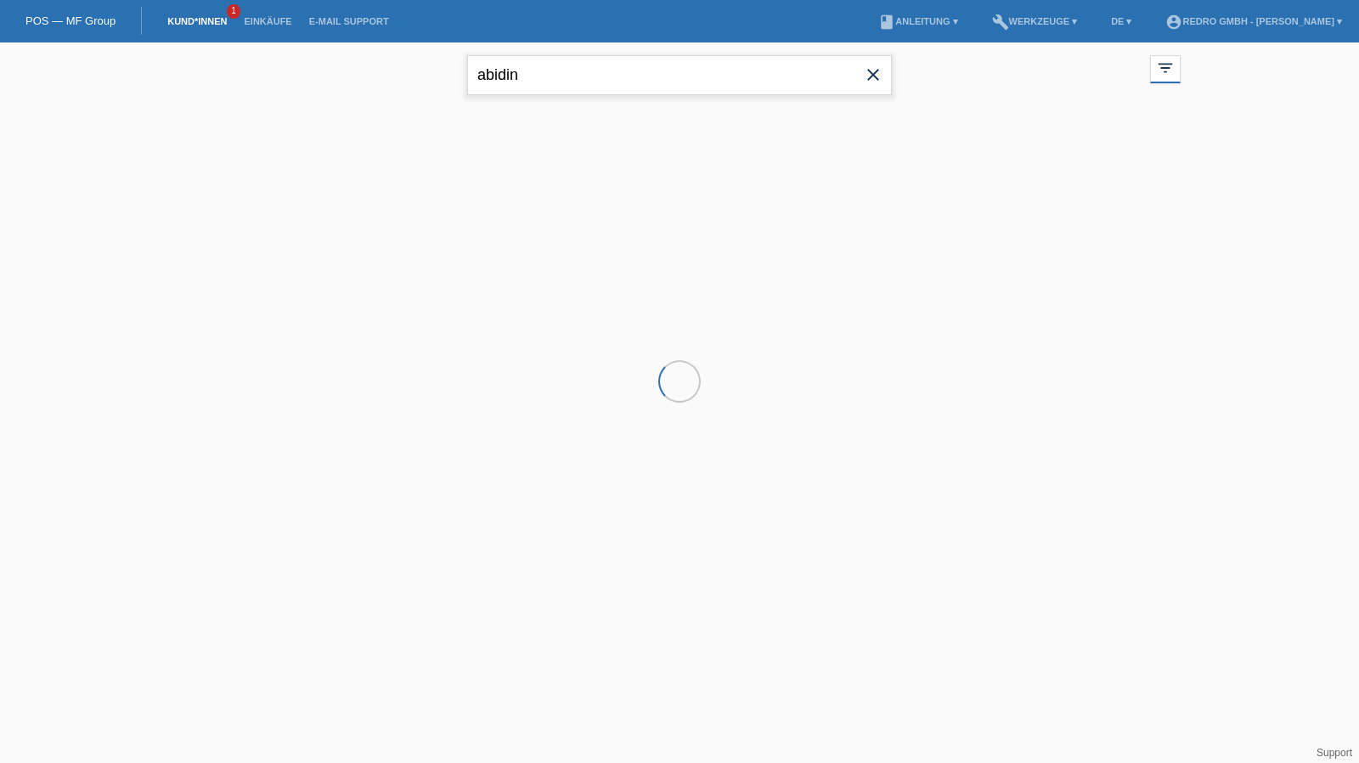
click at [633, 76] on input "abidin" at bounding box center [679, 75] width 425 height 40
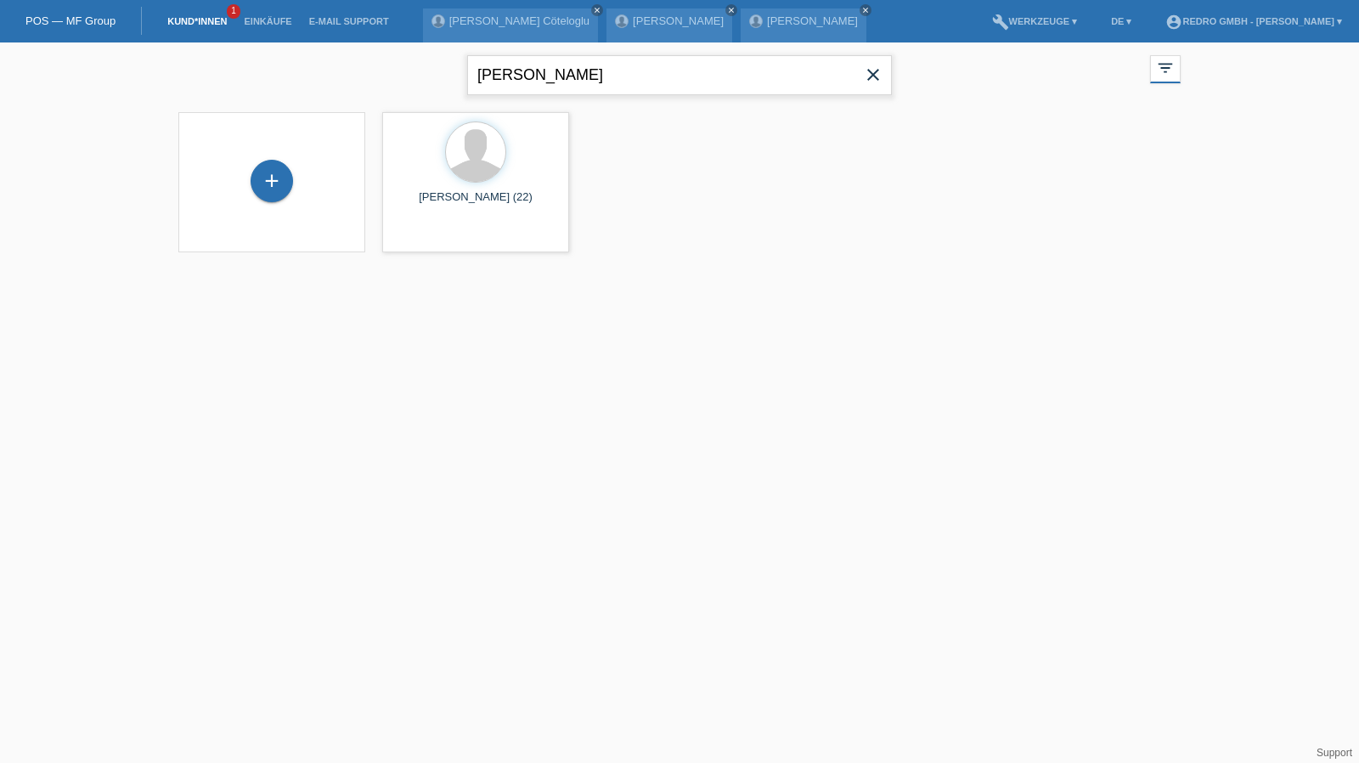
type input "[PERSON_NAME]"
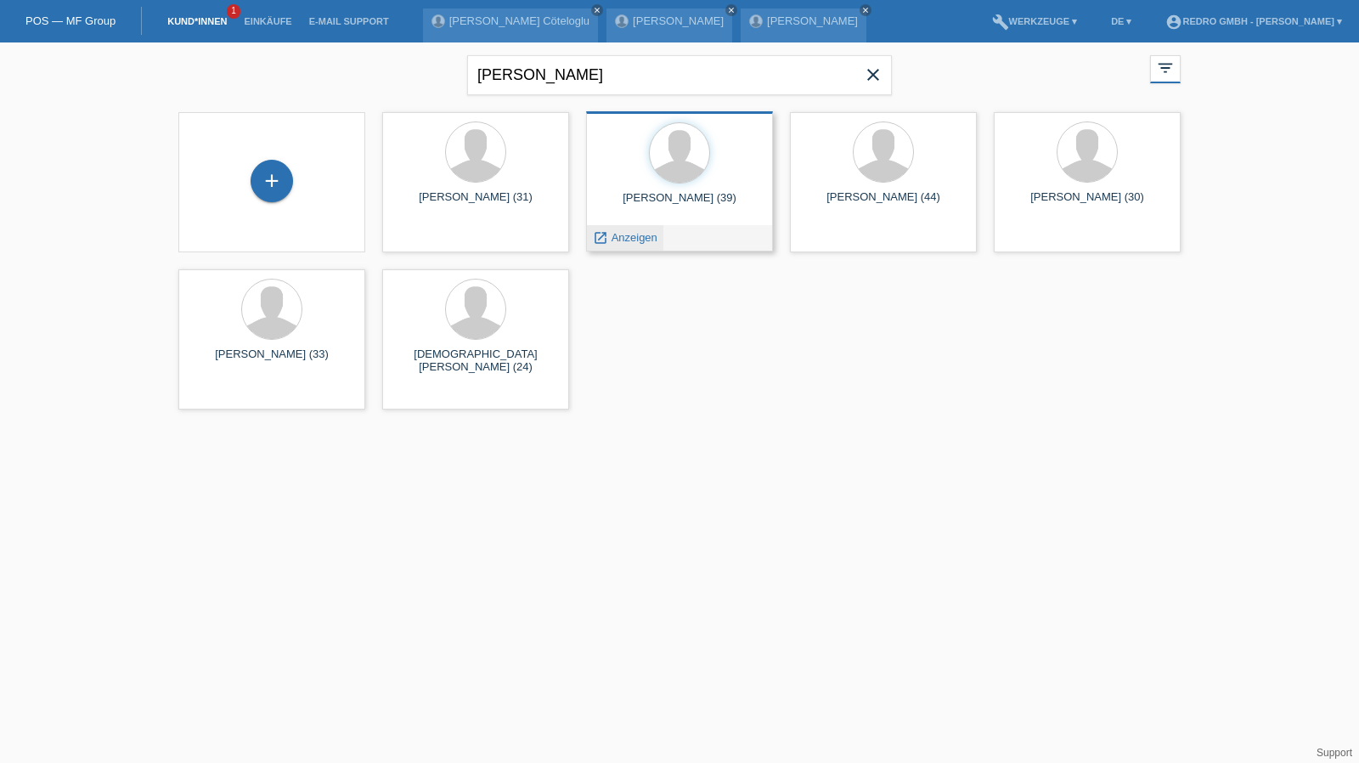
click at [635, 240] on span "Anzeigen" at bounding box center [634, 237] width 46 height 13
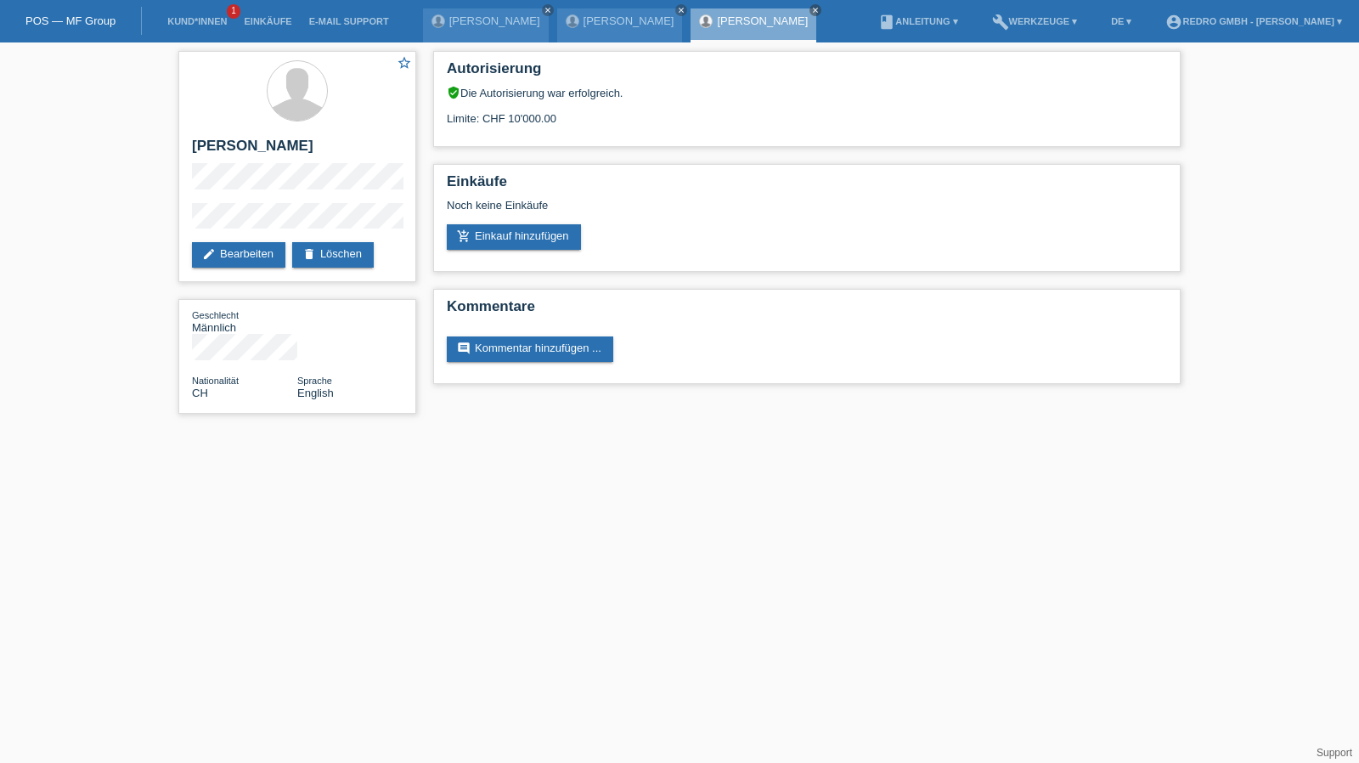
click at [70, 222] on div "star_border Piotr Grodzicki edit Bearbeiten delete Löschen Geschlecht Männlich …" at bounding box center [679, 236] width 1359 height 388
click at [168, 23] on link "Kund*innen" at bounding box center [197, 21] width 76 height 10
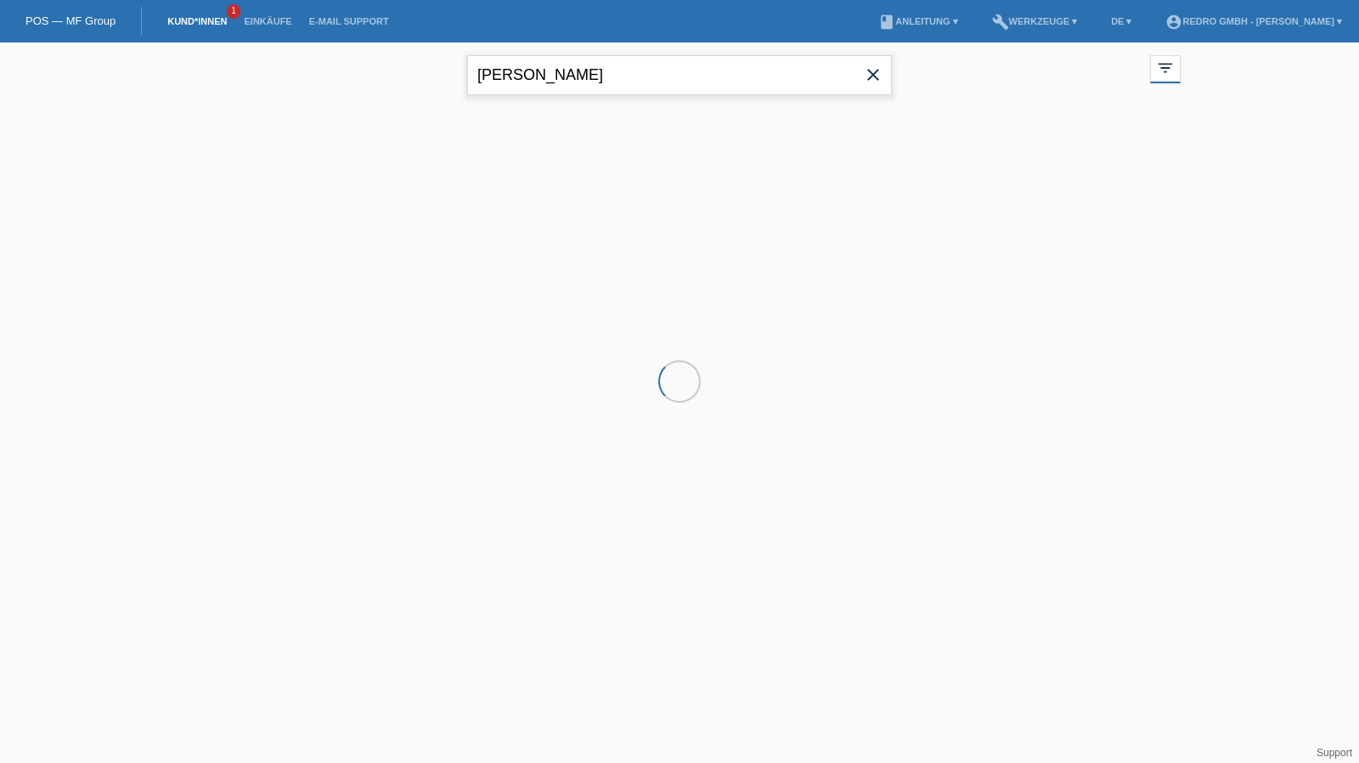
click at [528, 59] on input "[PERSON_NAME]" at bounding box center [679, 75] width 425 height 40
click at [528, 59] on input "piotr" at bounding box center [679, 75] width 425 height 40
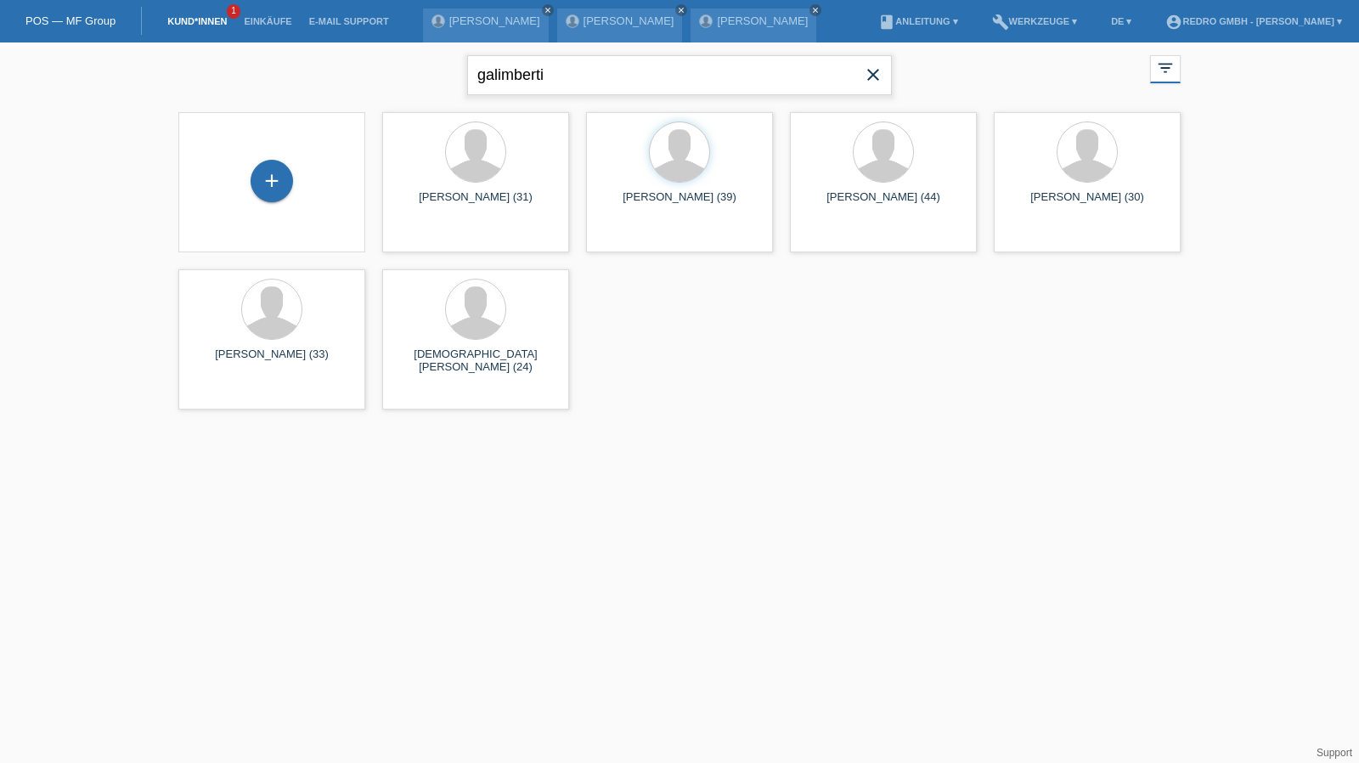
type input "galimberti"
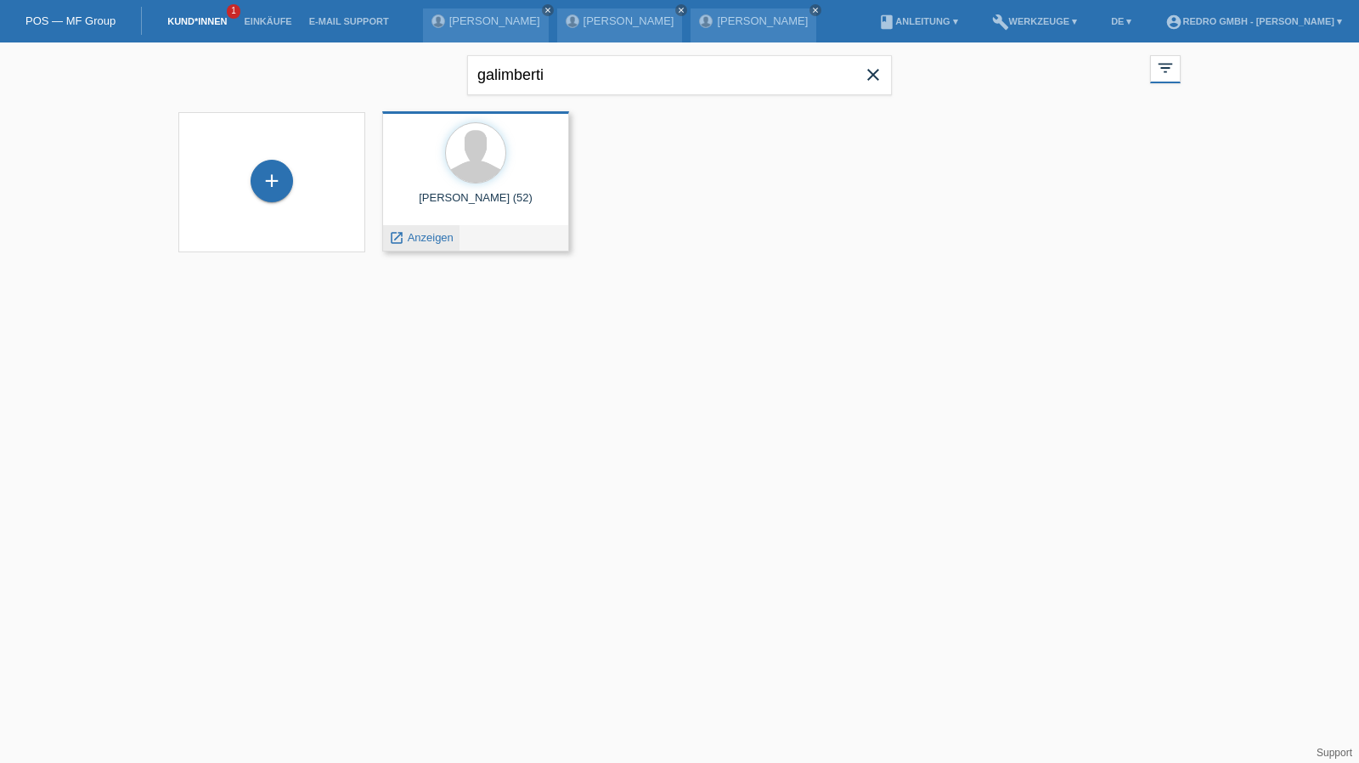
click at [427, 240] on span "Anzeigen" at bounding box center [431, 237] width 46 height 13
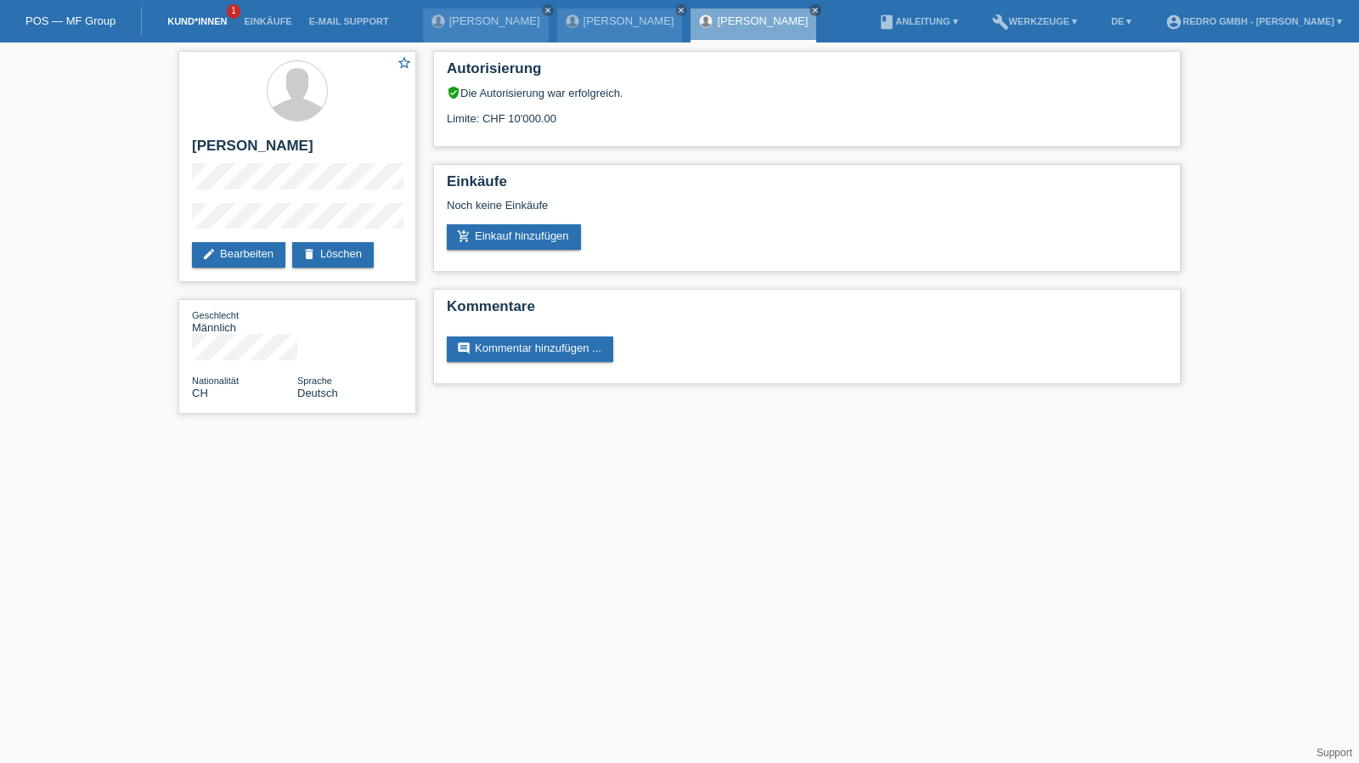
click at [183, 21] on link "Kund*innen" at bounding box center [197, 21] width 76 height 10
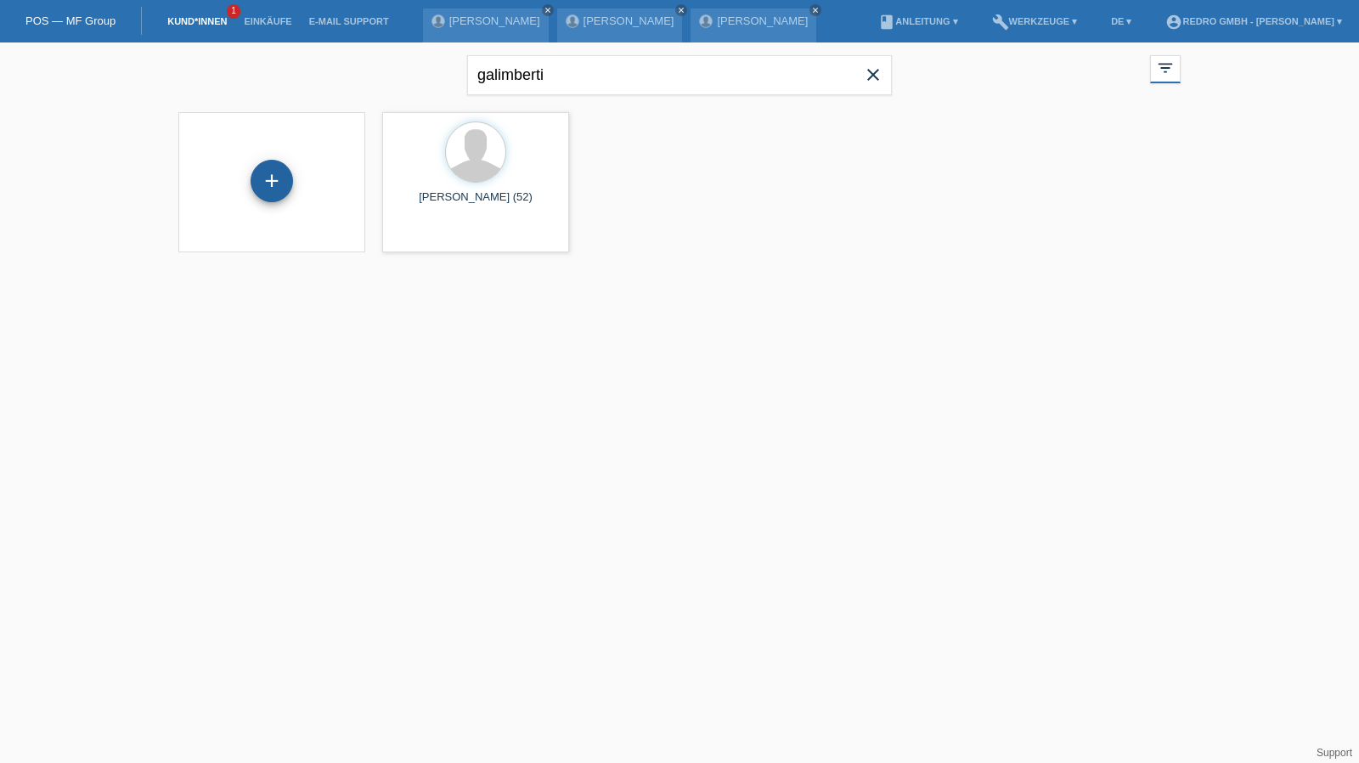
click at [266, 183] on div "+" at bounding box center [272, 181] width 42 height 42
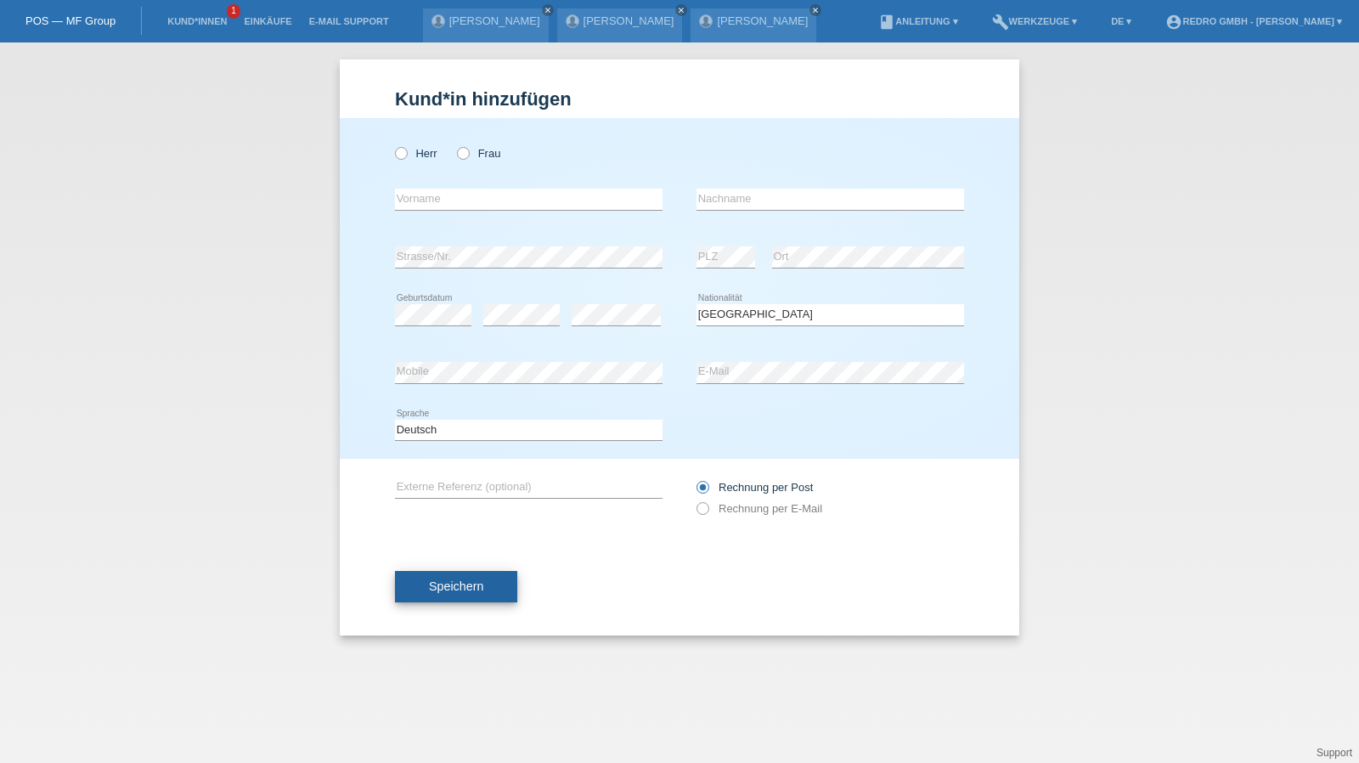
click at [464, 579] on span "Speichern" at bounding box center [456, 586] width 54 height 14
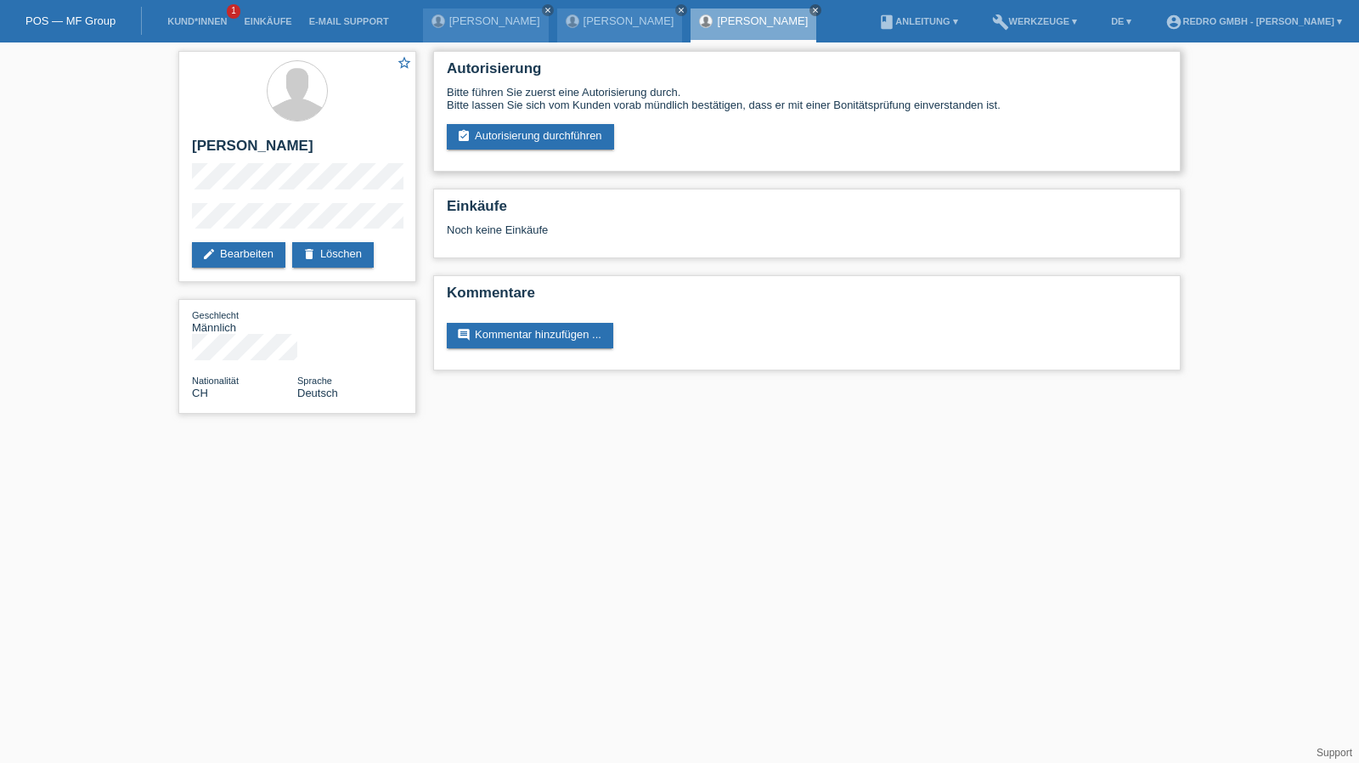
click at [567, 152] on div "Autorisierung Bitte führen Sie zuerst eine Autorisierung durch. Bitte lassen Si…" at bounding box center [806, 111] width 747 height 121
click at [575, 138] on link "assignment_turned_in Autorisierung durchführen" at bounding box center [530, 136] width 167 height 25
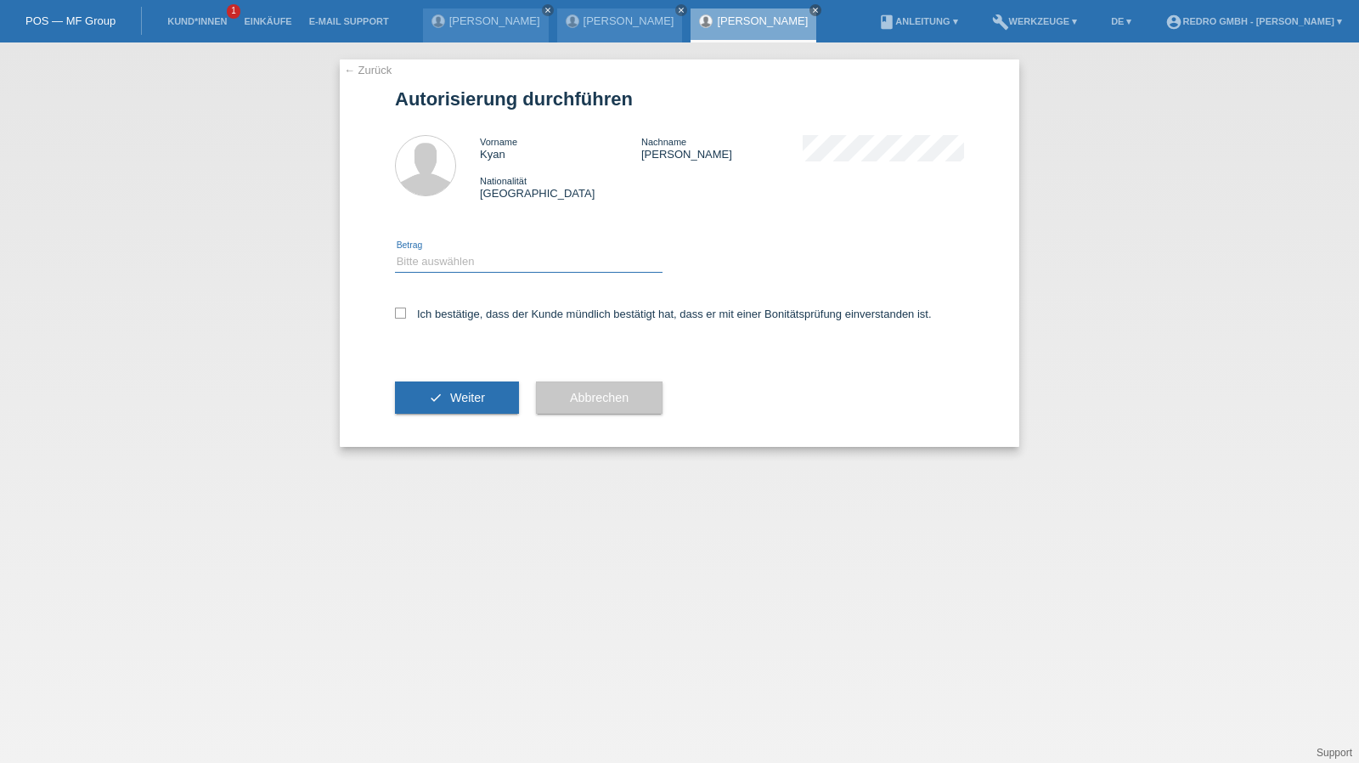
click at [461, 261] on select "Bitte auswählen CHF 1.00 - CHF 499.00 CHF 500.00 - CHF 1'999.00 CHF 2'000.00 - …" at bounding box center [528, 261] width 267 height 20
select select "1"
click at [395, 251] on select "Bitte auswählen CHF 1.00 - CHF 499.00 CHF 500.00 - CHF 1'999.00 CHF 2'000.00 - …" at bounding box center [528, 261] width 267 height 20
click at [436, 319] on label "Ich bestätige, dass der Kunde mündlich bestätigt hat, dass er mit einer Bonität…" at bounding box center [663, 313] width 537 height 13
click at [406, 318] on input "Ich bestätige, dass der Kunde mündlich bestätigt hat, dass er mit einer Bonität…" at bounding box center [400, 312] width 11 height 11
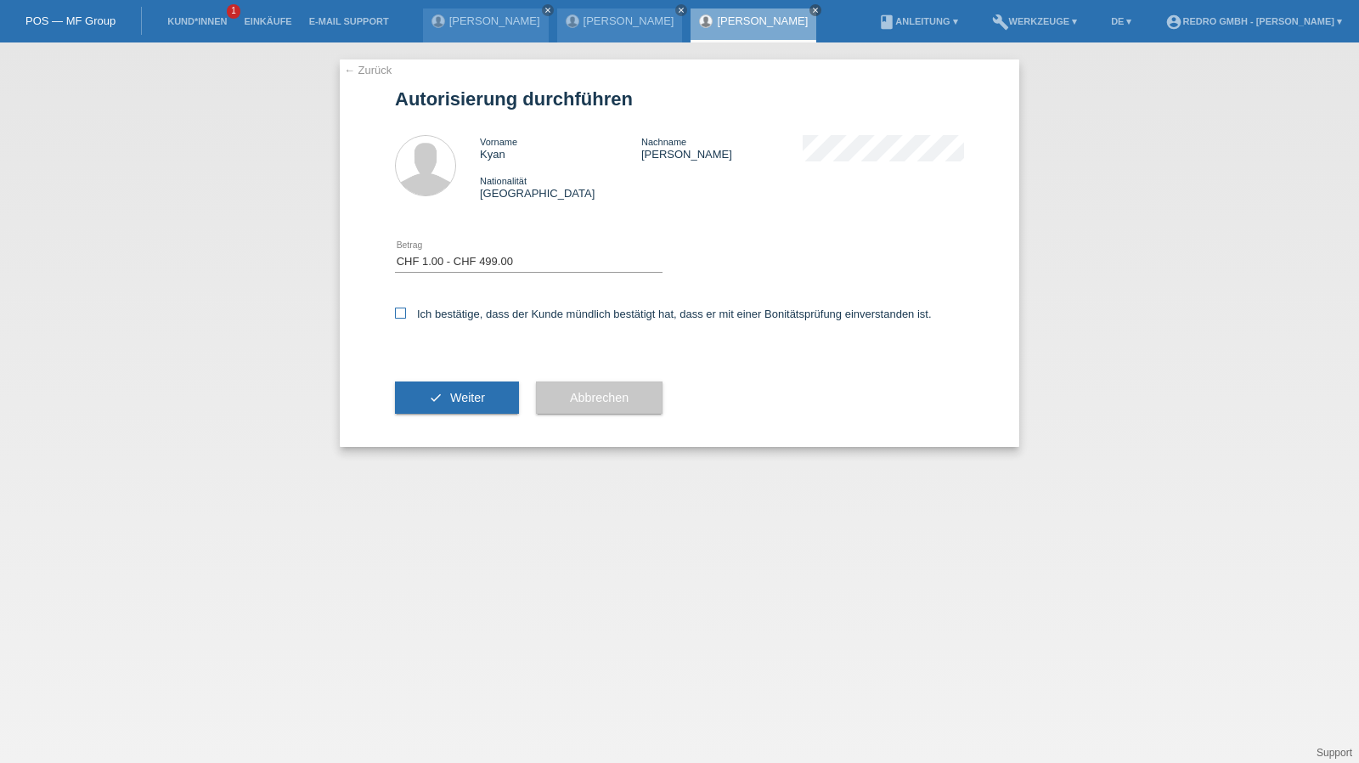
checkbox input "true"
click at [437, 408] on button "check Weiter" at bounding box center [457, 397] width 124 height 32
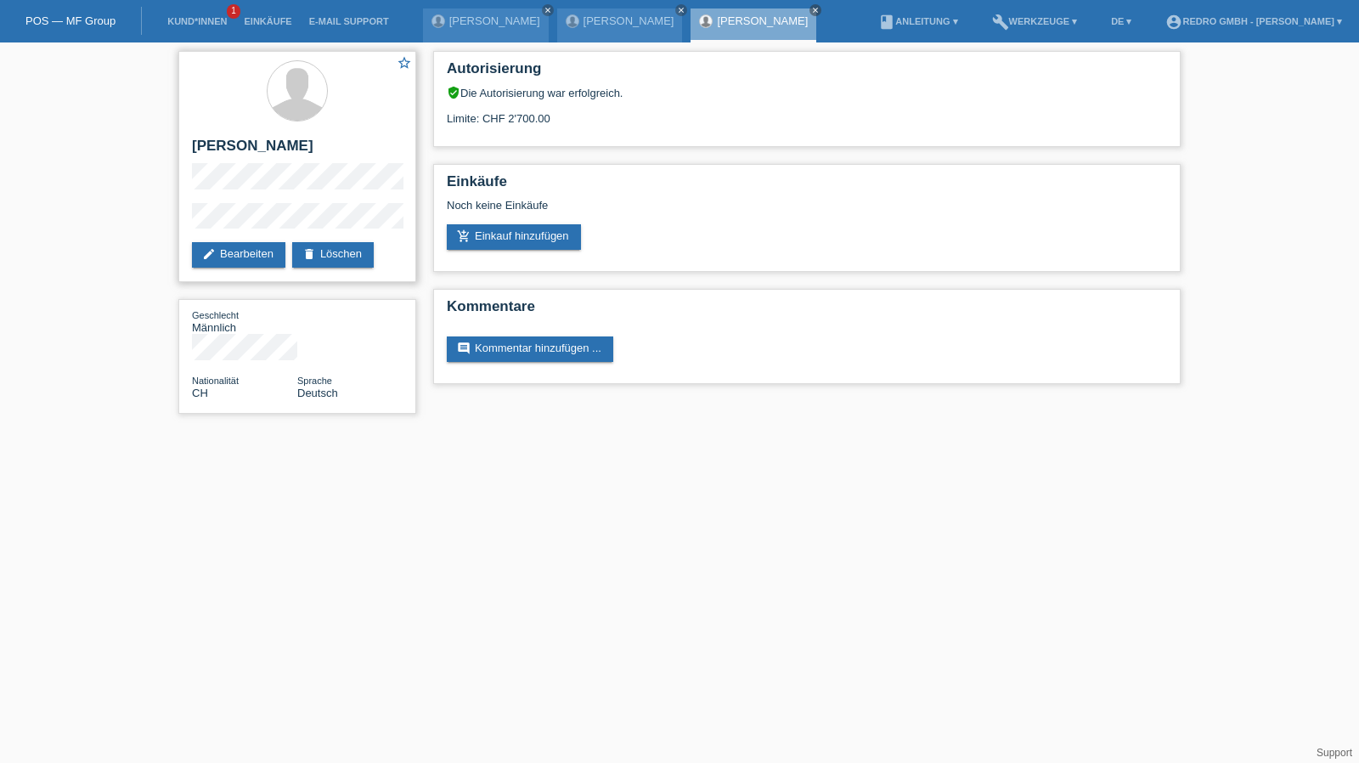
click at [206, 149] on h2 "[PERSON_NAME]" at bounding box center [297, 150] width 211 height 25
copy div "[PERSON_NAME]"
click at [177, 227] on div "star_border Kyan Zürcher edit Bearbeiten delete Löschen Geschlecht Männlich Nat…" at bounding box center [297, 236] width 255 height 388
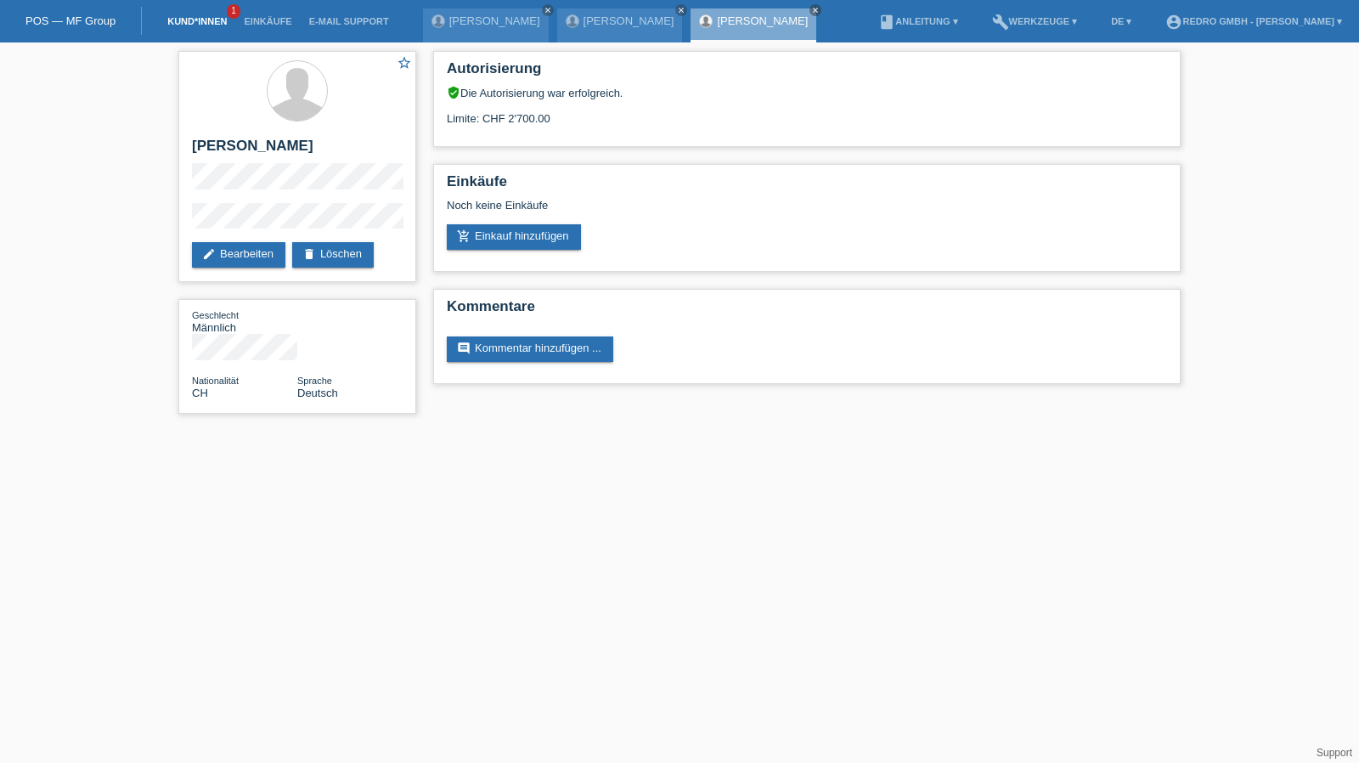
click at [209, 18] on link "Kund*innen" at bounding box center [197, 21] width 76 height 10
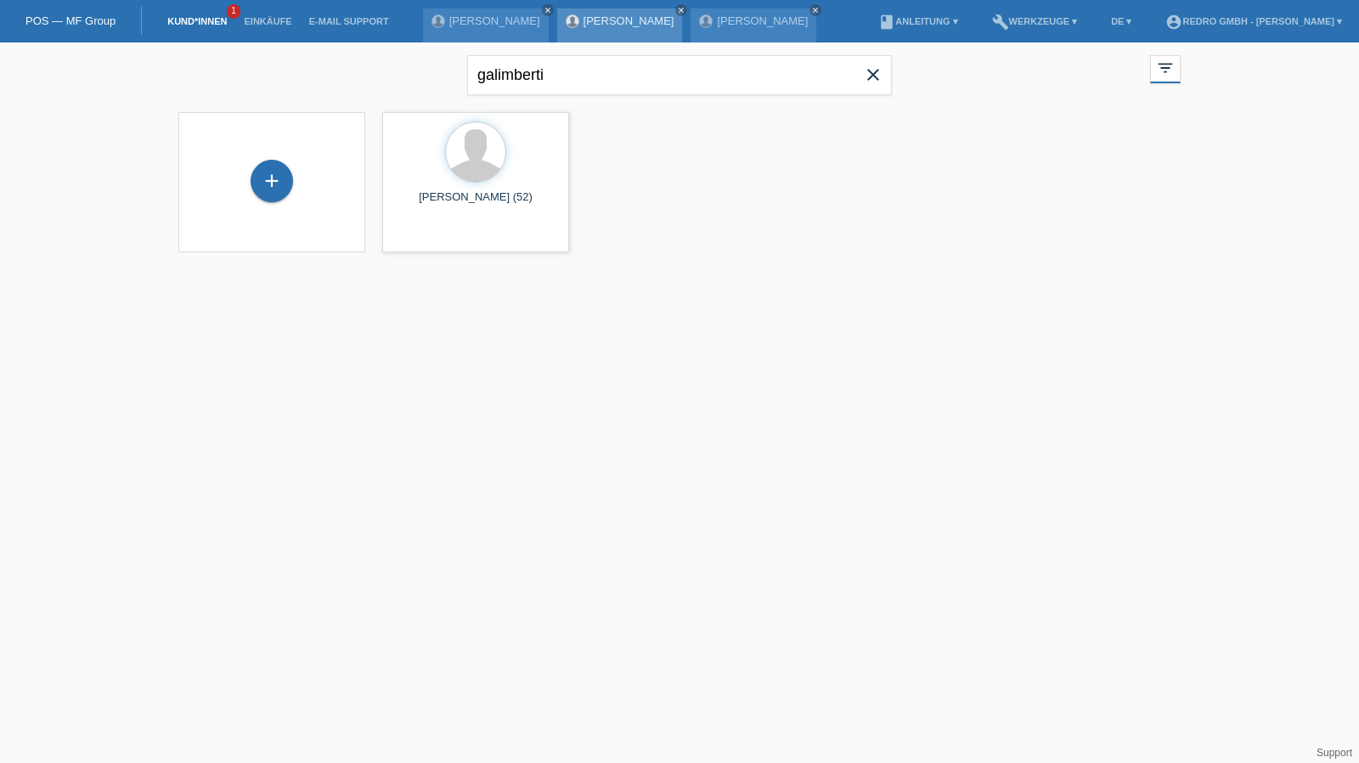
click at [583, 21] on link "[PERSON_NAME]" at bounding box center [628, 20] width 91 height 13
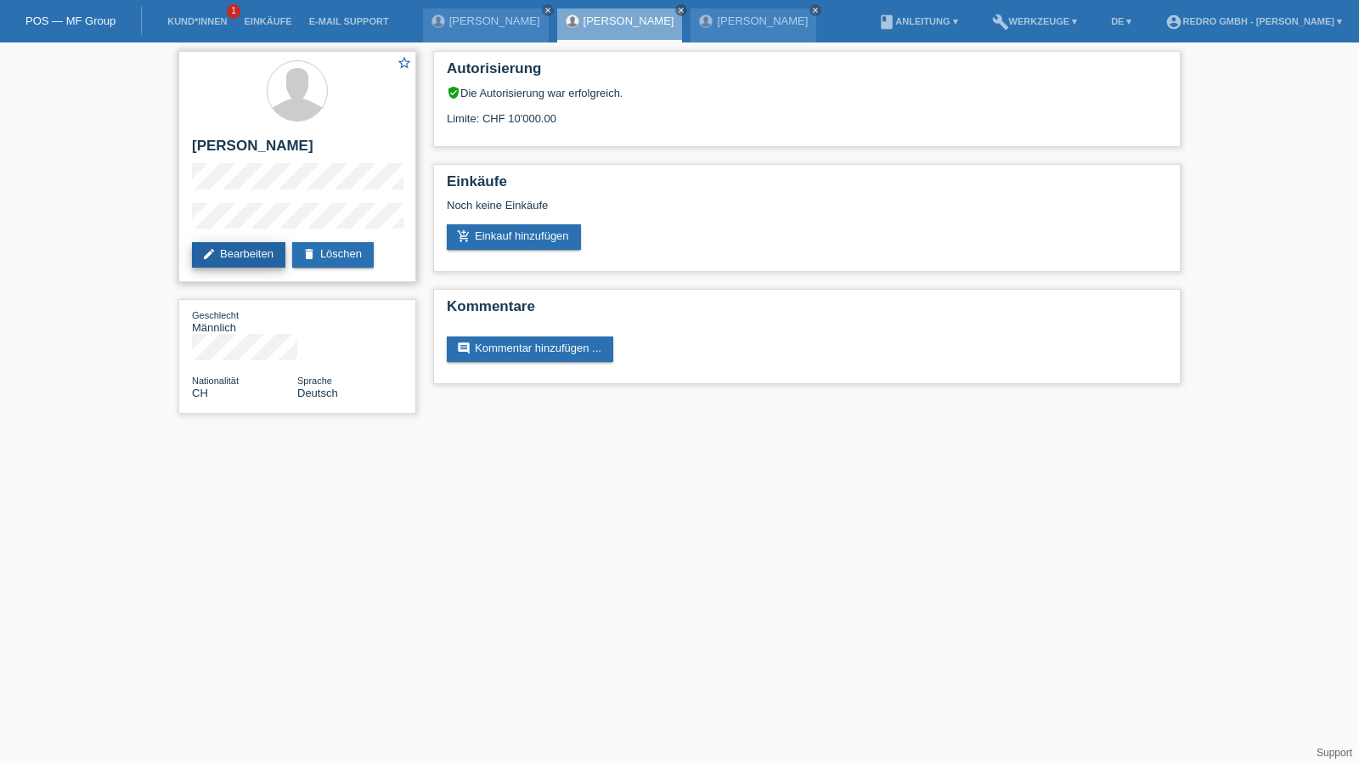
click at [222, 262] on link "edit Bearbeiten" at bounding box center [238, 254] width 93 height 25
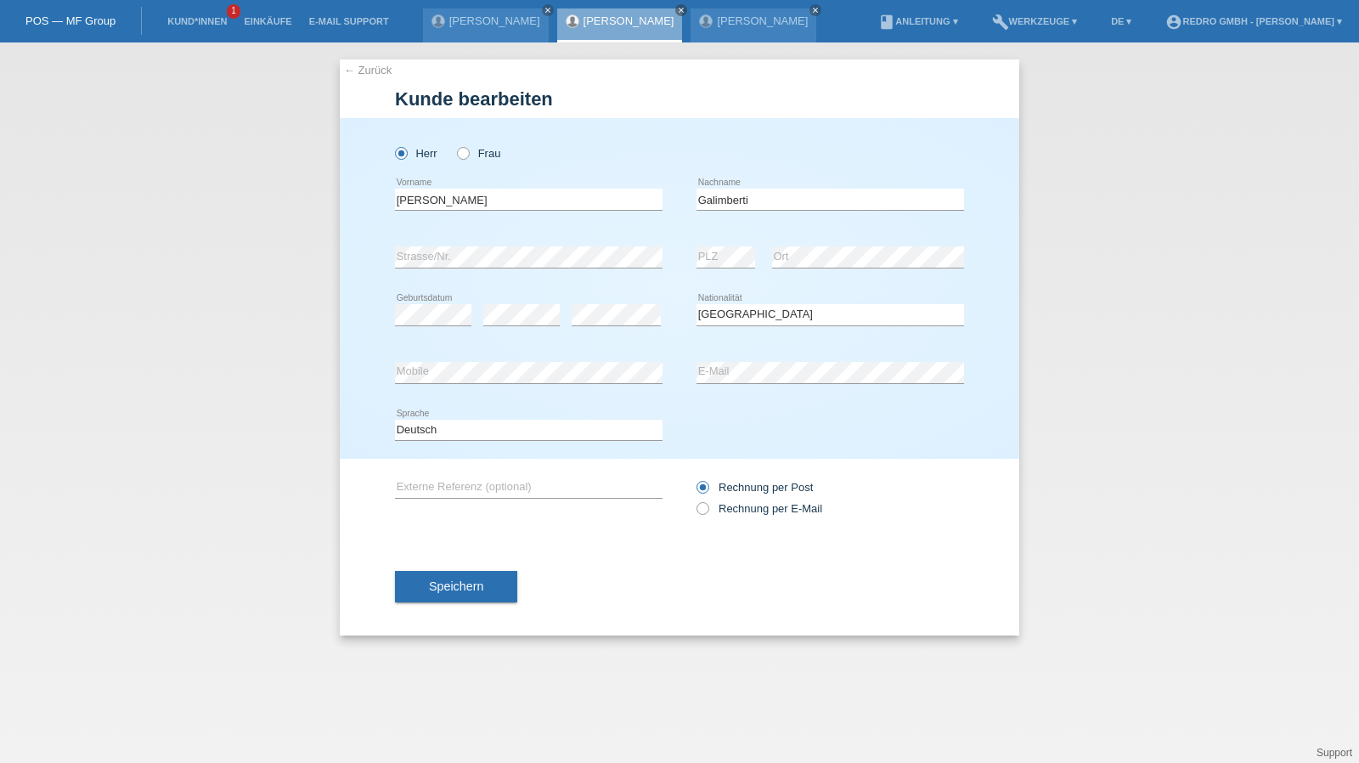
select select "CH"
click at [472, 196] on input "[PERSON_NAME]" at bounding box center [528, 199] width 267 height 21
click at [786, 202] on input "Galimberti" at bounding box center [829, 199] width 267 height 21
click at [426, 442] on div "Deutsch Français Italiano English error Sprache" at bounding box center [528, 431] width 267 height 58
click at [427, 434] on select "Deutsch Français Italiano English" at bounding box center [528, 429] width 267 height 20
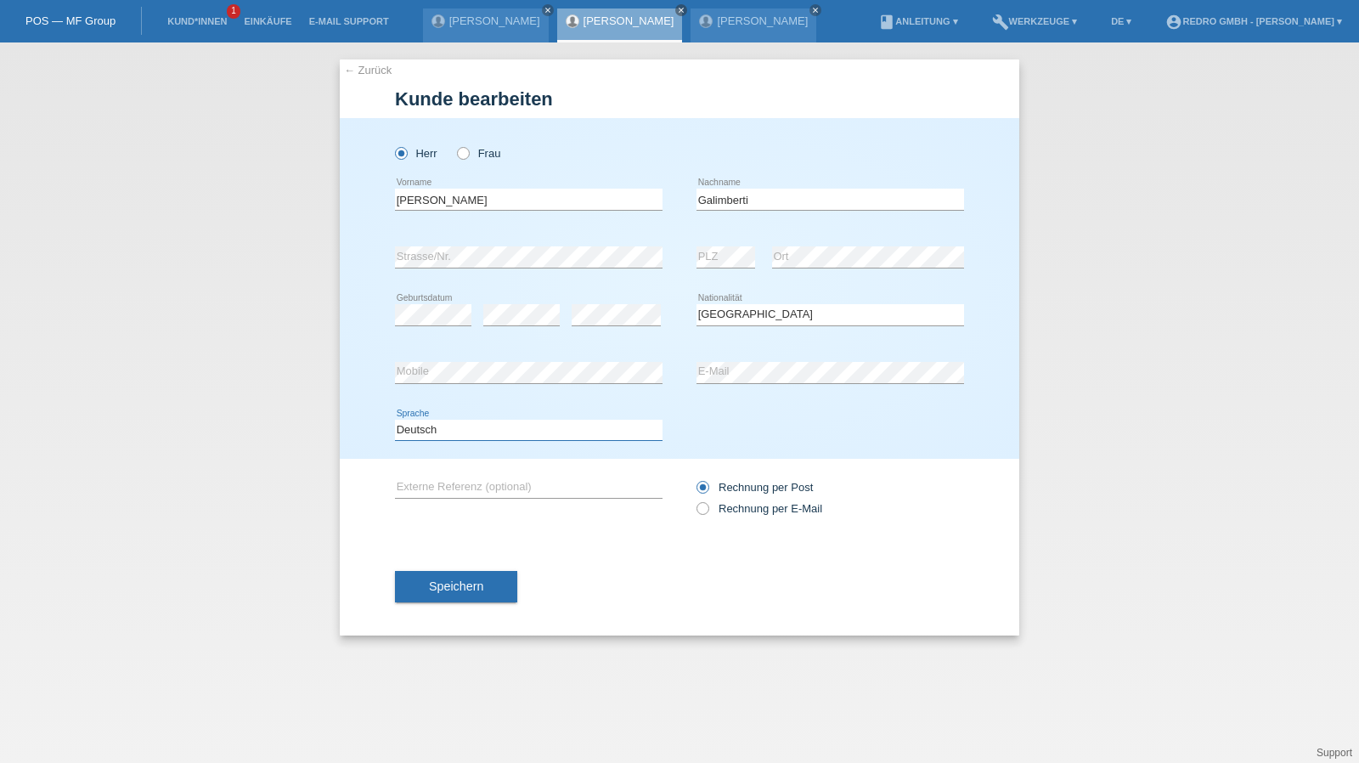
select select "it"
click at [395, 419] on select "Deutsch Français Italiano English" at bounding box center [528, 429] width 267 height 20
click at [467, 590] on span "Speichern" at bounding box center [456, 586] width 54 height 14
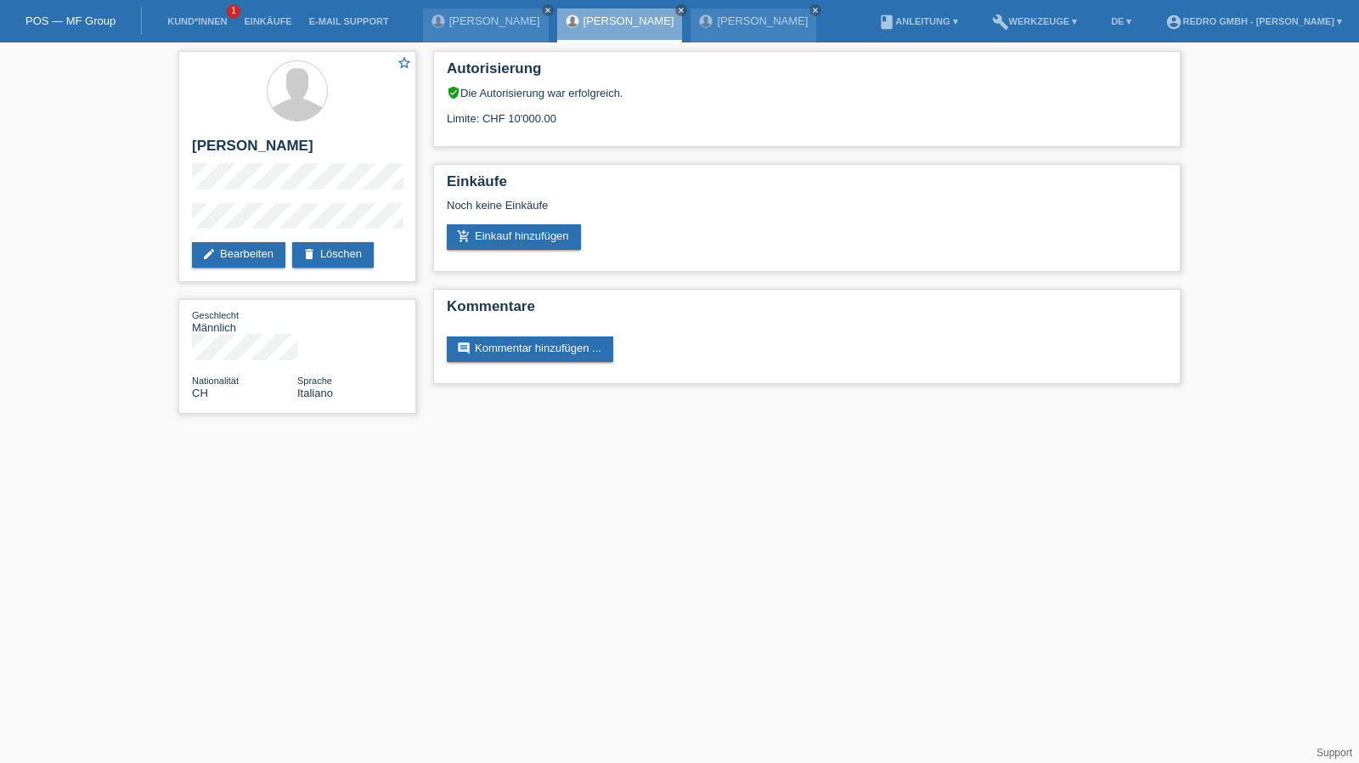
click at [93, 228] on div "star_border [PERSON_NAME] edit Bearbeiten delete Löschen Geschlecht Männlich Na…" at bounding box center [679, 236] width 1359 height 388
click at [221, 146] on h2 "[PERSON_NAME]" at bounding box center [297, 150] width 211 height 25
copy div "[PERSON_NAME]"
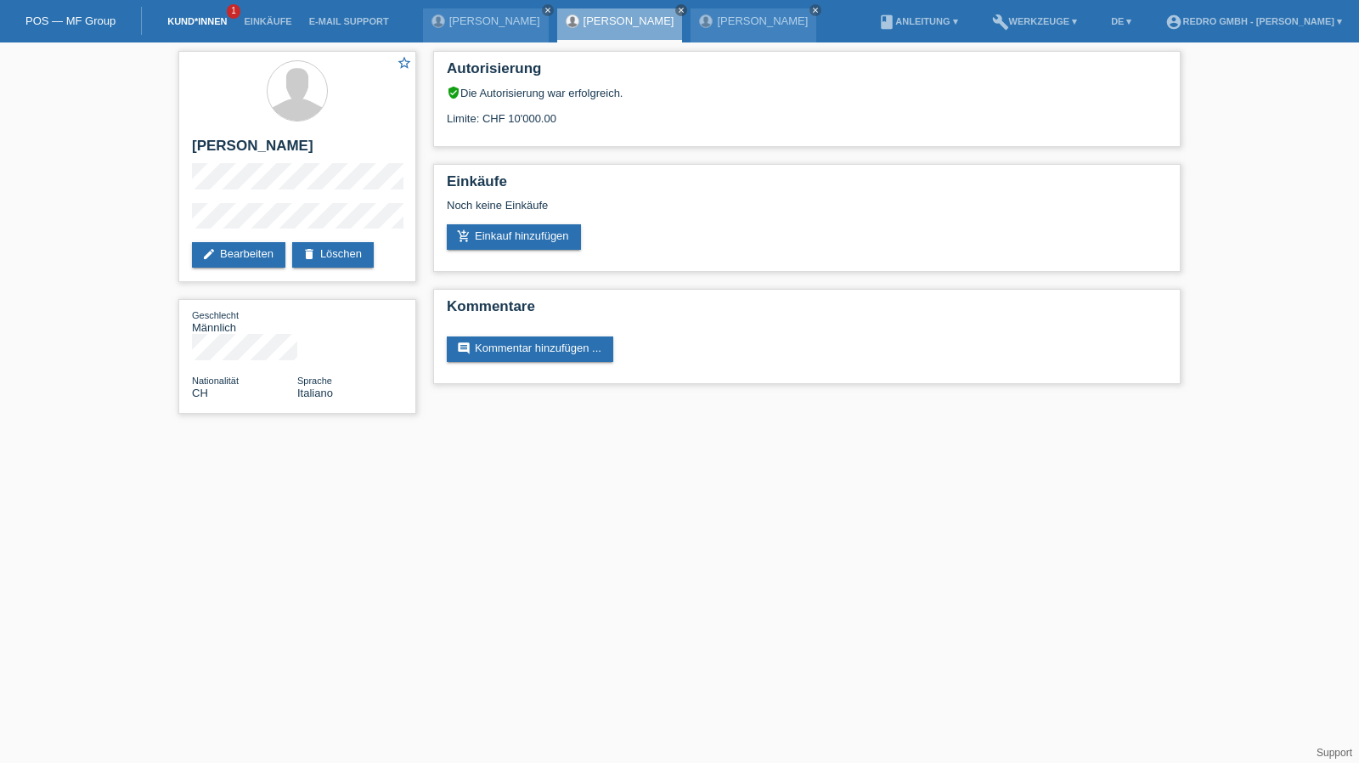
click at [207, 20] on link "Kund*innen" at bounding box center [197, 21] width 76 height 10
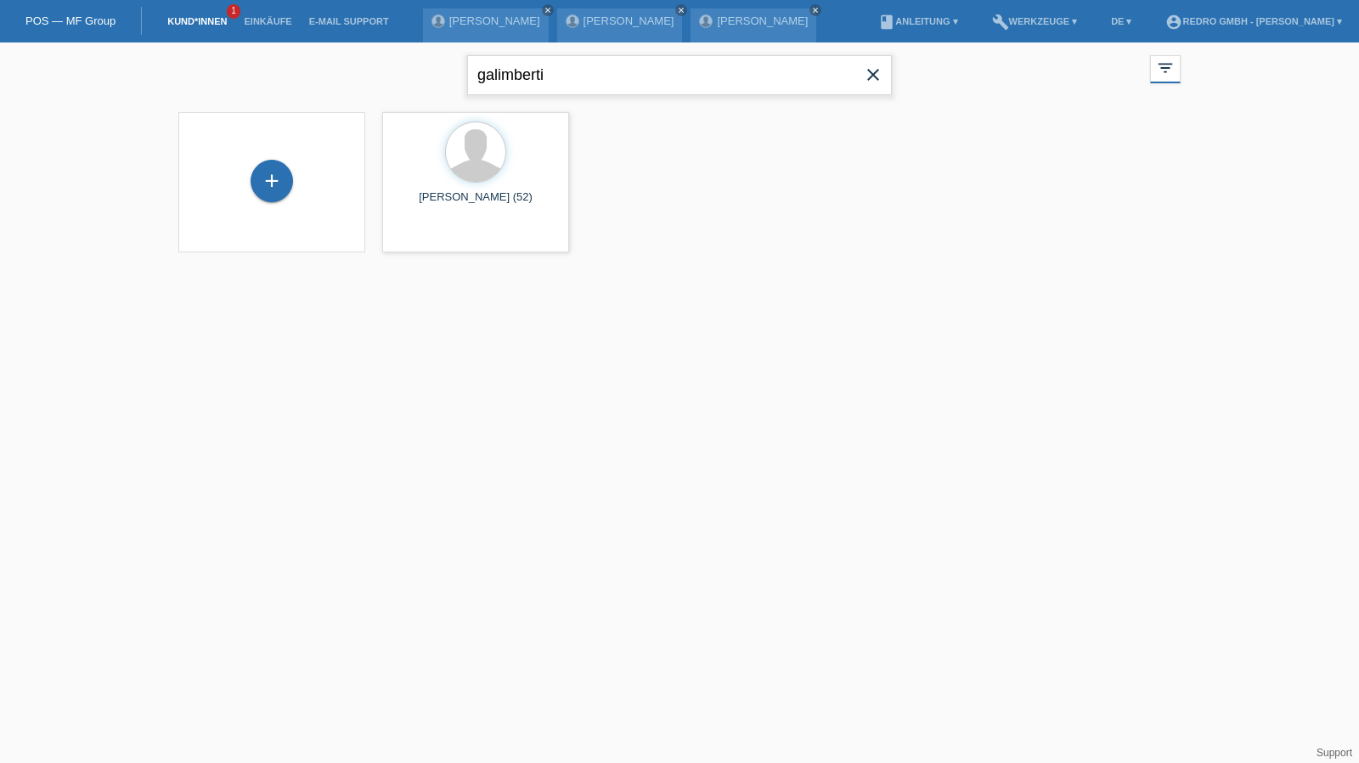
click at [659, 81] on input "galimberti" at bounding box center [679, 75] width 425 height 40
type input "arifaj"
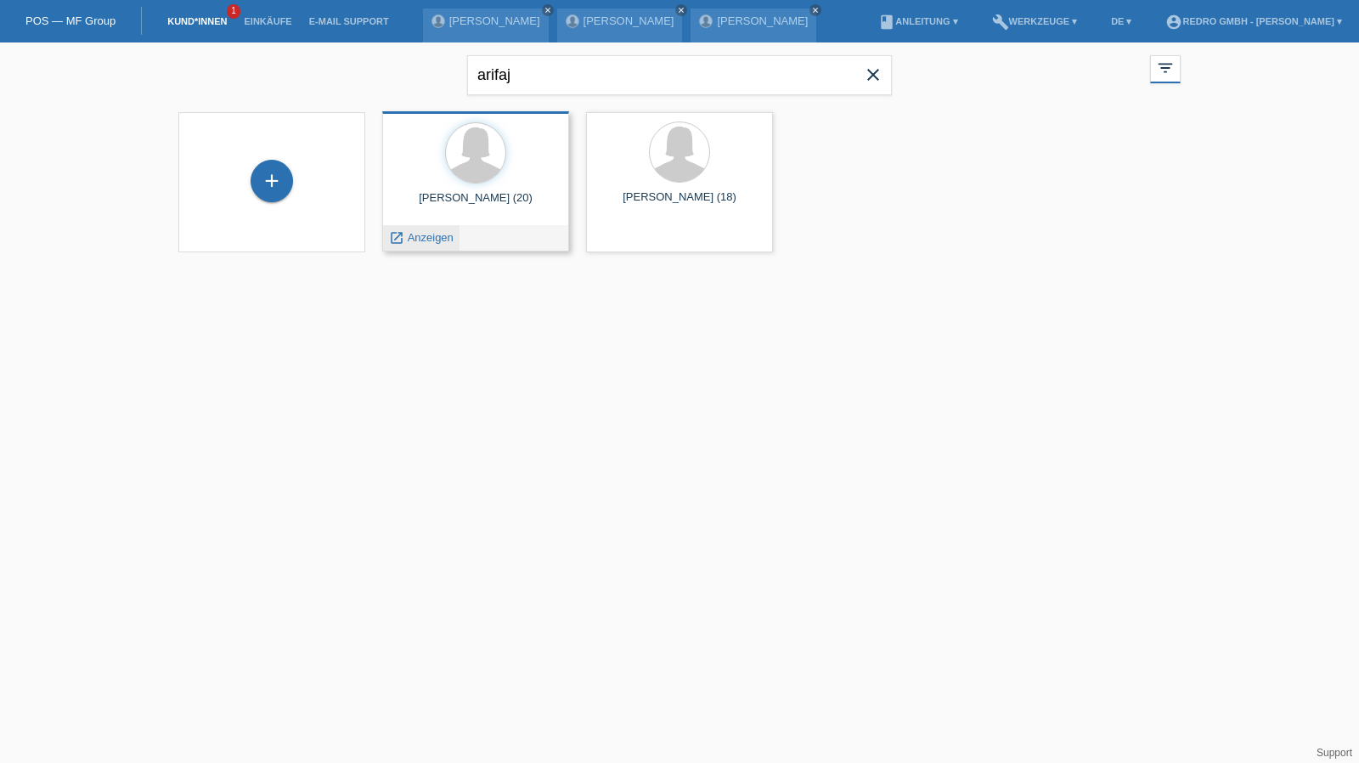
click at [438, 240] on span "Anzeigen" at bounding box center [431, 237] width 46 height 13
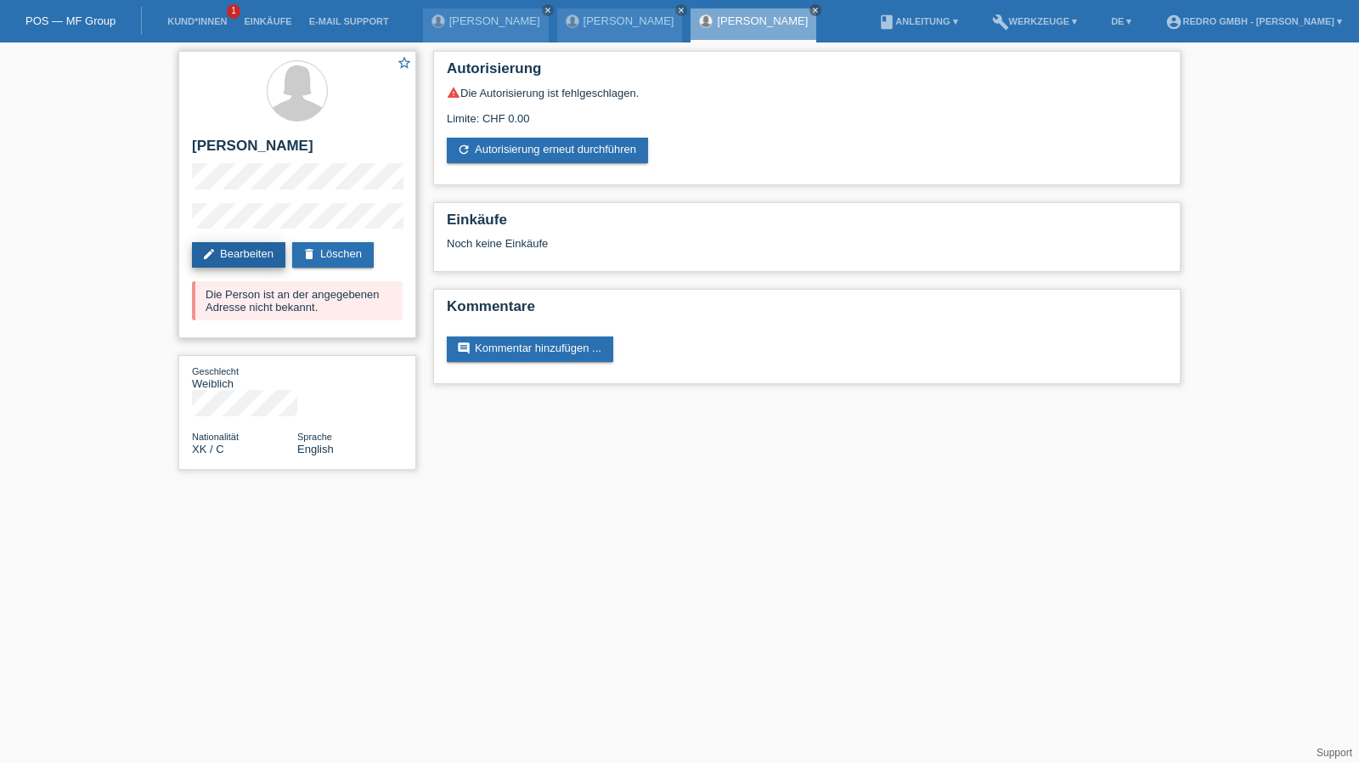
click at [253, 251] on link "edit Bearbeiten" at bounding box center [238, 254] width 93 height 25
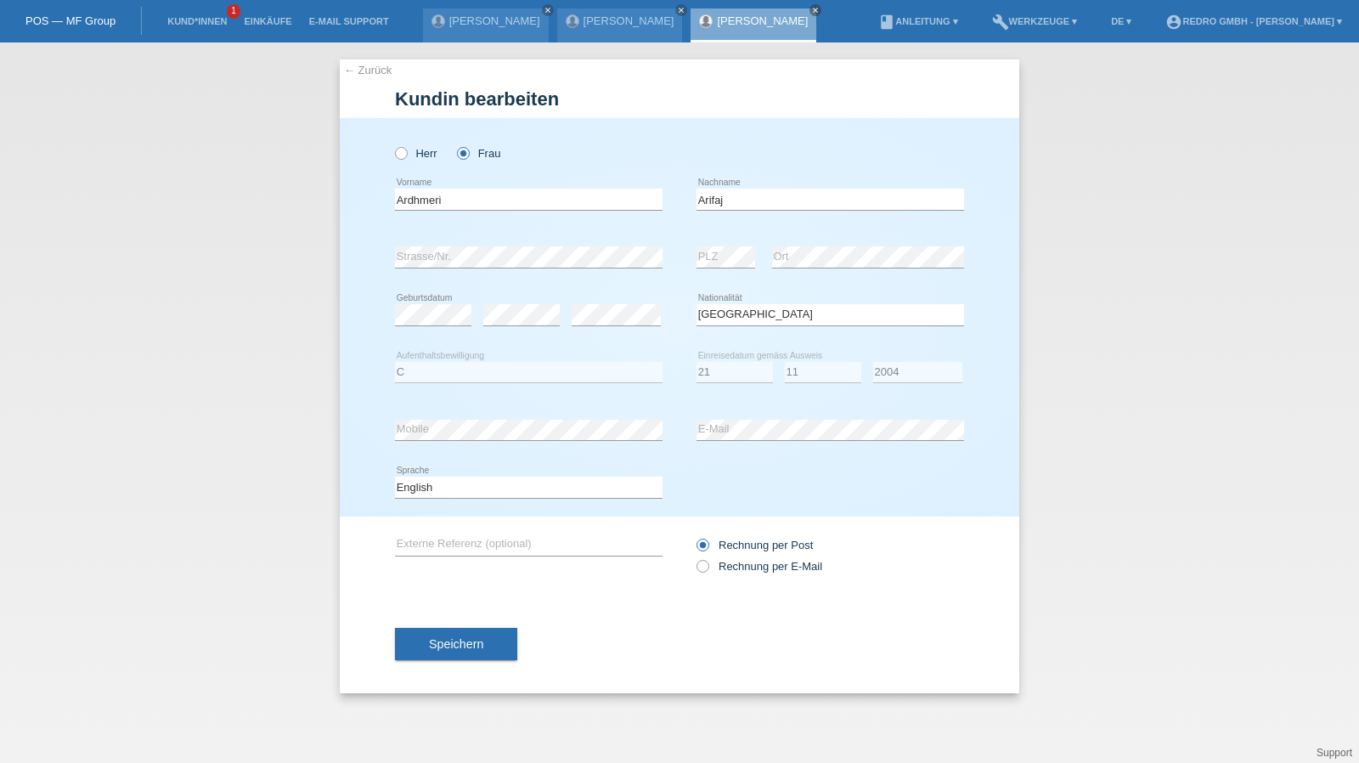
select select "XK"
select select "C"
select select "21"
select select "11"
select select "2004"
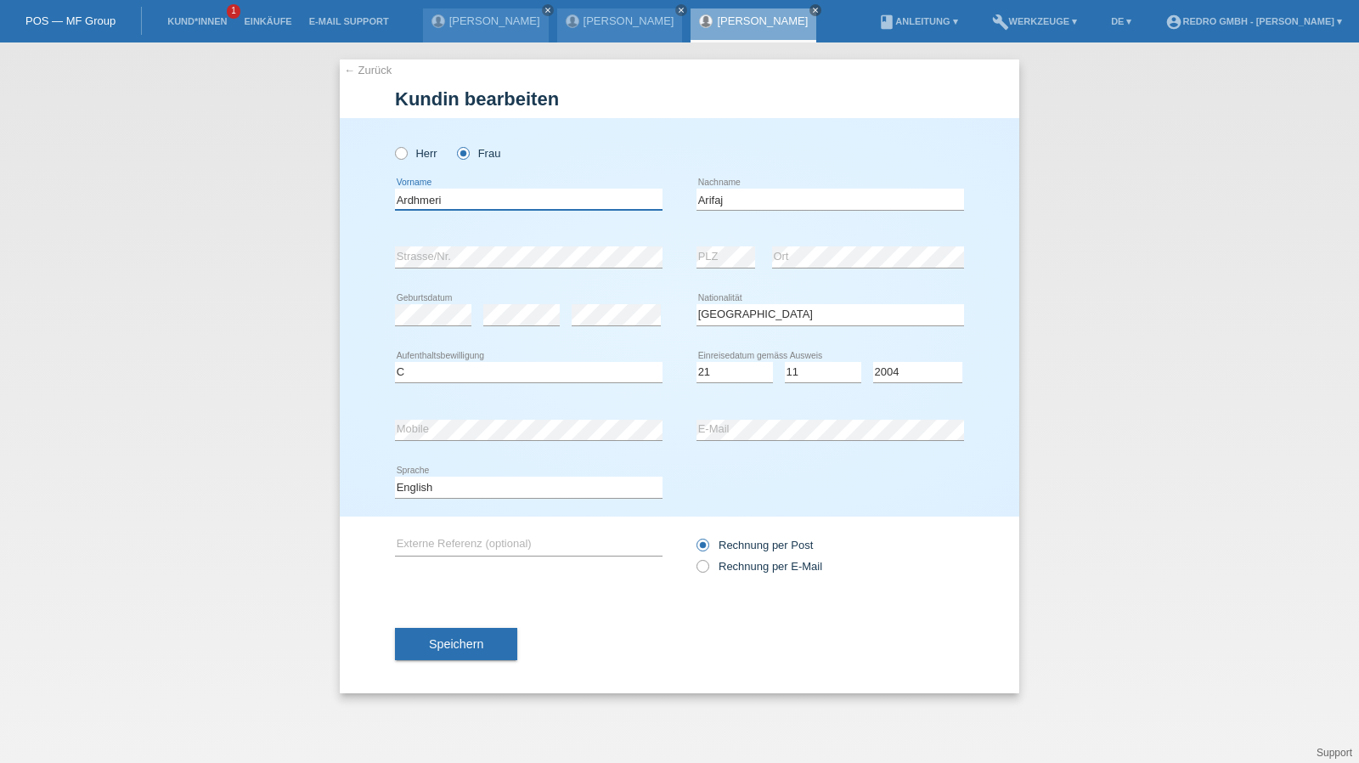
click at [459, 204] on input "Ardhmeri" at bounding box center [528, 199] width 267 height 21
click at [785, 200] on input "Arifaj" at bounding box center [829, 199] width 267 height 21
click at [414, 490] on select "Deutsch Français Italiano English" at bounding box center [528, 486] width 267 height 20
select select "de"
click at [395, 476] on select "Deutsch Français Italiano English" at bounding box center [528, 486] width 267 height 20
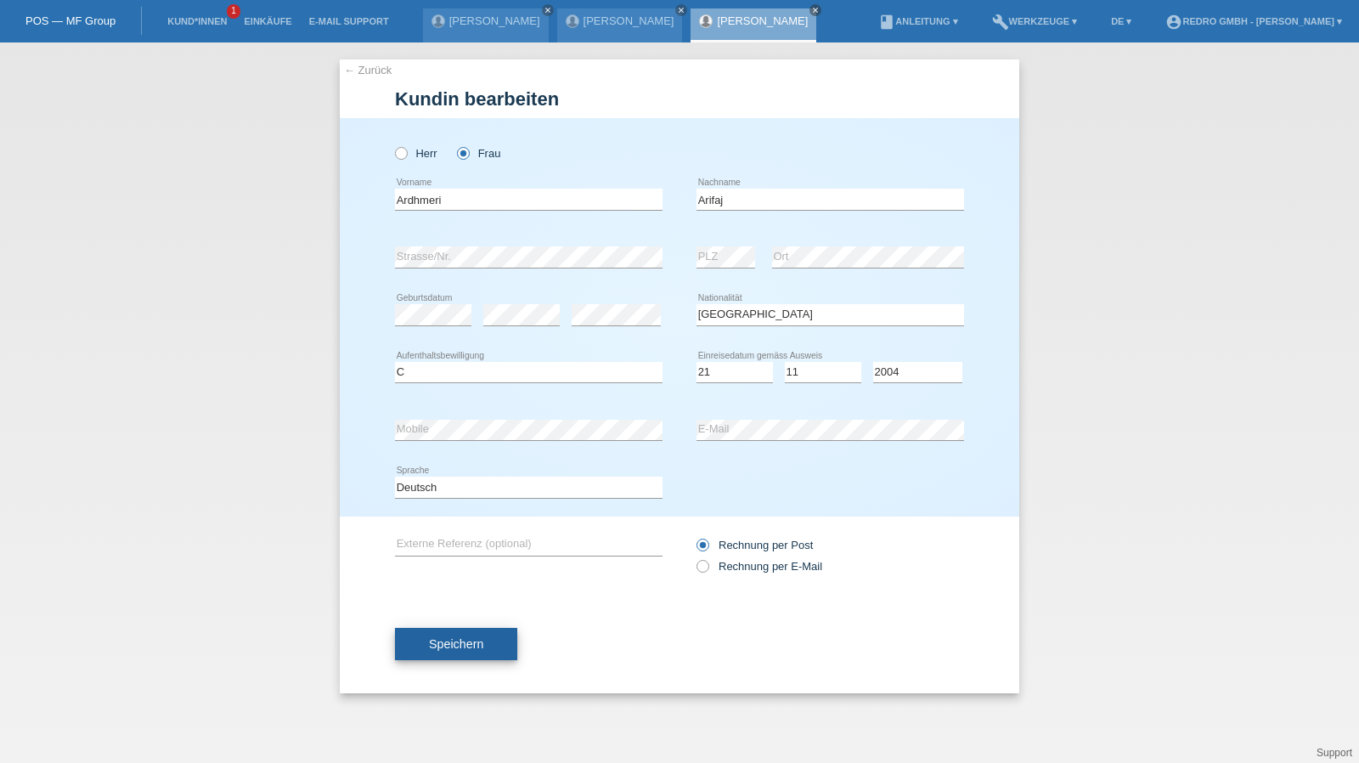
click at [465, 641] on span "Speichern" at bounding box center [456, 644] width 54 height 14
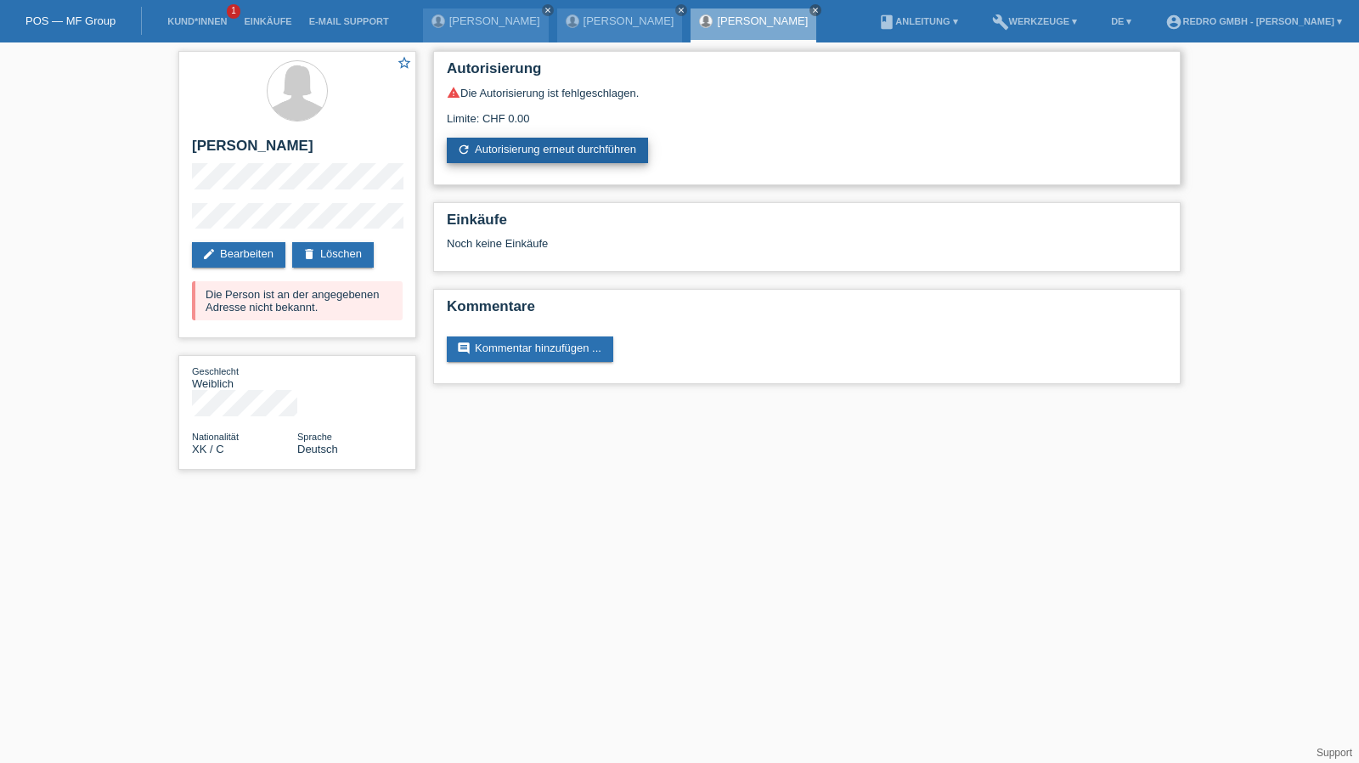
click at [566, 151] on link "refresh Autorisierung erneut durchführen" at bounding box center [547, 150] width 201 height 25
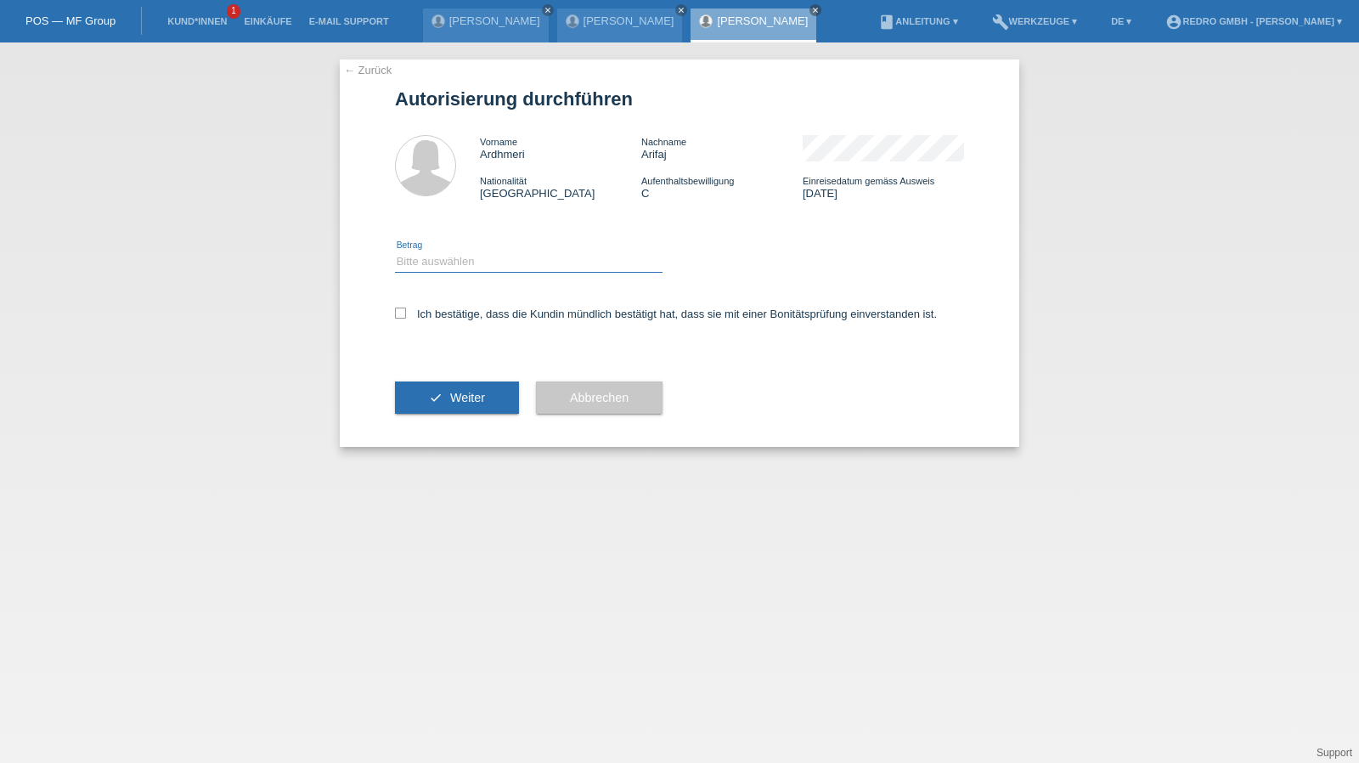
drag, startPoint x: 469, startPoint y: 254, endPoint x: 469, endPoint y: 270, distance: 16.1
click at [469, 254] on select "Bitte auswählen CHF 1.00 - CHF 499.00 CHF 500.00 - CHF 1'999.00 CHF 2'000.00 - …" at bounding box center [528, 261] width 267 height 20
select select "1"
click at [395, 251] on select "Bitte auswählen CHF 1.00 - CHF 499.00 CHF 500.00 - CHF 1'999.00 CHF 2'000.00 - …" at bounding box center [528, 261] width 267 height 20
click at [443, 322] on div "Ich bestätige, dass die Kundin mündlich bestätigt hat, dass sie mit einer Bonit…" at bounding box center [679, 319] width 569 height 58
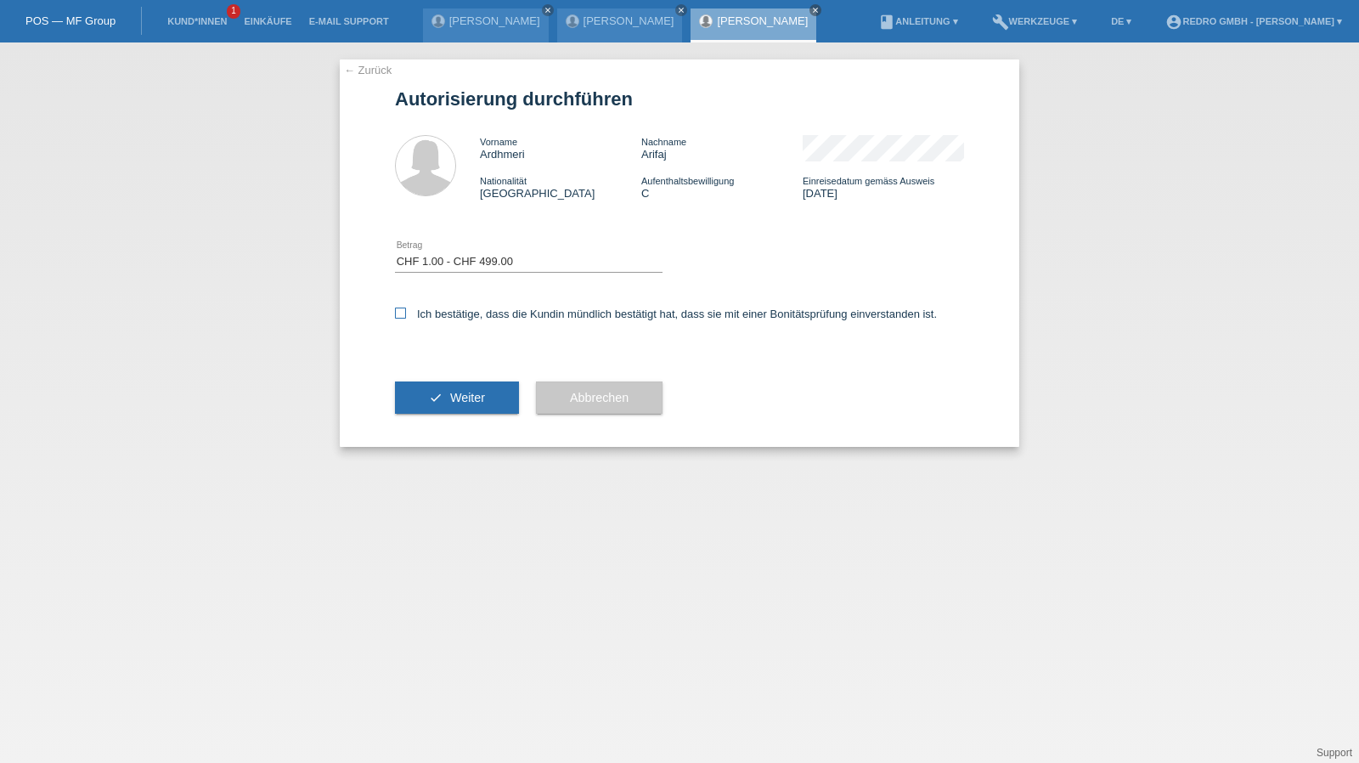
click at [445, 308] on label "Ich bestätige, dass die Kundin mündlich bestätigt hat, dass sie mit einer Bonit…" at bounding box center [666, 313] width 542 height 13
click at [406, 308] on input "Ich bestätige, dass die Kundin mündlich bestätigt hat, dass sie mit einer Bonit…" at bounding box center [400, 312] width 11 height 11
checkbox input "true"
click at [456, 383] on button "check Weiter" at bounding box center [457, 397] width 124 height 32
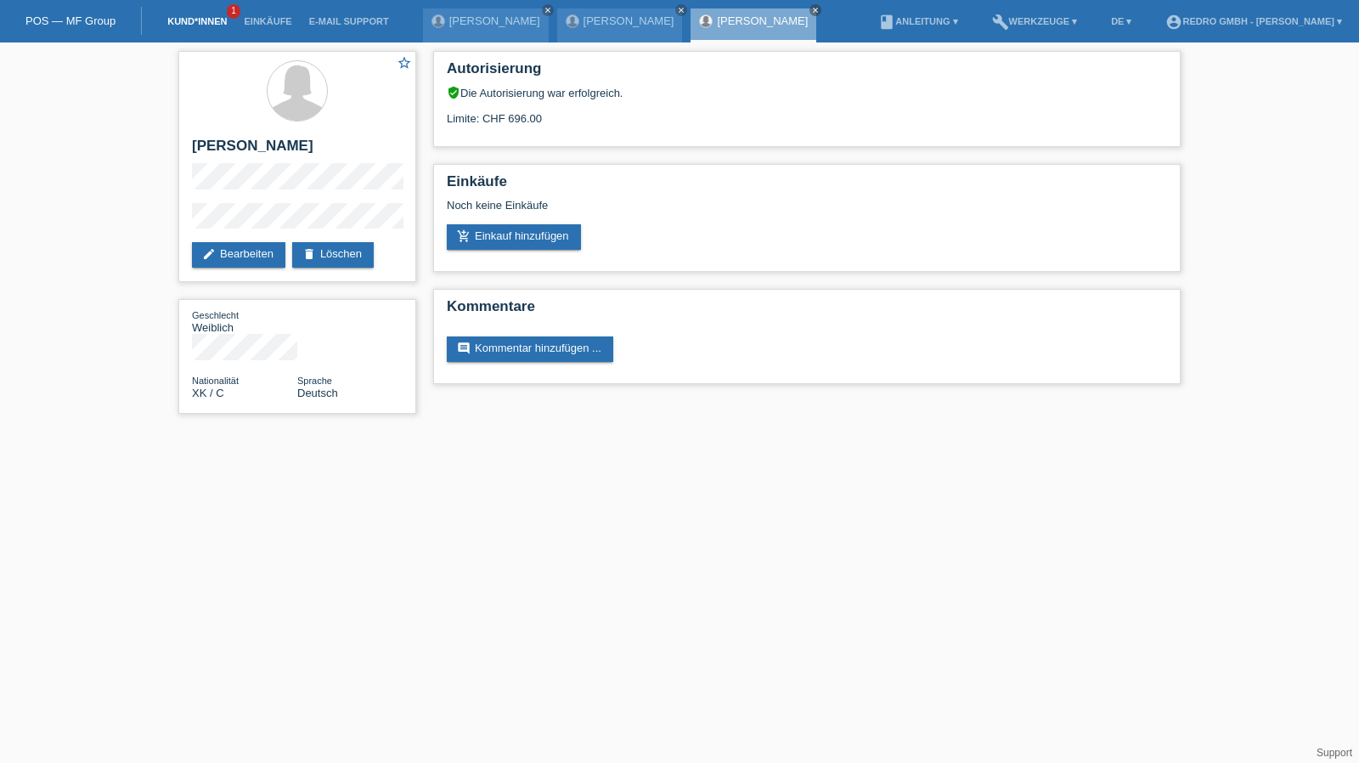
click at [211, 22] on link "Kund*innen" at bounding box center [197, 21] width 76 height 10
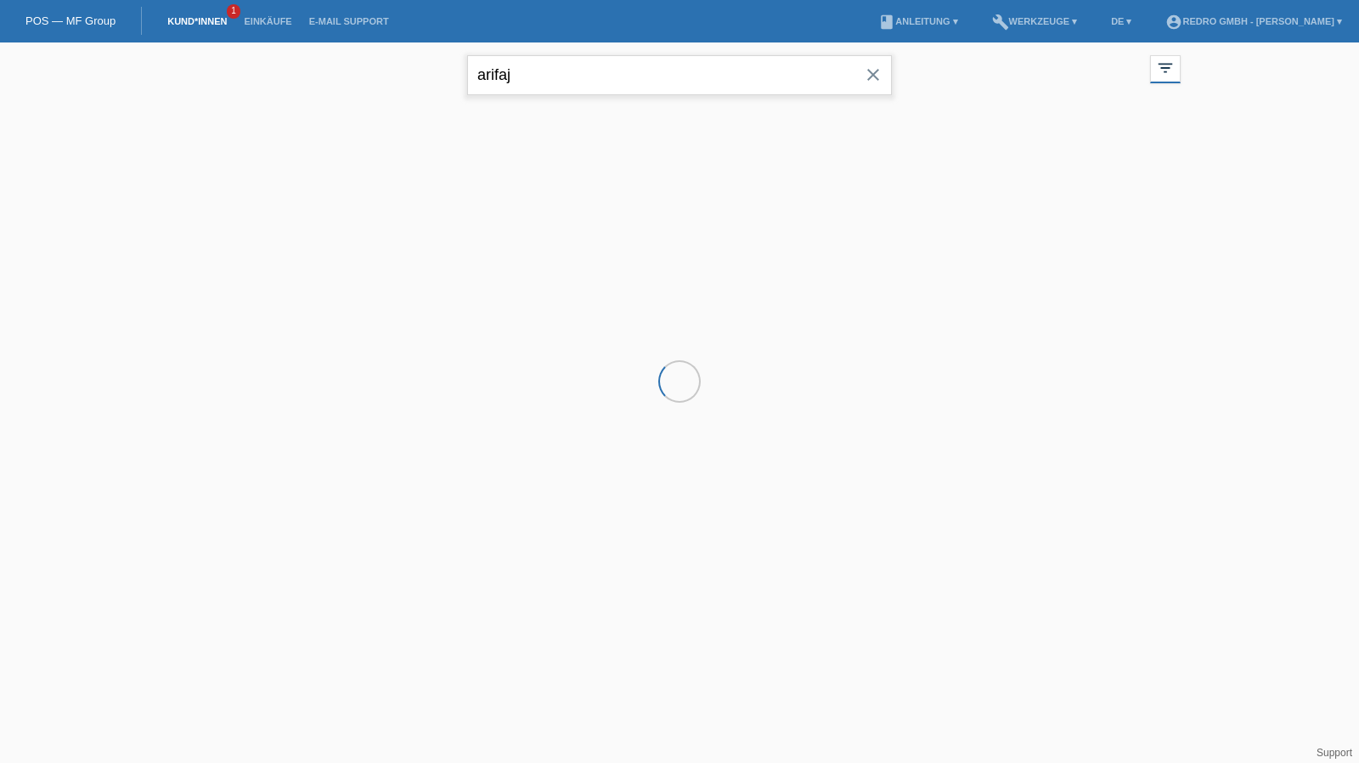
click at [606, 78] on input "arifaj" at bounding box center [679, 75] width 425 height 40
paste input "Mbuthia"
type input "Mbuthia"
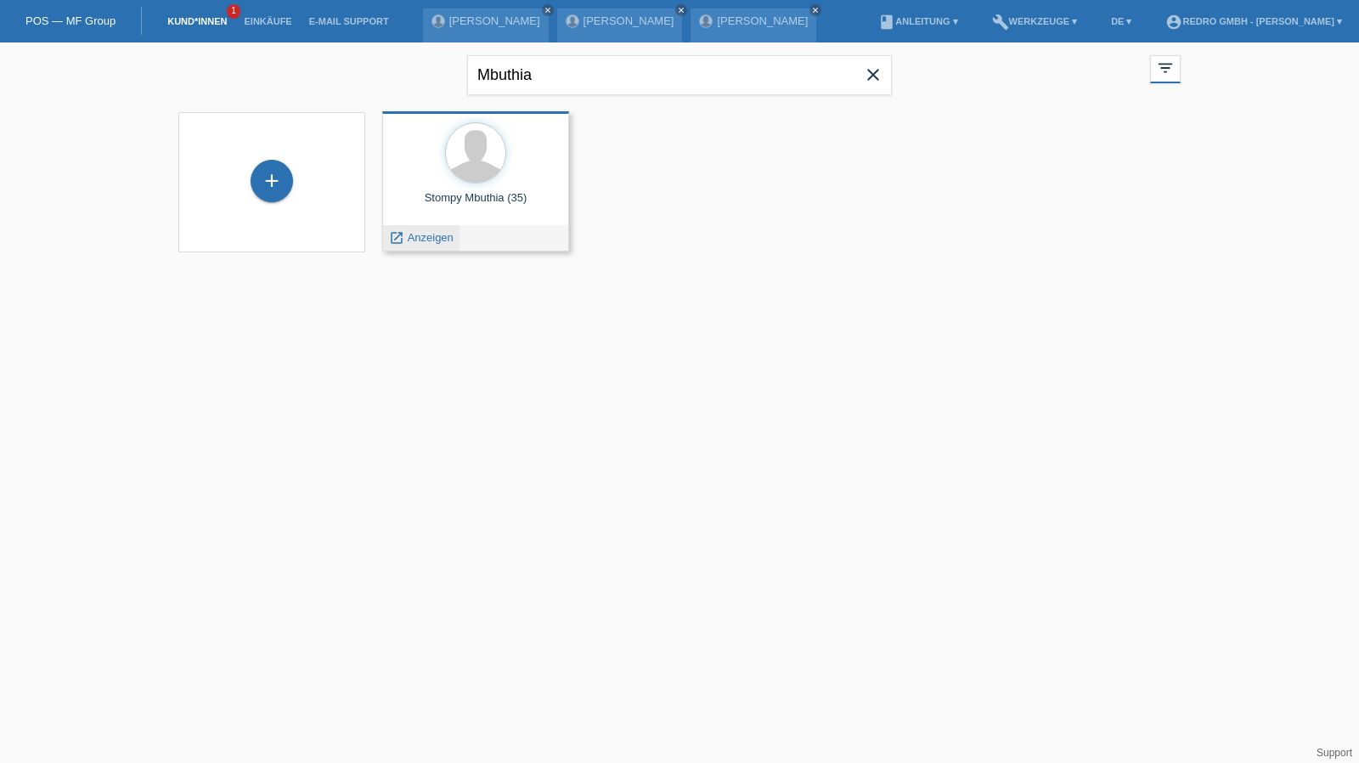
click at [414, 242] on span "Anzeigen" at bounding box center [431, 237] width 46 height 13
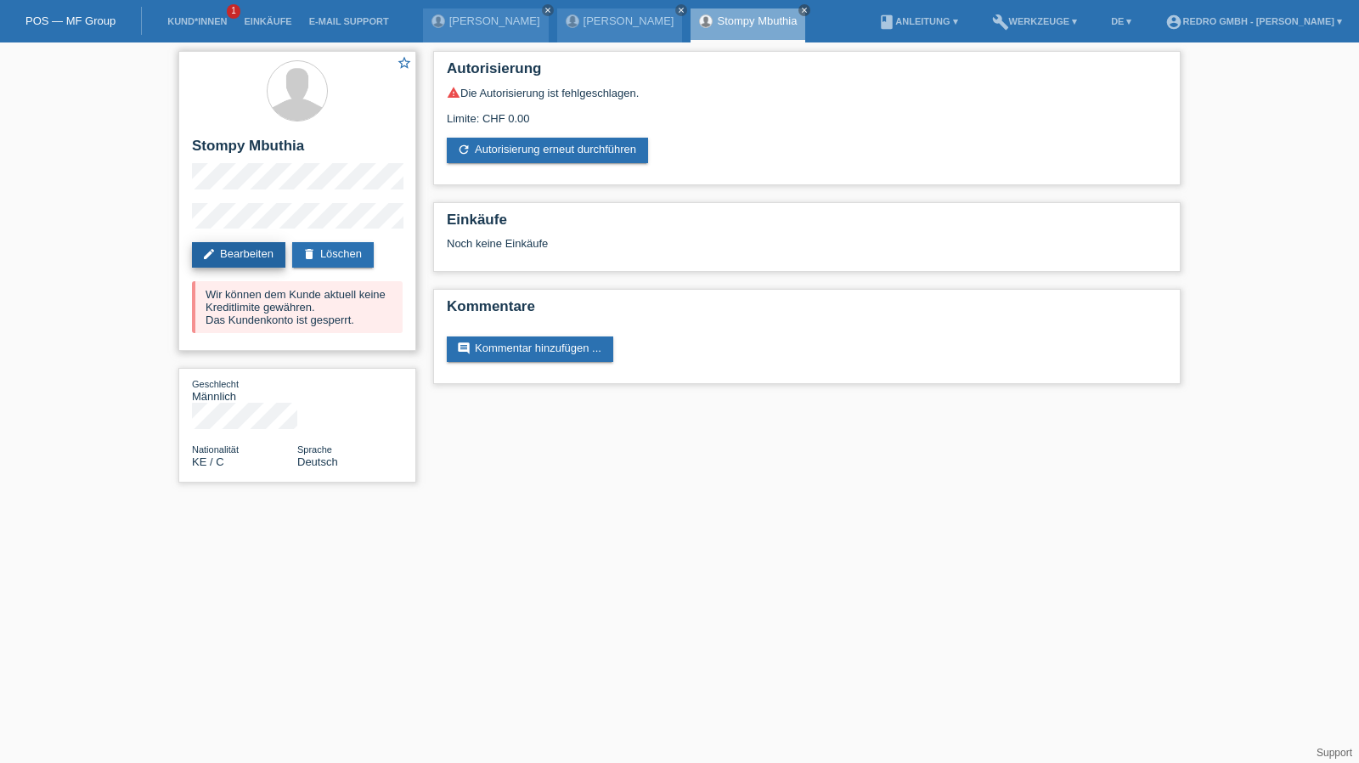
click at [230, 251] on link "edit Bearbeiten" at bounding box center [238, 254] width 93 height 25
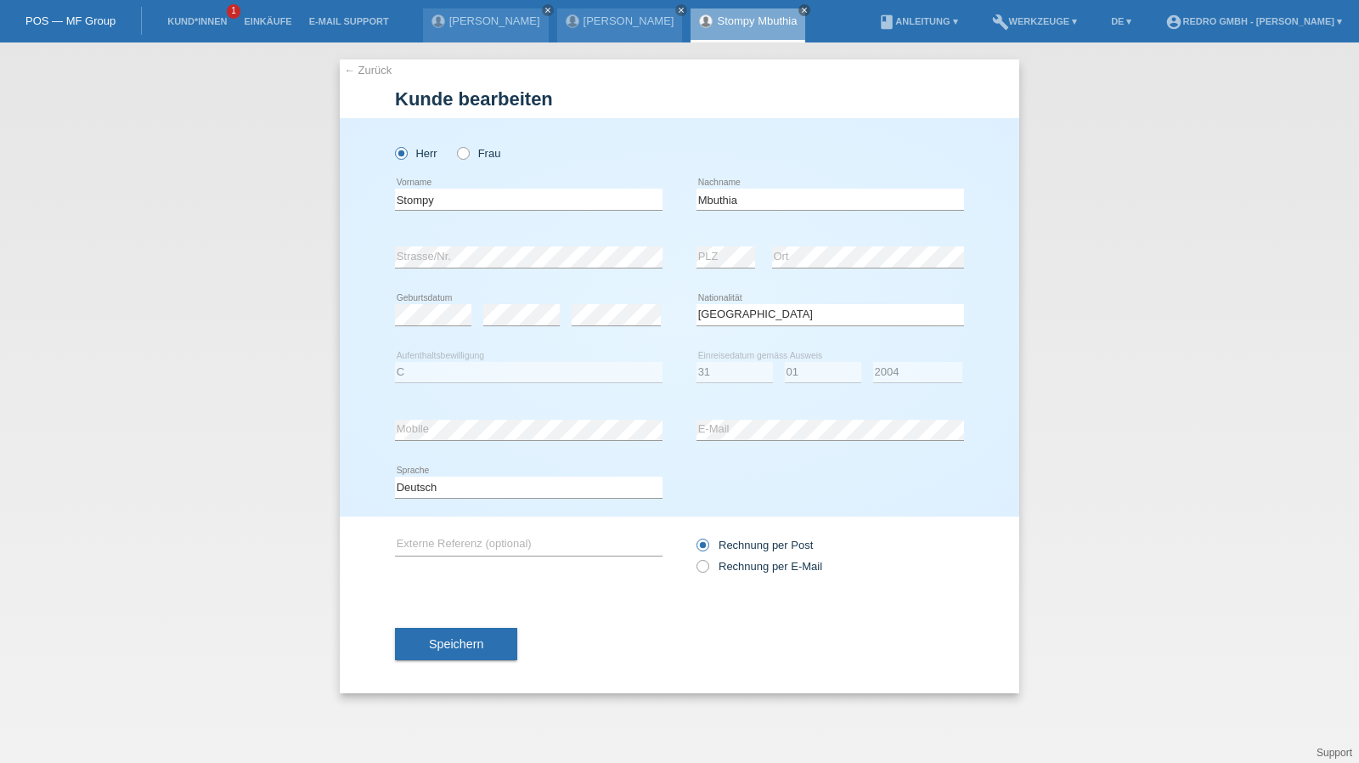
select select "KE"
select select "C"
select select "31"
select select "01"
select select "2004"
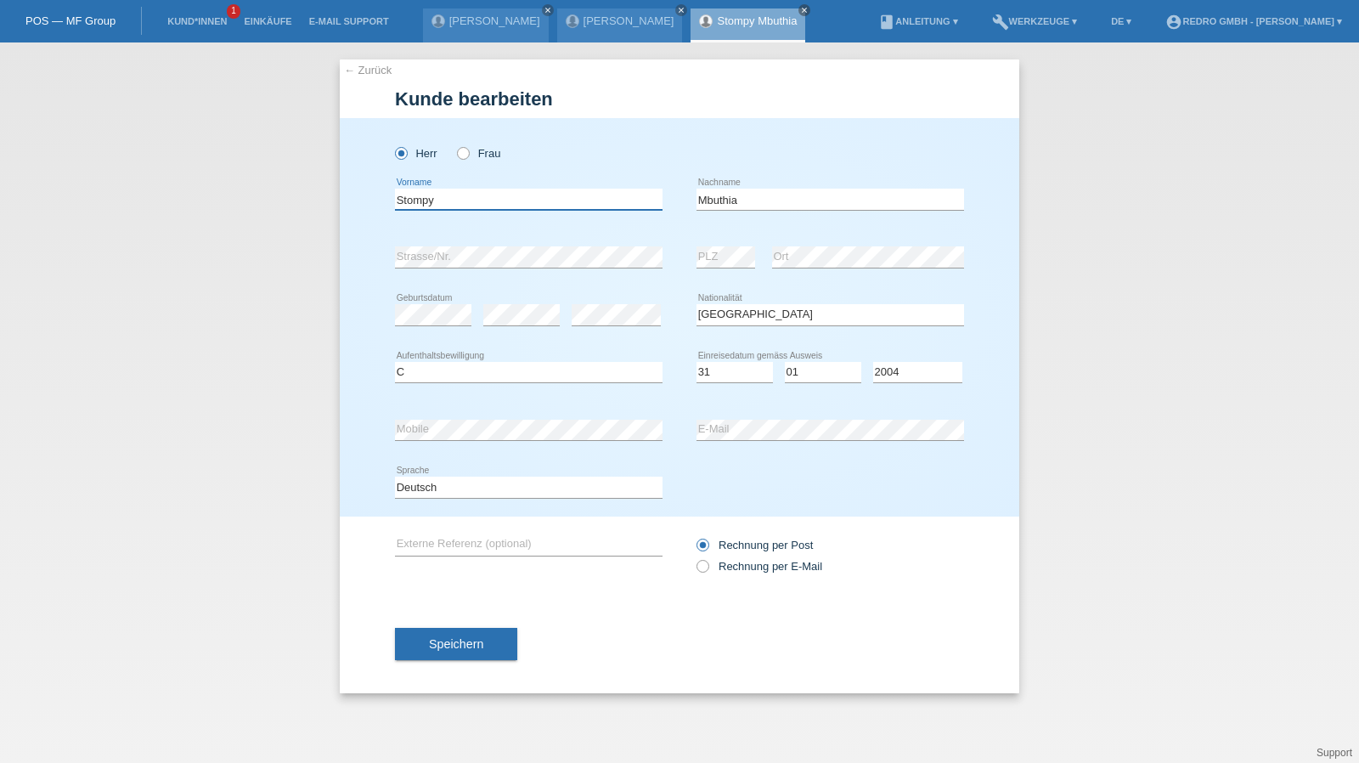
click at [457, 202] on input "Stompy" at bounding box center [528, 199] width 267 height 21
type input "Stompy Wambiri"
click at [417, 476] on select "Deutsch Français Italiano English" at bounding box center [528, 486] width 267 height 20
select select "fr"
click at [395, 476] on select "Deutsch Français Italiano English" at bounding box center [528, 486] width 267 height 20
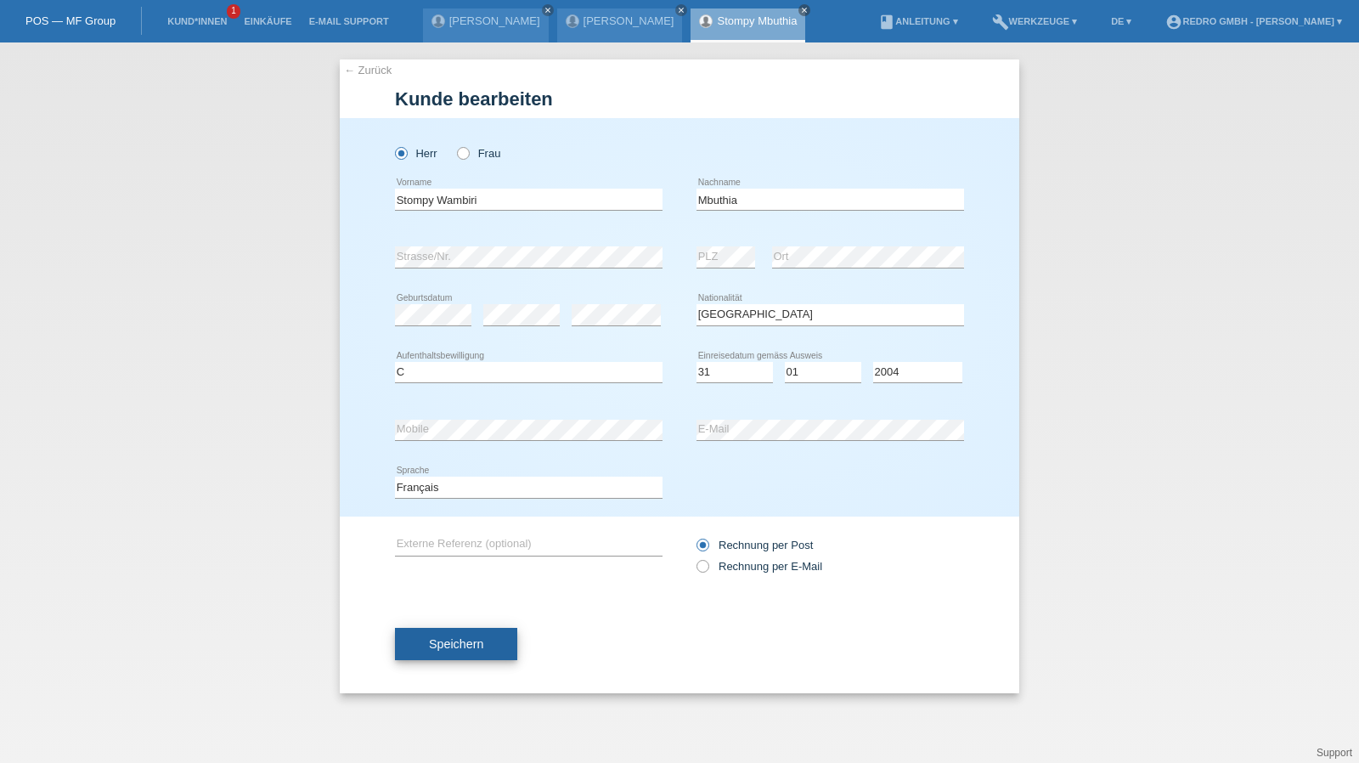
click at [442, 649] on span "Speichern" at bounding box center [456, 644] width 54 height 14
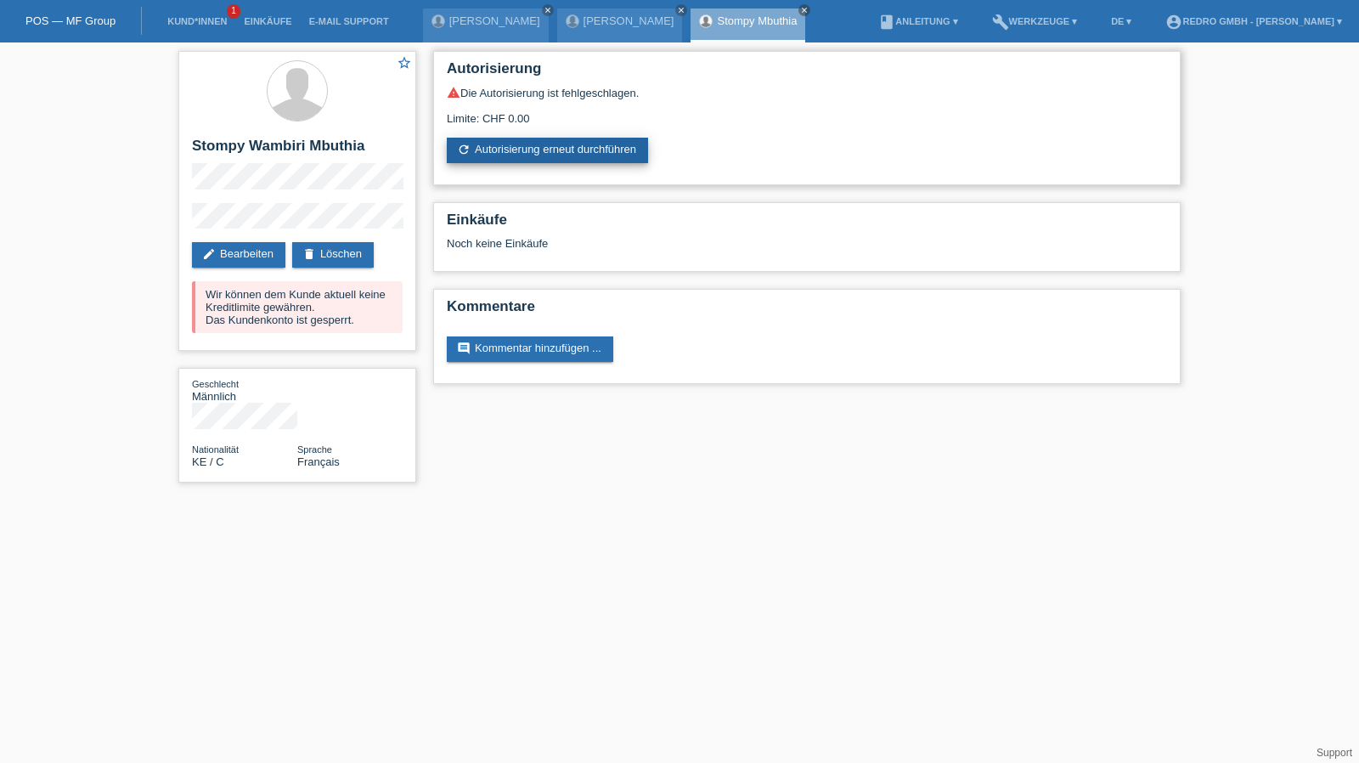
click at [487, 160] on link "refresh Autorisierung erneut durchführen" at bounding box center [547, 150] width 201 height 25
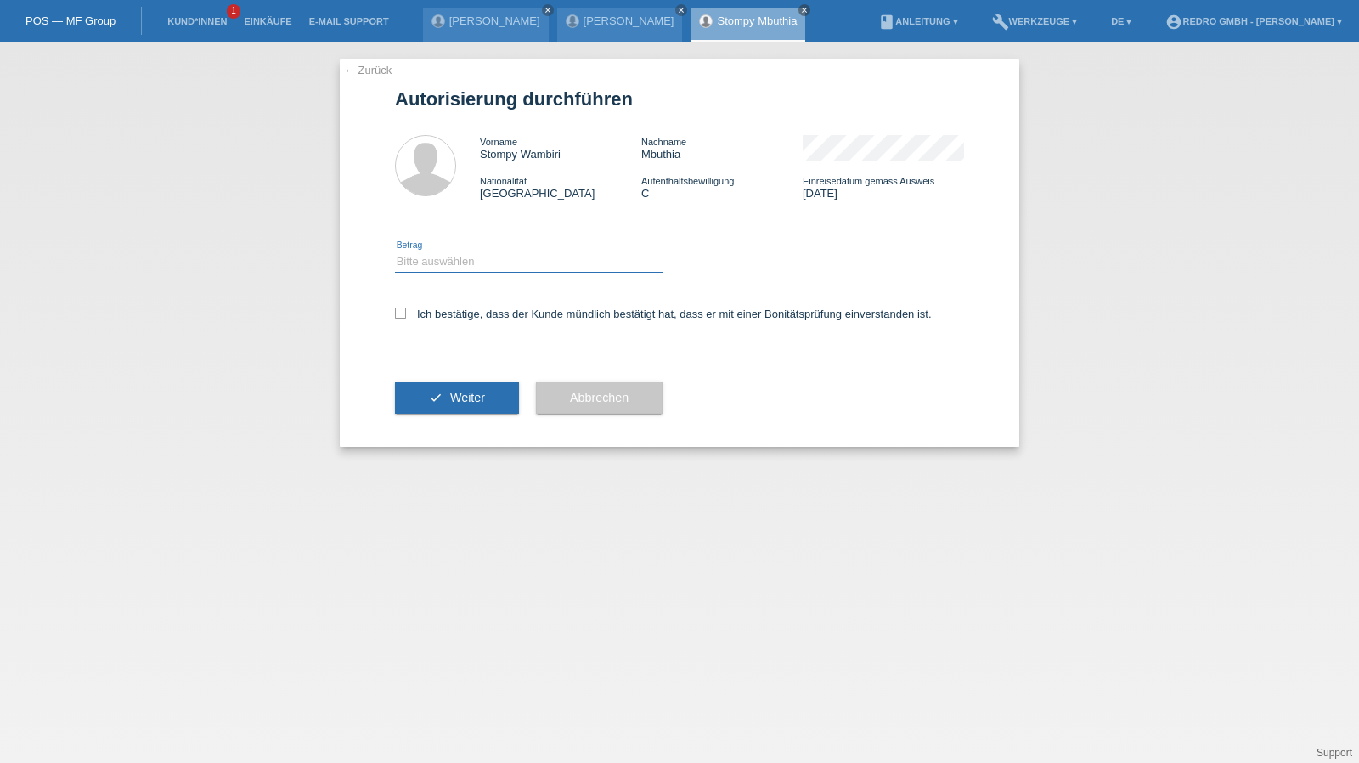
click at [486, 262] on select "Bitte auswählen CHF 1.00 - CHF 499.00 CHF 500.00 - CHF 1'999.00 CHF 2'000.00 - …" at bounding box center [528, 261] width 267 height 20
select select "1"
click at [395, 251] on select "Bitte auswählen CHF 1.00 - CHF 499.00 CHF 500.00 - CHF 1'999.00 CHF 2'000.00 - …" at bounding box center [528, 261] width 267 height 20
click at [446, 315] on label "Ich bestätige, dass der Kunde mündlich bestätigt hat, dass er mit einer Bonität…" at bounding box center [663, 313] width 537 height 13
click at [406, 315] on input "Ich bestätige, dass der Kunde mündlich bestätigt hat, dass er mit einer Bonität…" at bounding box center [400, 312] width 11 height 11
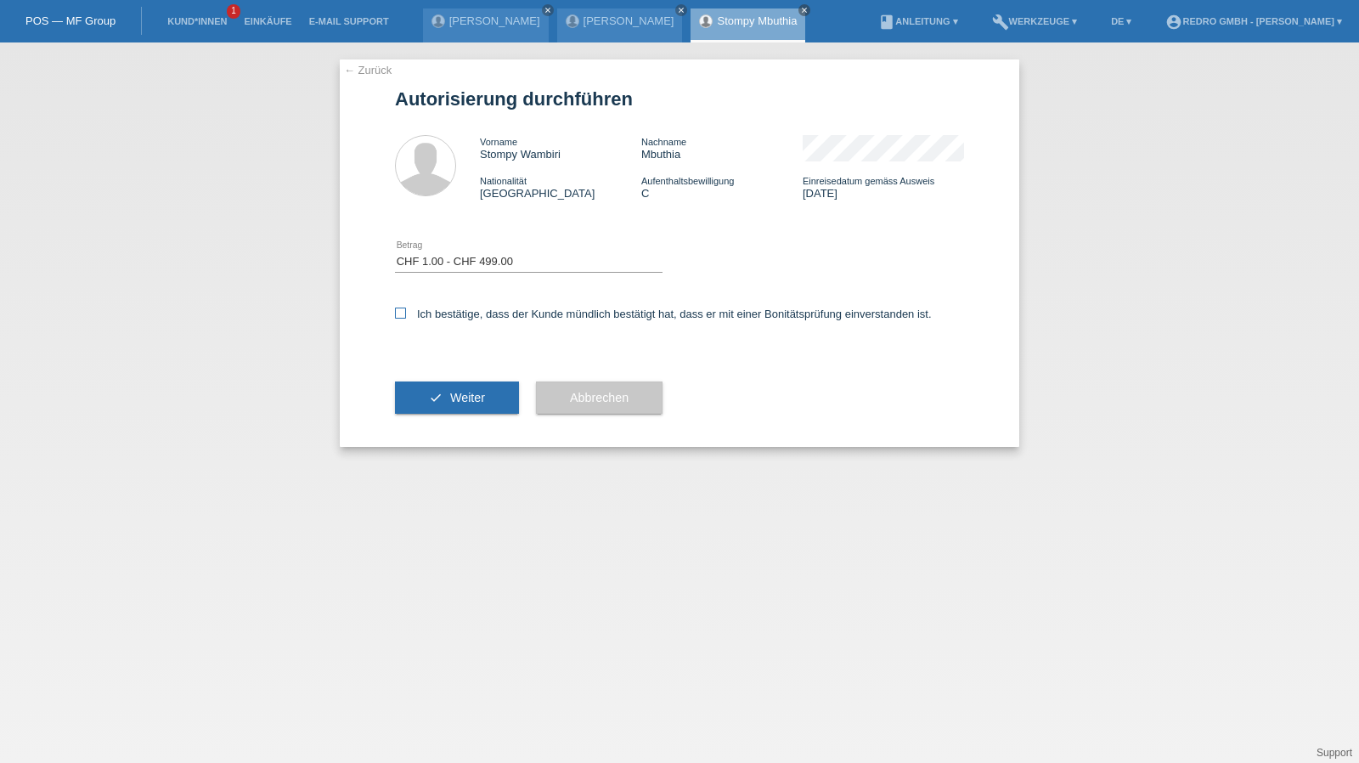
checkbox input "true"
click at [440, 391] on icon "check" at bounding box center [436, 398] width 14 height 14
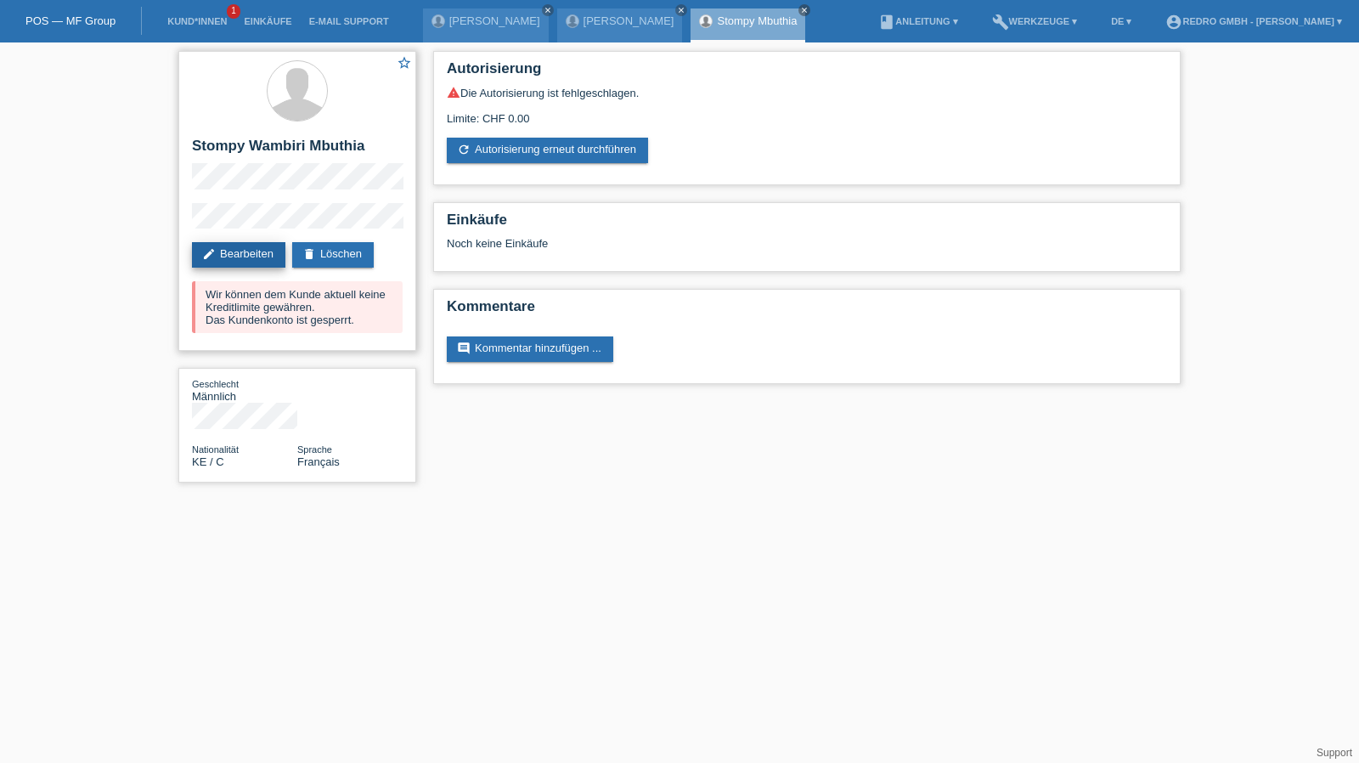
click at [217, 257] on link "edit Bearbeiten" at bounding box center [238, 254] width 93 height 25
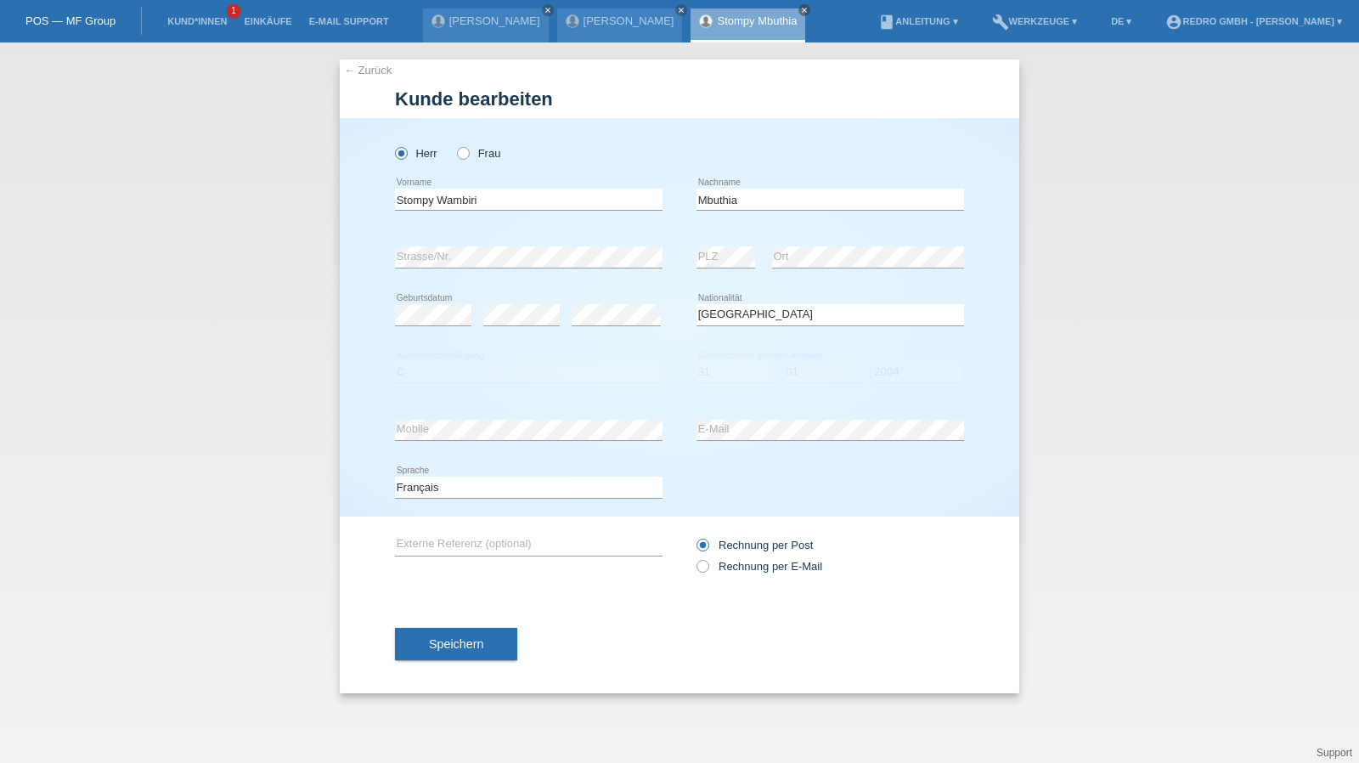
select select "KE"
select select "C"
select select "31"
select select "01"
select select "2004"
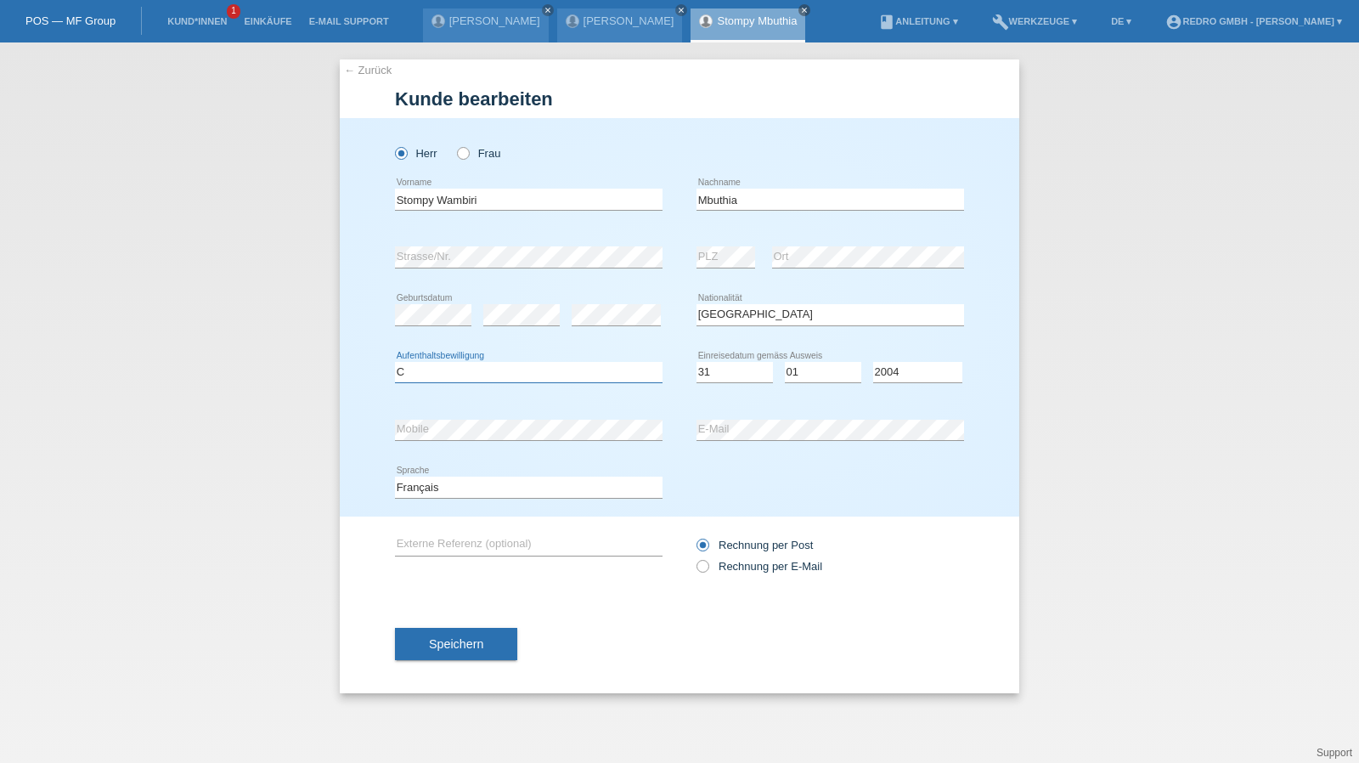
click at [469, 380] on select "Bitte auswählen... C B B - Flüchtlingsstatus Andere" at bounding box center [528, 372] width 267 height 20
click at [395, 362] on select "Bitte auswählen... C B B - Flüchtlingsstatus Andere" at bounding box center [528, 372] width 267 height 20
select select "B"
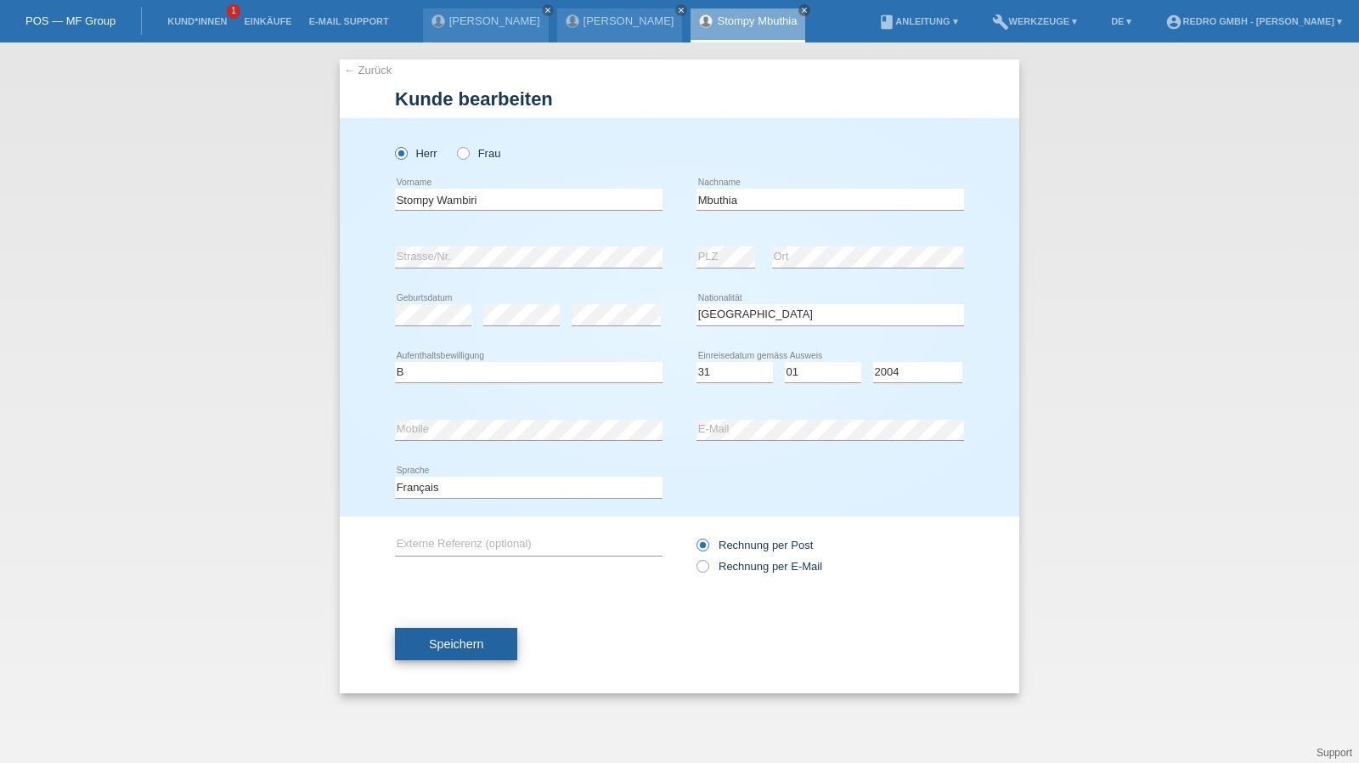
click at [447, 633] on button "Speichern" at bounding box center [456, 644] width 122 height 32
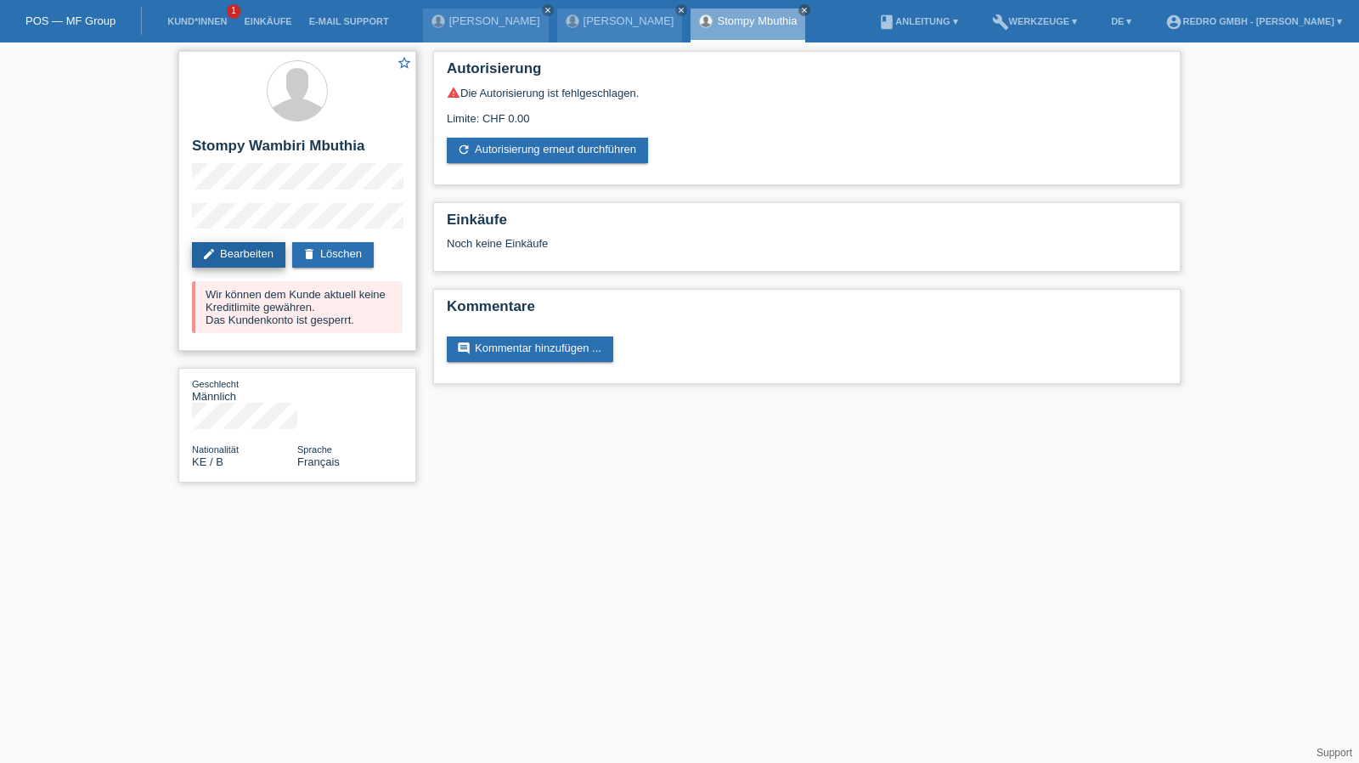
click at [239, 247] on link "edit Bearbeiten" at bounding box center [238, 254] width 93 height 25
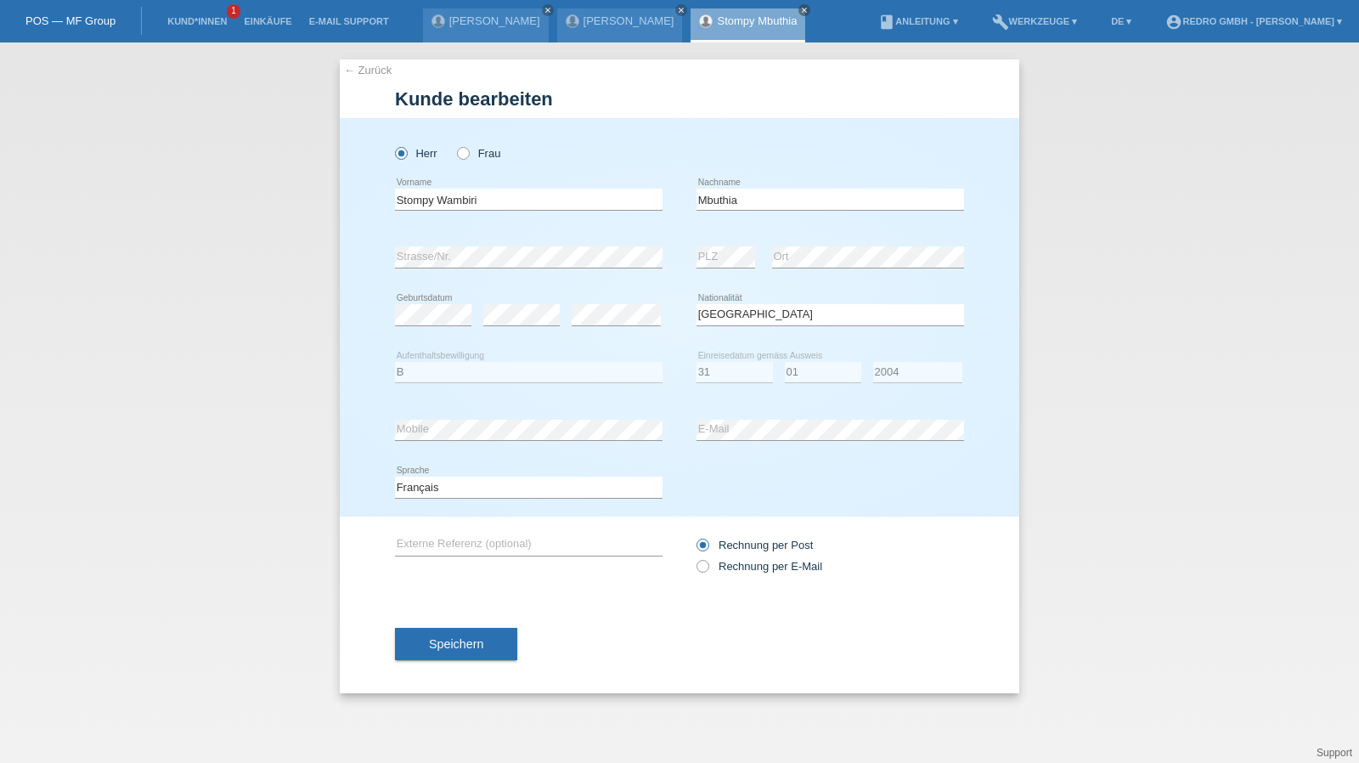
select select "KE"
select select "B"
select select "31"
select select "01"
select select "2004"
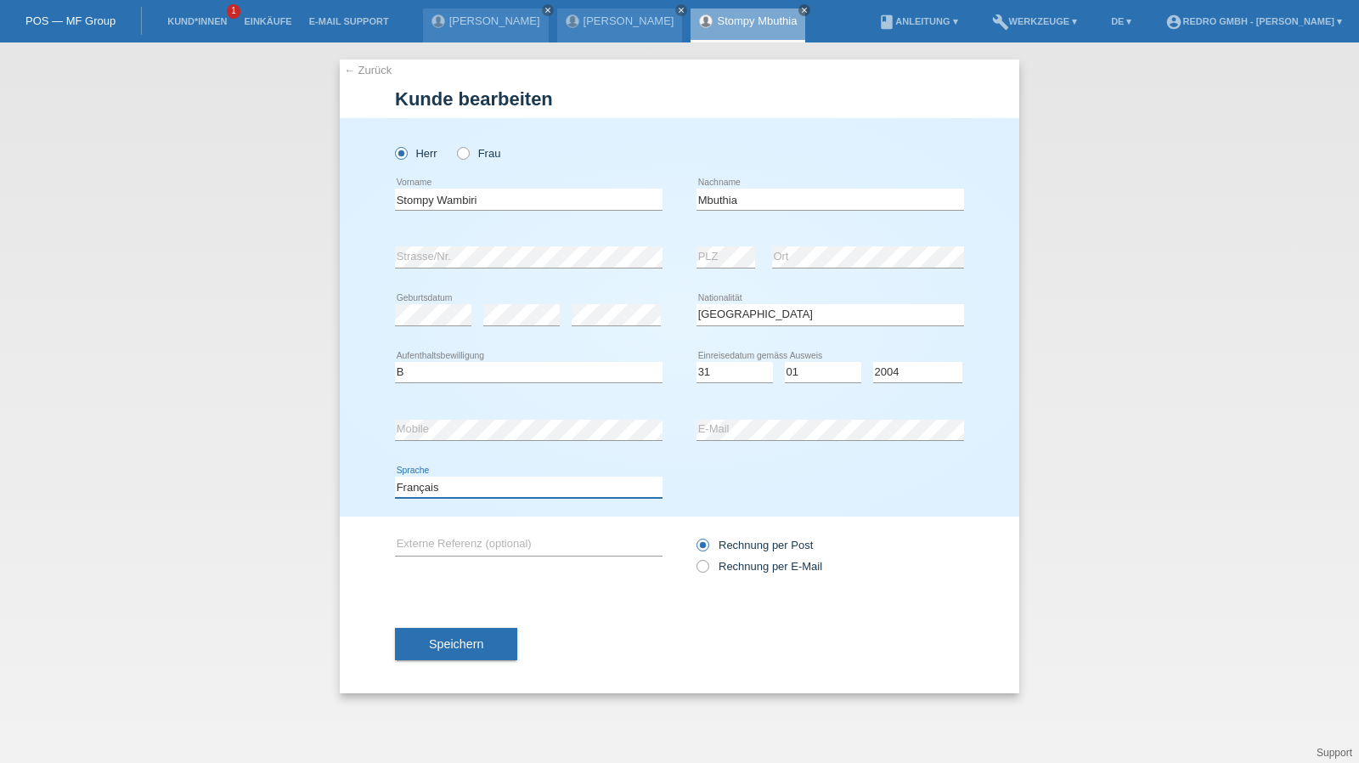
click at [428, 492] on select "Deutsch Français Italiano English" at bounding box center [528, 486] width 267 height 20
select select "it"
click at [395, 476] on select "Deutsch Français Italiano English" at bounding box center [528, 486] width 267 height 20
click at [427, 637] on button "Speichern" at bounding box center [456, 644] width 122 height 32
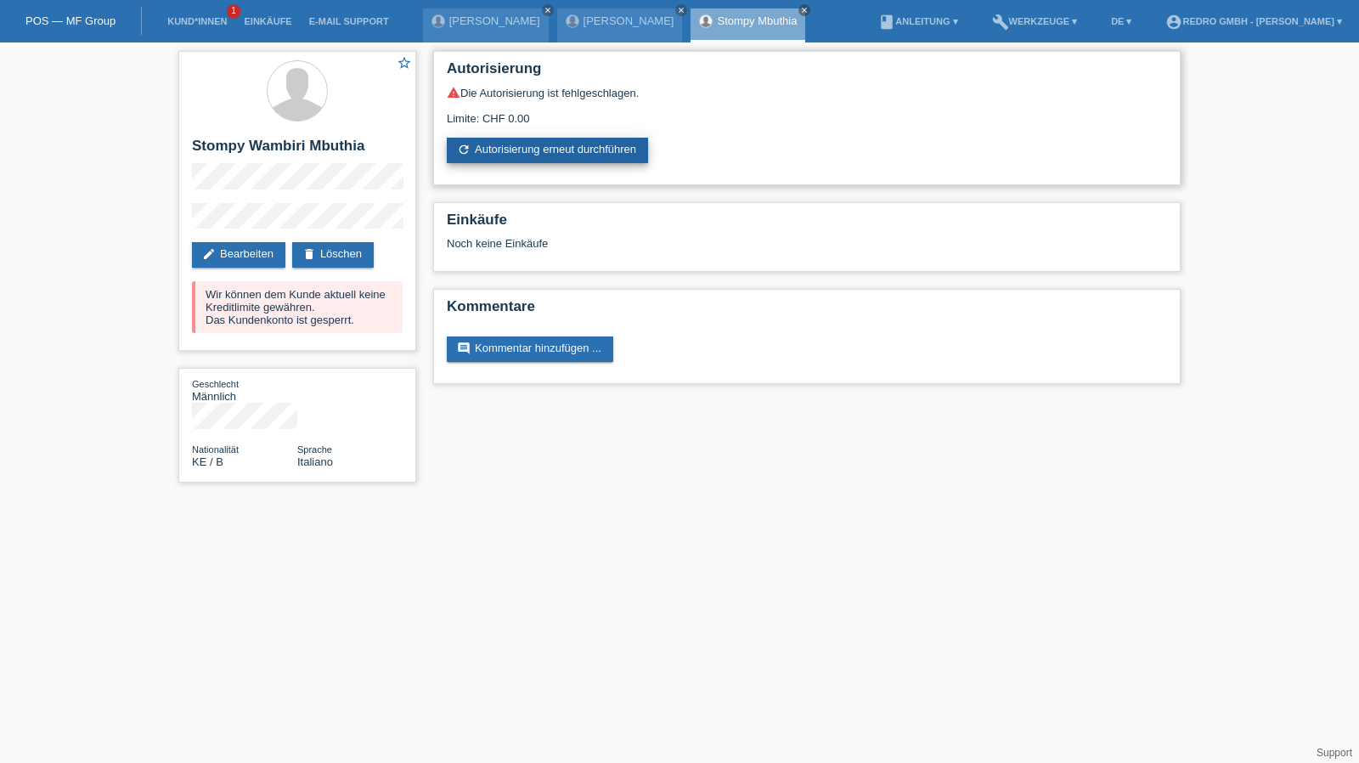
click at [531, 147] on link "refresh Autorisierung erneut durchführen" at bounding box center [547, 150] width 201 height 25
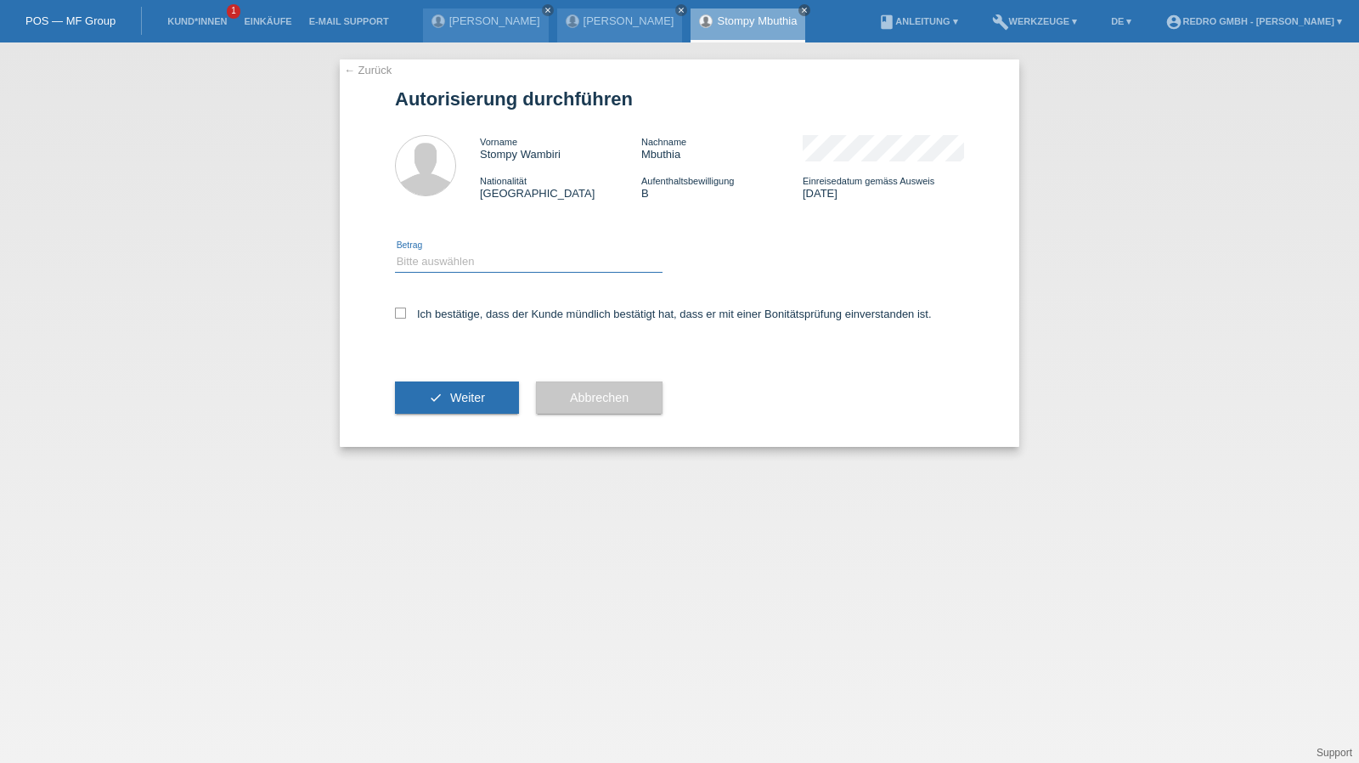
click at [462, 264] on select "Bitte auswählen CHF 1.00 - CHF 499.00 CHF 500.00 - CHF 1'999.00 CHF 2'000.00 - …" at bounding box center [528, 261] width 267 height 20
select select "1"
click at [395, 251] on select "Bitte auswählen CHF 1.00 - CHF 499.00 CHF 500.00 - CHF 1'999.00 CHF 2'000.00 - …" at bounding box center [528, 261] width 267 height 20
click at [439, 315] on label "Ich bestätige, dass der Kunde mündlich bestätigt hat, dass er mit einer Bonität…" at bounding box center [663, 313] width 537 height 13
click at [406, 315] on input "Ich bestätige, dass der Kunde mündlich bestätigt hat, dass er mit einer Bonität…" at bounding box center [400, 312] width 11 height 11
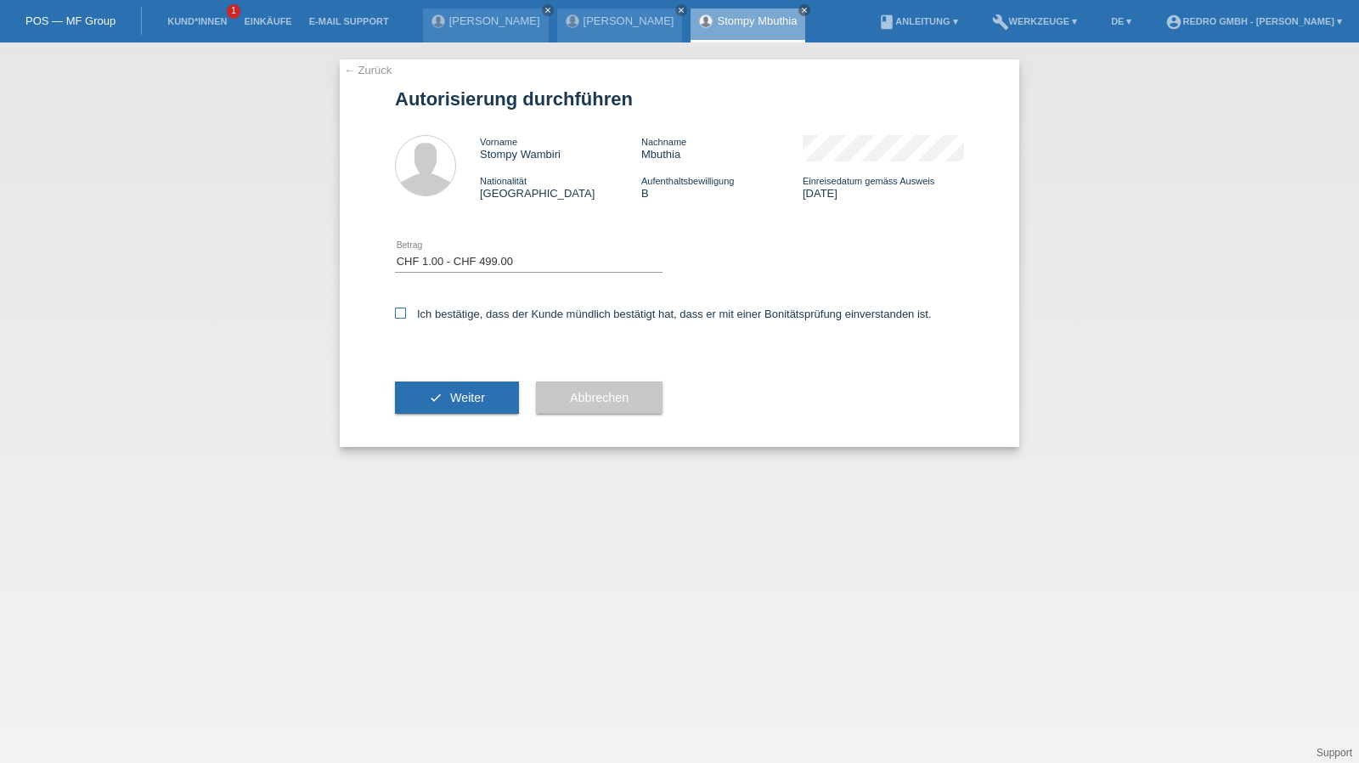
checkbox input "true"
click at [437, 388] on button "check Weiter" at bounding box center [457, 397] width 124 height 32
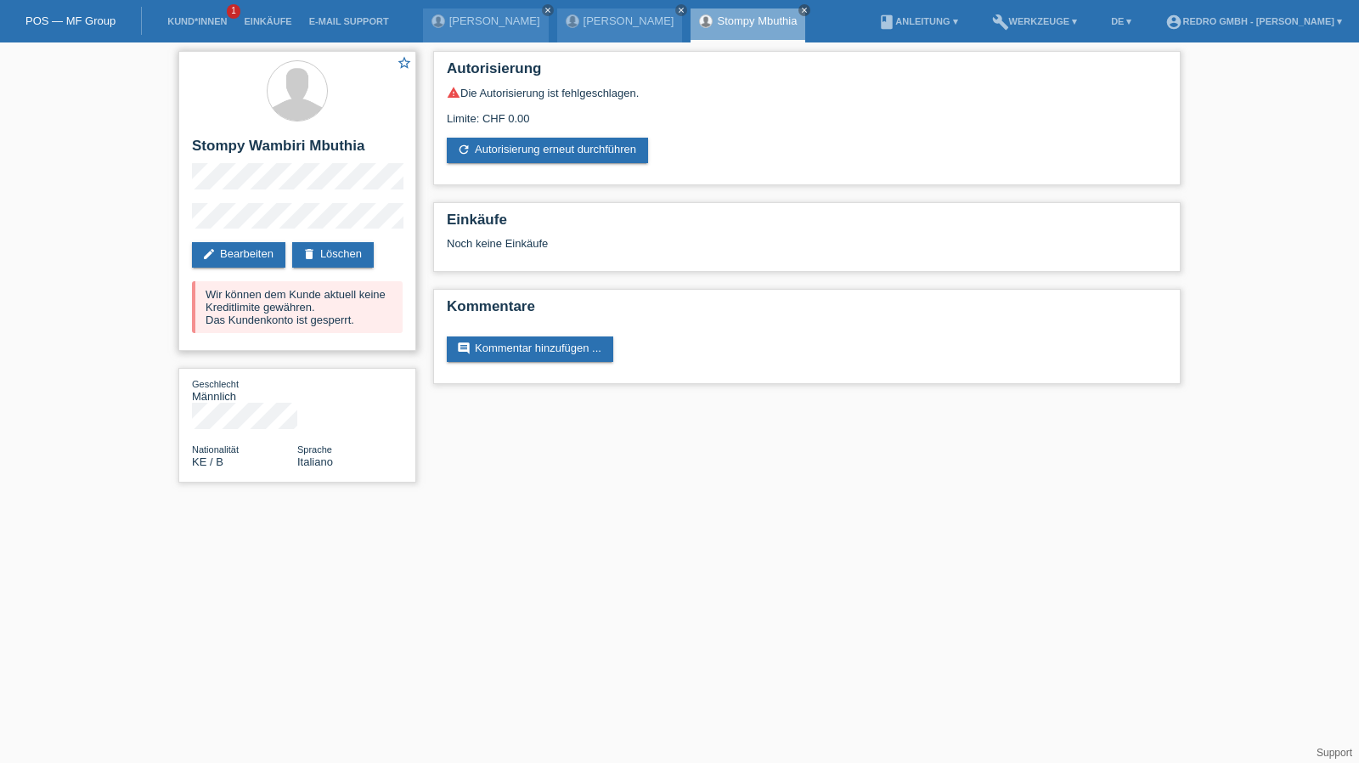
click at [272, 143] on h2 "Stompy Wambiri Mbuthia" at bounding box center [297, 150] width 211 height 25
copy div "Stompy Wambiri Mbuthia"
click at [132, 227] on div "star_border Stompy Wambiri Mbuthia edit Bearbeiten delete Löschen Wir können de…" at bounding box center [679, 270] width 1359 height 457
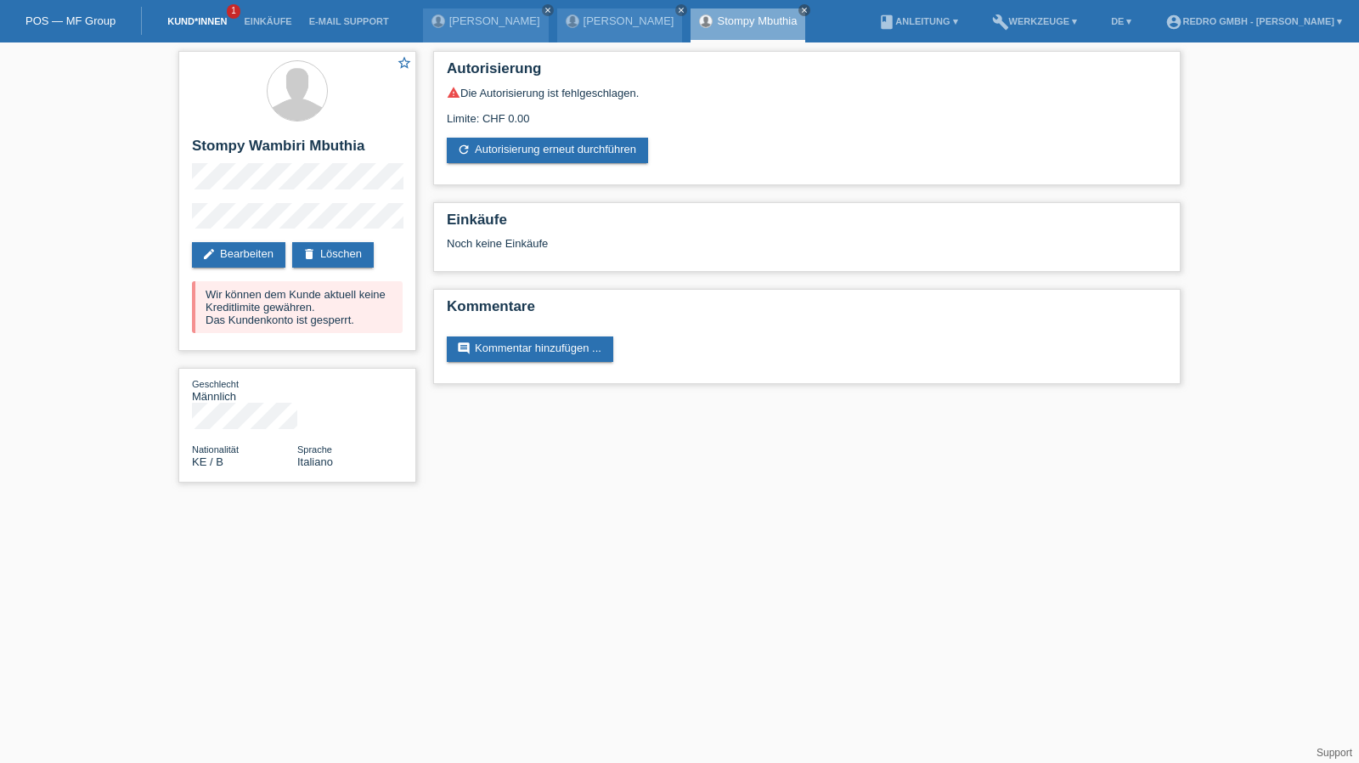
click at [216, 25] on link "Kund*innen" at bounding box center [197, 21] width 76 height 10
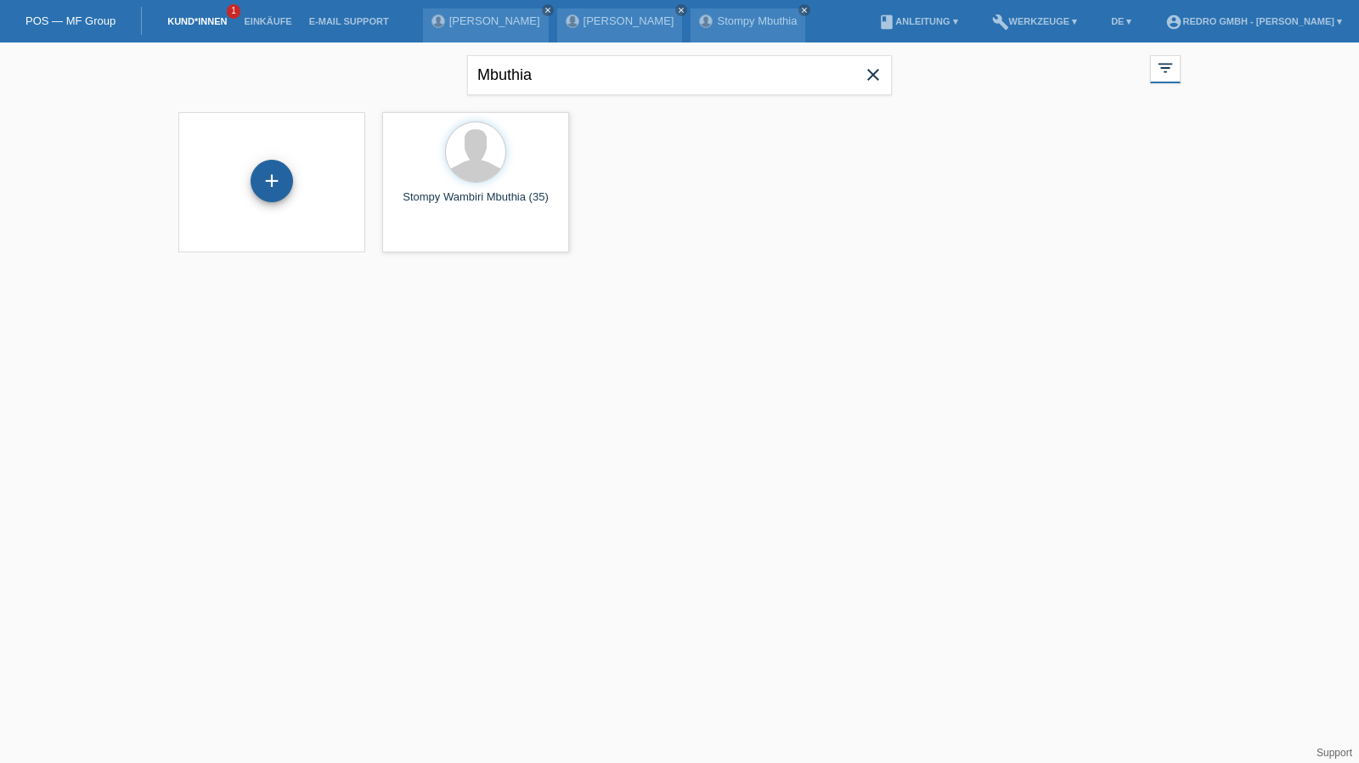
click at [277, 191] on div "+" at bounding box center [272, 181] width 42 height 42
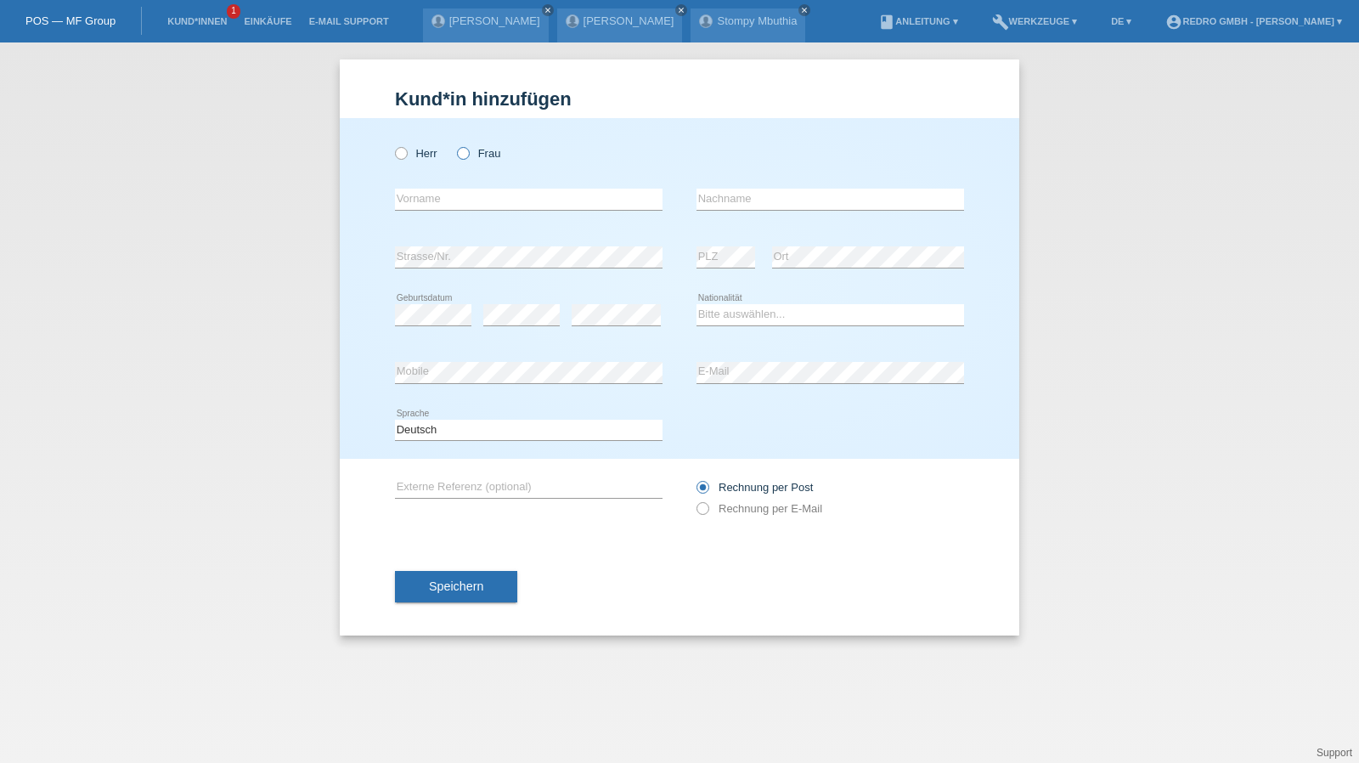
click at [484, 151] on label "Frau" at bounding box center [478, 153] width 43 height 13
click at [468, 151] on input "Frau" at bounding box center [462, 152] width 11 height 11
radio input "true"
click at [467, 202] on input "text" at bounding box center [528, 199] width 267 height 21
type input "[PERSON_NAME]"
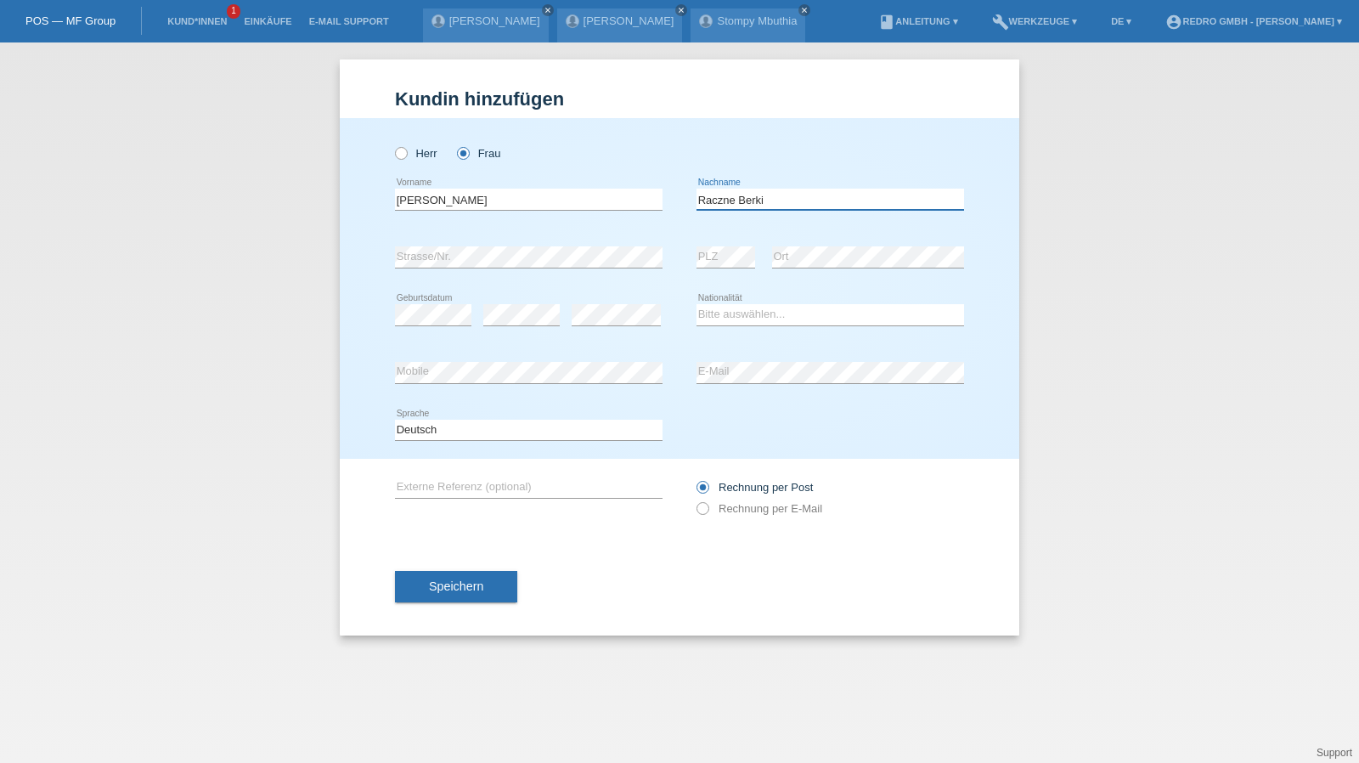
type input "Raczne Berki"
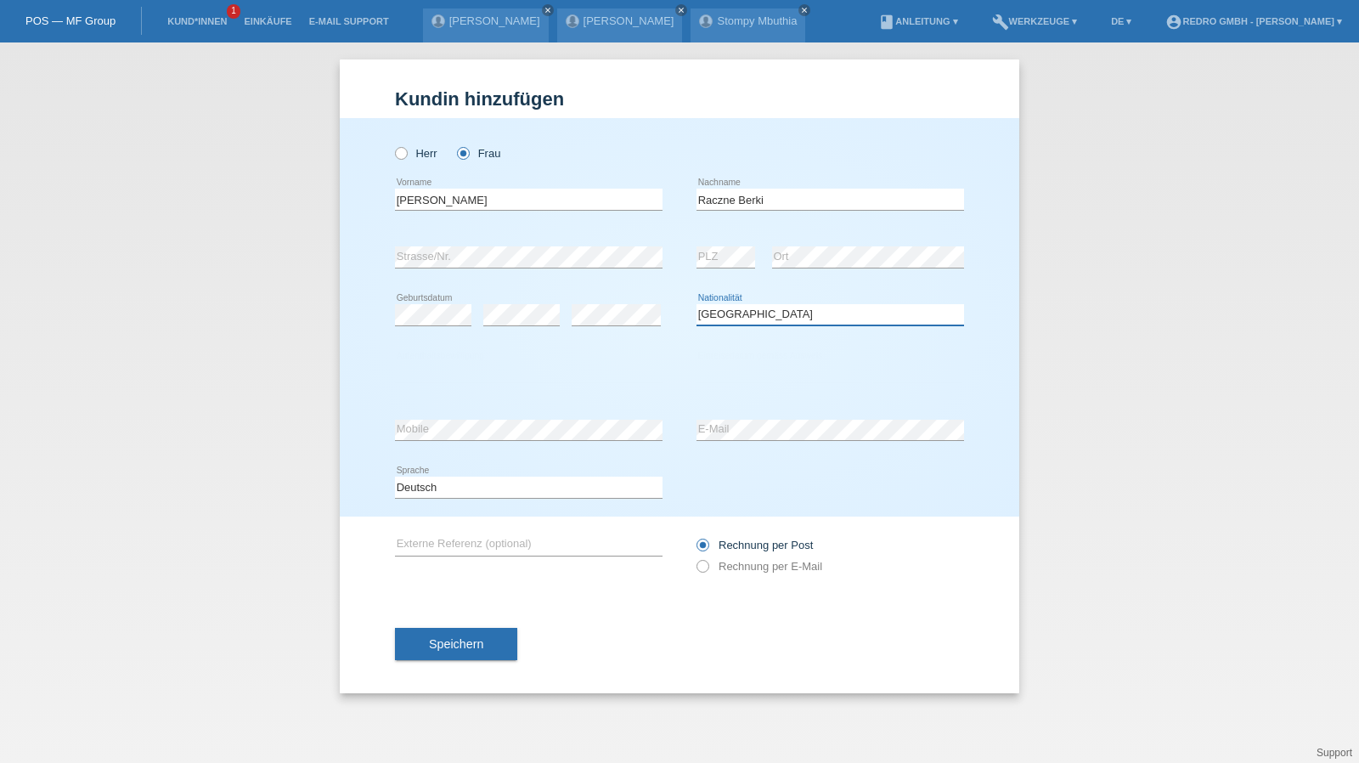
select select "HU"
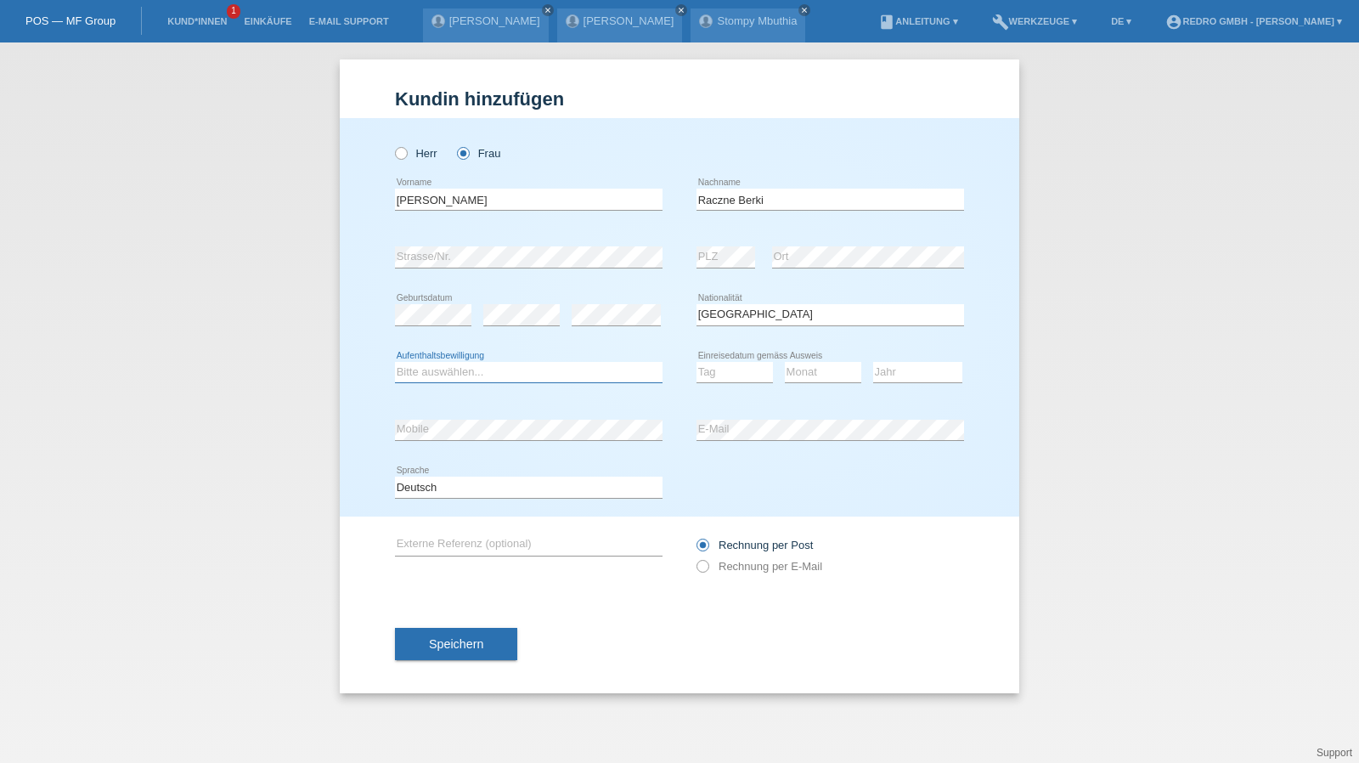
select select "B"
click at [723, 375] on select "Tag 01 02 03 04 05 06 07 08 09 10 11" at bounding box center [734, 372] width 76 height 20
select select "01"
select select "10"
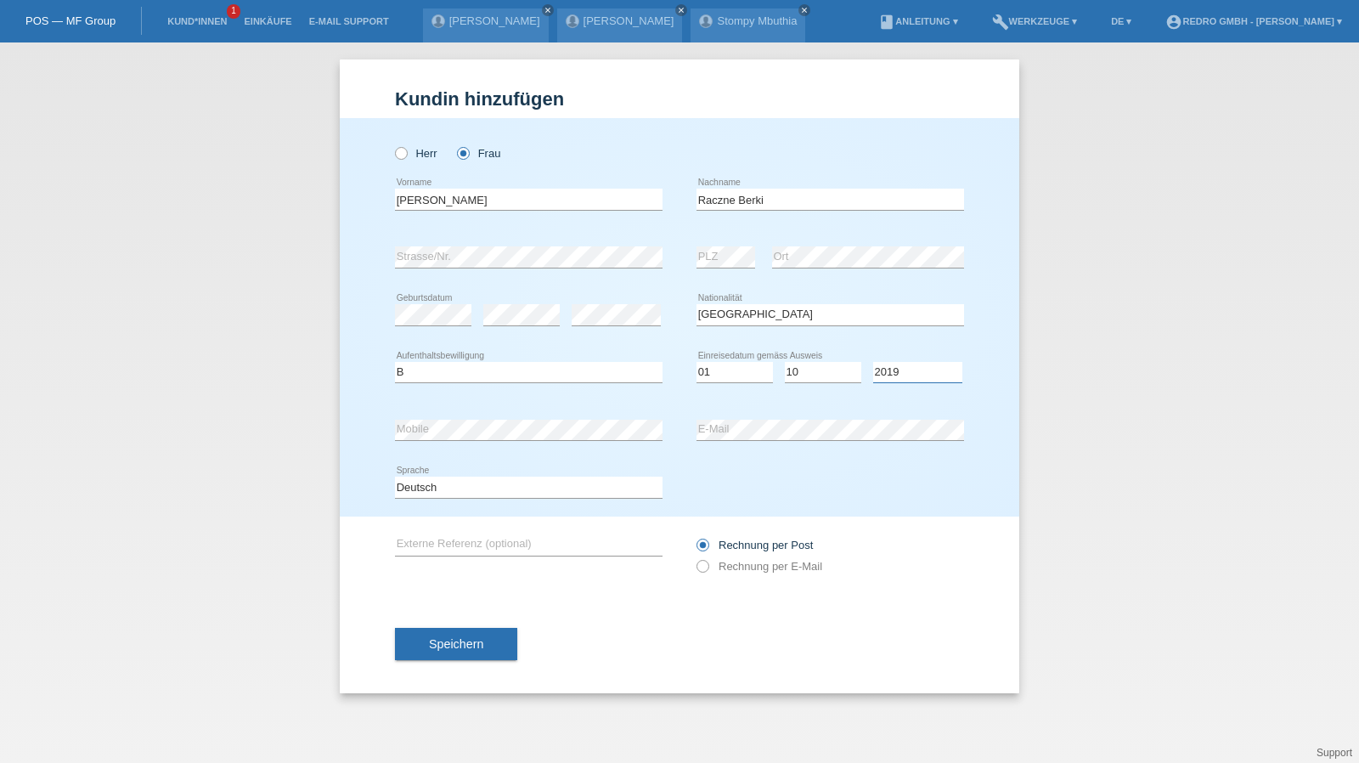
select select "2014"
click at [452, 645] on span "Speichern" at bounding box center [456, 644] width 54 height 14
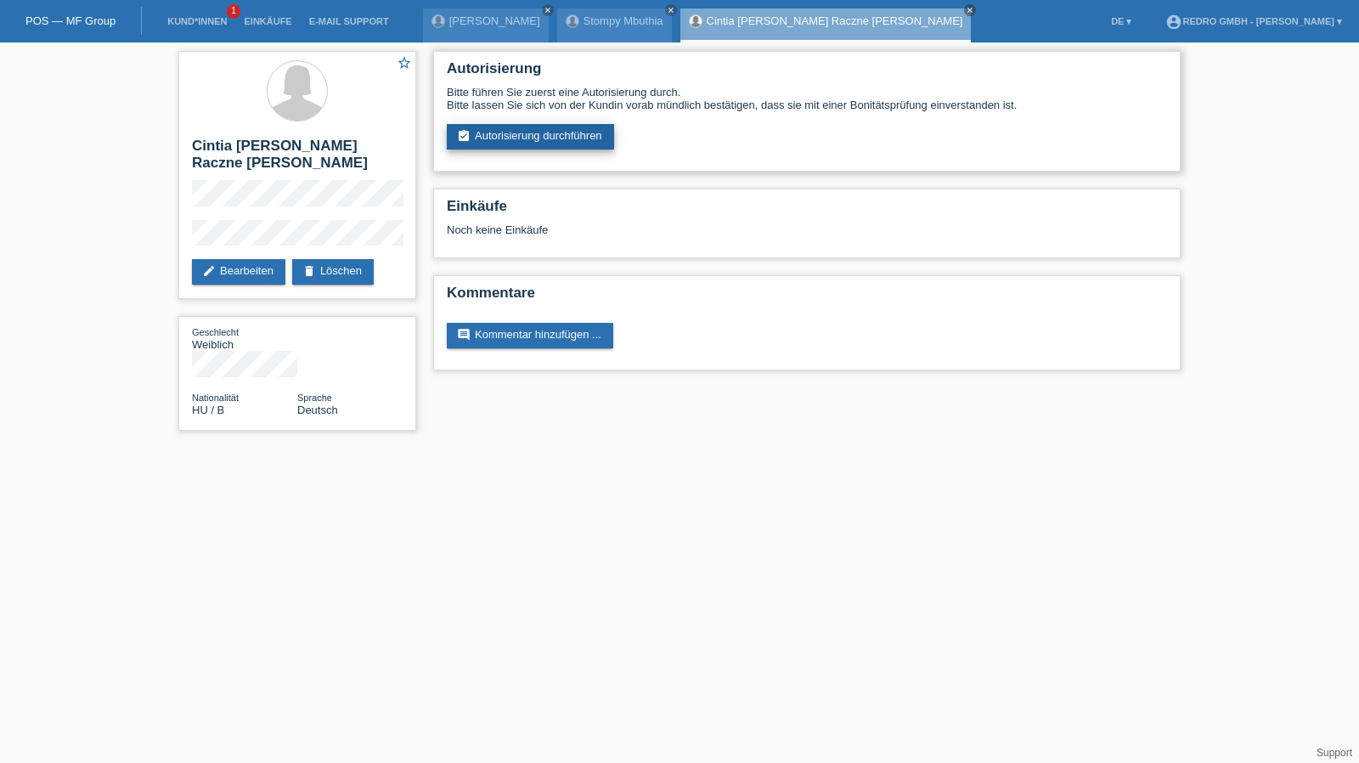
click at [569, 137] on link "assignment_turned_in Autorisierung durchführen" at bounding box center [530, 136] width 167 height 25
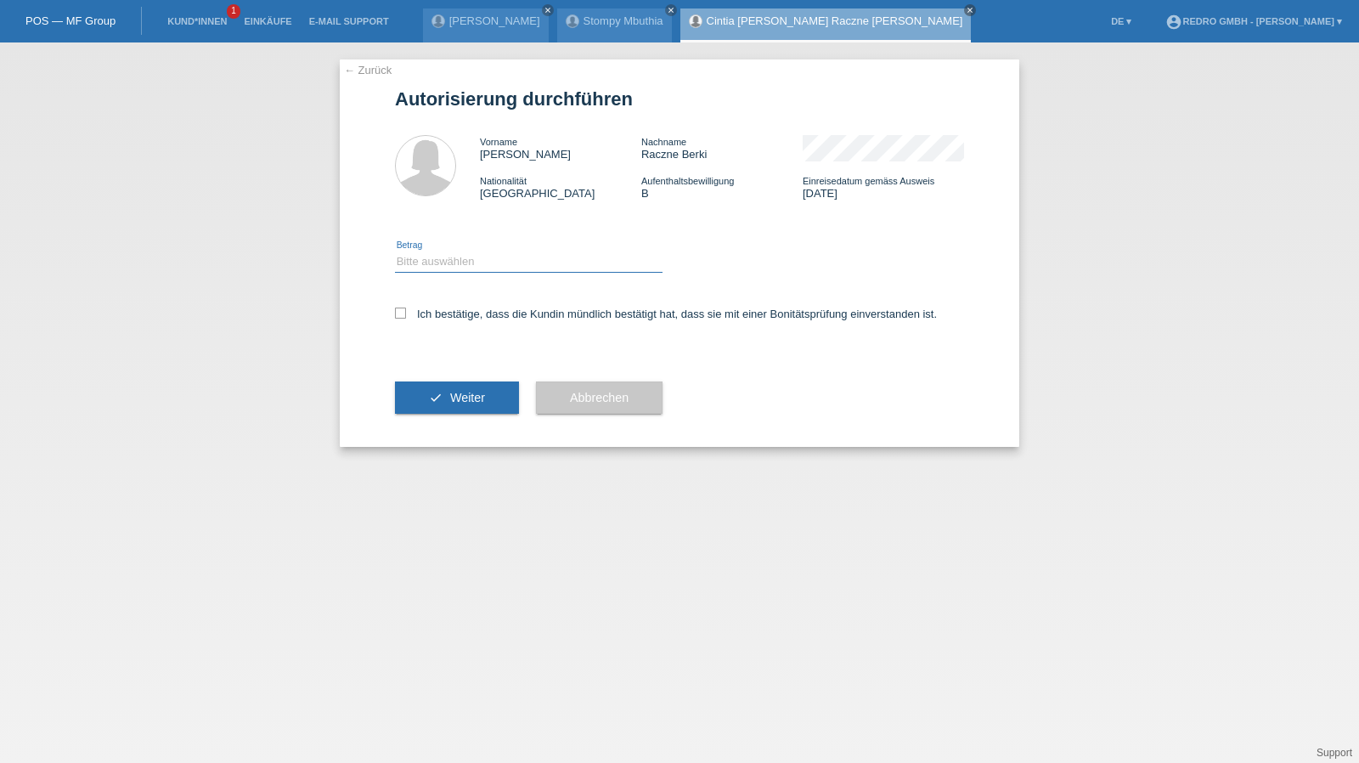
click at [463, 266] on select "Bitte auswählen CHF 1.00 - CHF 499.00 CHF 500.00 - CHF 1'999.00 CHF 2'000.00 - …" at bounding box center [528, 261] width 267 height 20
select select "1"
click at [395, 251] on select "Bitte auswählen CHF 1.00 - CHF 499.00 CHF 500.00 - CHF 1'999.00 CHF 2'000.00 - …" at bounding box center [528, 261] width 267 height 20
click at [443, 313] on label "Ich bestätige, dass die Kundin mündlich bestätigt hat, dass sie mit einer Bonit…" at bounding box center [666, 313] width 542 height 13
click at [406, 313] on input "Ich bestätige, dass die Kundin mündlich bestätigt hat, dass sie mit einer Bonit…" at bounding box center [400, 312] width 11 height 11
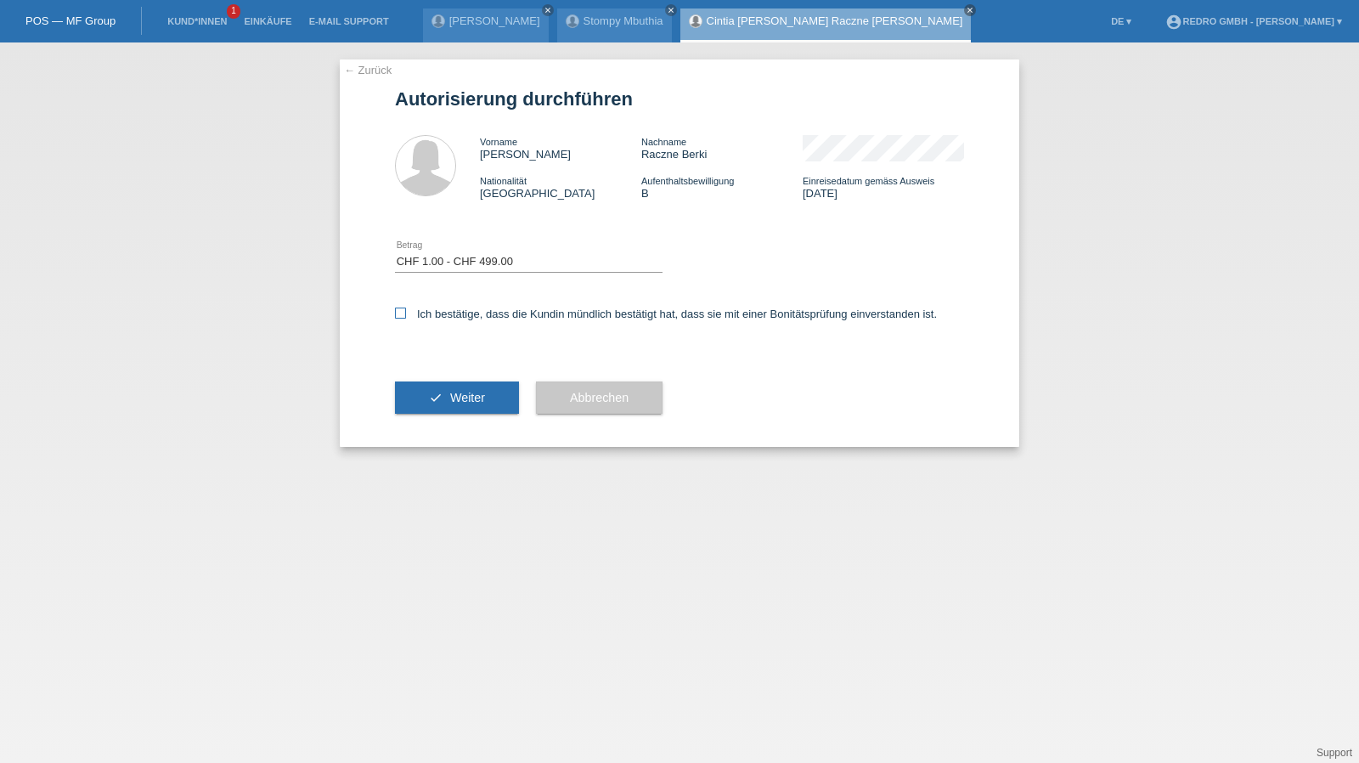
checkbox input "true"
click at [436, 391] on icon "check" at bounding box center [436, 398] width 14 height 14
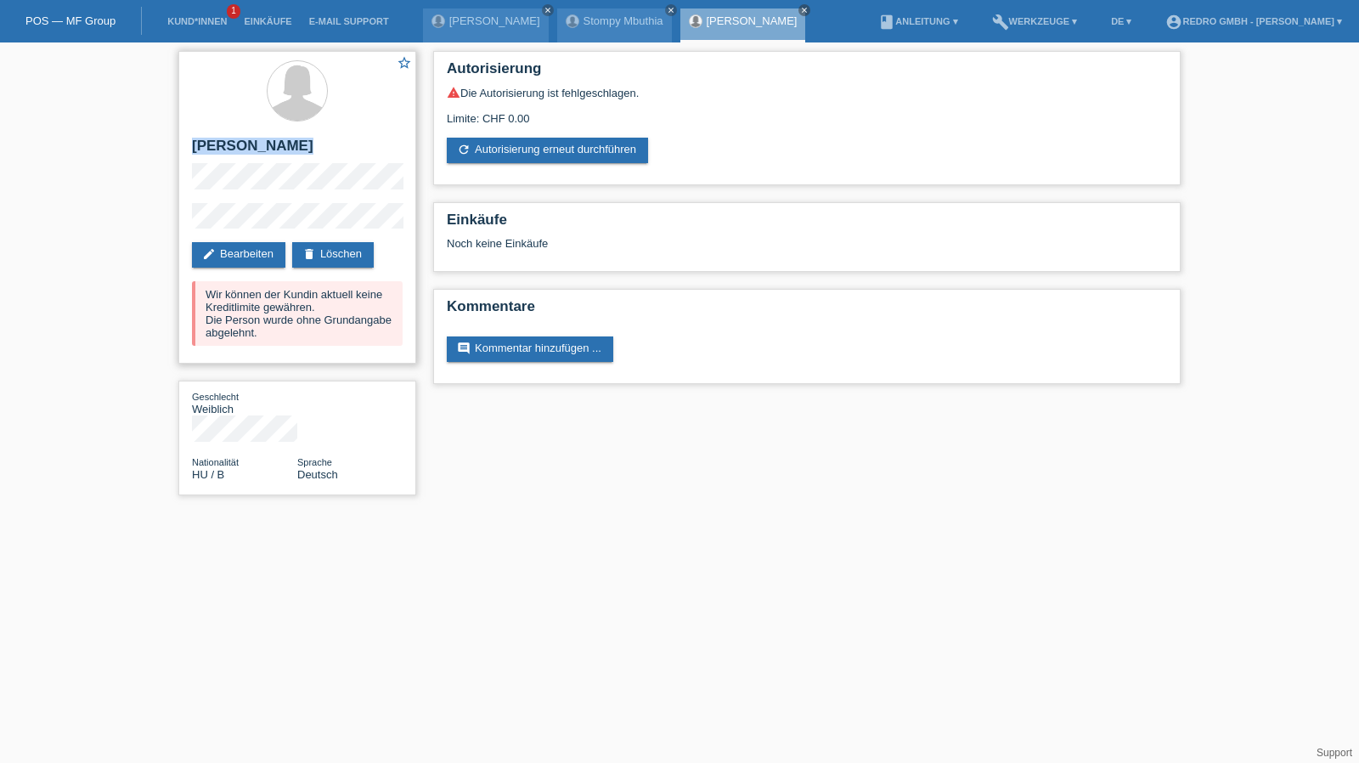
drag, startPoint x: 190, startPoint y: 140, endPoint x: 276, endPoint y: 142, distance: 85.8
click at [276, 142] on div "star_border [PERSON_NAME] Raczne Berki edit Bearbeiten delete Löschen Wir könne…" at bounding box center [297, 207] width 238 height 312
copy h2 "[PERSON_NAME]"
click at [194, 24] on link "Kund*innen" at bounding box center [197, 21] width 76 height 10
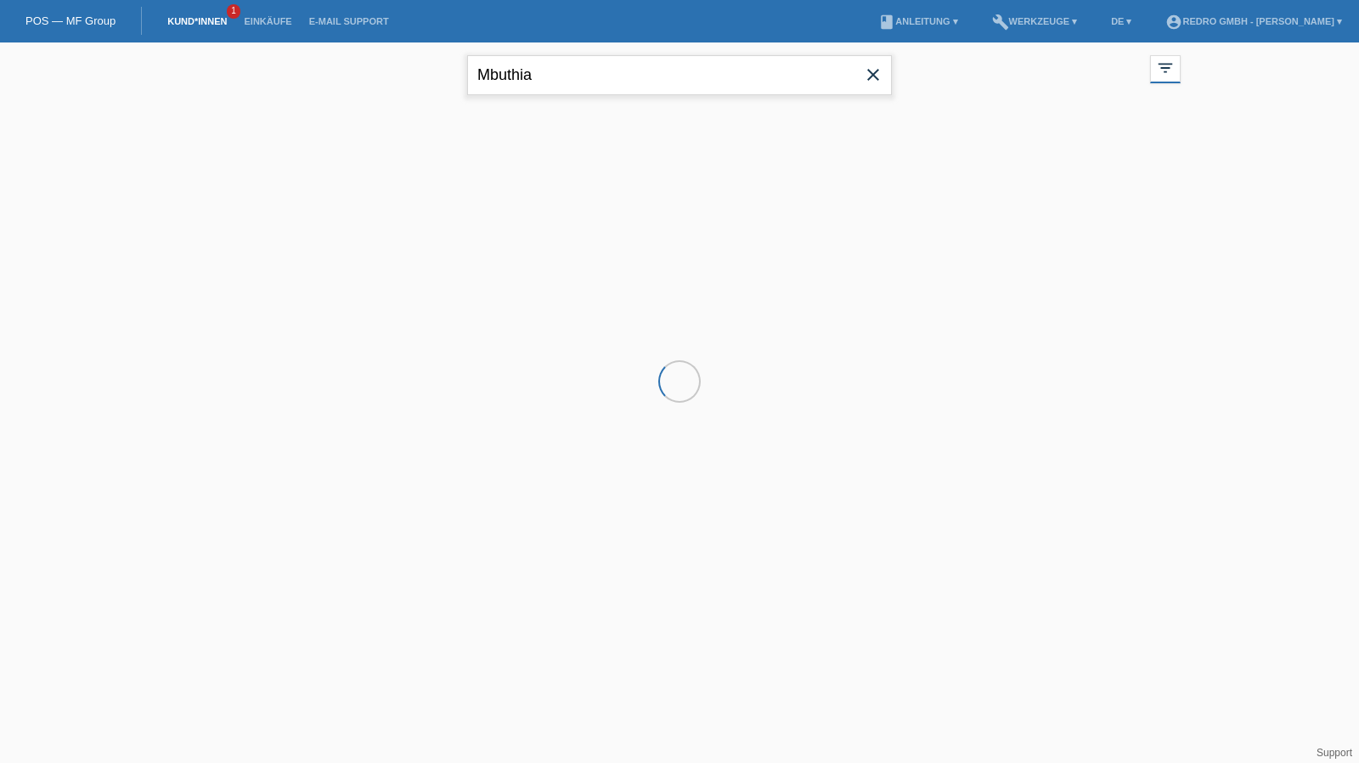
click at [577, 81] on input "Mbuthia" at bounding box center [679, 75] width 425 height 40
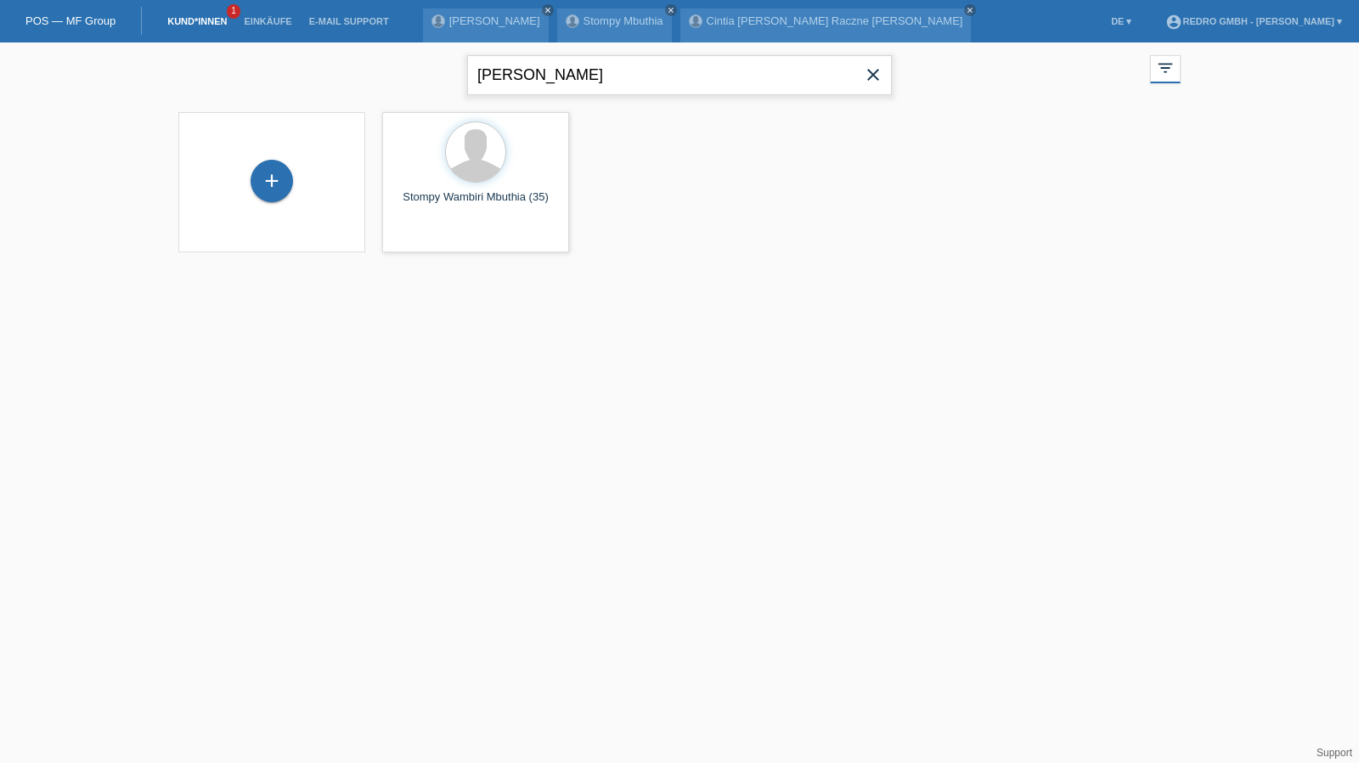
type input "rima geia"
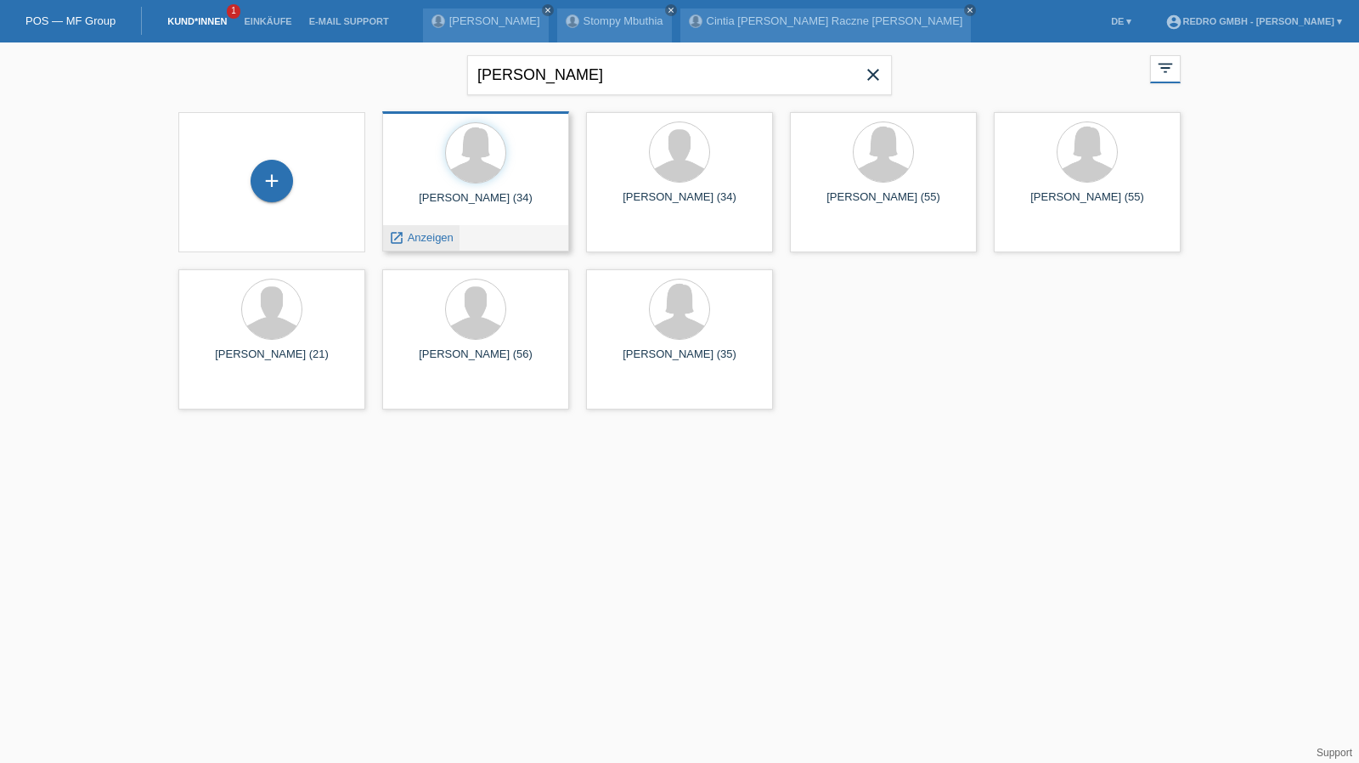
click at [428, 235] on span "Anzeigen" at bounding box center [431, 237] width 46 height 13
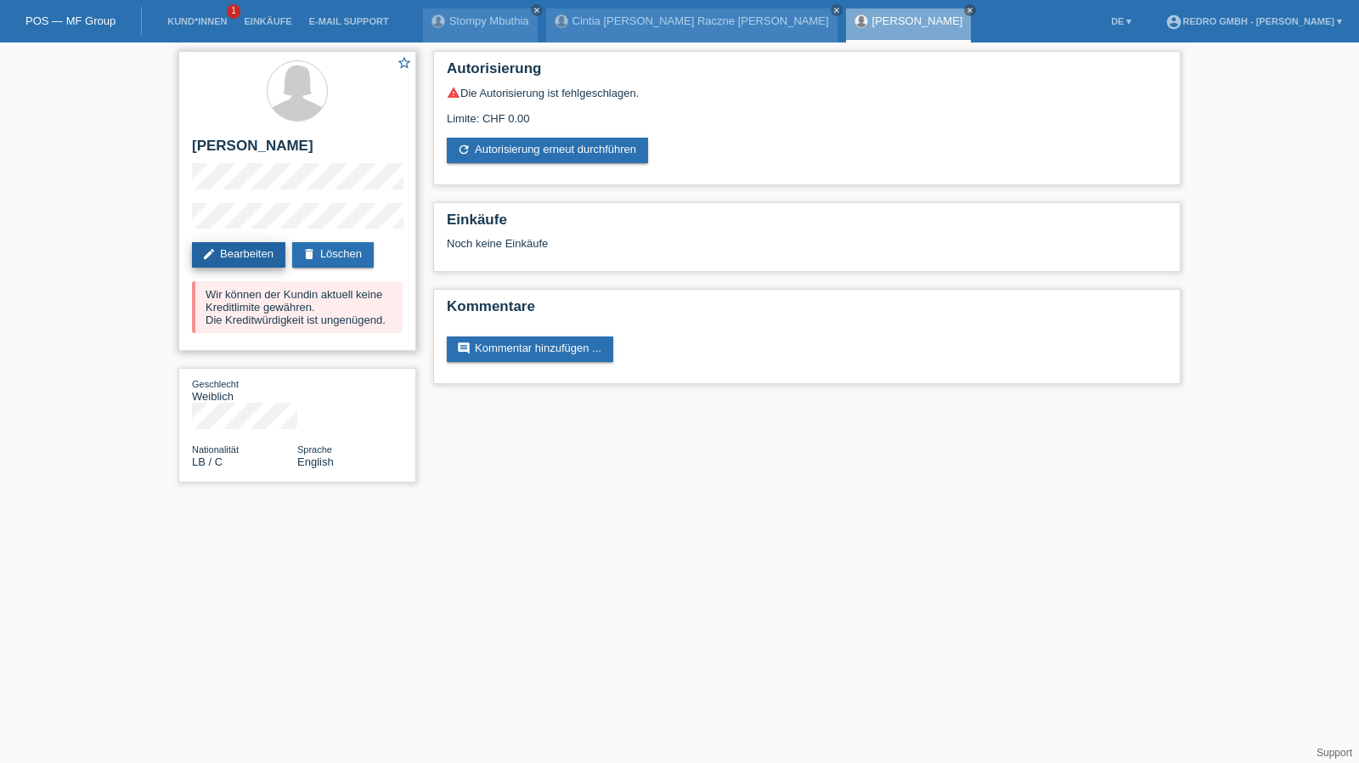
click at [230, 245] on link "edit Bearbeiten" at bounding box center [238, 254] width 93 height 25
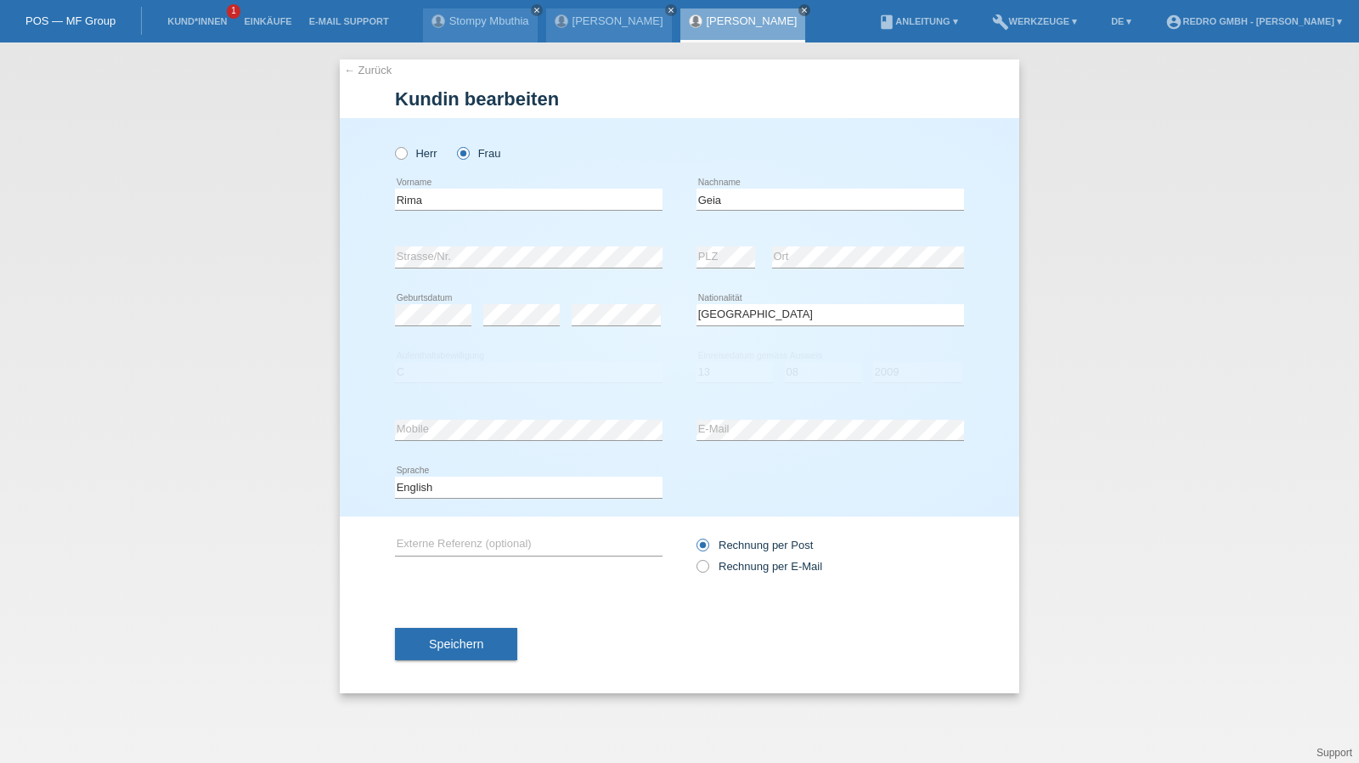
select select "LB"
select select "C"
select select "13"
select select "08"
select select "2009"
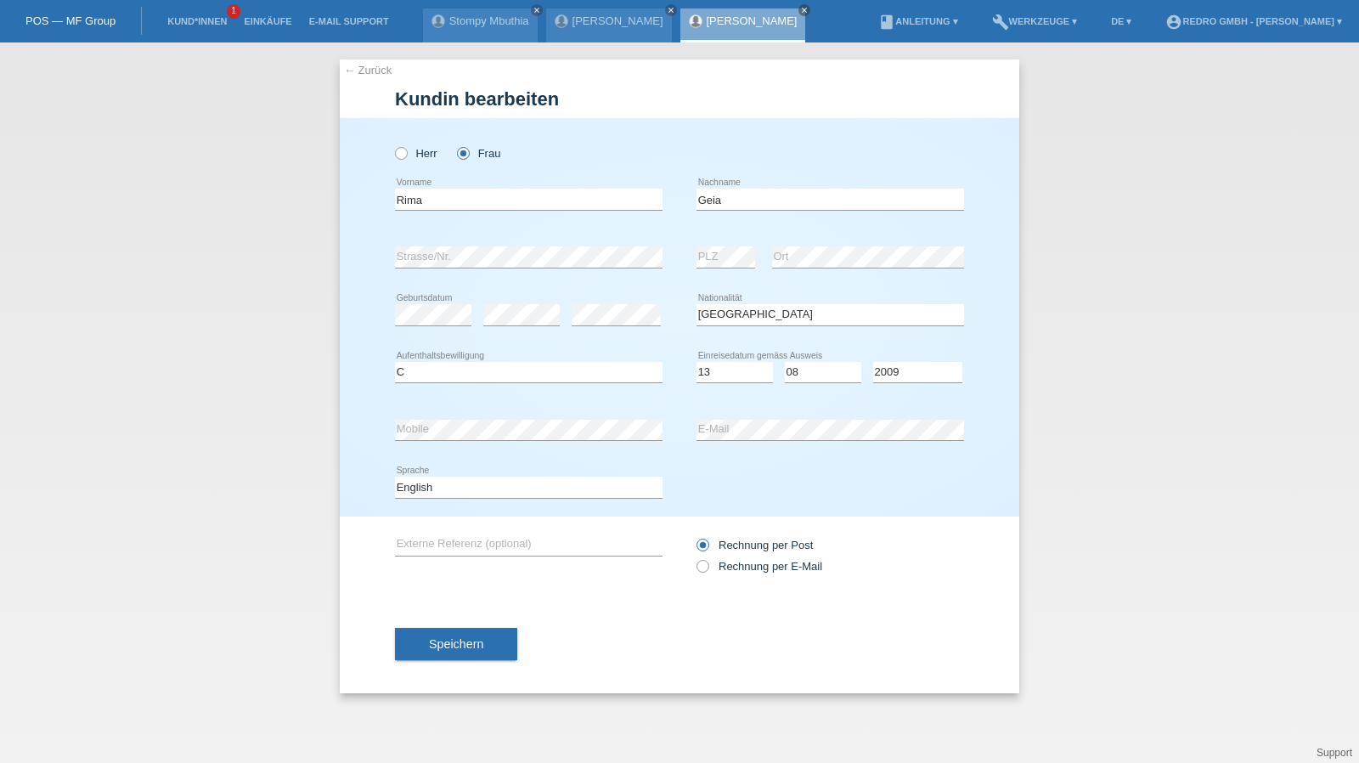
click at [366, 65] on link "← Zurück" at bounding box center [368, 70] width 48 height 13
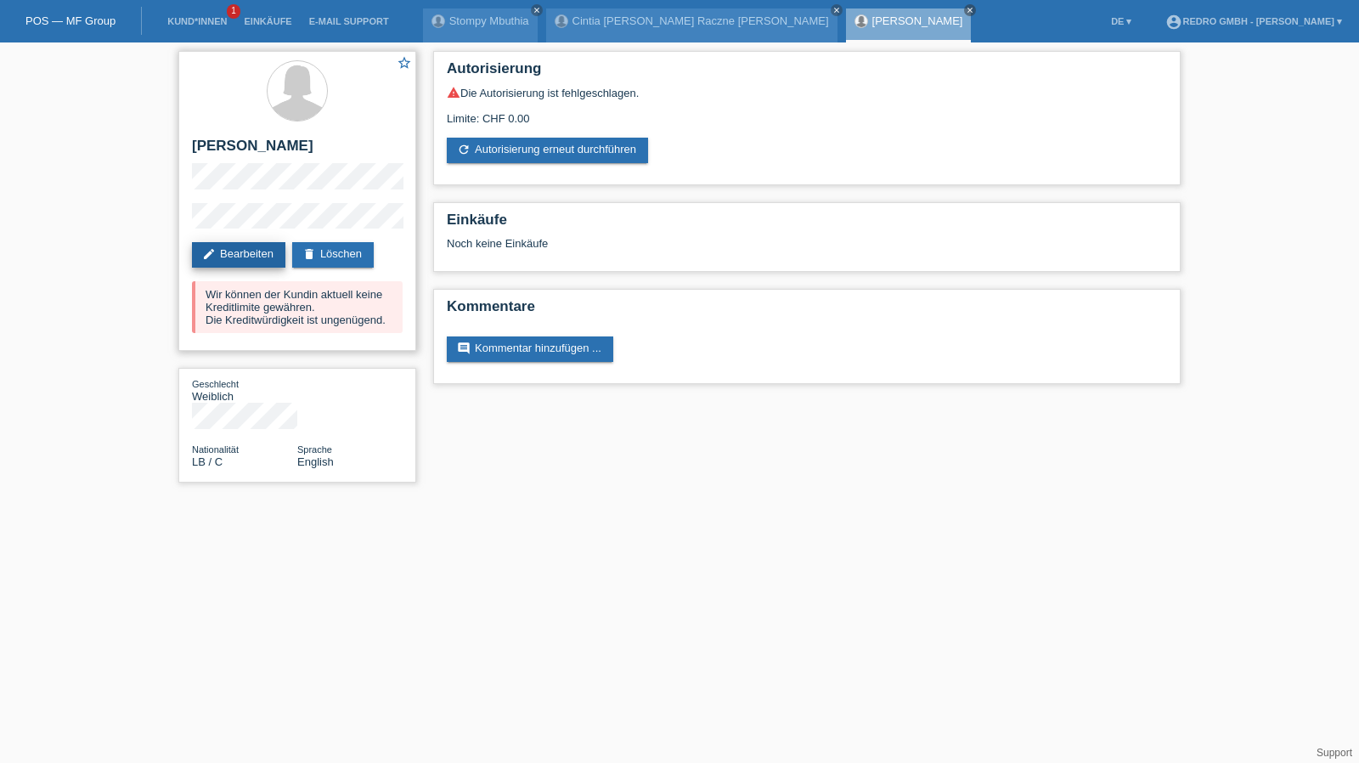
click at [236, 252] on link "edit Bearbeiten" at bounding box center [238, 254] width 93 height 25
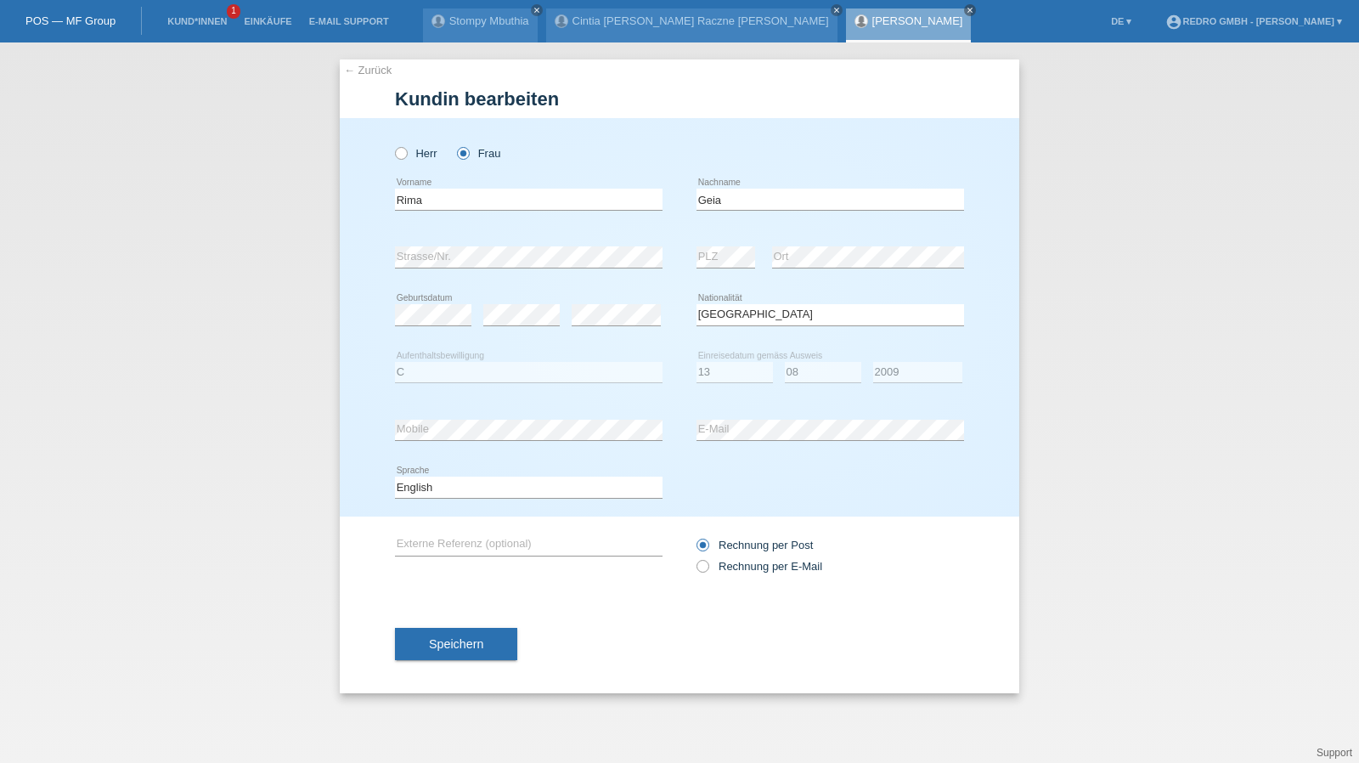
select select "LB"
select select "C"
select select "13"
select select "08"
select select "2009"
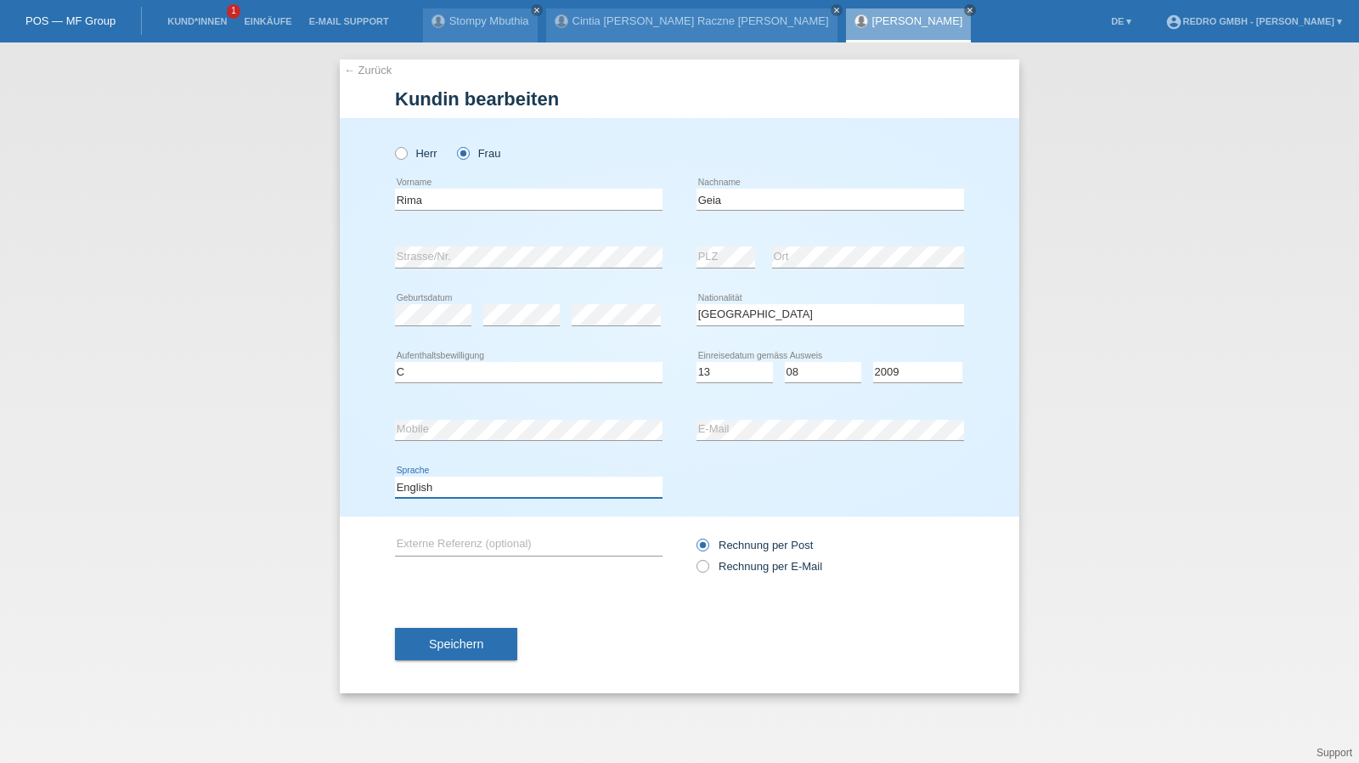
click at [436, 493] on select "Deutsch Français Italiano English" at bounding box center [528, 486] width 267 height 20
click at [395, 476] on select "Deutsch Français Italiano English" at bounding box center [528, 486] width 267 height 20
drag, startPoint x: 454, startPoint y: 485, endPoint x: 453, endPoint y: 494, distance: 9.5
click at [454, 485] on select "Deutsch Français Italiano English" at bounding box center [528, 486] width 267 height 20
click at [395, 476] on select "Deutsch Français Italiano English" at bounding box center [528, 486] width 267 height 20
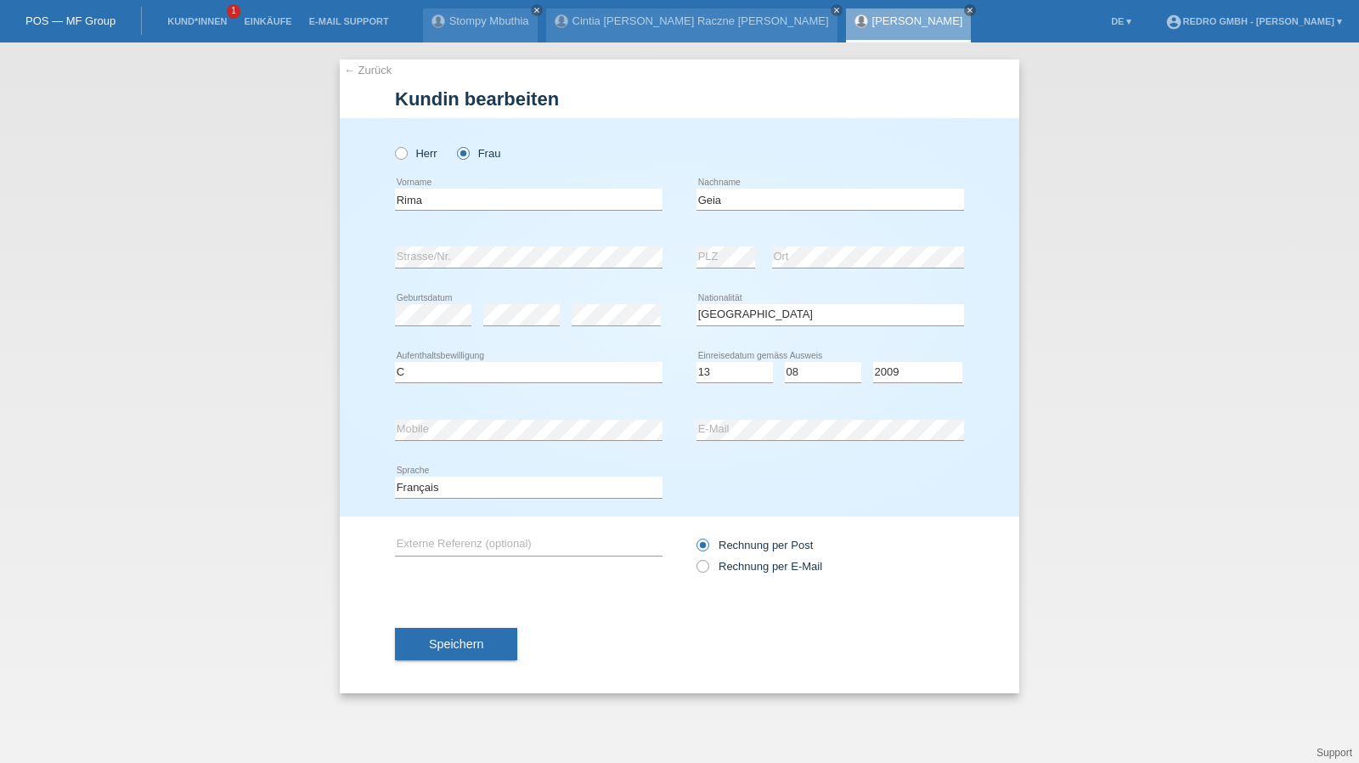
click at [447, 509] on div "Deutsch Français Italiano English error Sprache" at bounding box center [528, 488] width 267 height 58
drag, startPoint x: 458, startPoint y: 476, endPoint x: 450, endPoint y: 489, distance: 15.6
click at [458, 476] on select "Deutsch Français Italiano English" at bounding box center [528, 486] width 267 height 20
select select "de"
click at [395, 476] on select "Deutsch Français Italiano English" at bounding box center [528, 486] width 267 height 20
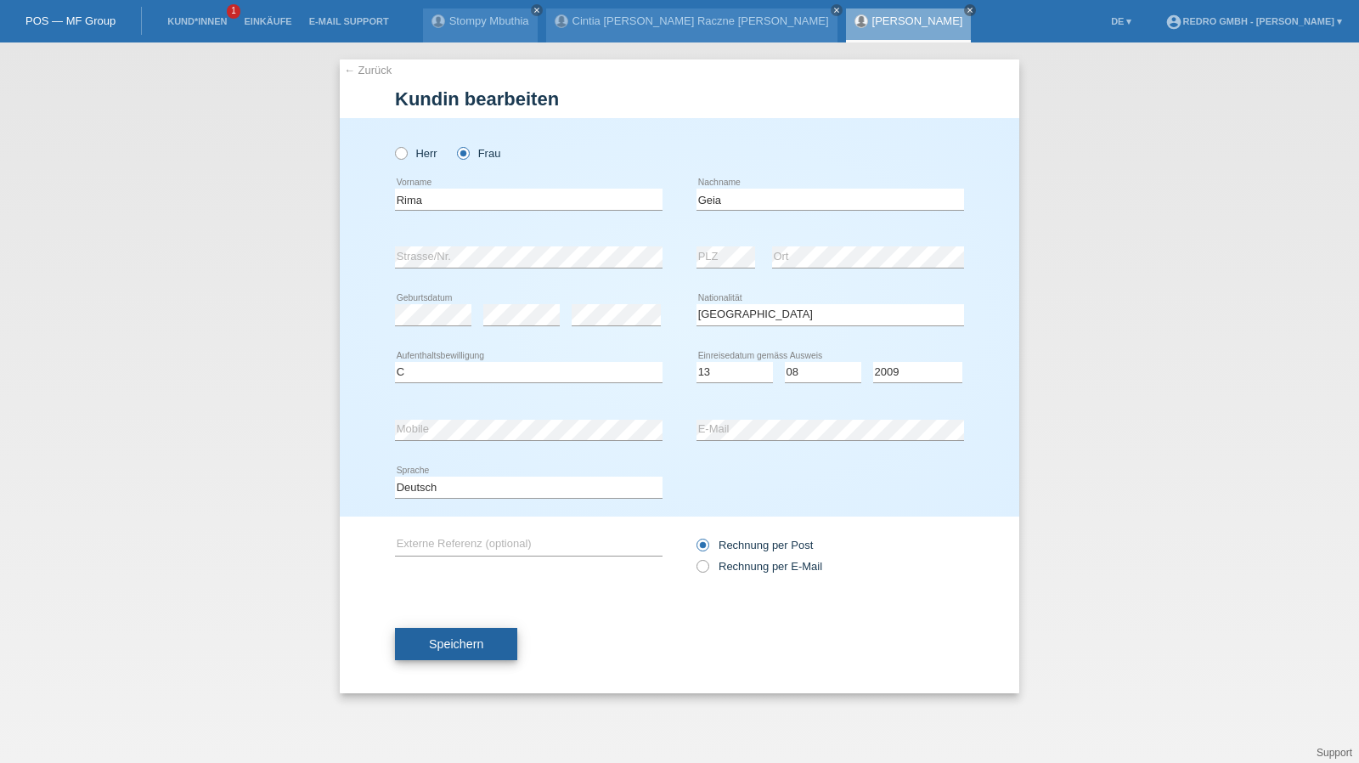
click at [434, 630] on button "Speichern" at bounding box center [456, 644] width 122 height 32
